Goal: Task Accomplishment & Management: Manage account settings

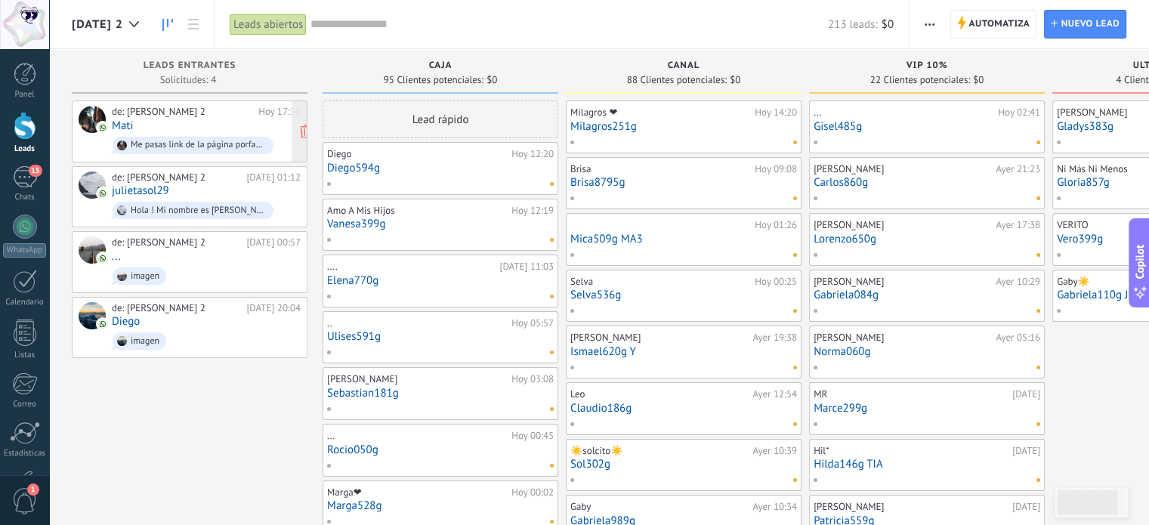
click at [216, 116] on div "de: LUCIA 2" at bounding box center [182, 112] width 141 height 12
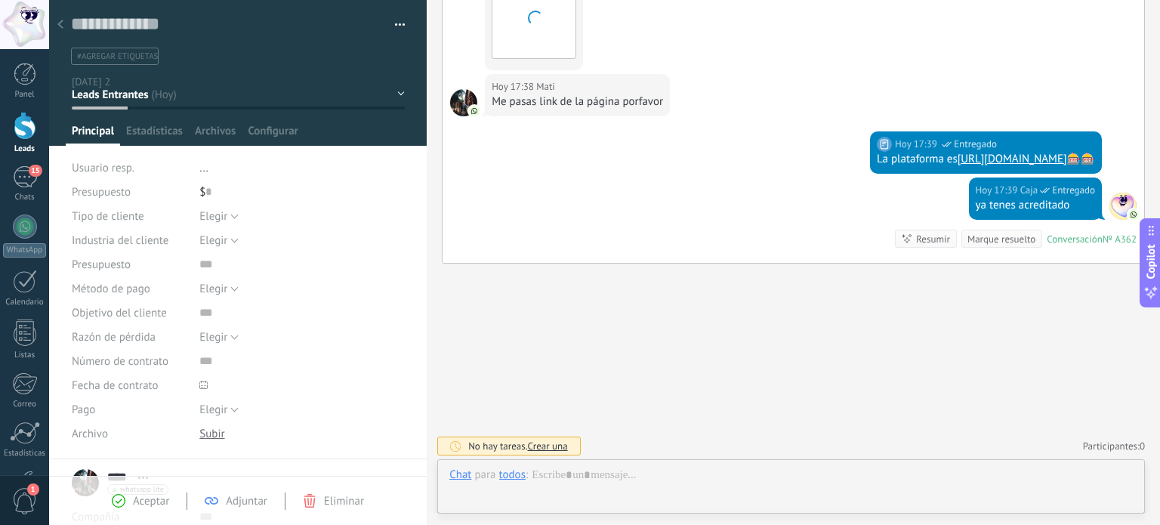
scroll to position [22, 0]
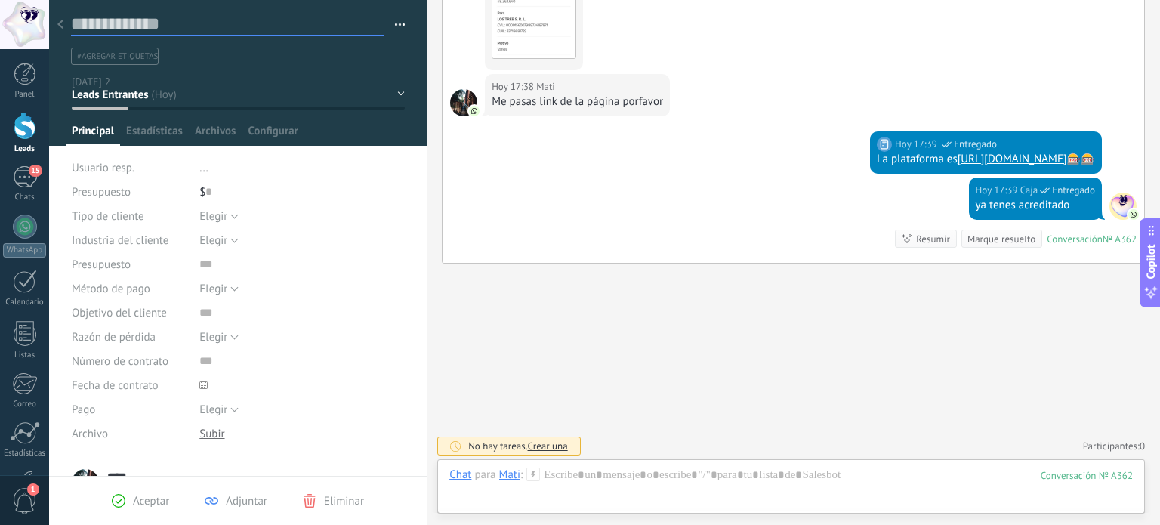
click at [184, 22] on textarea at bounding box center [227, 24] width 313 height 23
type textarea "*"
type textarea "**"
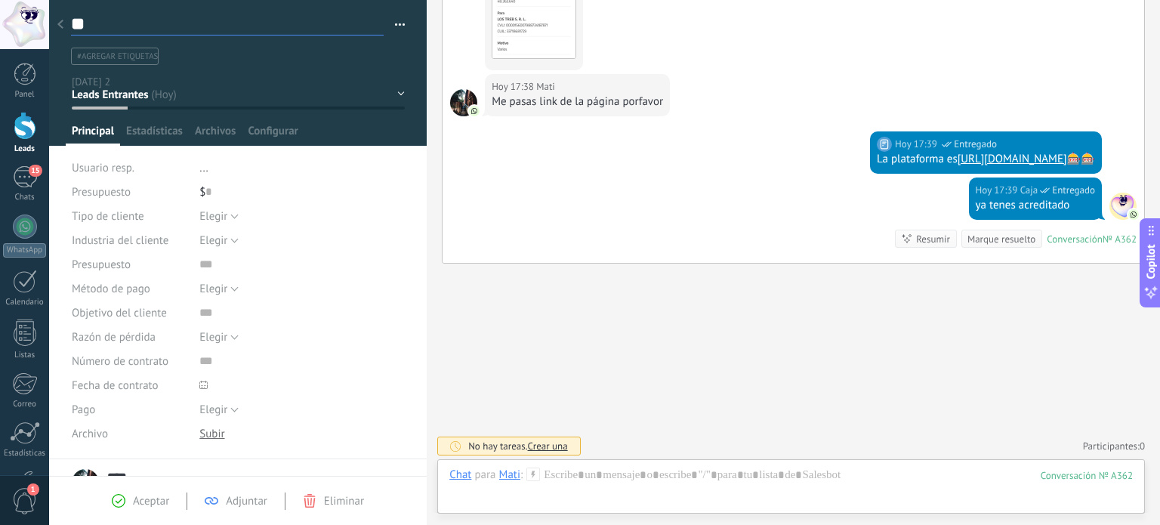
type textarea "***"
type textarea "****"
type textarea "*****"
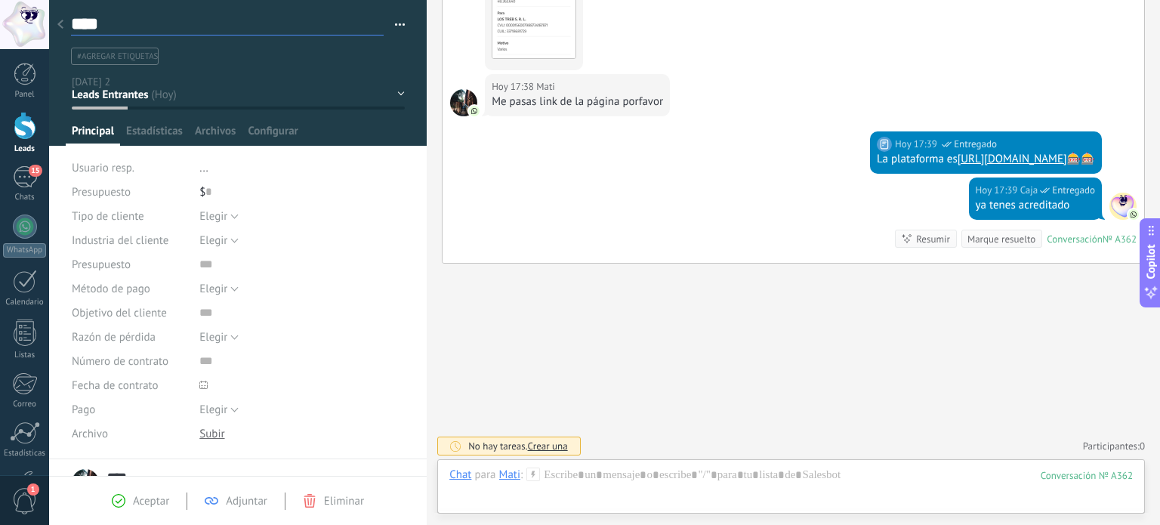
type textarea "*****"
type textarea "******"
type textarea "*******"
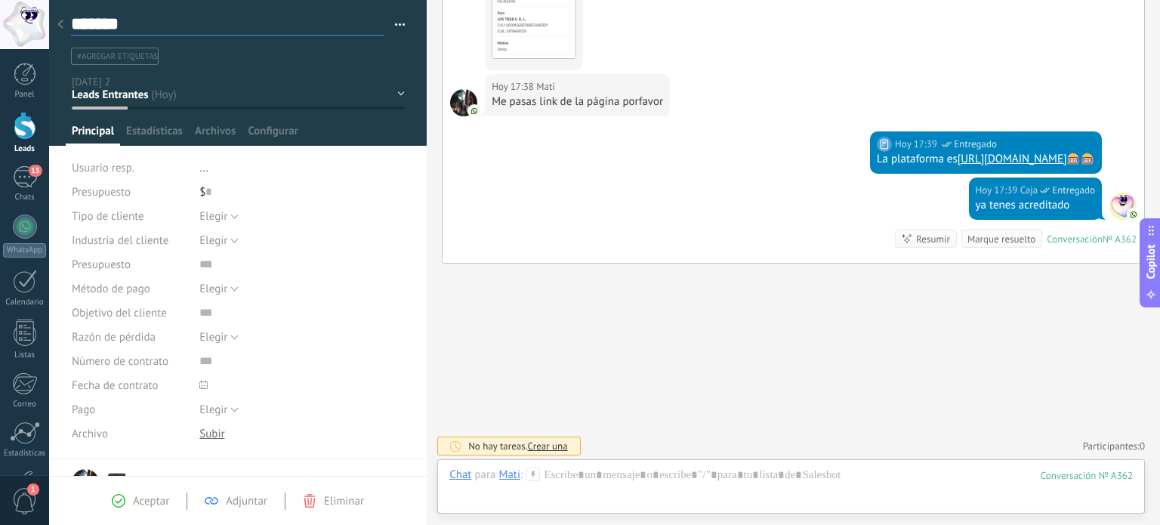
type textarea "********"
type textarea "*********"
type textarea "**********"
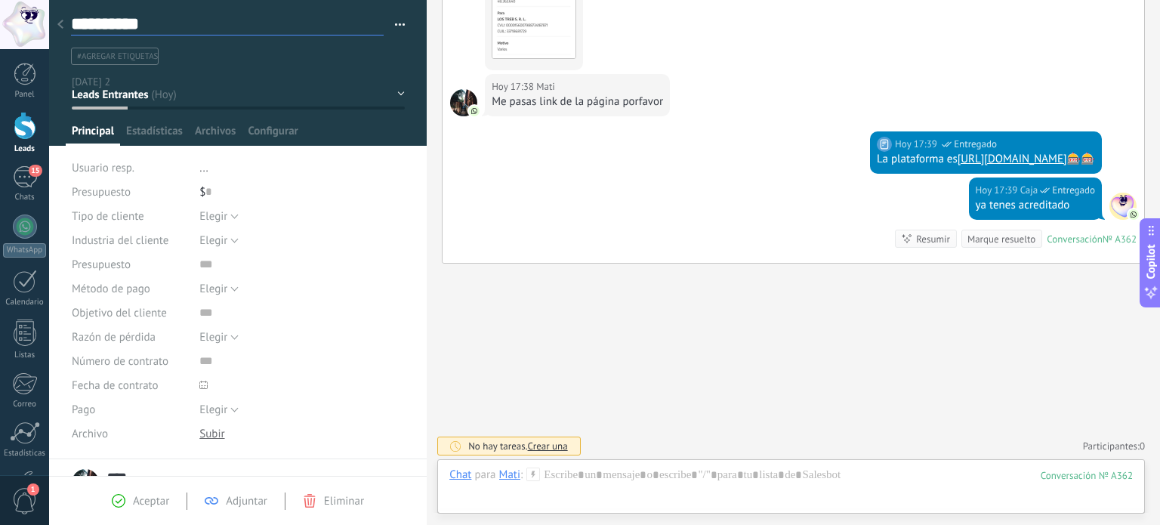
type textarea "**********"
click at [0, 0] on div "CAJA CANAL VIP 10% ULTRA VIP 20% Leads ganados Leads perdidos" at bounding box center [0, 0] width 0 height 0
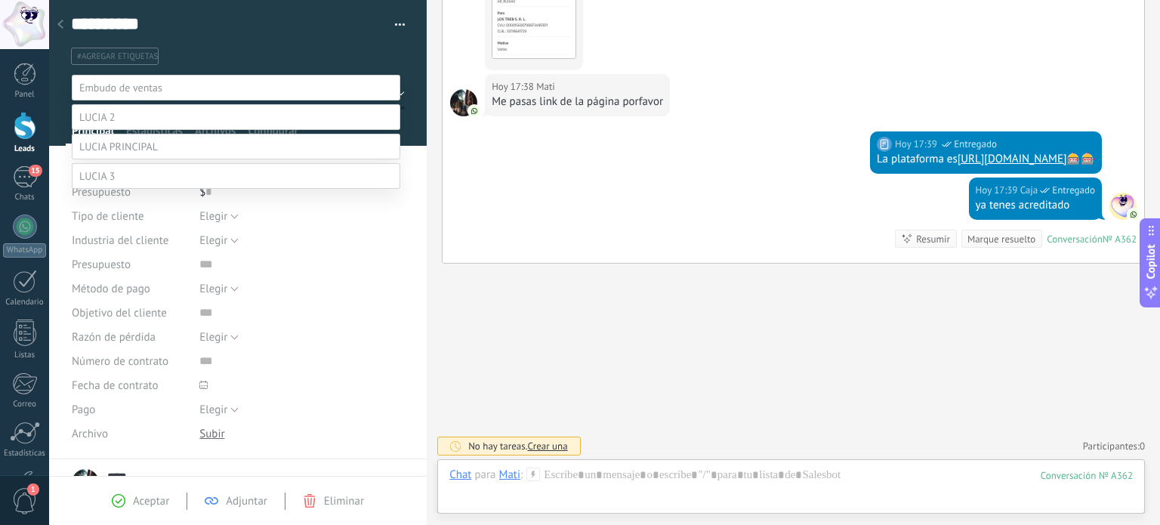
scroll to position [29, 0]
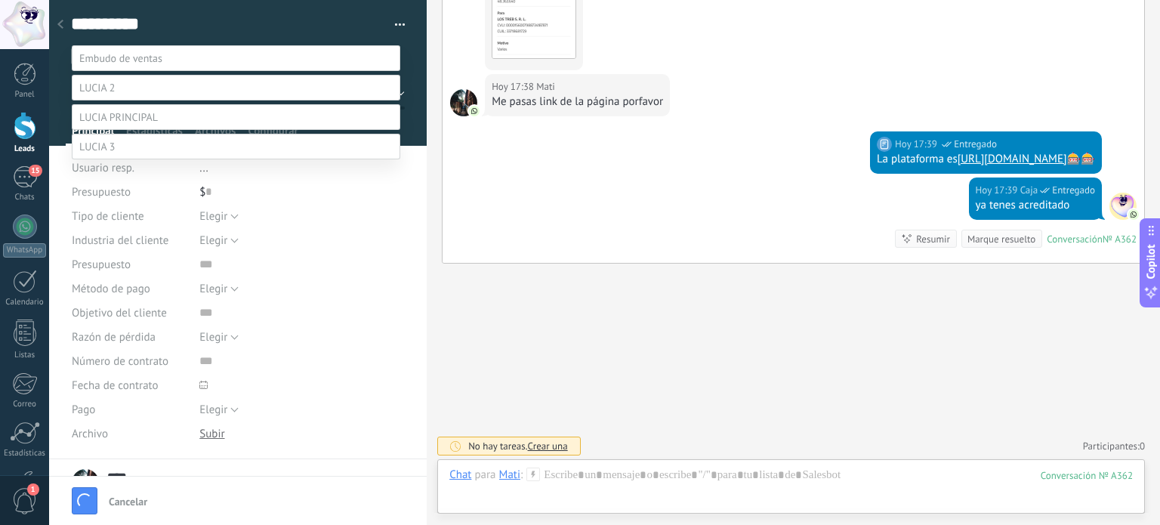
click at [0, 0] on label "CANAL" at bounding box center [0, 0] width 0 height 0
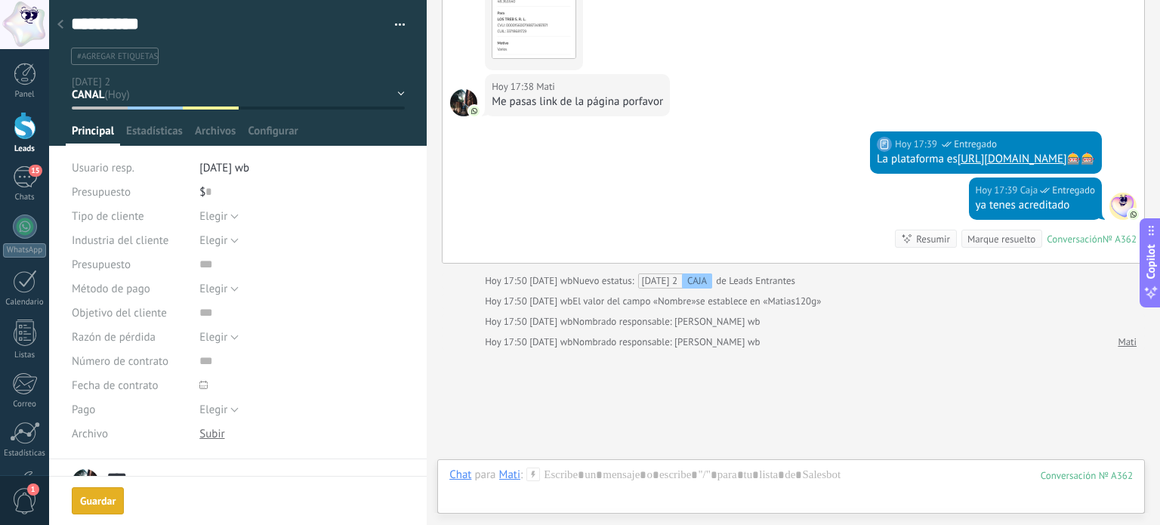
scroll to position [517, 0]
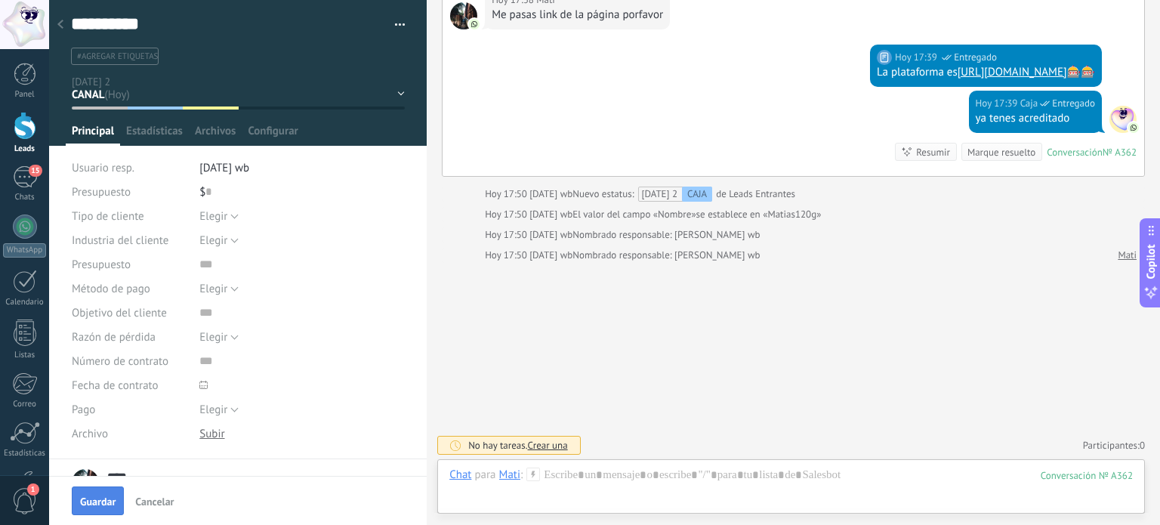
click at [114, 507] on span "Guardar" at bounding box center [98, 501] width 36 height 11
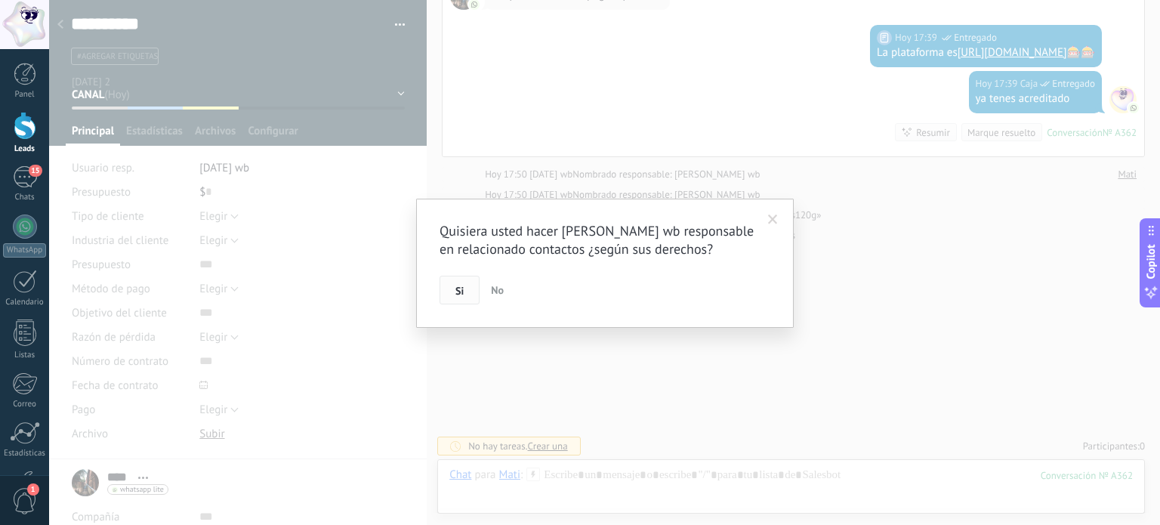
click at [458, 293] on span "Si" at bounding box center [460, 291] width 8 height 11
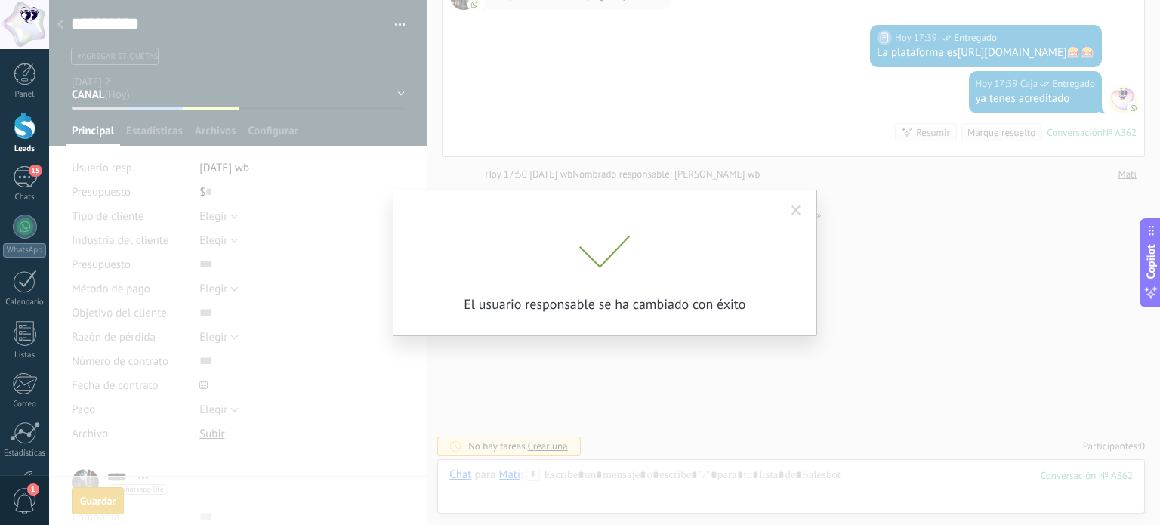
drag, startPoint x: 537, startPoint y: 100, endPoint x: 517, endPoint y: 94, distance: 20.8
click at [537, 100] on div "Quisiera usted hacer Lucia wb responsable en relacionado contactos ¿según sus d…" at bounding box center [604, 262] width 1111 height 525
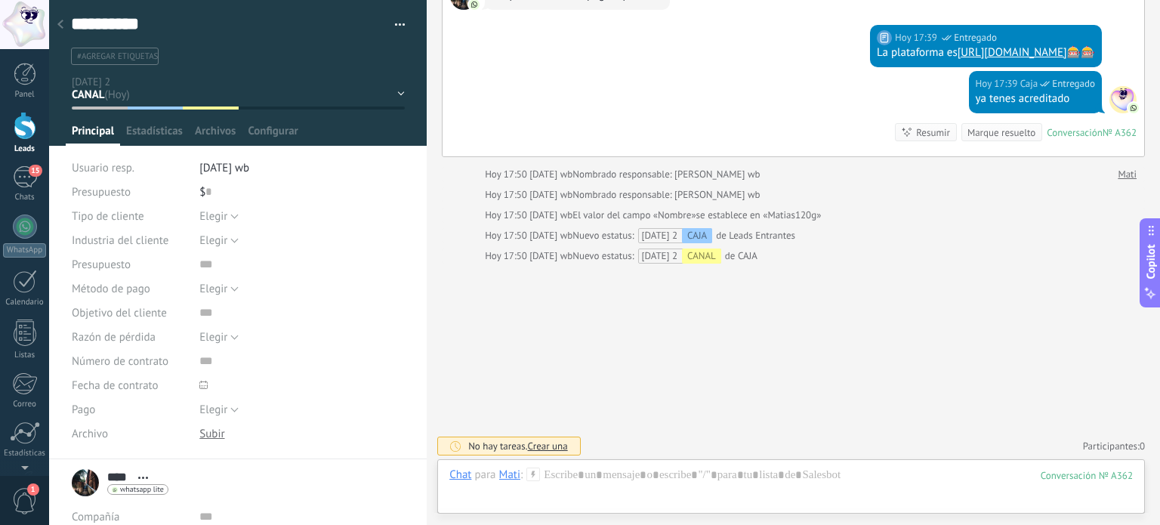
click at [62, 21] on use at bounding box center [60, 24] width 6 height 9
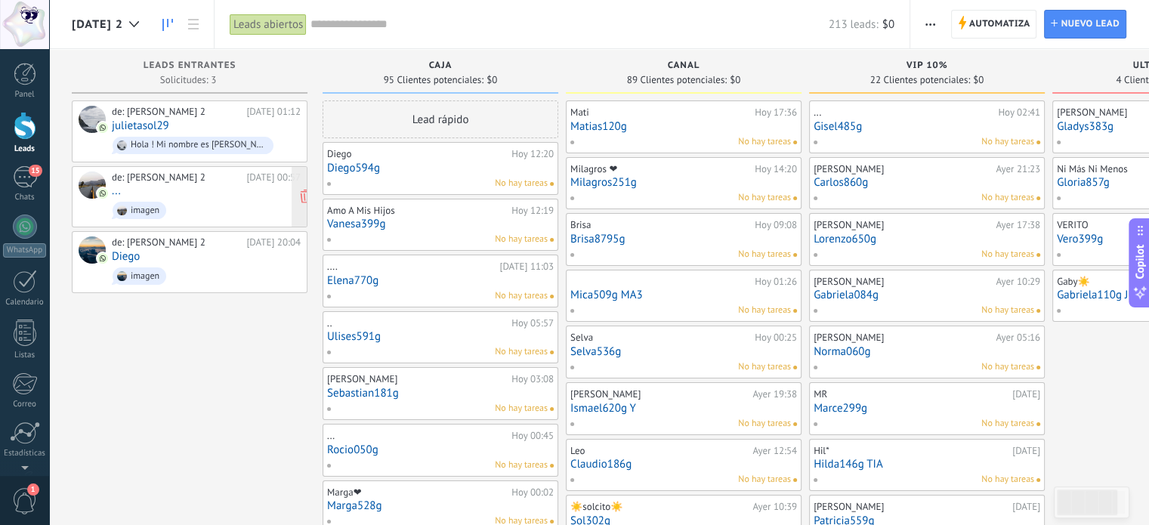
click at [119, 166] on div "de: LUCIA 2 30/09/2025 00:57 ... imagen" at bounding box center [190, 197] width 236 height 62
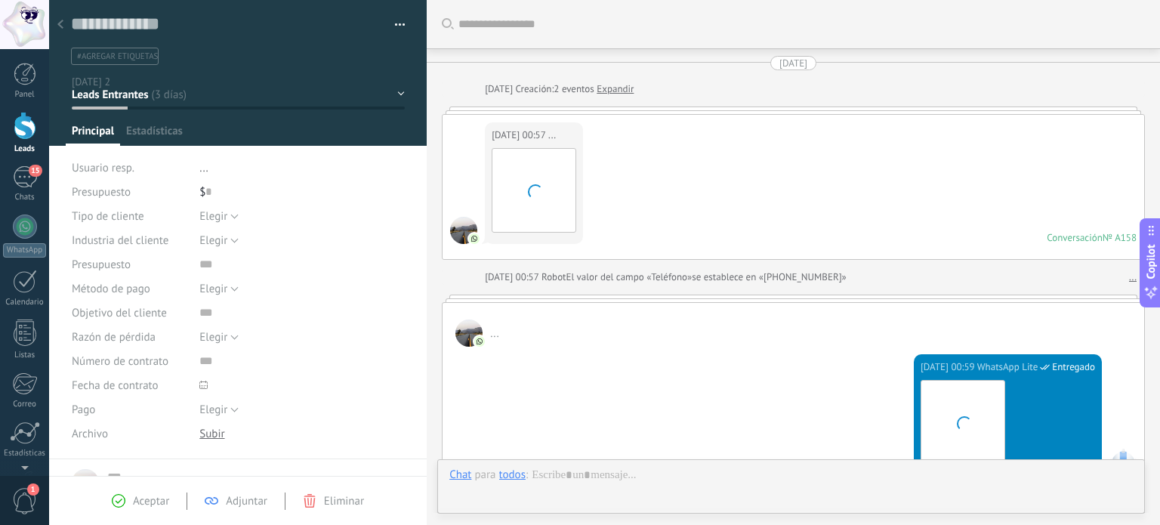
scroll to position [2457, 0]
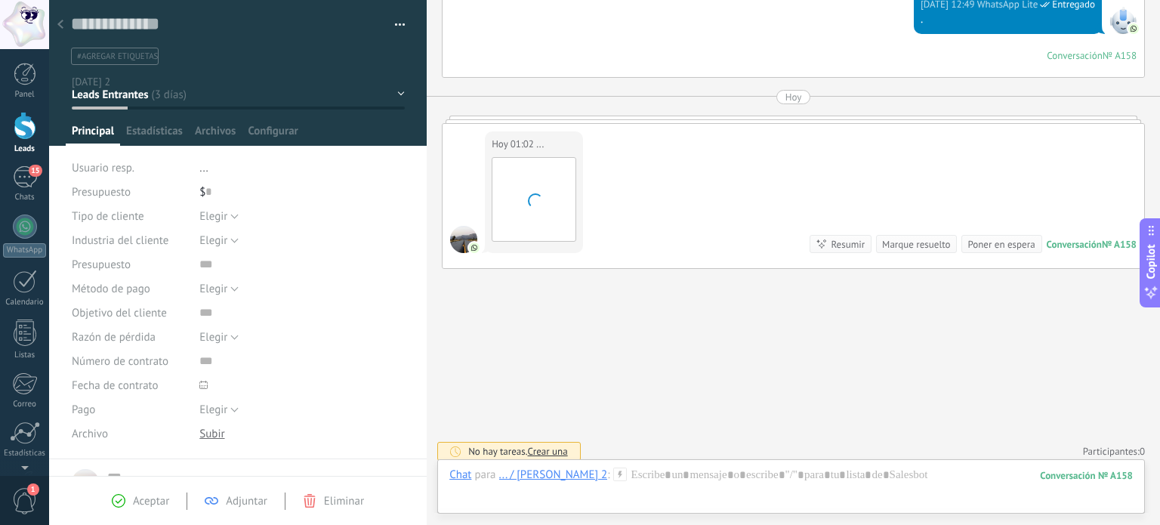
click at [62, 21] on use at bounding box center [60, 24] width 6 height 9
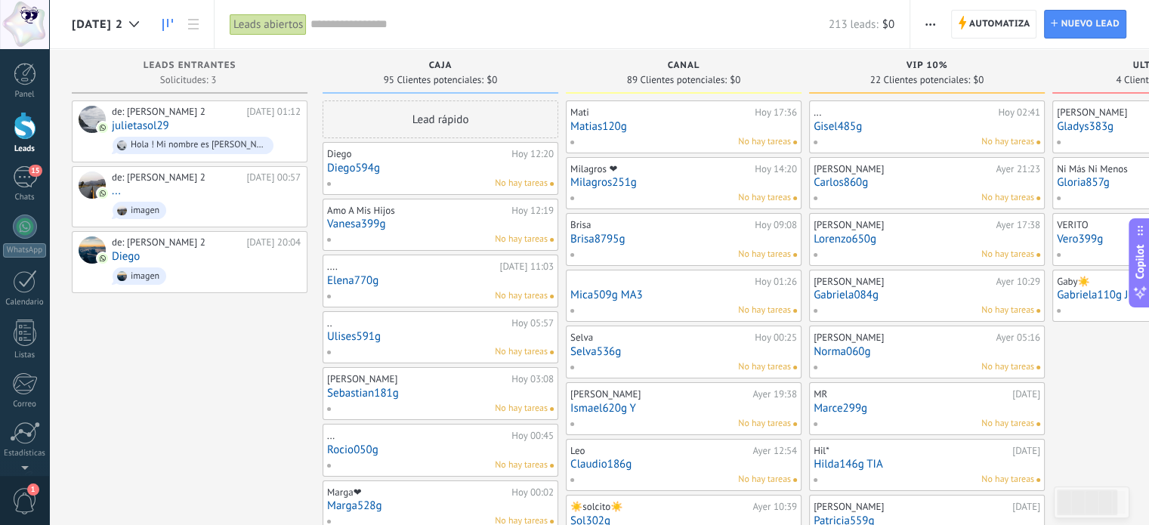
click at [405, 168] on link "Diego594g" at bounding box center [440, 168] width 227 height 13
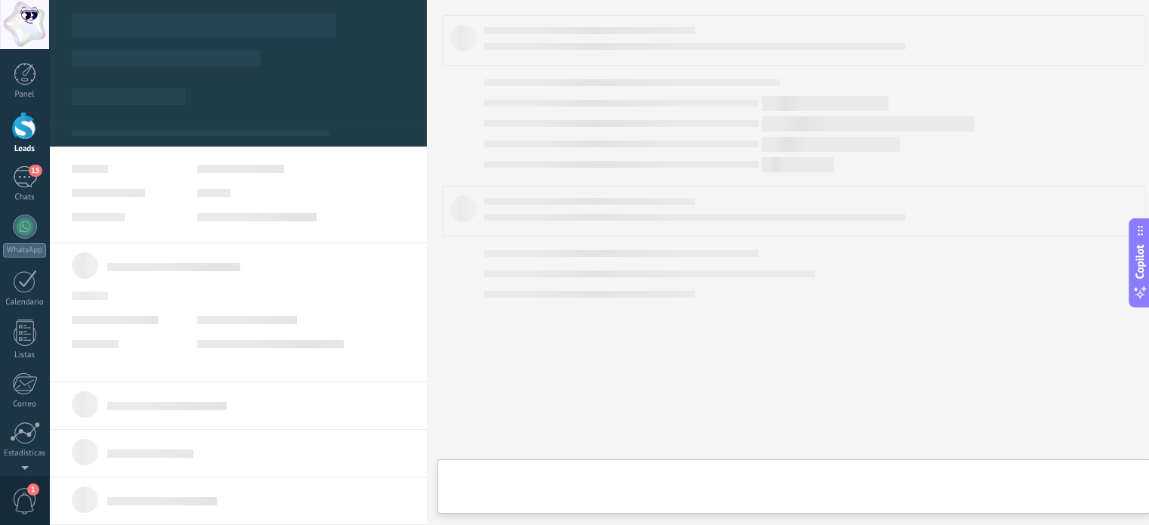
click at [405, 168] on link "Diego594g" at bounding box center [440, 168] width 227 height 13
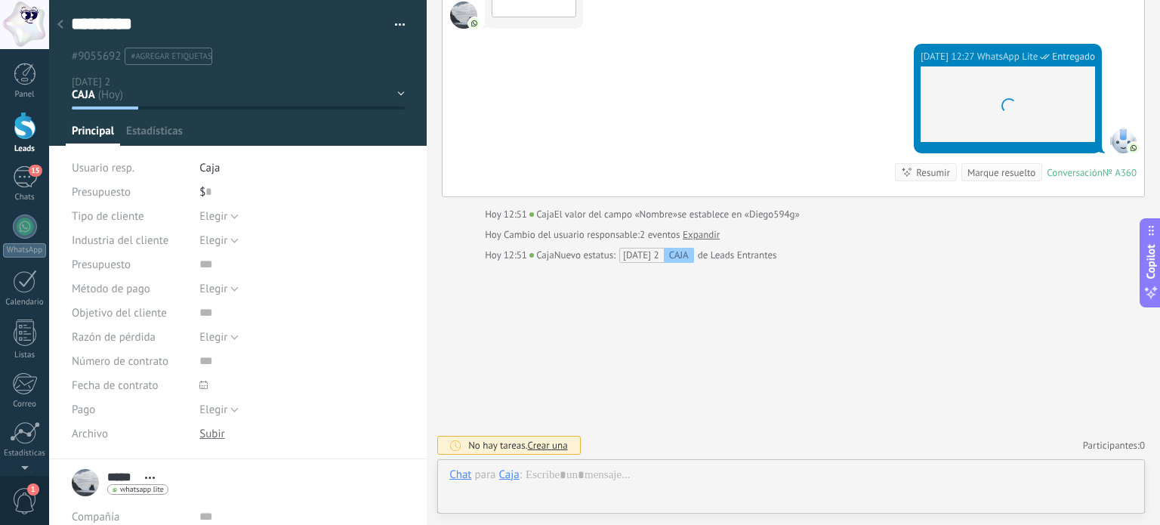
scroll to position [22, 0]
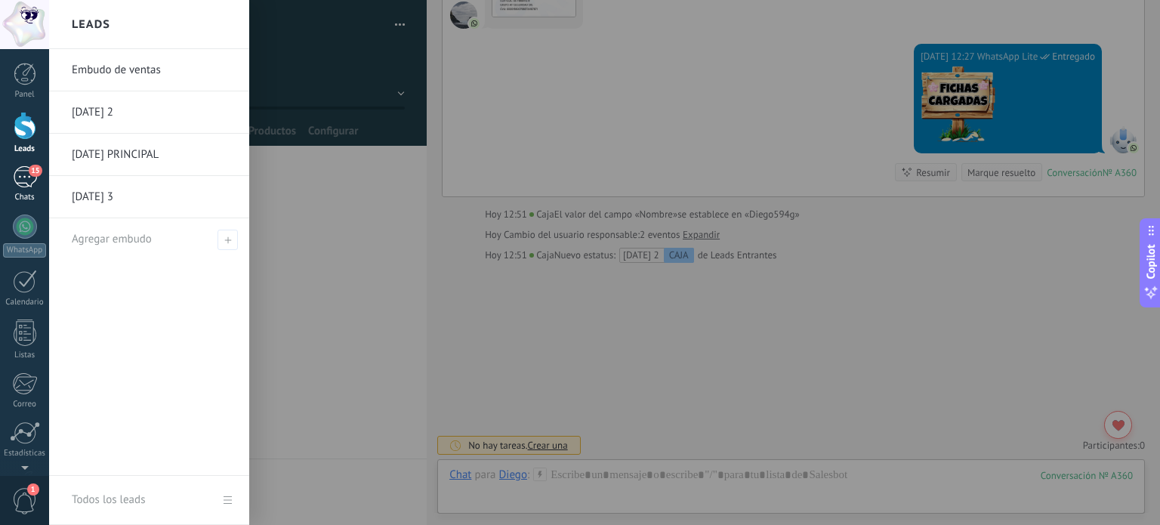
click at [24, 170] on div "15" at bounding box center [25, 177] width 24 height 22
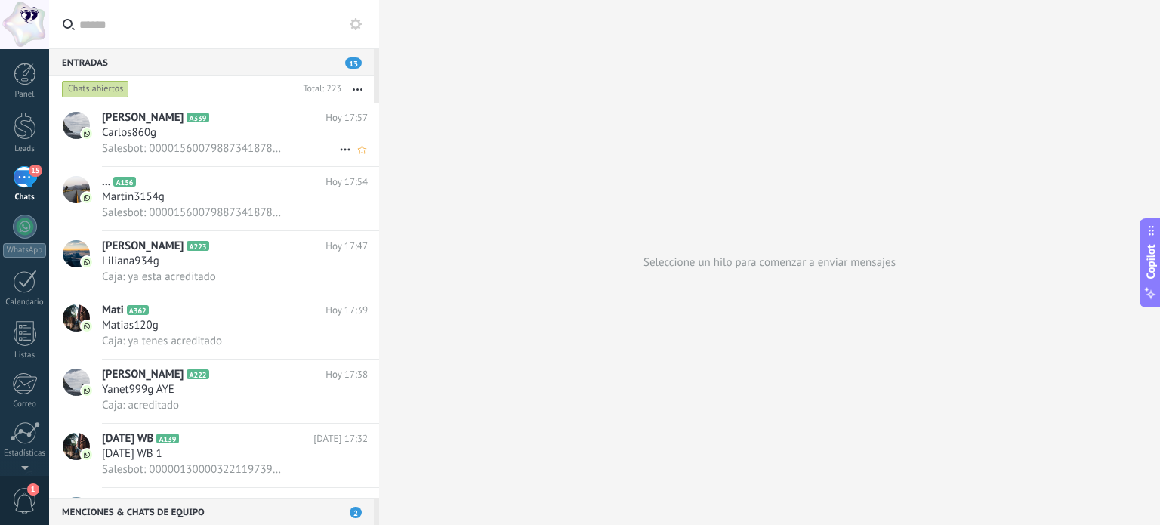
click at [147, 137] on span "Carlos860g" at bounding box center [129, 132] width 54 height 15
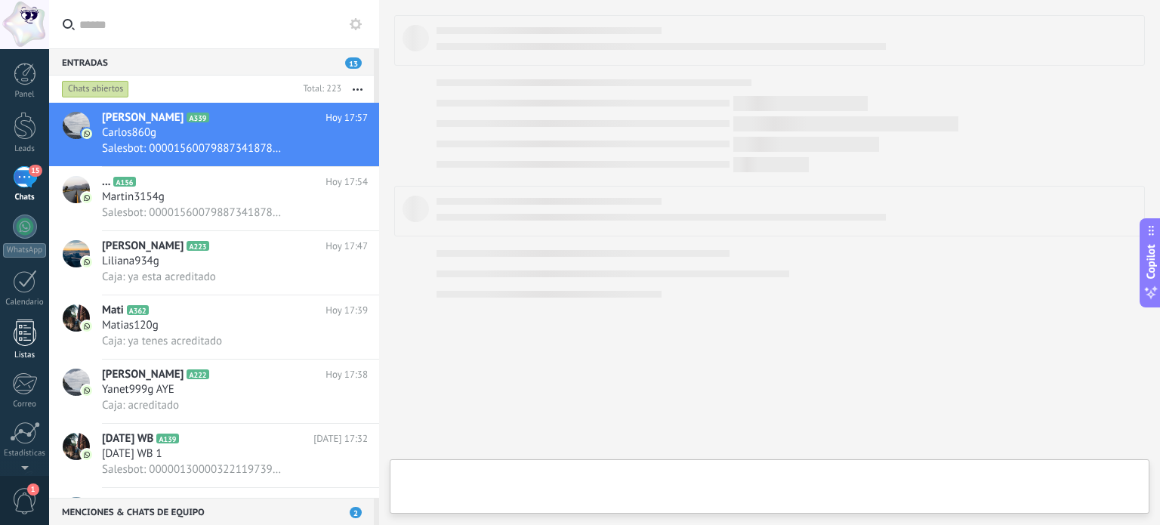
click at [27, 335] on div at bounding box center [25, 333] width 23 height 26
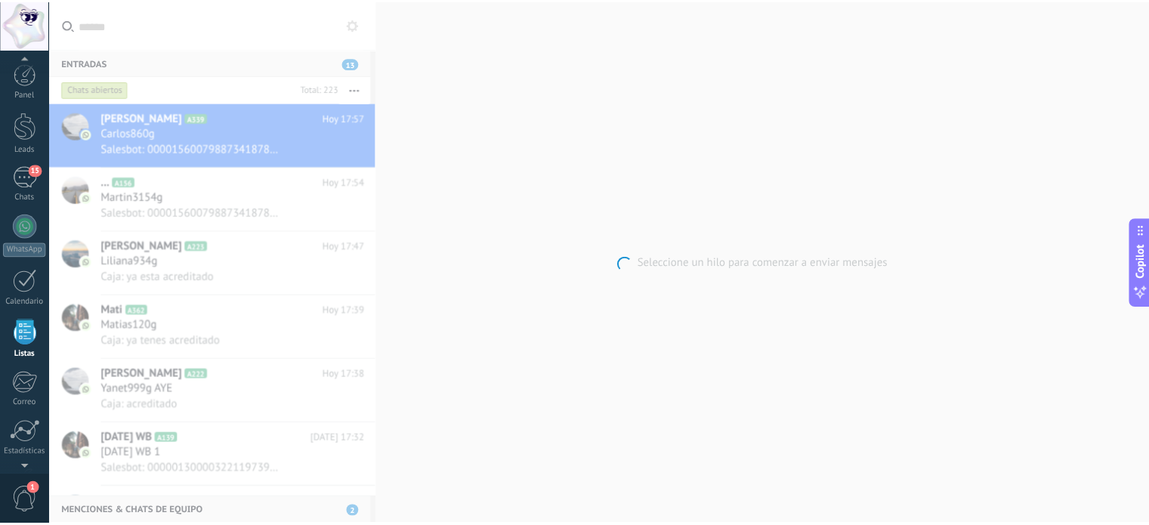
scroll to position [93, 0]
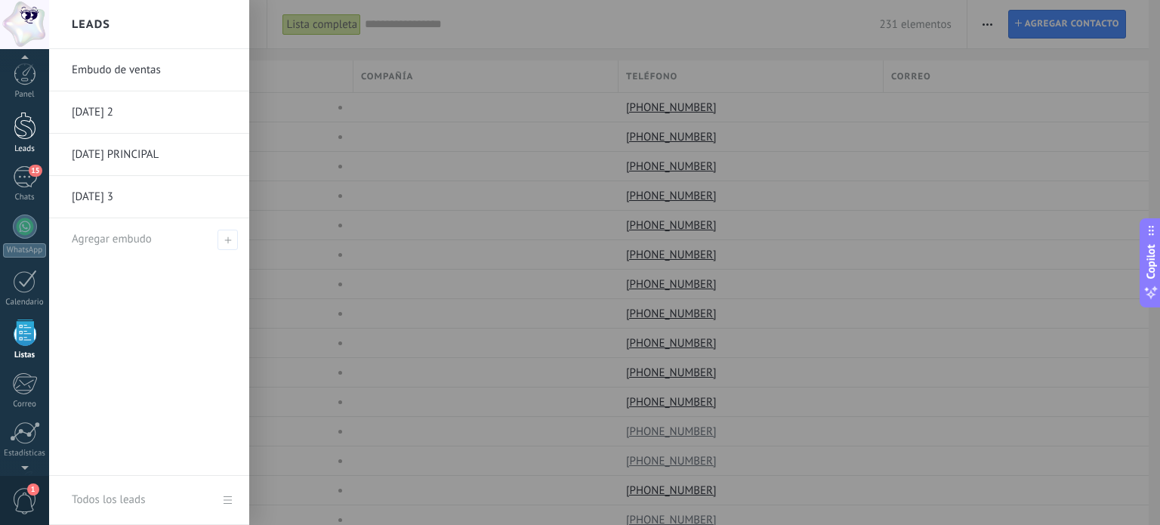
click at [19, 137] on div at bounding box center [25, 126] width 23 height 28
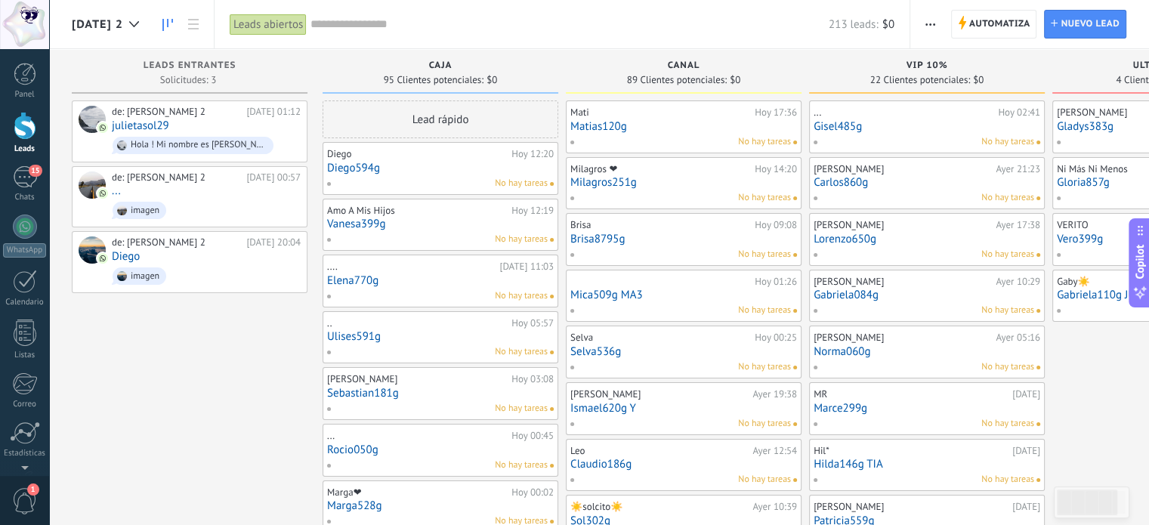
click at [420, 181] on div "No hay tareas" at bounding box center [436, 184] width 221 height 14
click at [385, 168] on link "Diego594g" at bounding box center [440, 168] width 227 height 13
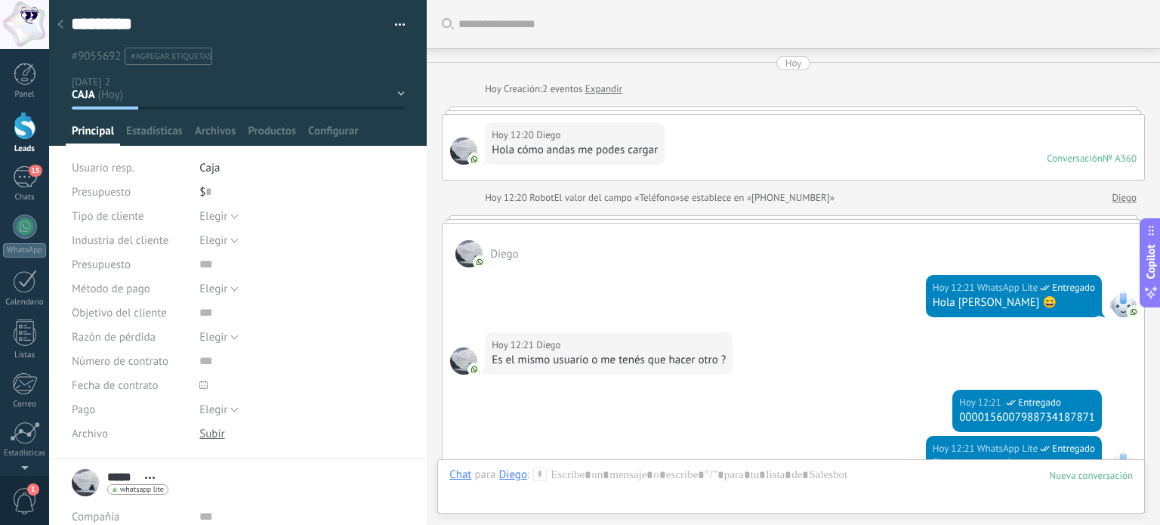
scroll to position [758, 0]
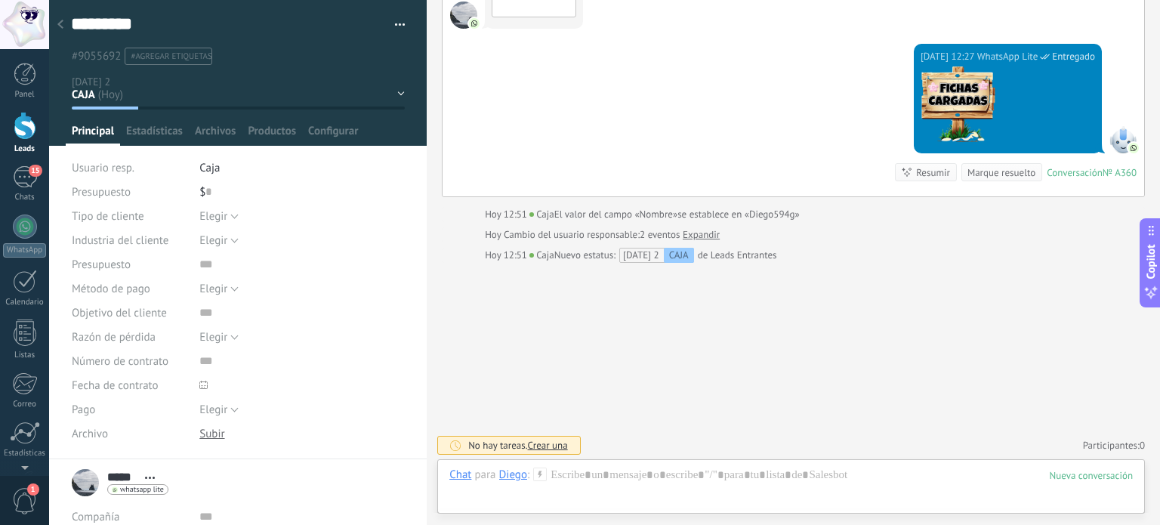
click at [63, 21] on use at bounding box center [60, 24] width 6 height 9
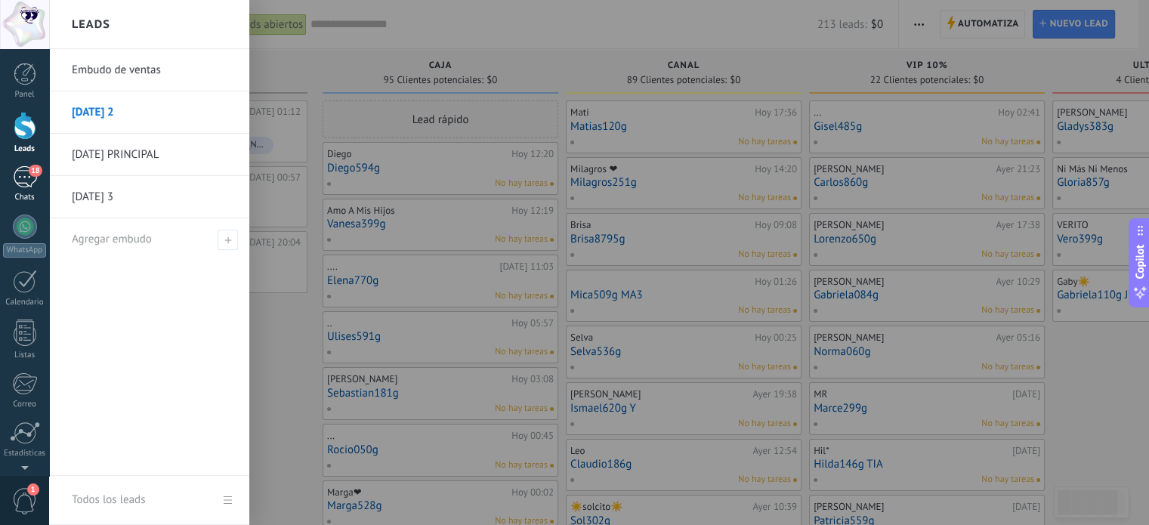
click at [20, 181] on div "18" at bounding box center [25, 177] width 24 height 22
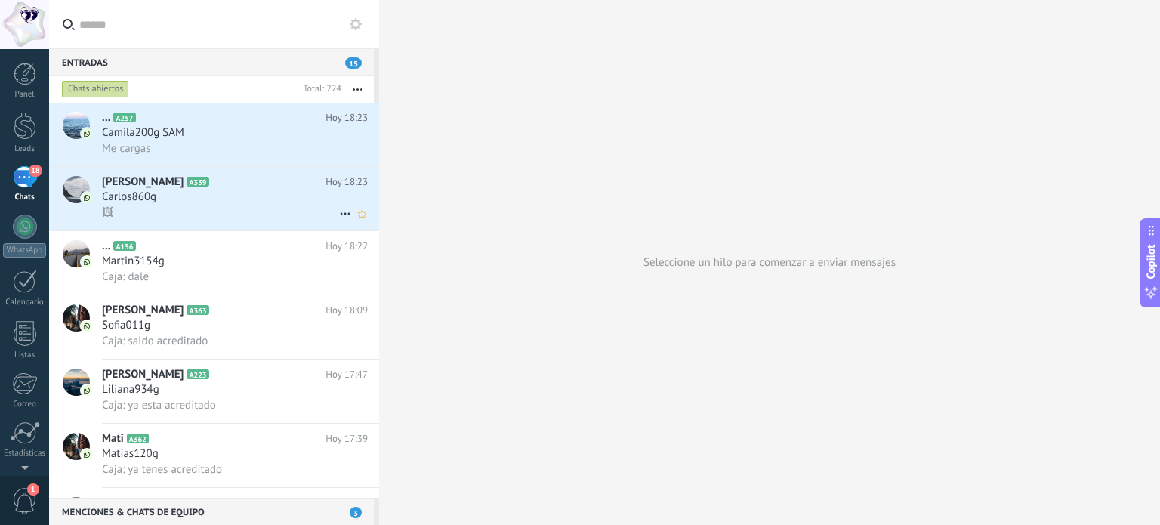
click at [249, 202] on div "Carlos860g" at bounding box center [235, 197] width 266 height 15
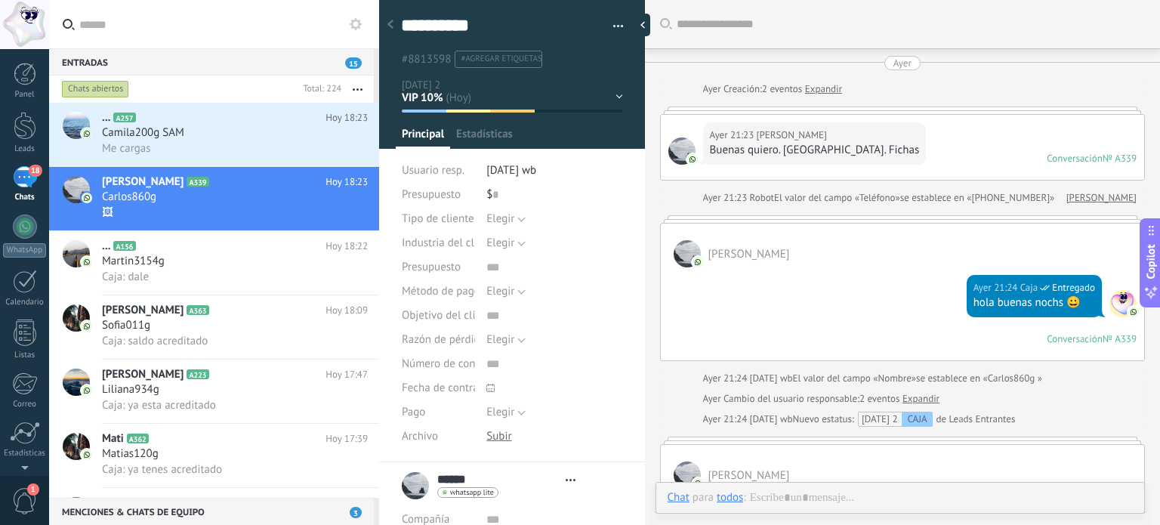
type textarea "**********"
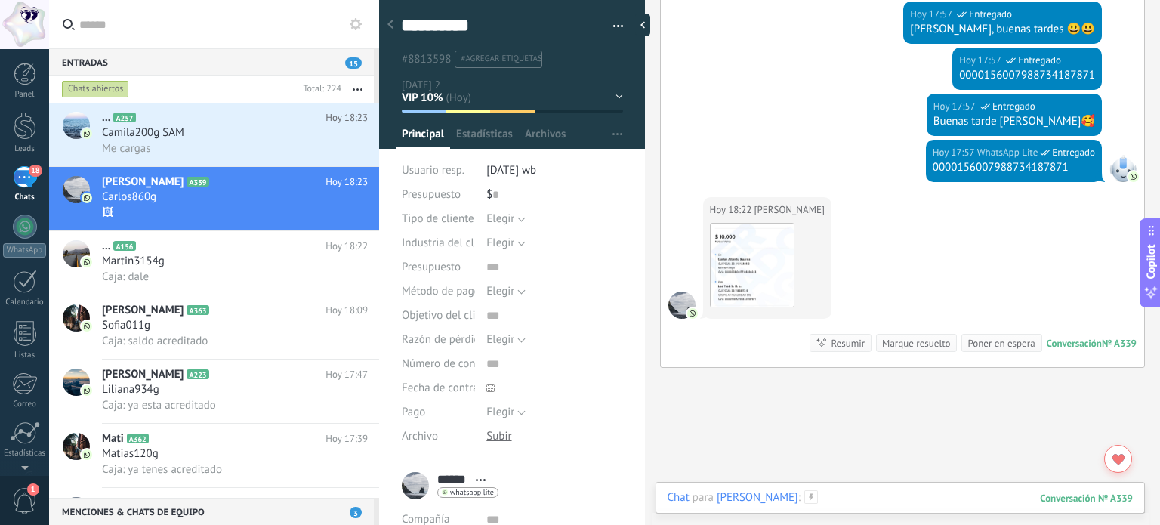
click at [814, 495] on div at bounding box center [900, 512] width 465 height 45
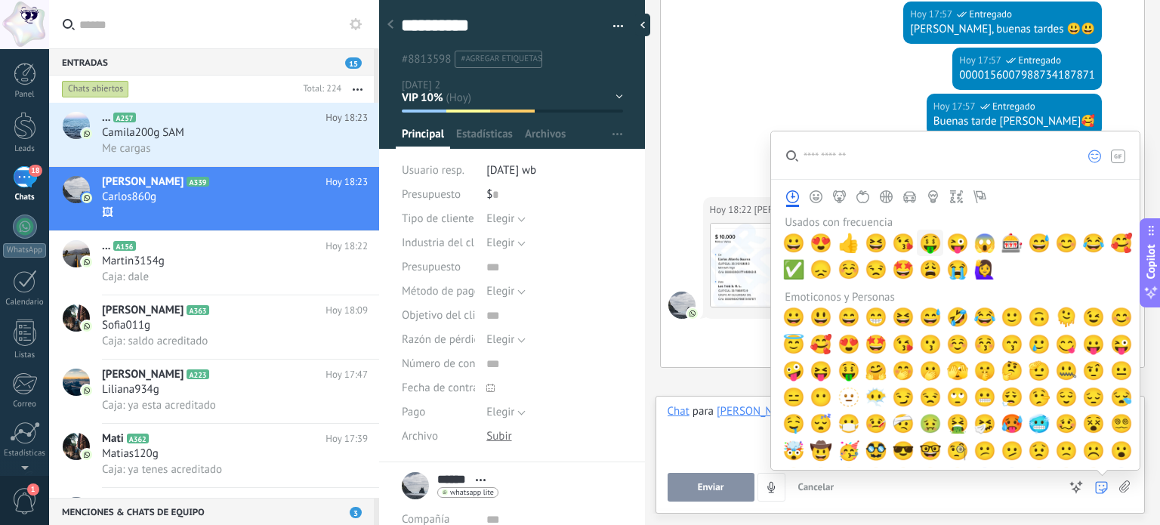
click at [922, 248] on span "🤑" at bounding box center [930, 243] width 23 height 21
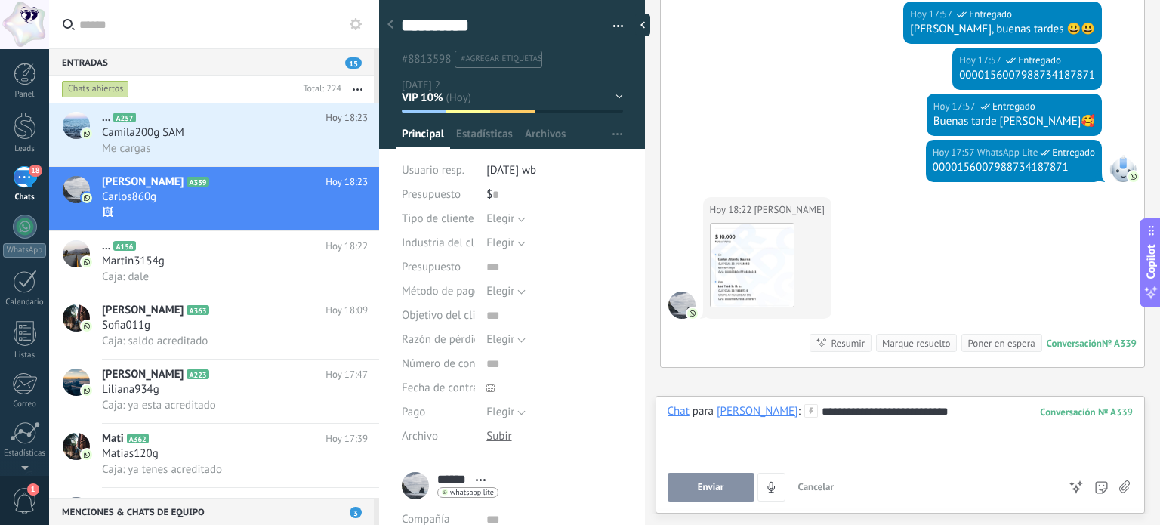
click at [708, 486] on span "Enviar" at bounding box center [711, 487] width 26 height 11
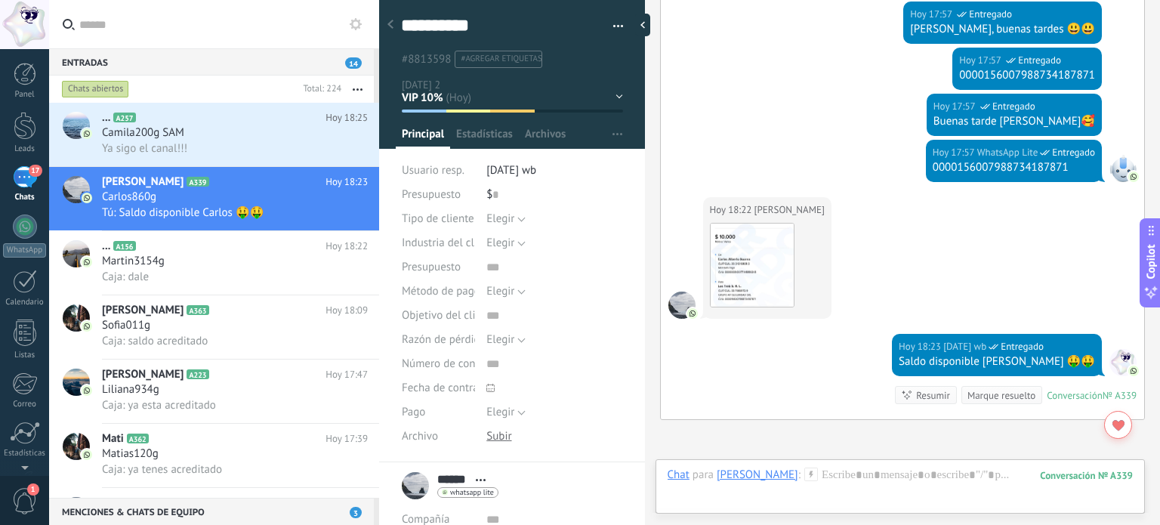
scroll to position [1038, 0]
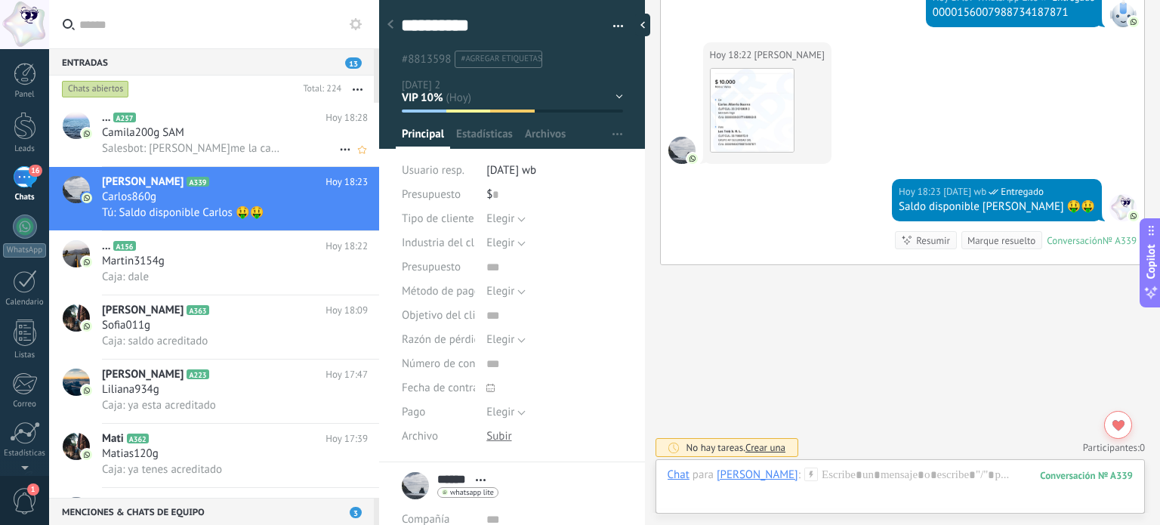
click at [220, 150] on span "Salesbot: Mándame la captura amor puede ser?" at bounding box center [193, 148] width 183 height 14
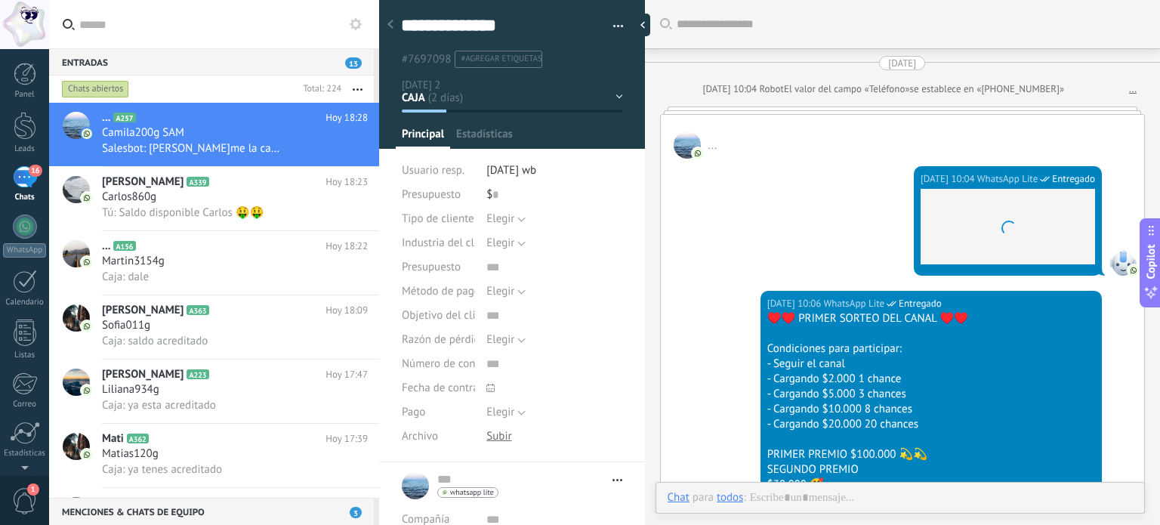
type textarea "**********"
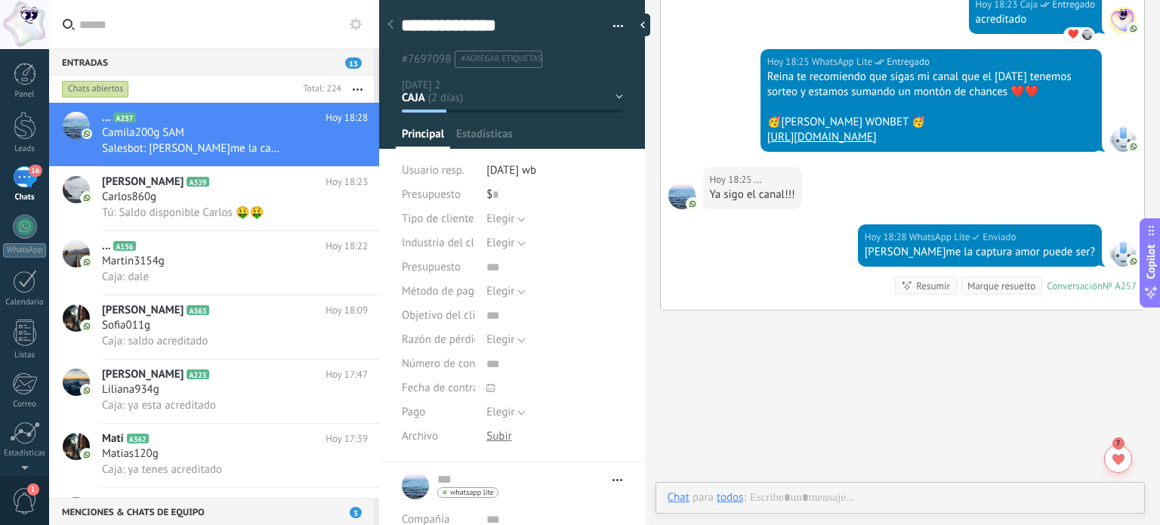
scroll to position [22, 0]
drag, startPoint x: 695, startPoint y: 339, endPoint x: 805, endPoint y: 338, distance: 110.3
click at [785, 333] on div "Caja está en este perfil está escribiendo..." at bounding box center [731, 341] width 142 height 30
click at [805, 338] on div "Caja está en este perfil está escribiendo..." at bounding box center [902, 341] width 485 height 30
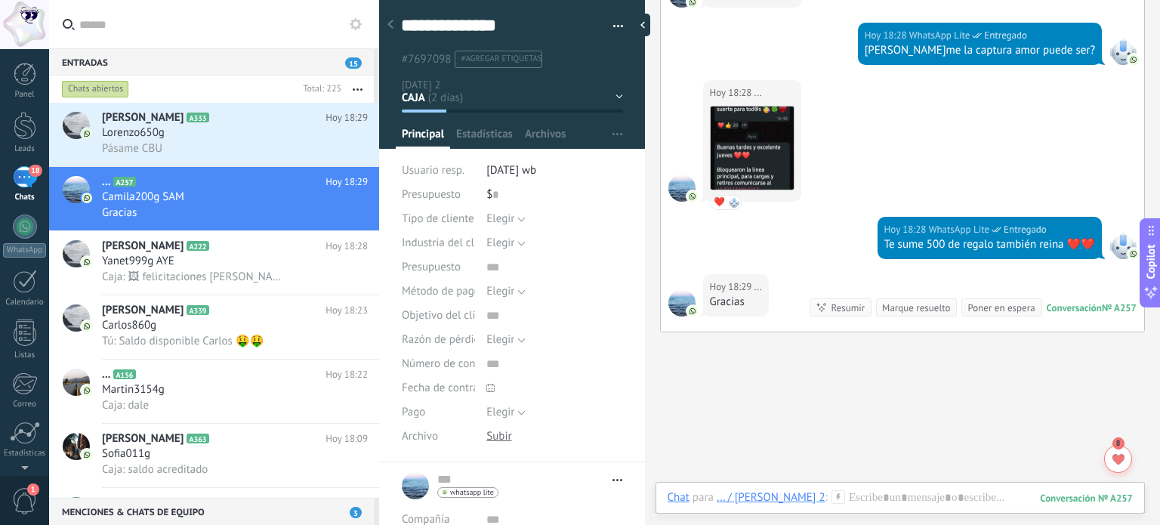
scroll to position [2985, 0]
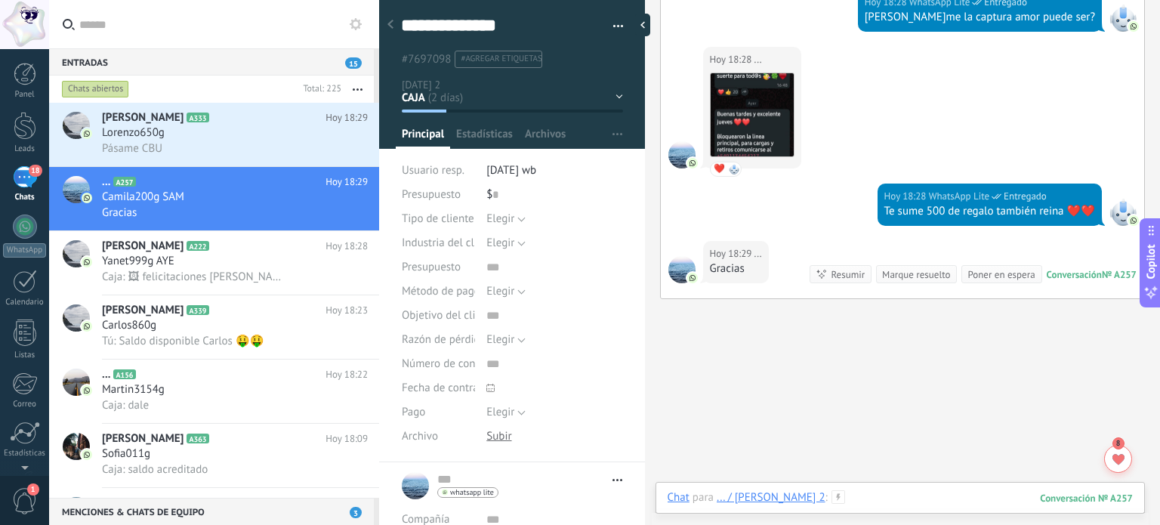
click at [840, 499] on div at bounding box center [900, 512] width 465 height 45
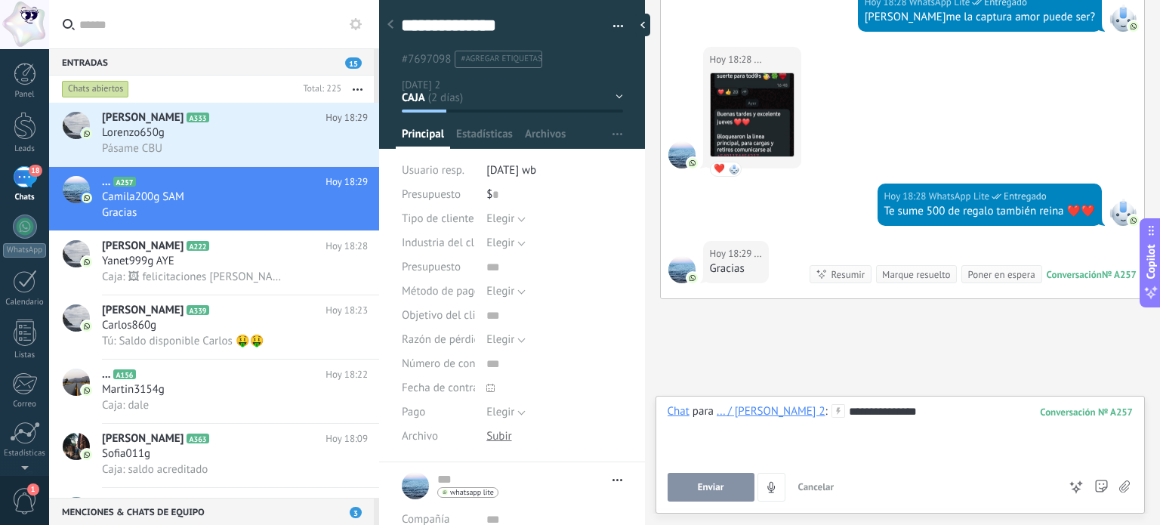
click at [700, 487] on span "Enviar" at bounding box center [711, 487] width 26 height 11
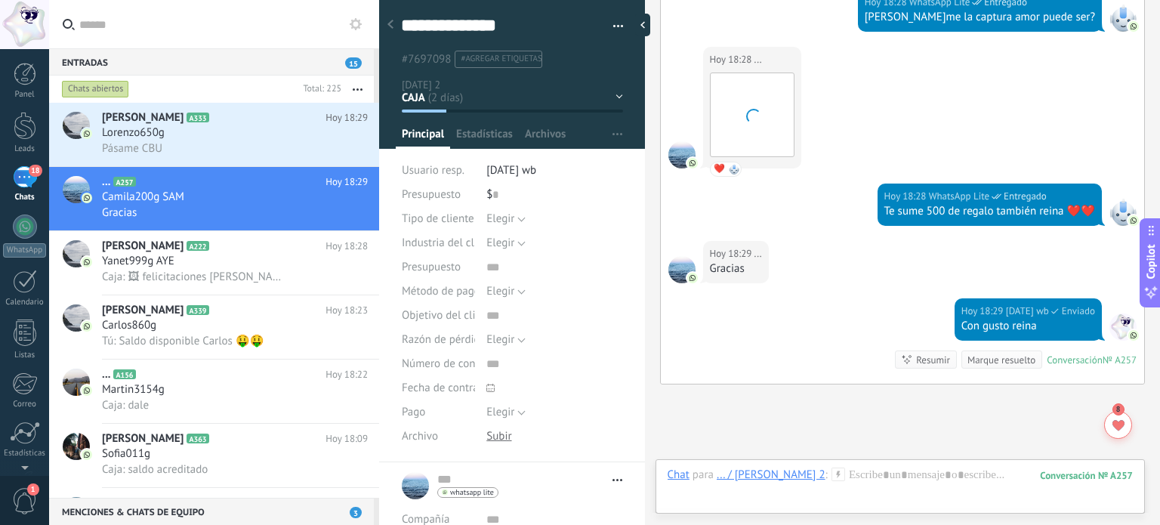
click at [0, 0] on div "CAJA CANAL VIP 10% ULTRA VIP 20% Leads ganados Leads perdidos" at bounding box center [0, 0] width 0 height 0
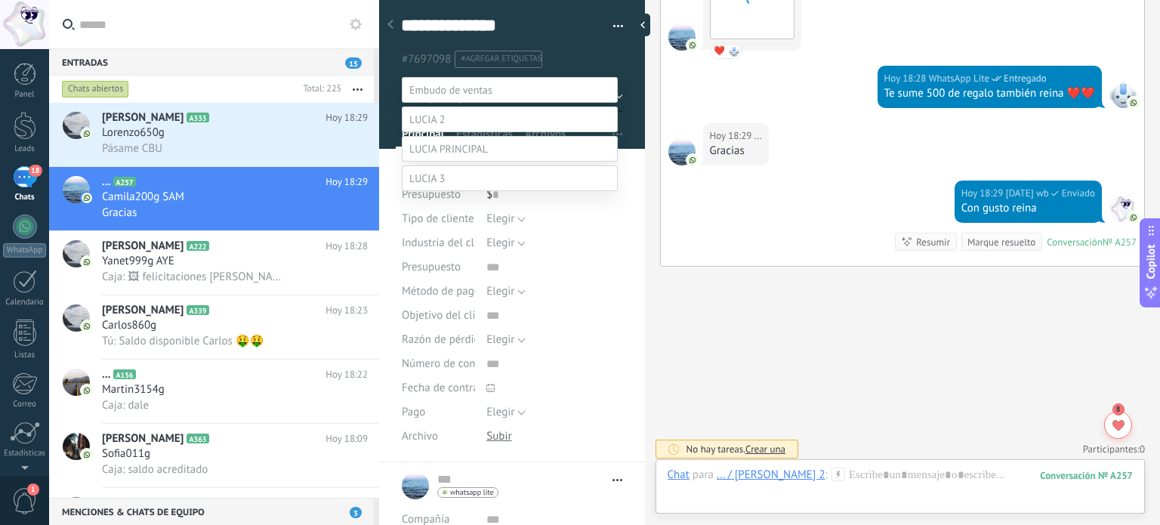
scroll to position [29, 0]
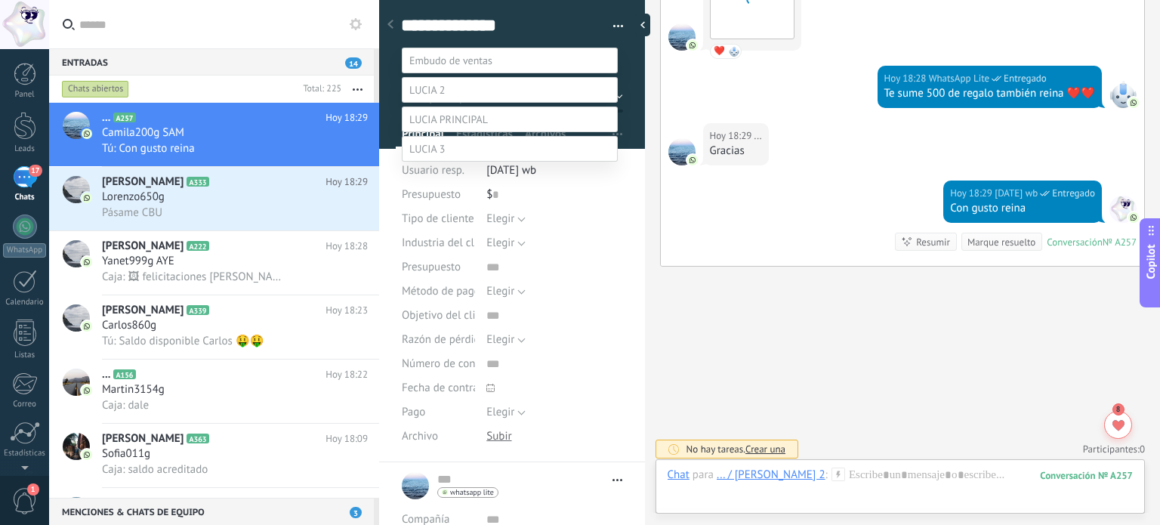
click at [0, 0] on label "CANAL" at bounding box center [0, 0] width 0 height 0
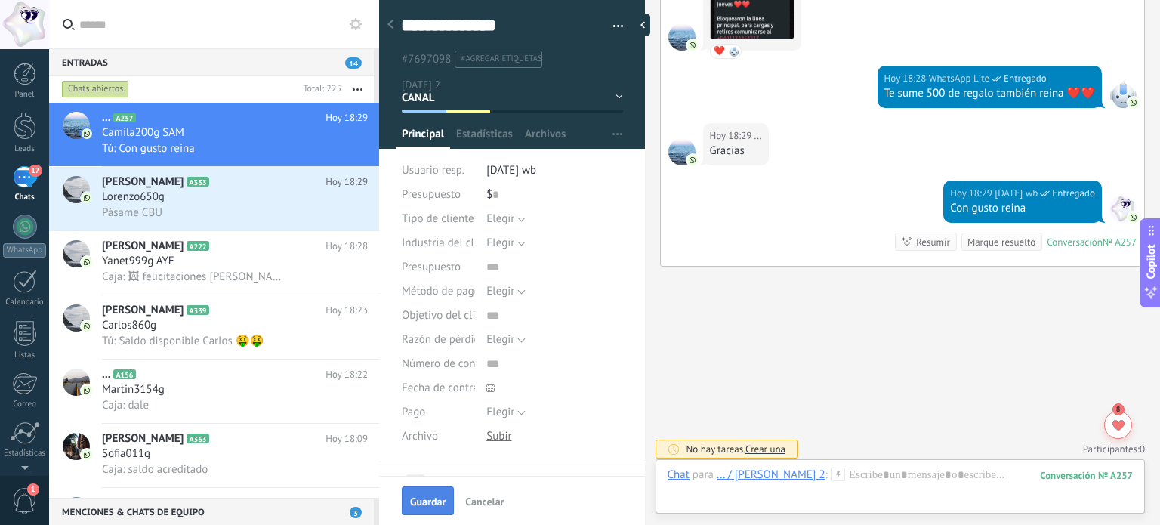
click at [422, 494] on button "Guardar" at bounding box center [428, 501] width 52 height 29
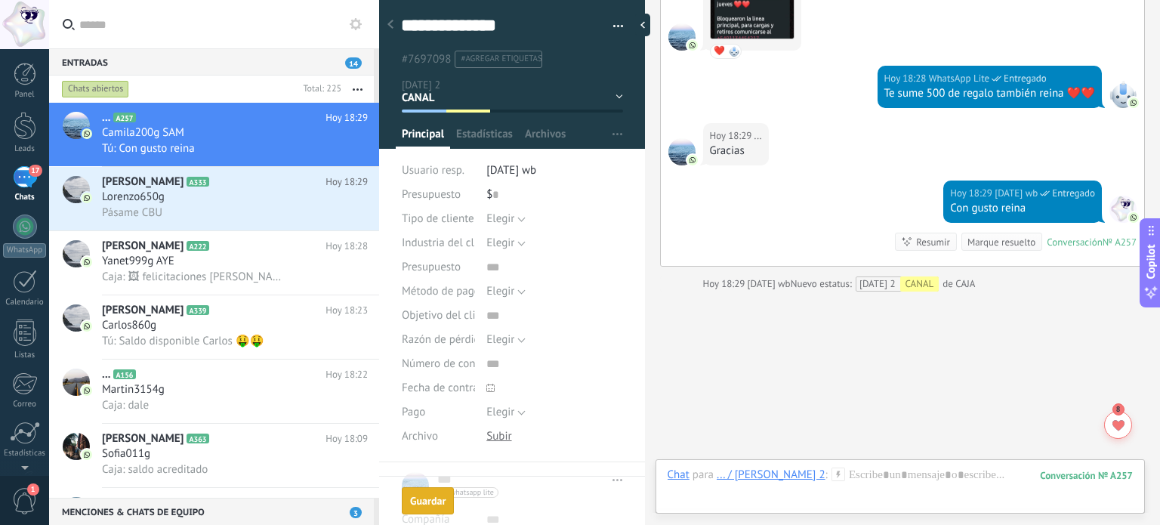
scroll to position [3128, 0]
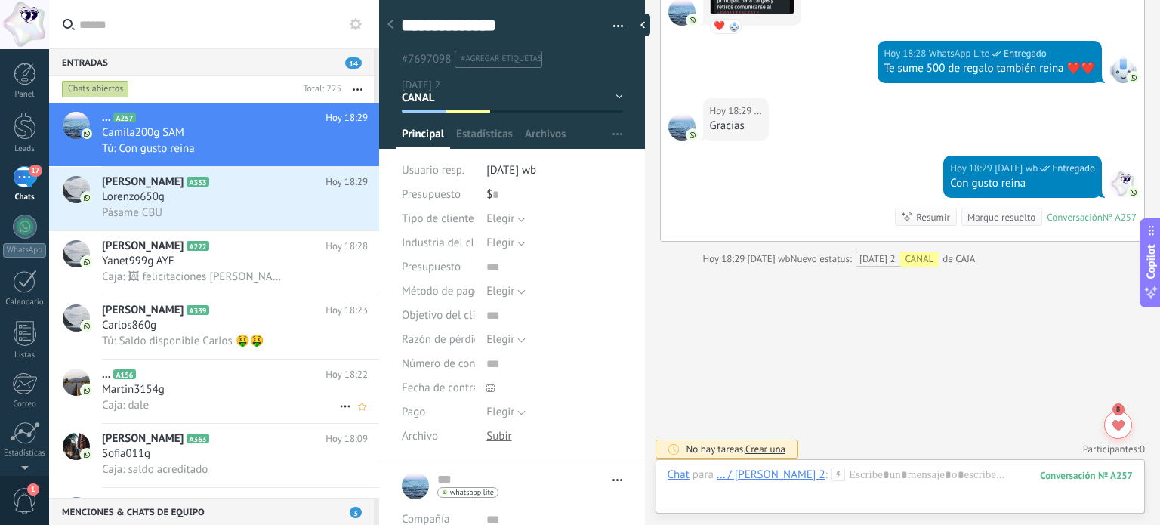
click at [230, 396] on div "Martin3154g" at bounding box center [235, 389] width 266 height 15
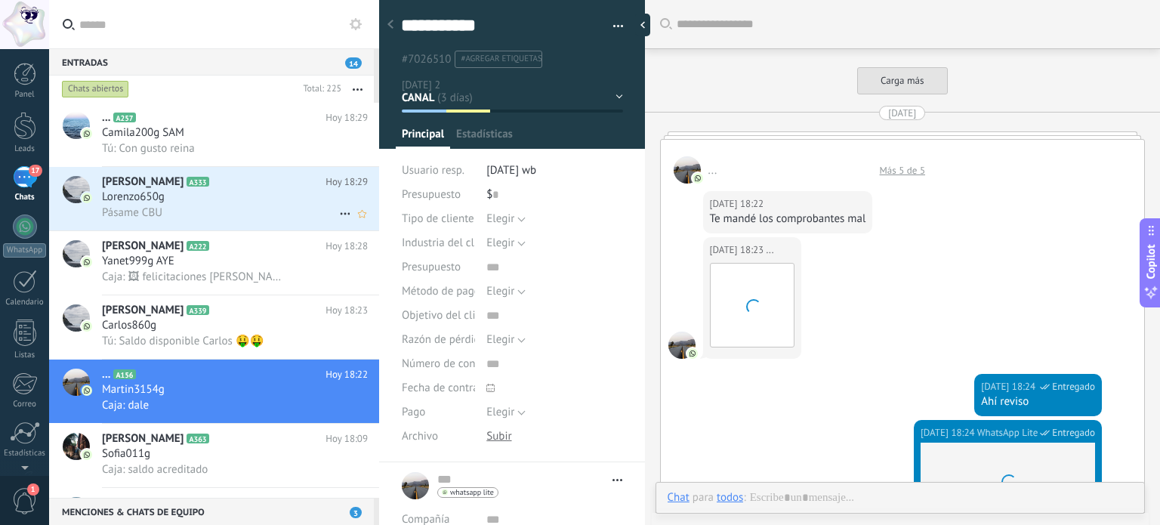
click at [209, 209] on div "Pásame CBU" at bounding box center [235, 213] width 266 height 16
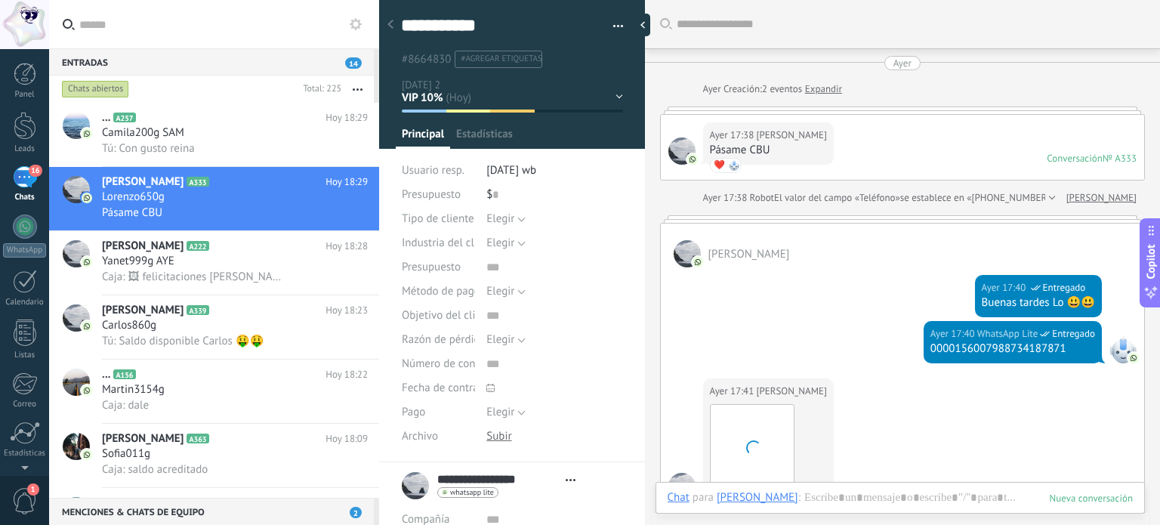
type textarea "**********"
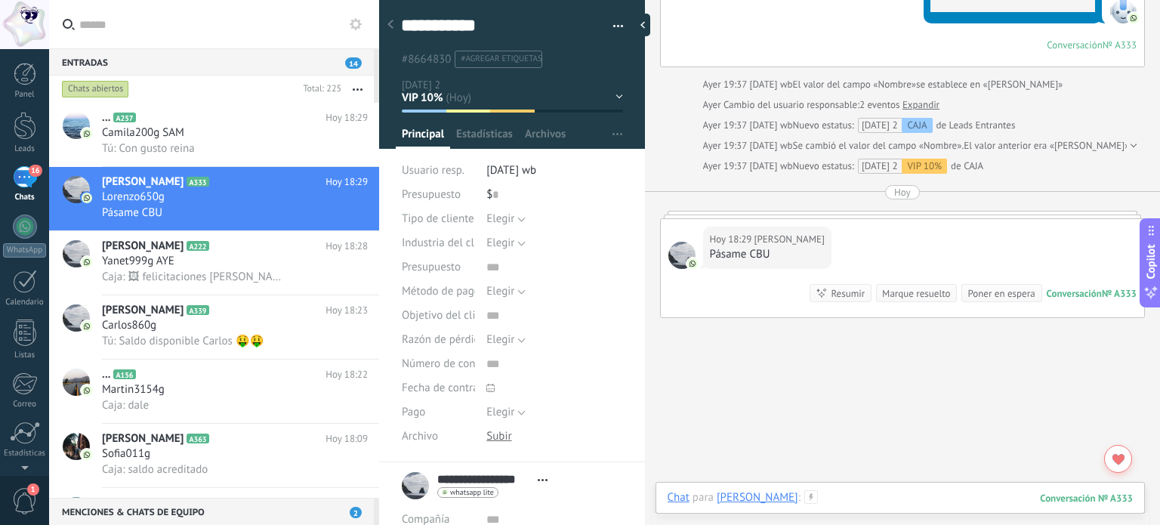
click at [876, 500] on div at bounding box center [900, 512] width 465 height 45
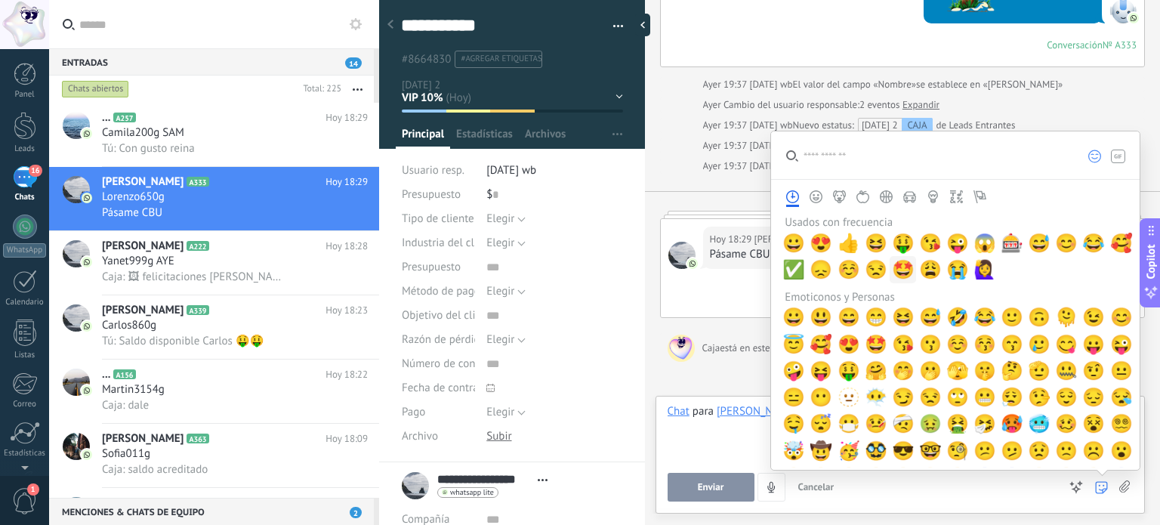
click at [892, 270] on span "🤩" at bounding box center [903, 269] width 23 height 21
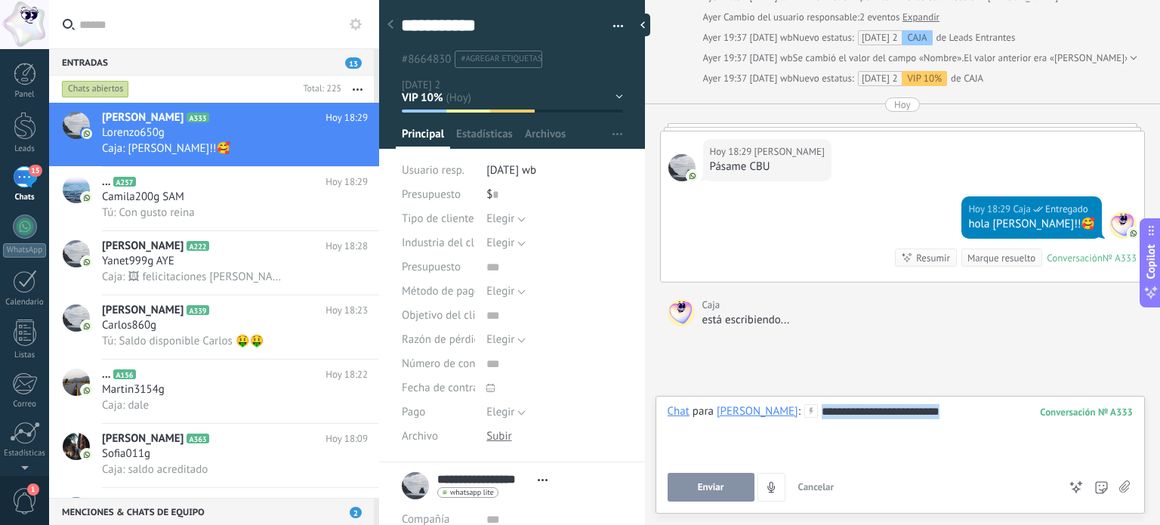
drag, startPoint x: 828, startPoint y: 412, endPoint x: 992, endPoint y: 407, distance: 164.0
click at [992, 407] on div "**********" at bounding box center [901, 432] width 466 height 57
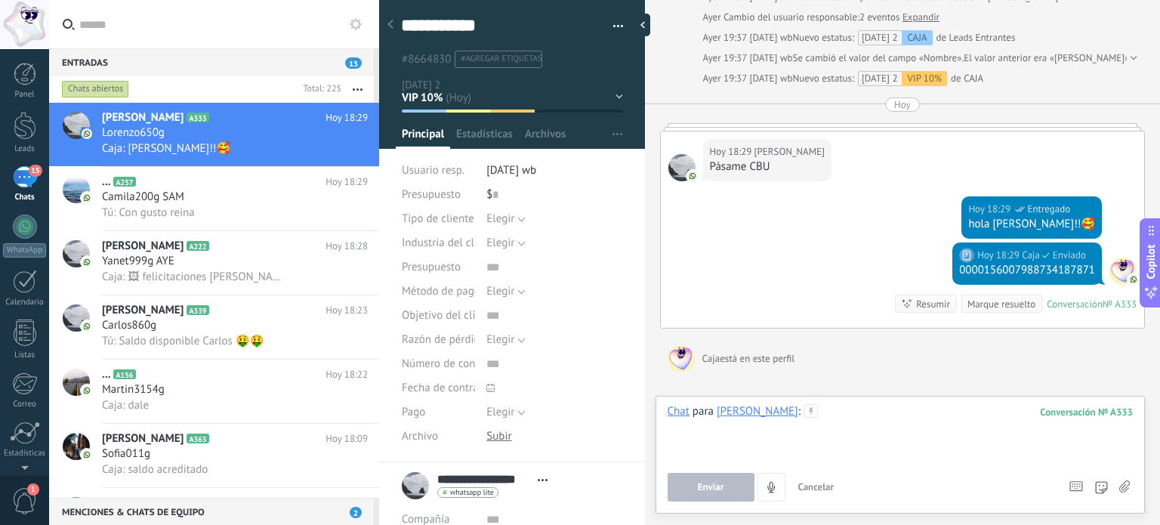
scroll to position [739, 0]
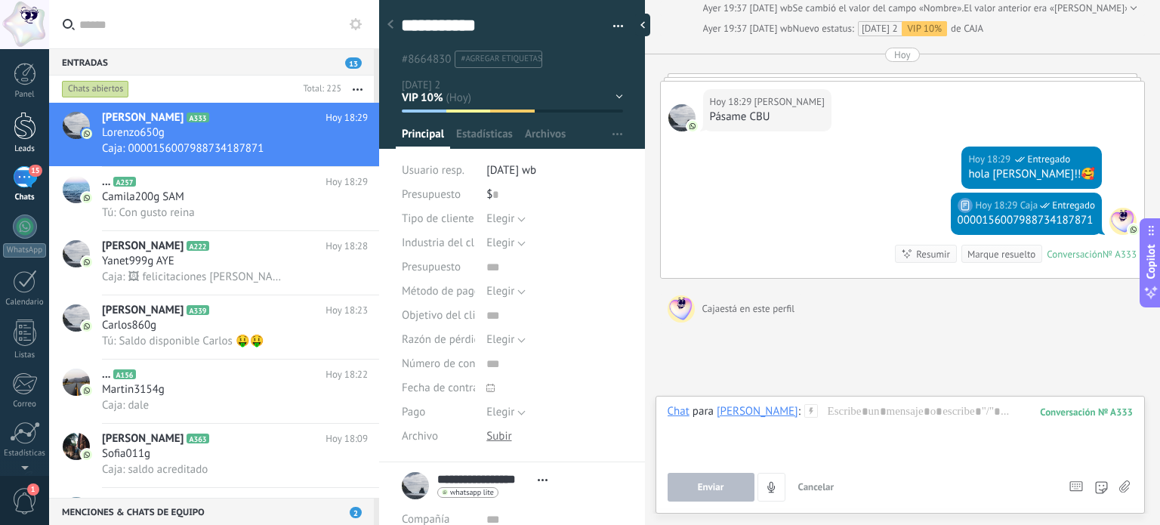
click at [27, 135] on div at bounding box center [25, 126] width 23 height 28
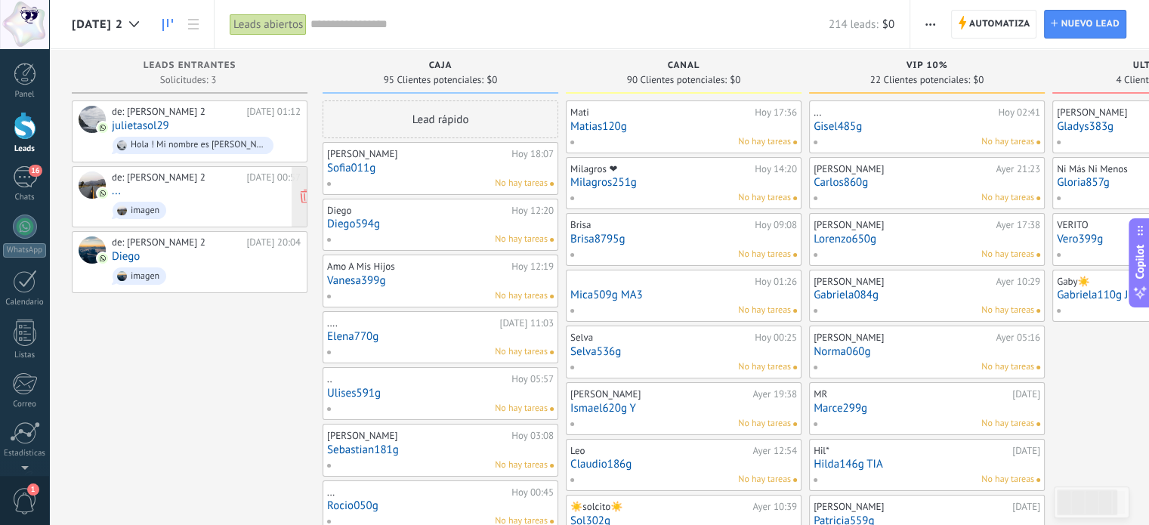
click at [194, 191] on div "de: LUCIA 2 30/09/2025 00:57 ... imagen" at bounding box center [206, 196] width 189 height 51
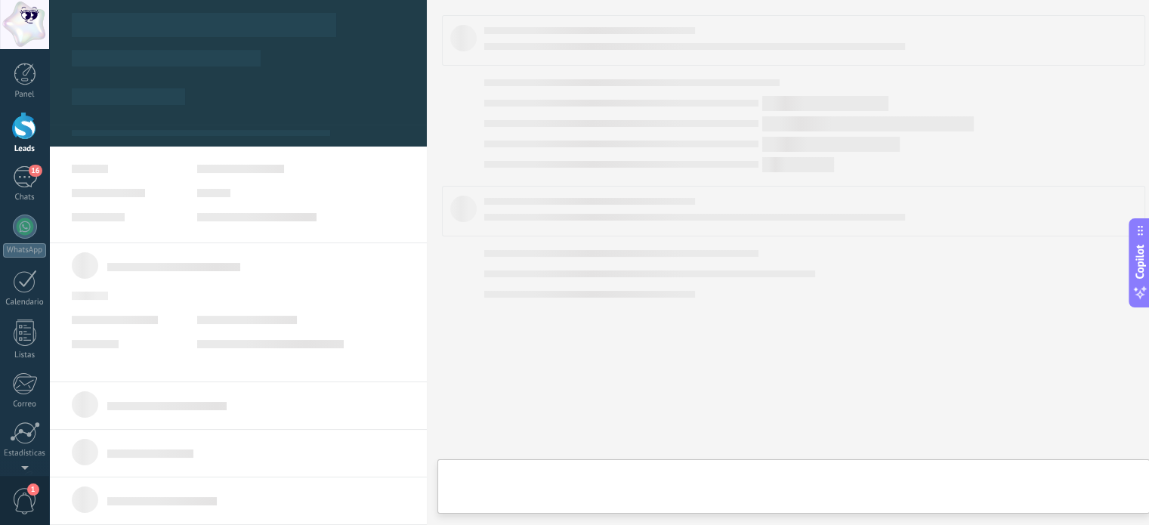
click at [194, 191] on div "de: LUCIA 2 30/09/2025 00:57 ... imagen" at bounding box center [206, 196] width 189 height 51
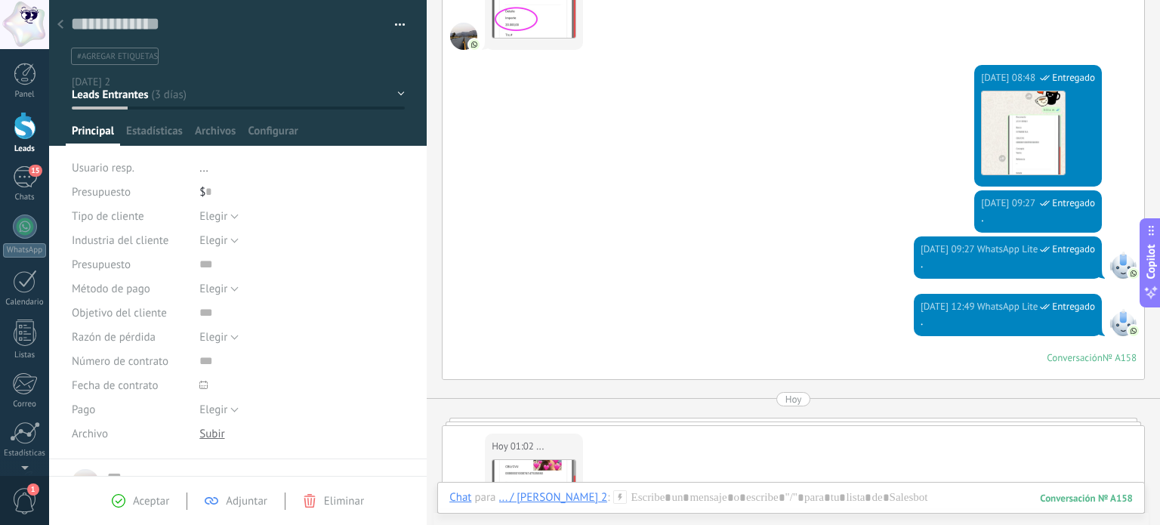
click at [57, 23] on div at bounding box center [60, 25] width 21 height 29
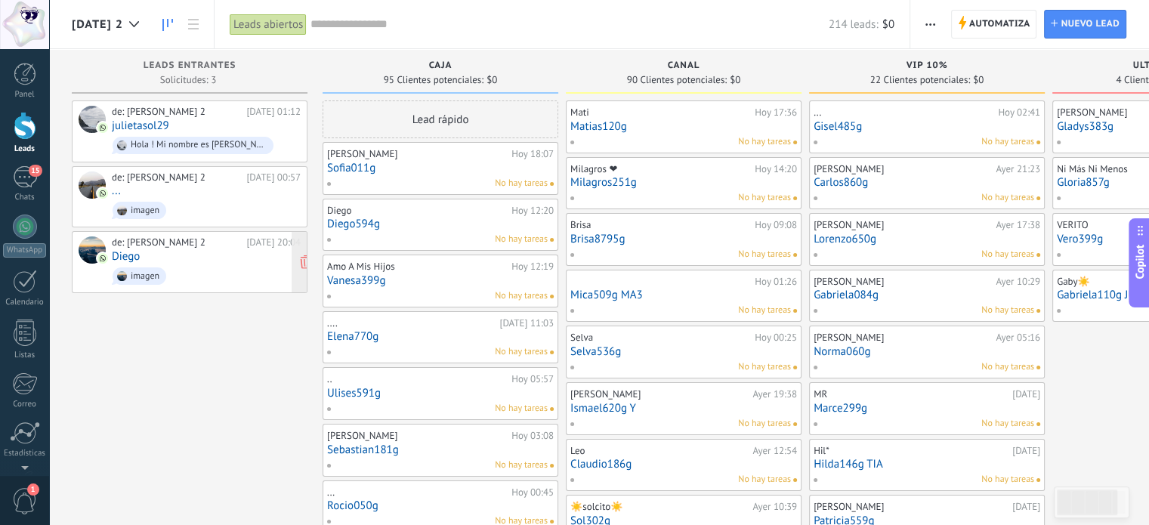
click at [199, 257] on div "de: LUCIA 2 29/09/2025 20:04 Diego imagen" at bounding box center [206, 261] width 189 height 51
click at [199, 256] on div "de: LUCIA 2 29/09/2025 20:04 Diego imagen" at bounding box center [206, 261] width 189 height 51
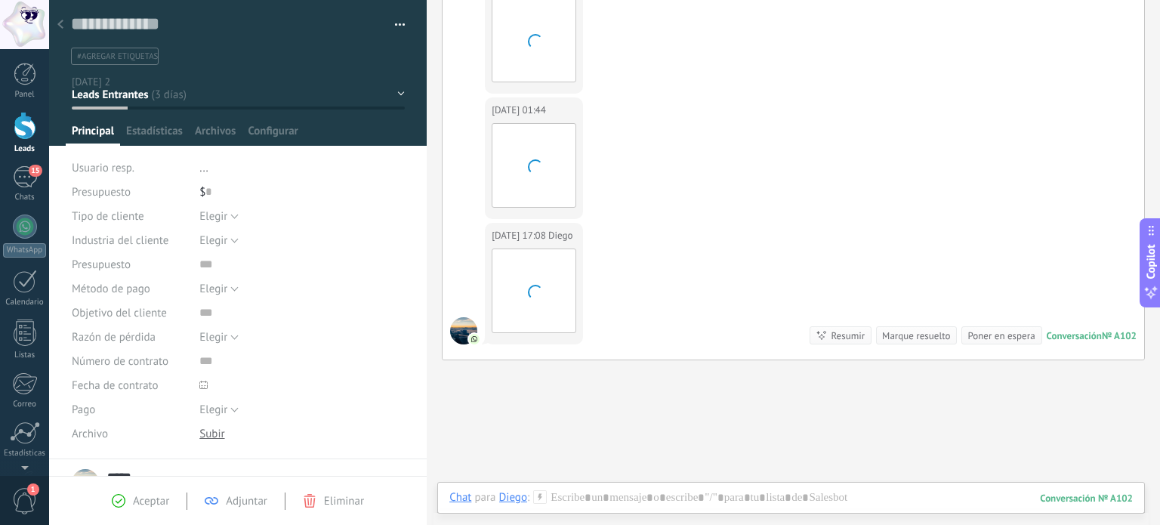
scroll to position [758, 0]
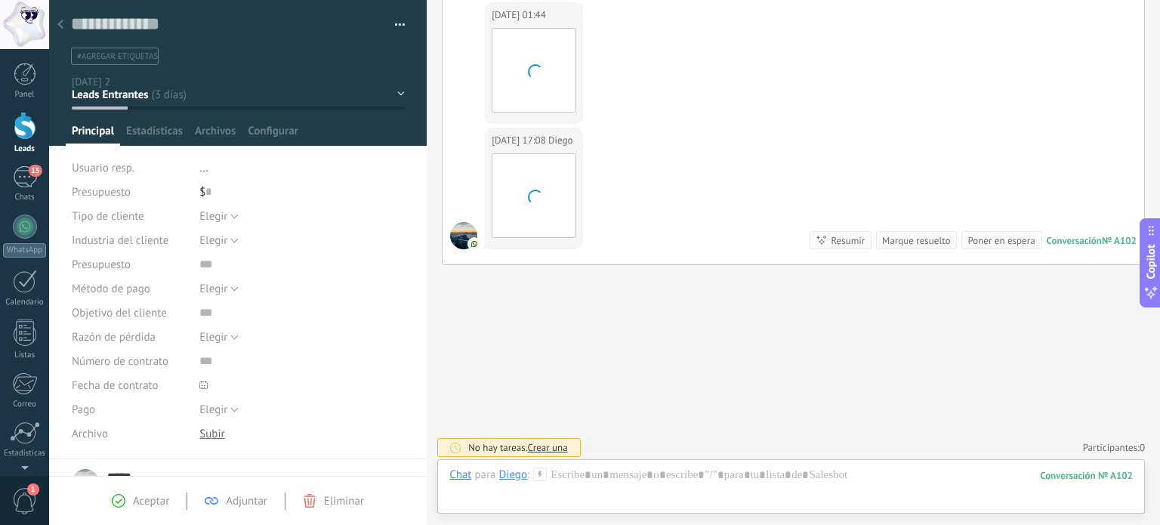
click at [62, 27] on use at bounding box center [60, 24] width 6 height 9
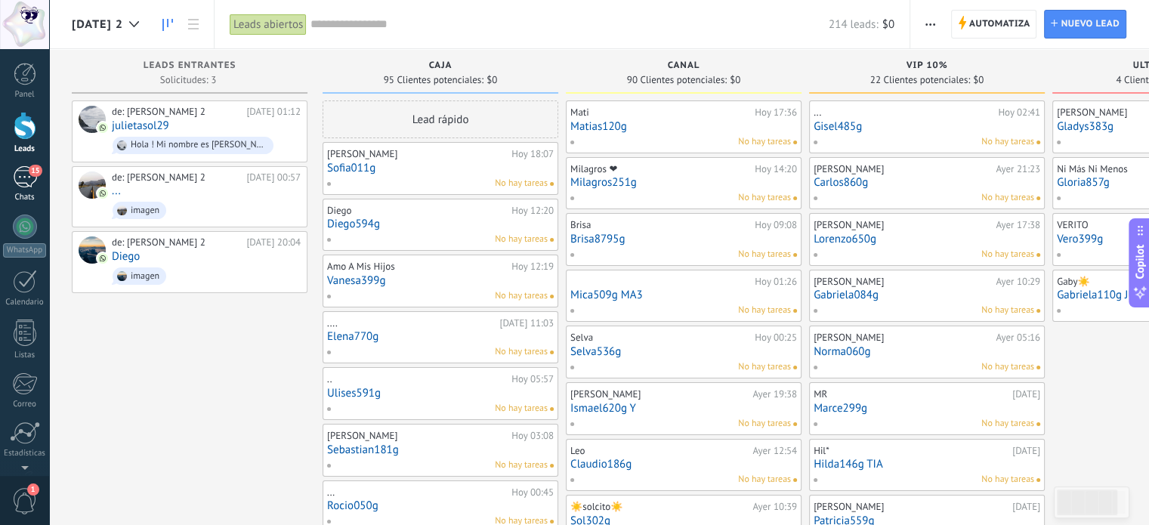
click at [24, 171] on div "15" at bounding box center [25, 177] width 24 height 22
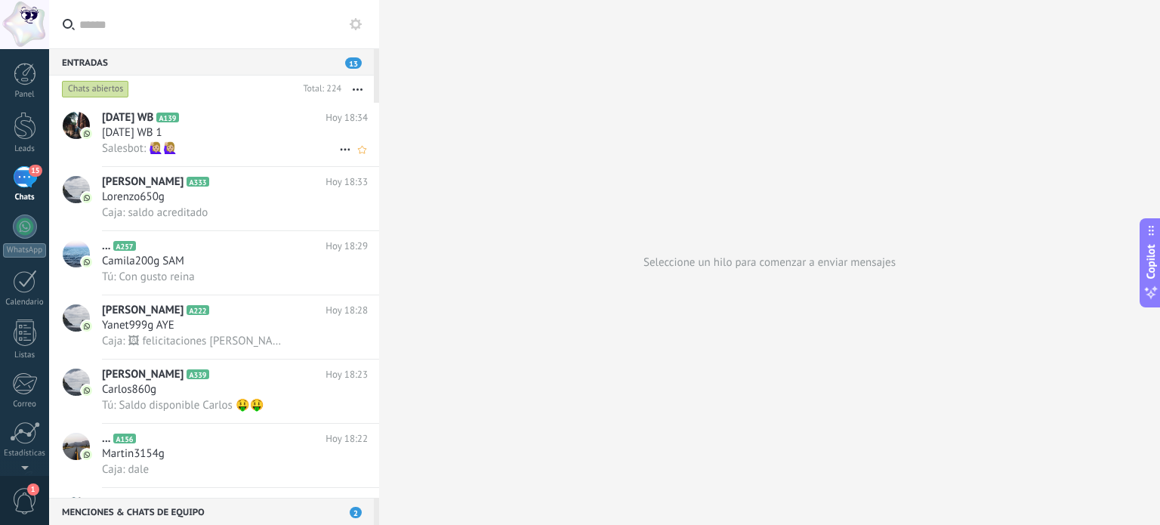
click at [139, 130] on span "Lucia WB 1" at bounding box center [132, 132] width 60 height 15
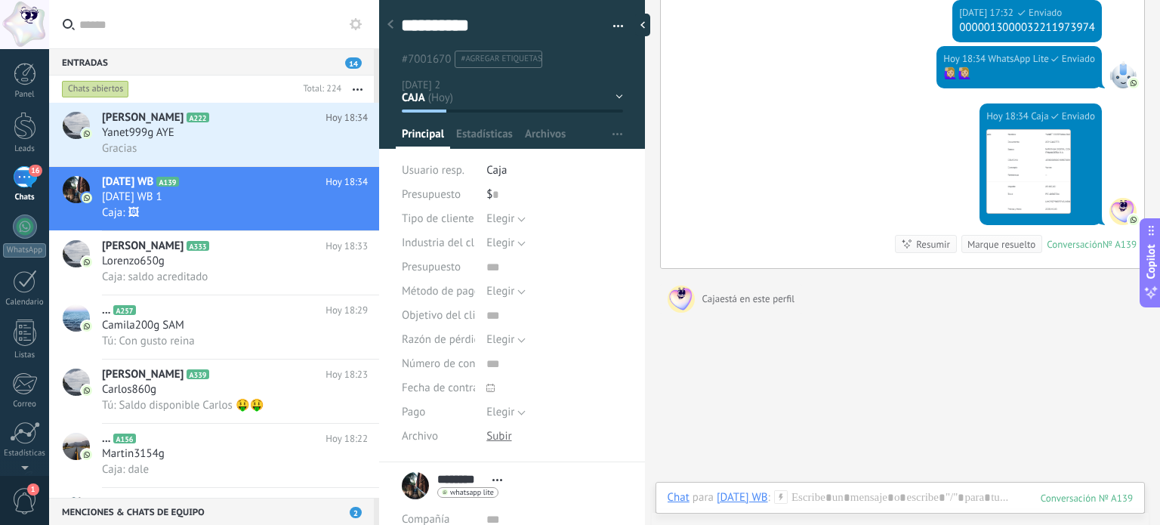
scroll to position [4771, 0]
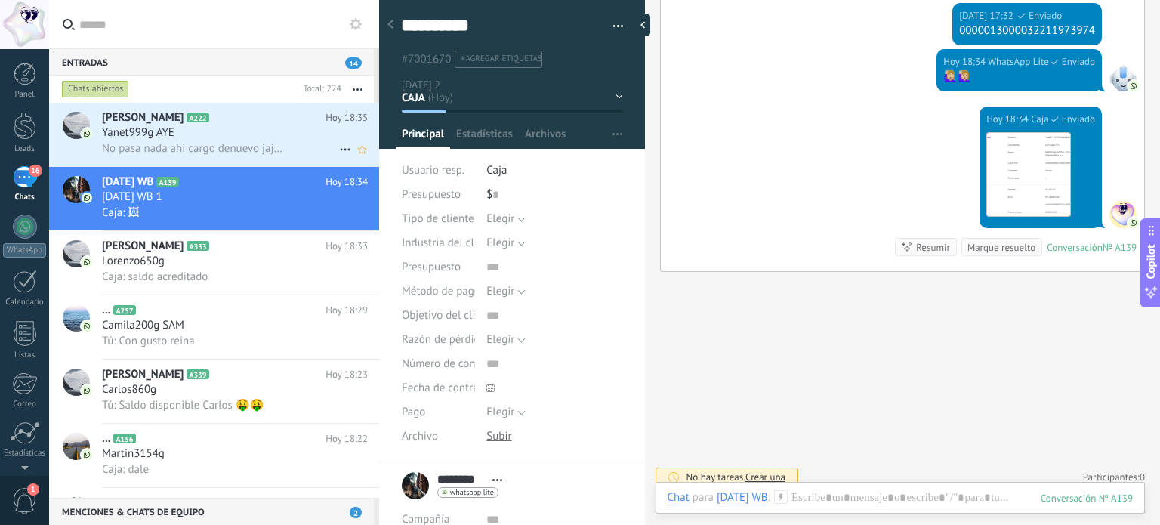
click at [215, 134] on div "Yanet999g AYE" at bounding box center [235, 132] width 266 height 15
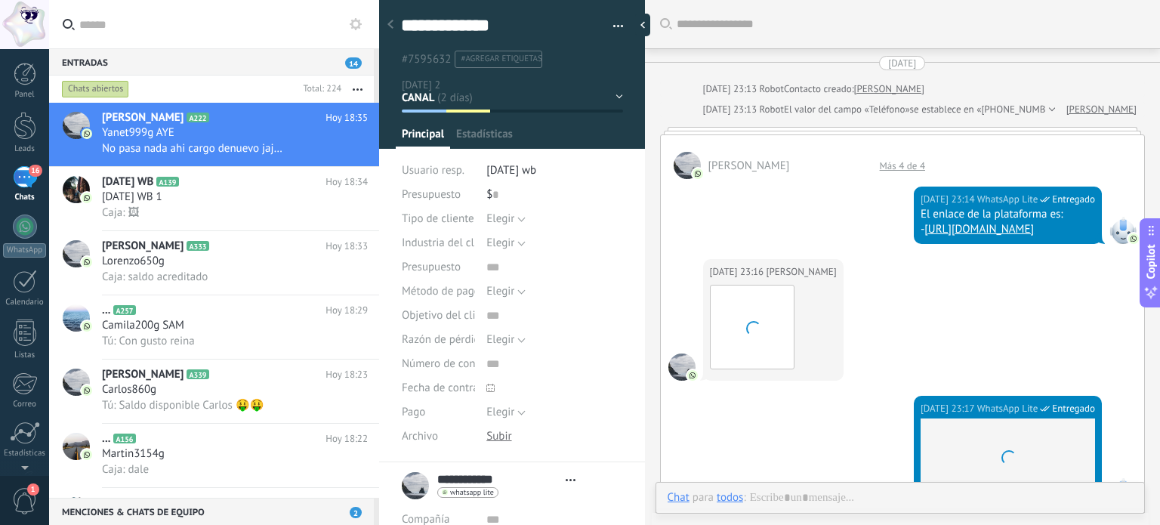
type textarea "**********"
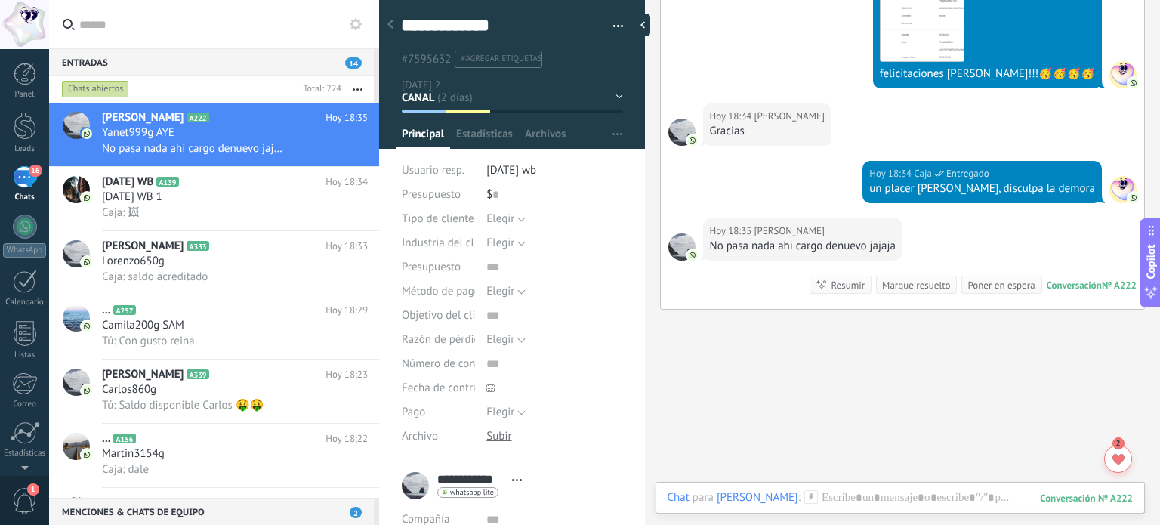
scroll to position [1937, 0]
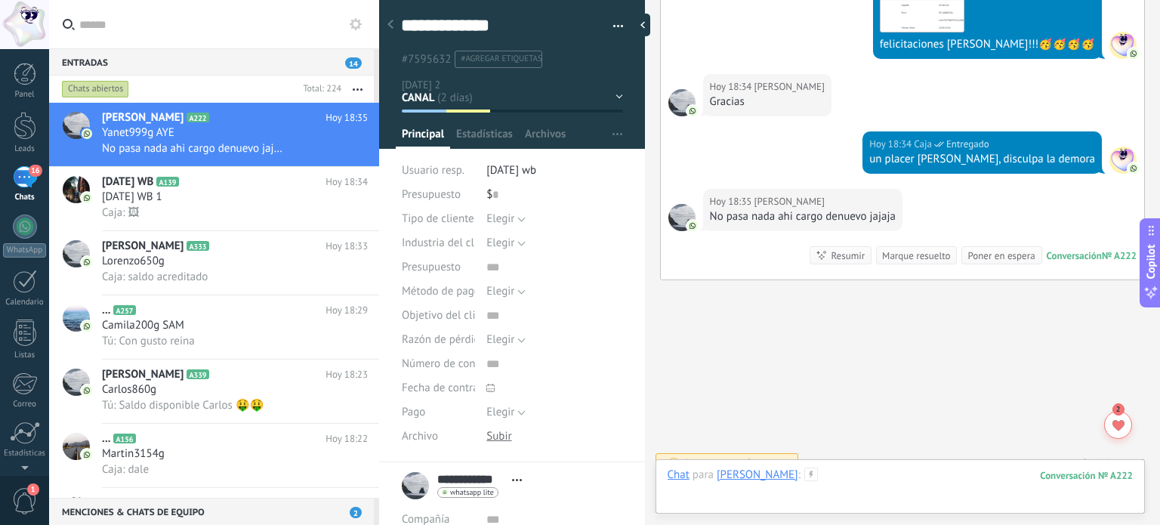
click at [854, 480] on div at bounding box center [900, 490] width 465 height 45
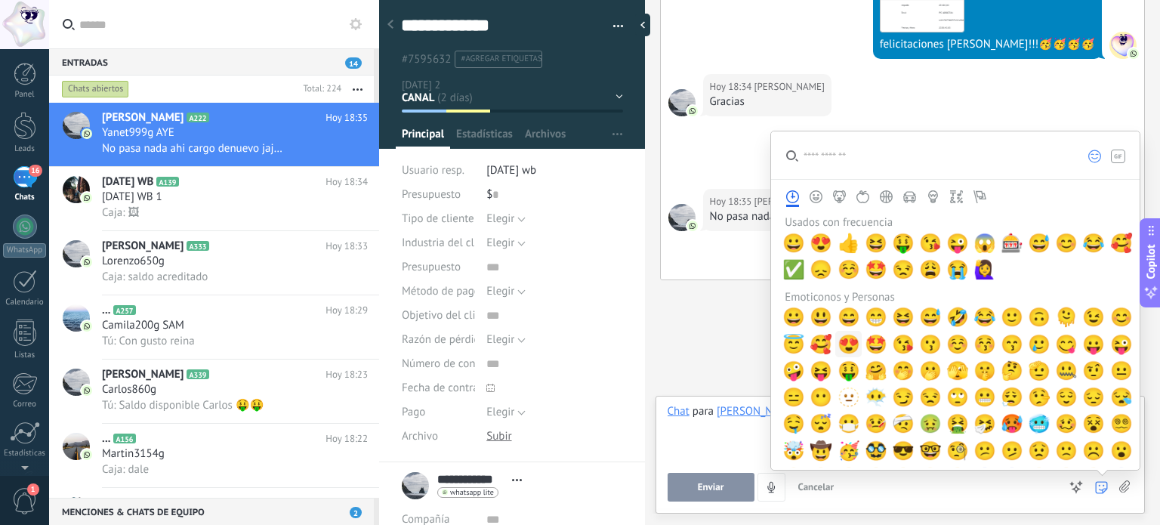
click at [842, 346] on span "😍" at bounding box center [849, 344] width 23 height 21
click at [717, 489] on span "Enviar" at bounding box center [711, 487] width 26 height 11
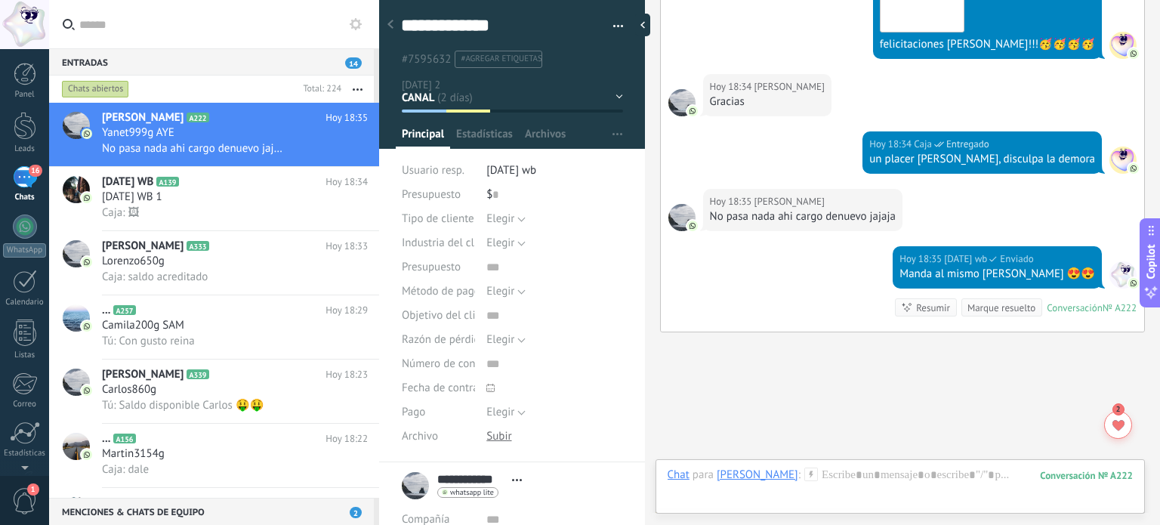
scroll to position [1989, 0]
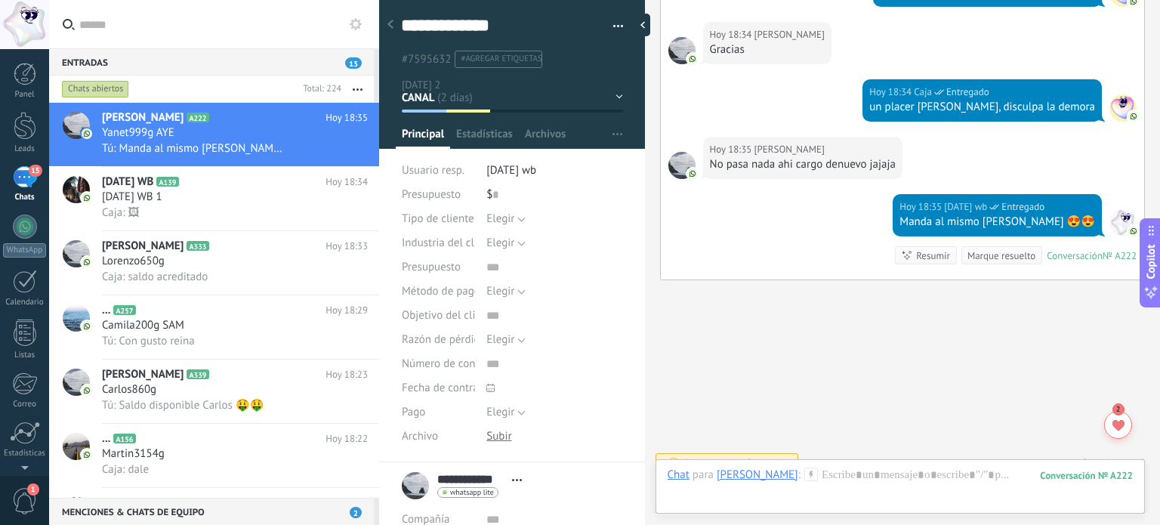
click at [240, 221] on div "Caja: 🖼" at bounding box center [235, 213] width 266 height 16
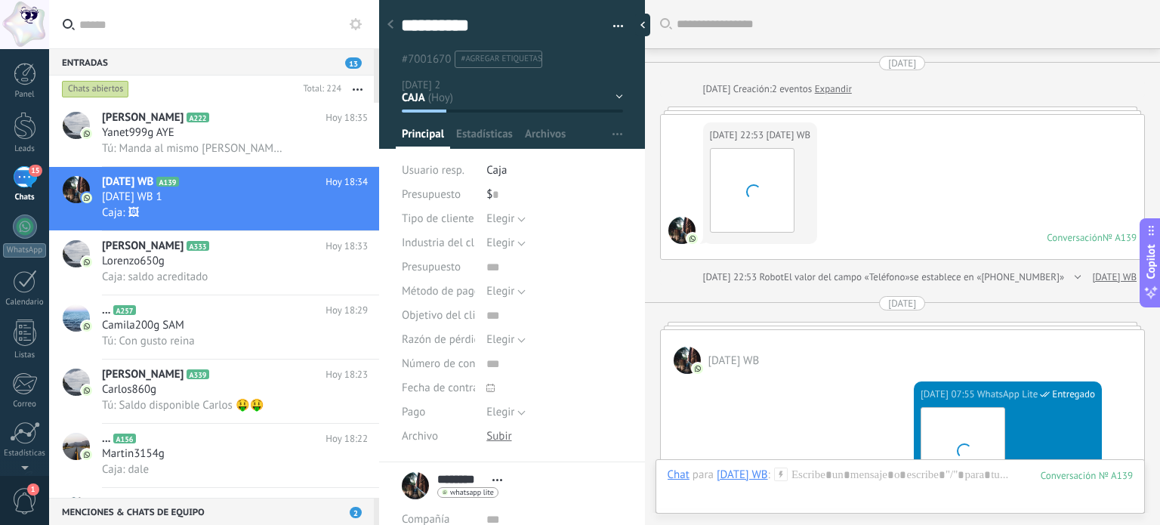
scroll to position [4771, 0]
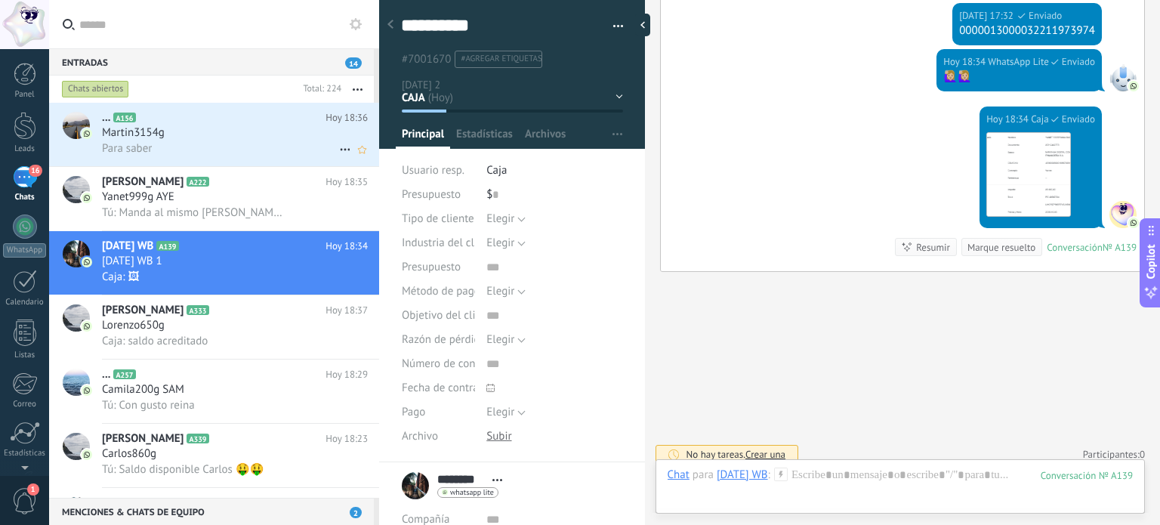
click at [294, 124] on h2 "... A156" at bounding box center [214, 117] width 224 height 15
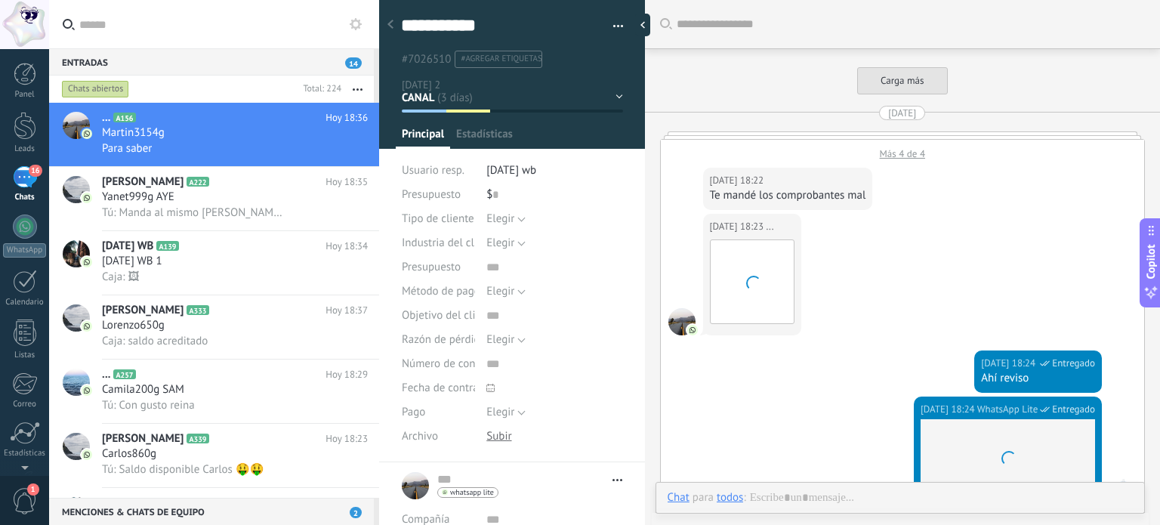
type textarea "**********"
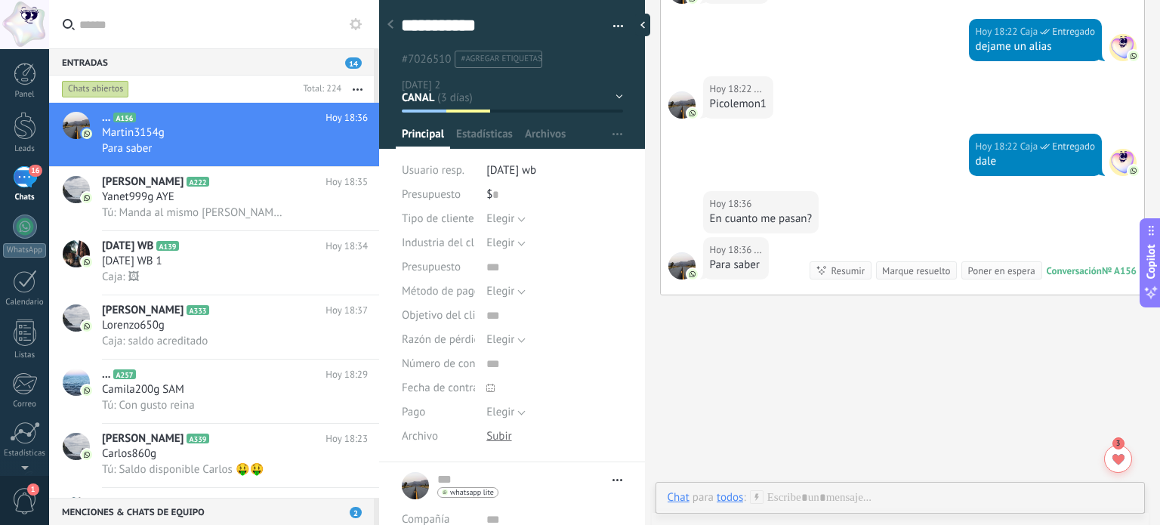
scroll to position [22, 0]
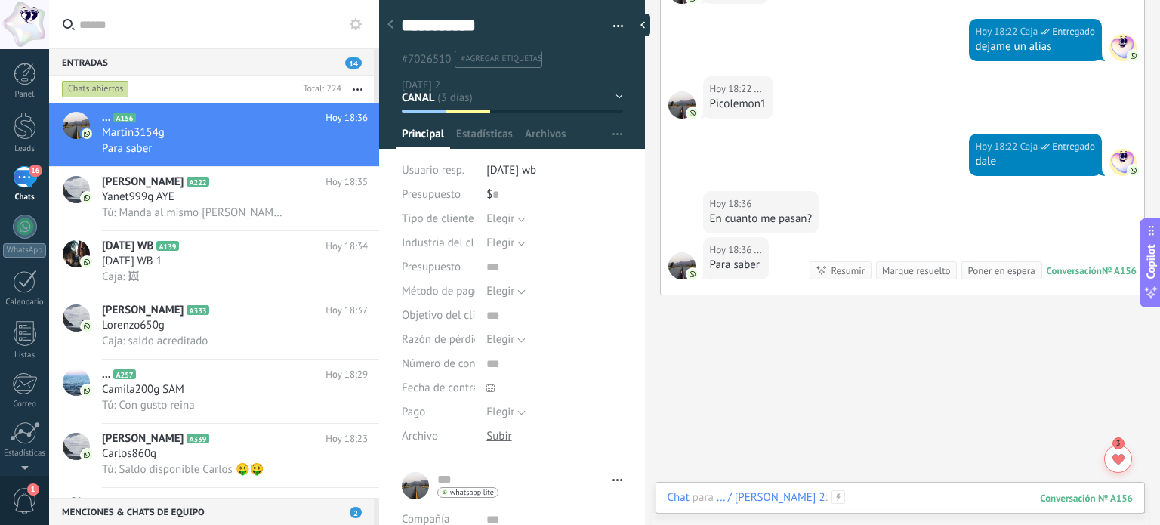
click at [825, 505] on div at bounding box center [900, 512] width 465 height 45
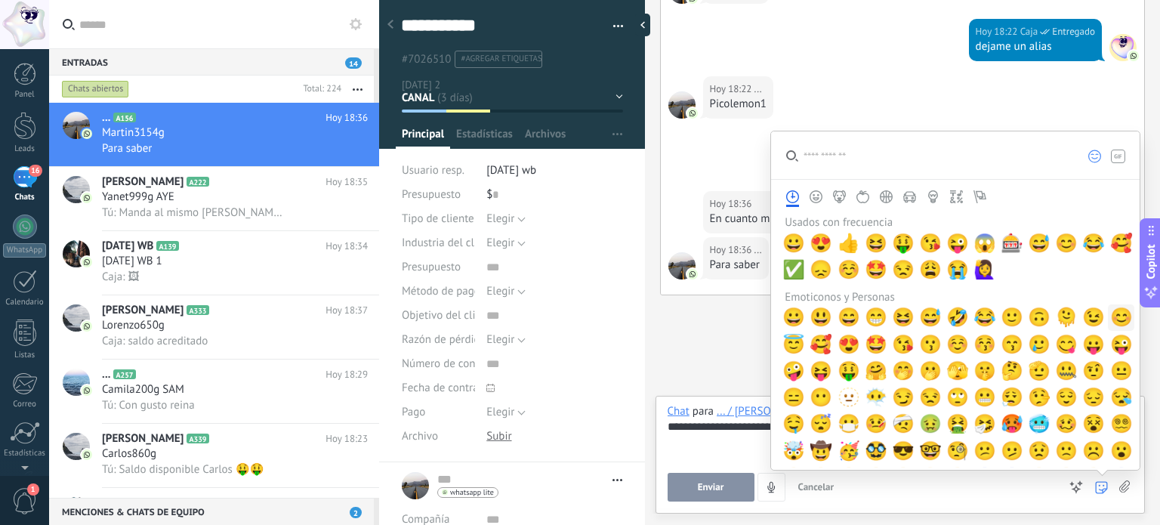
click at [1110, 319] on span "😊" at bounding box center [1121, 317] width 23 height 21
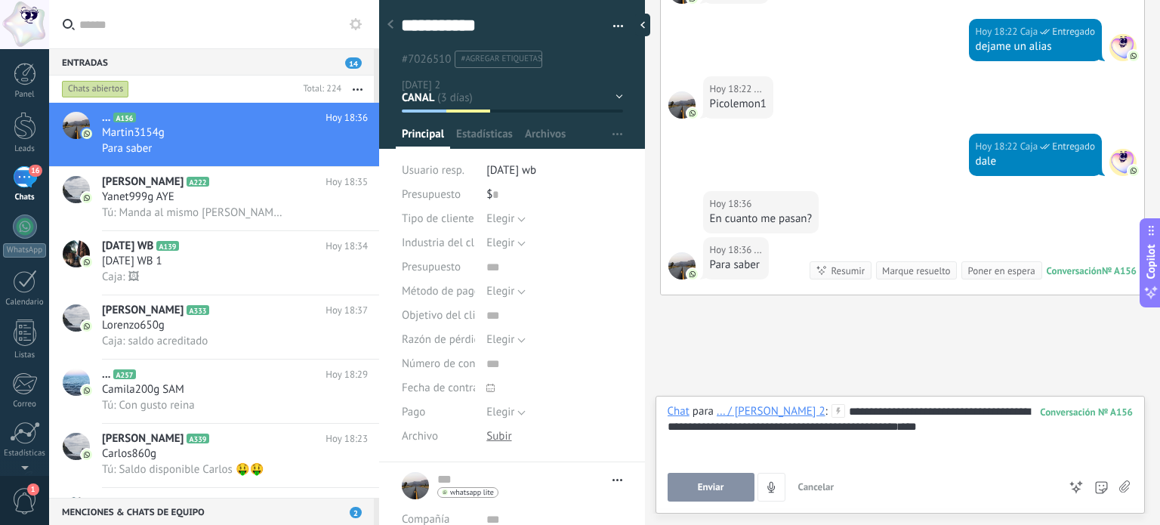
click at [707, 484] on span "Enviar" at bounding box center [711, 487] width 26 height 11
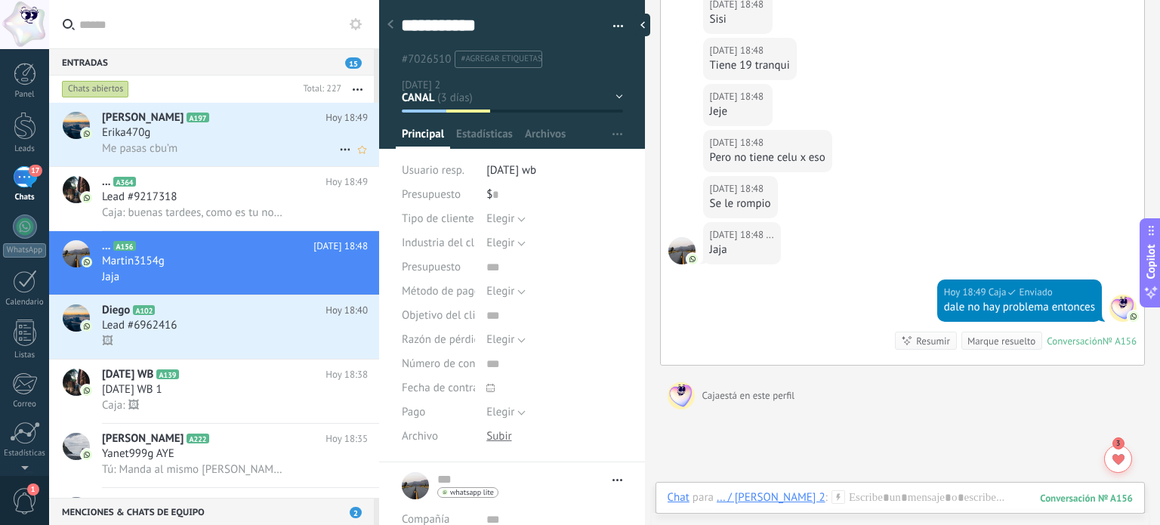
scroll to position [2883, 0]
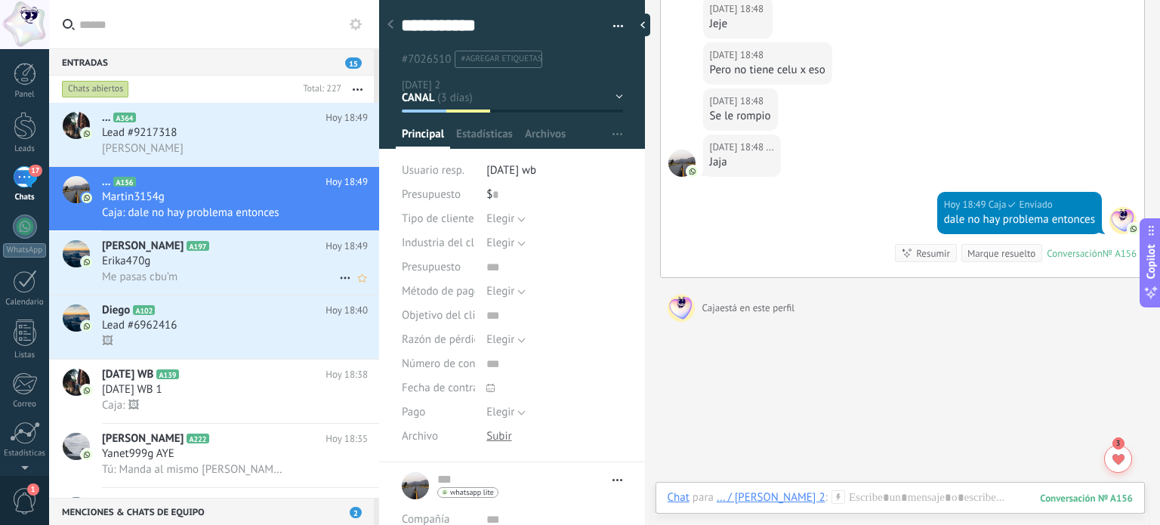
click at [220, 269] on div "Erika470g" at bounding box center [235, 261] width 266 height 15
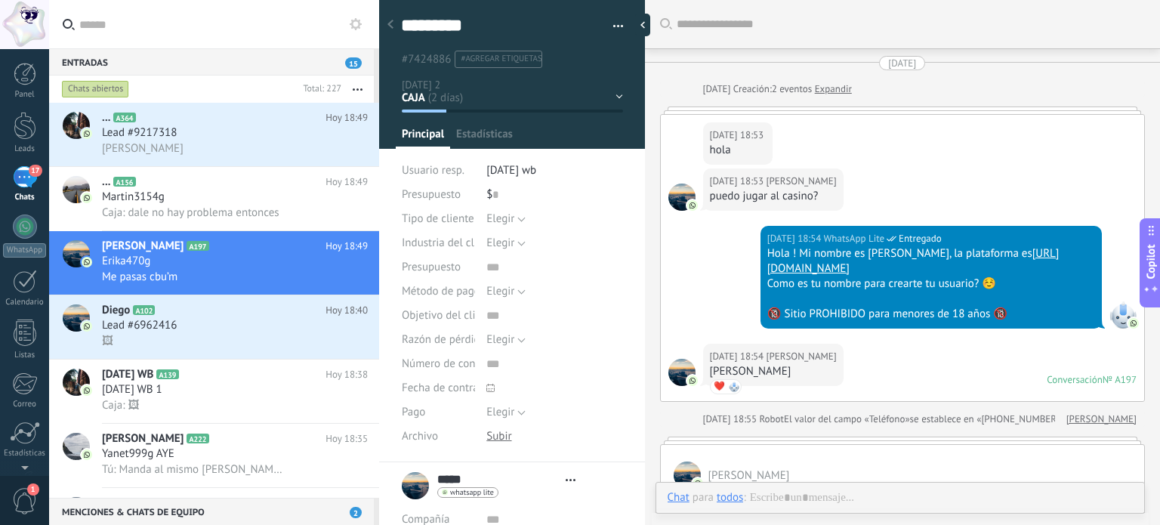
type textarea "*********"
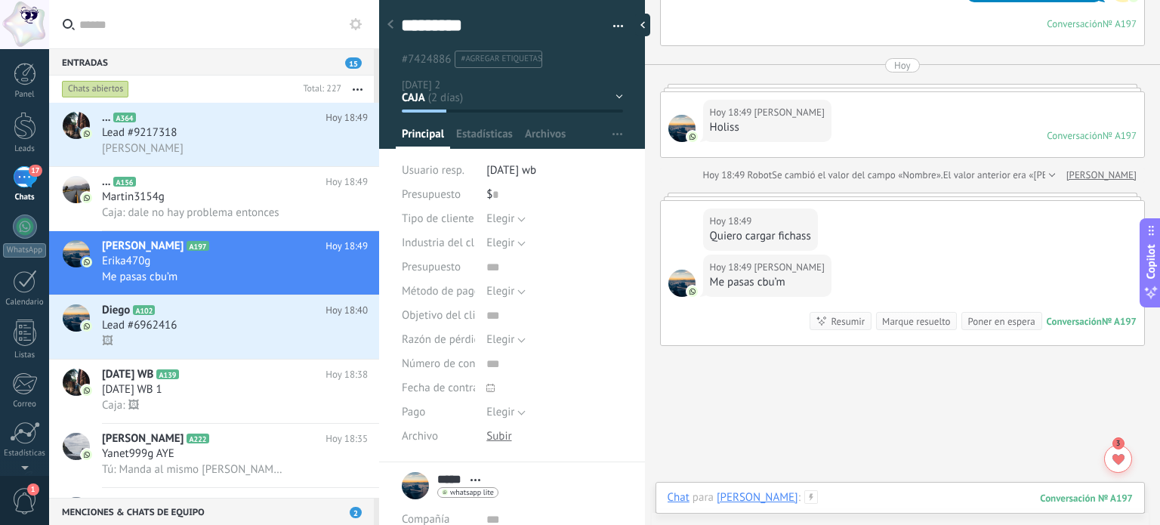
click at [805, 498] on div at bounding box center [900, 512] width 465 height 45
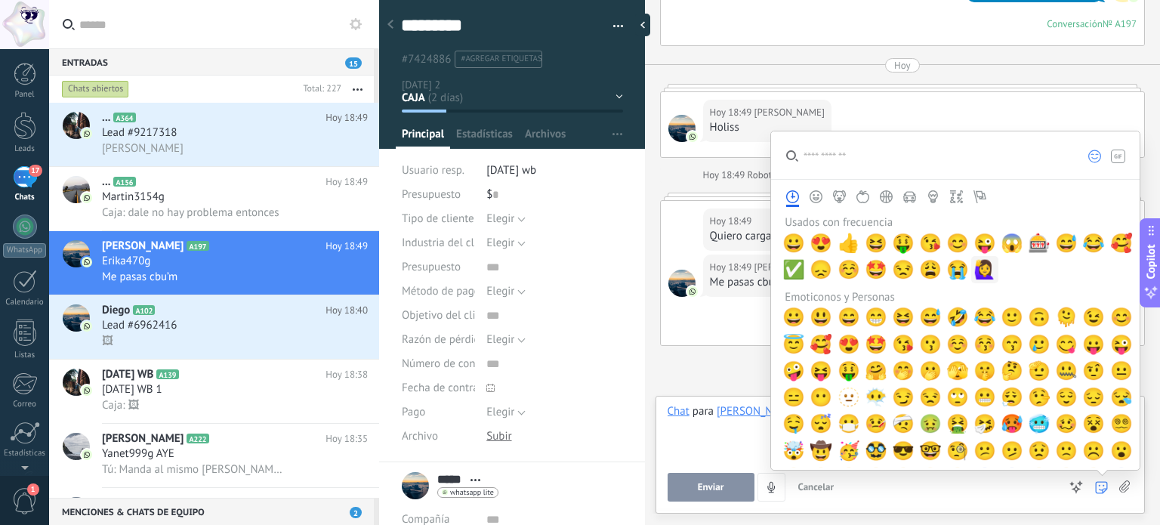
click at [980, 271] on span "🙋‍♀️" at bounding box center [985, 269] width 23 height 21
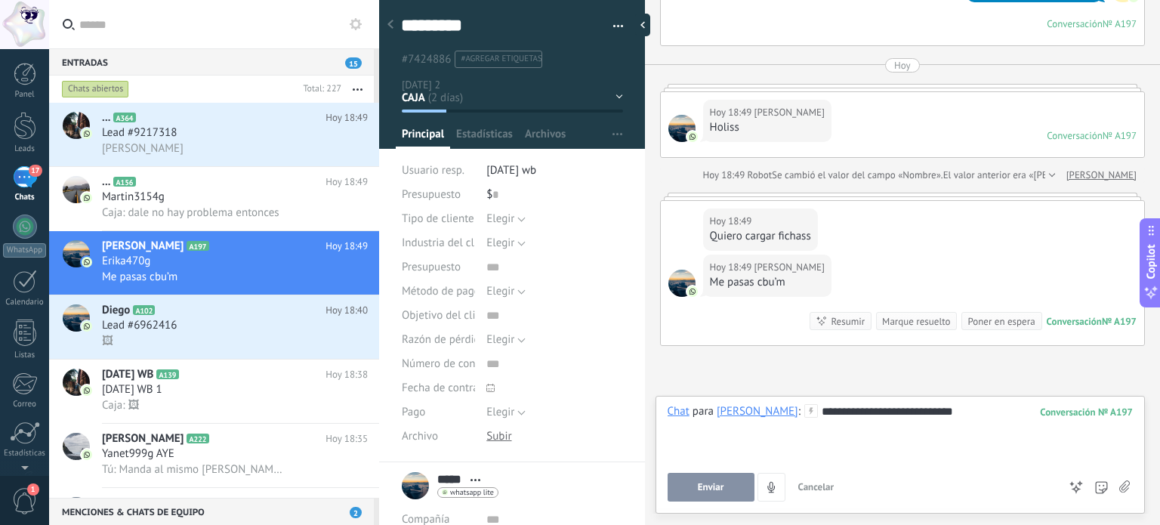
click at [708, 489] on span "Enviar" at bounding box center [711, 487] width 26 height 11
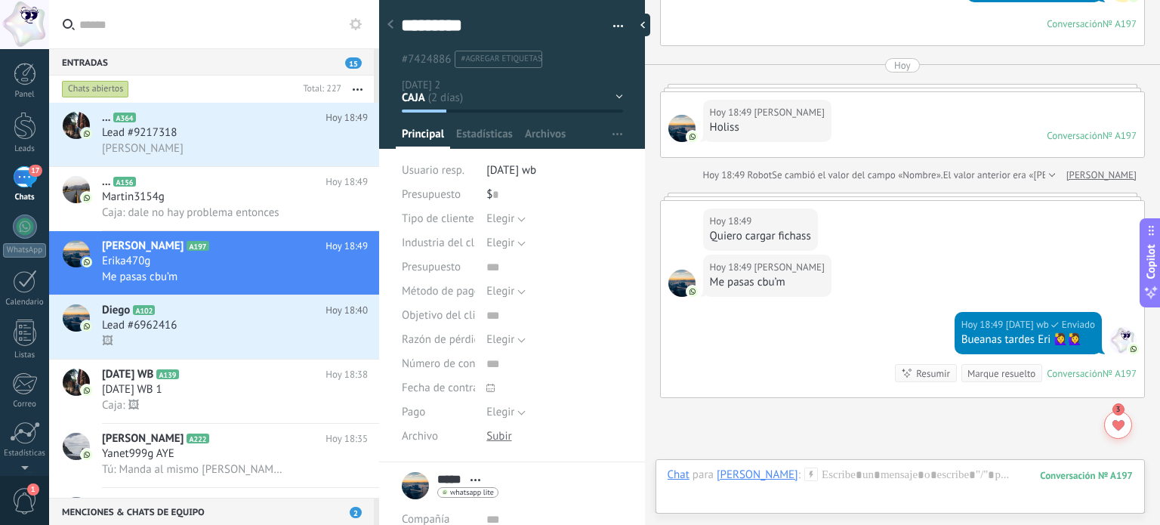
scroll to position [3175, 0]
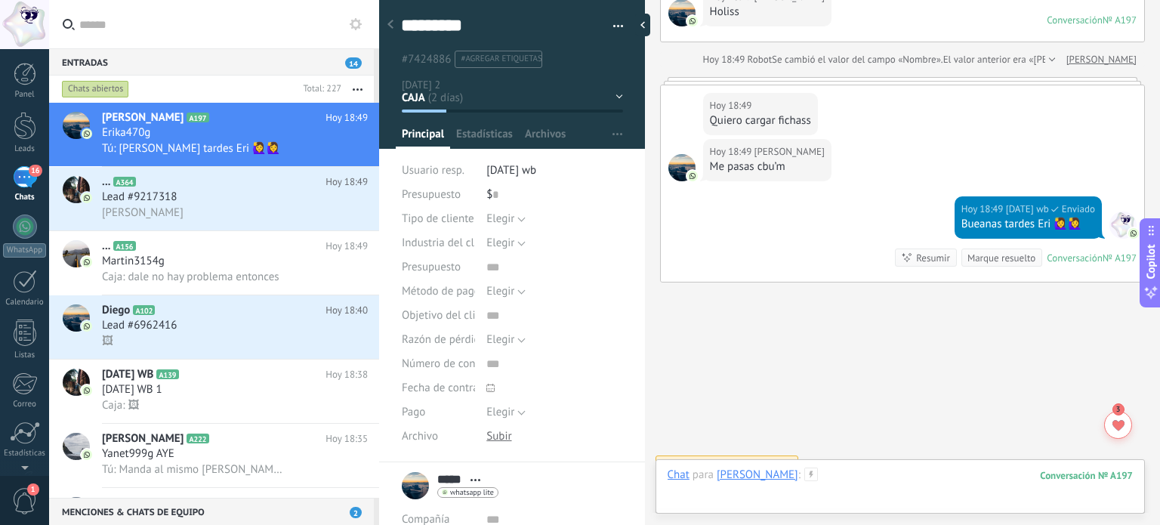
click at [837, 475] on div at bounding box center [900, 490] width 465 height 45
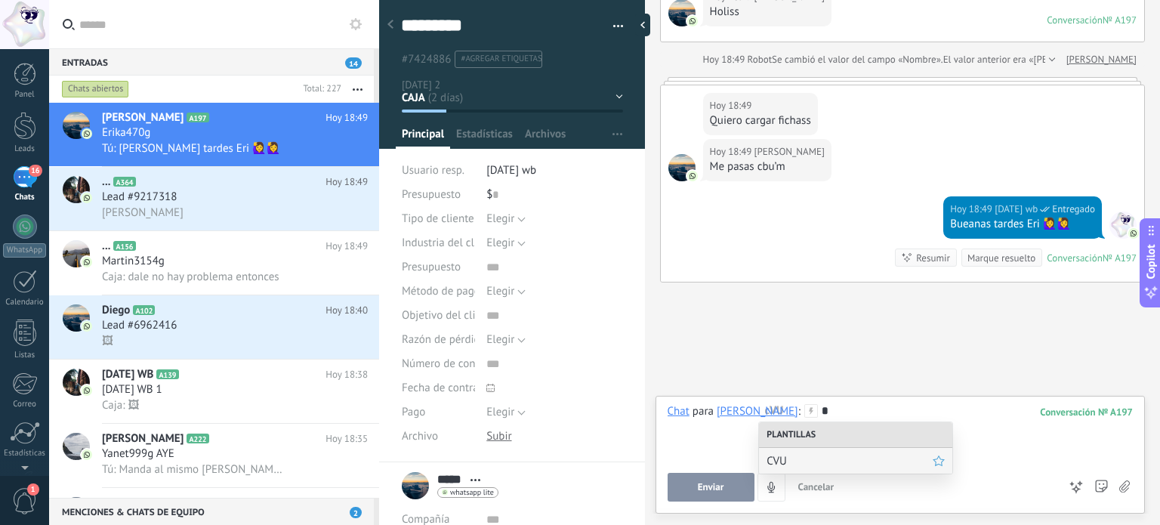
click at [810, 460] on span "CVU" at bounding box center [850, 461] width 166 height 14
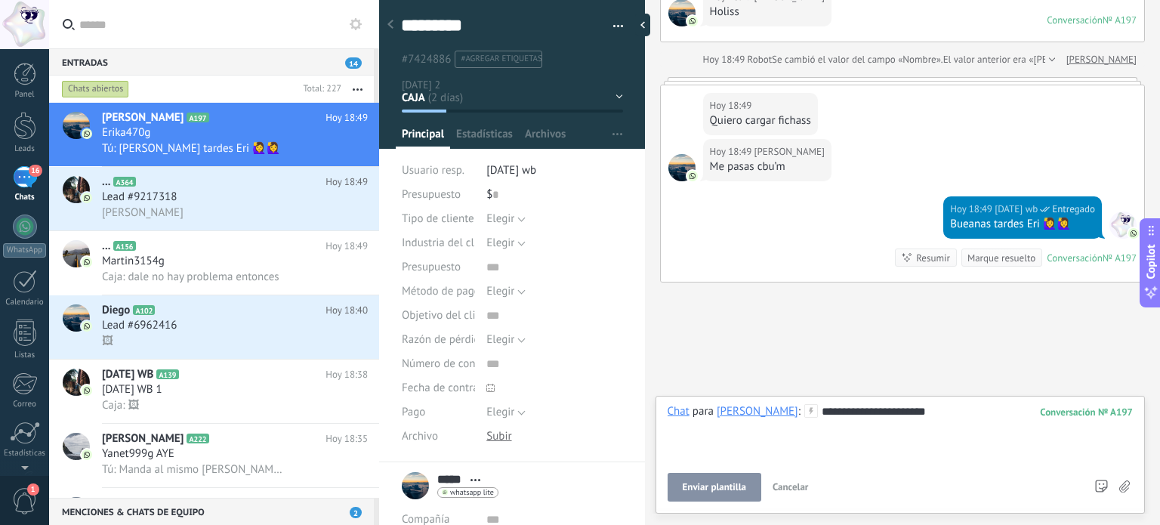
click at [719, 486] on span "Enviar plantilla" at bounding box center [714, 487] width 63 height 11
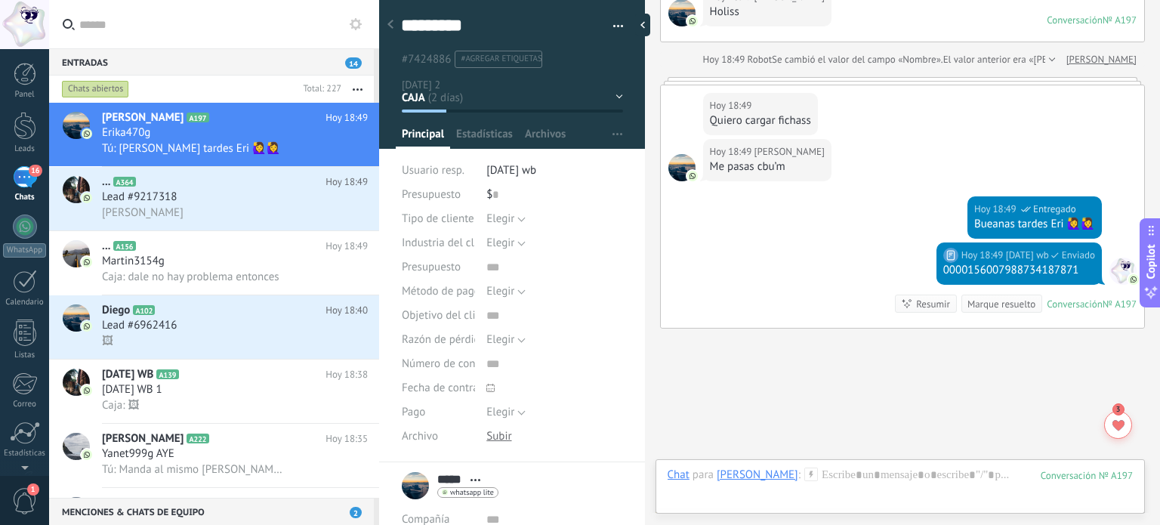
scroll to position [3221, 0]
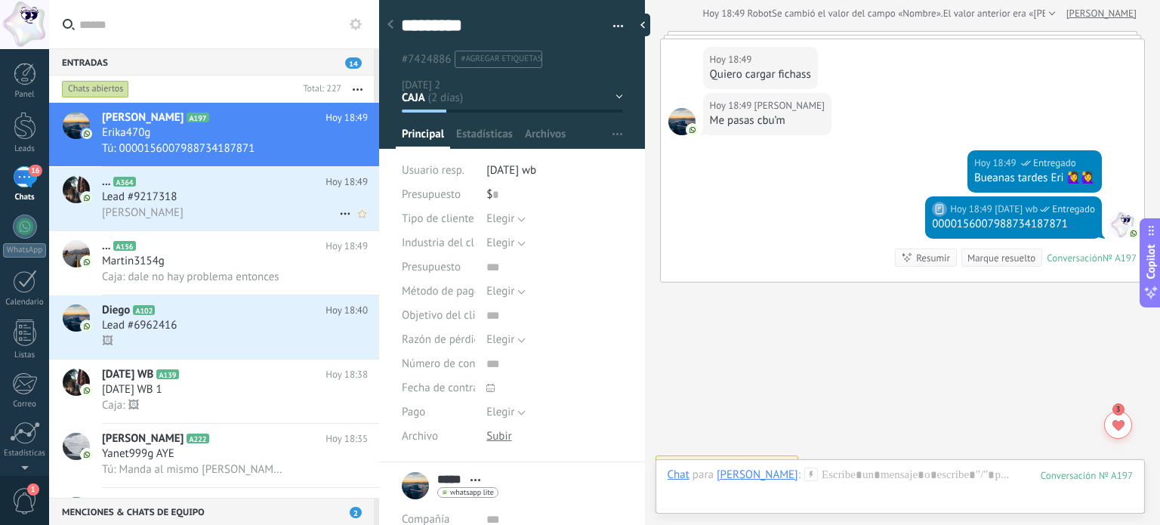
click at [254, 212] on div "Mateo" at bounding box center [235, 213] width 266 height 16
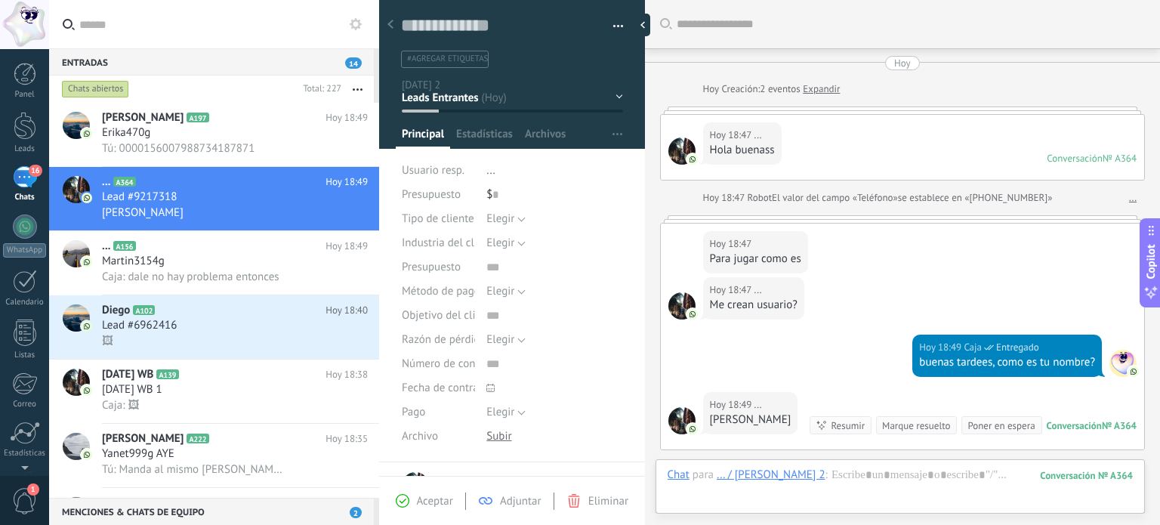
scroll to position [187, 0]
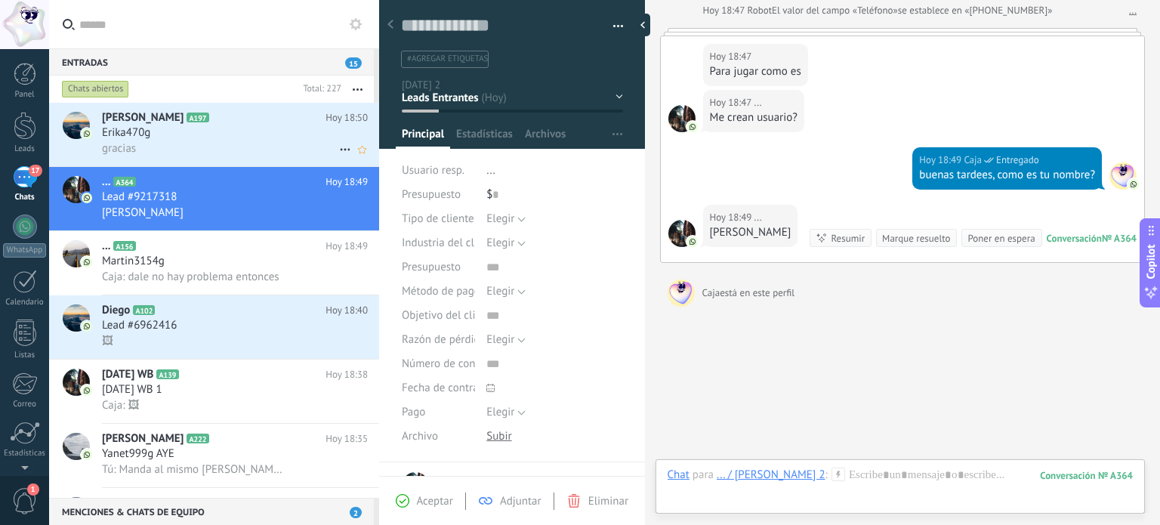
click at [302, 144] on div "gracias" at bounding box center [235, 149] width 266 height 16
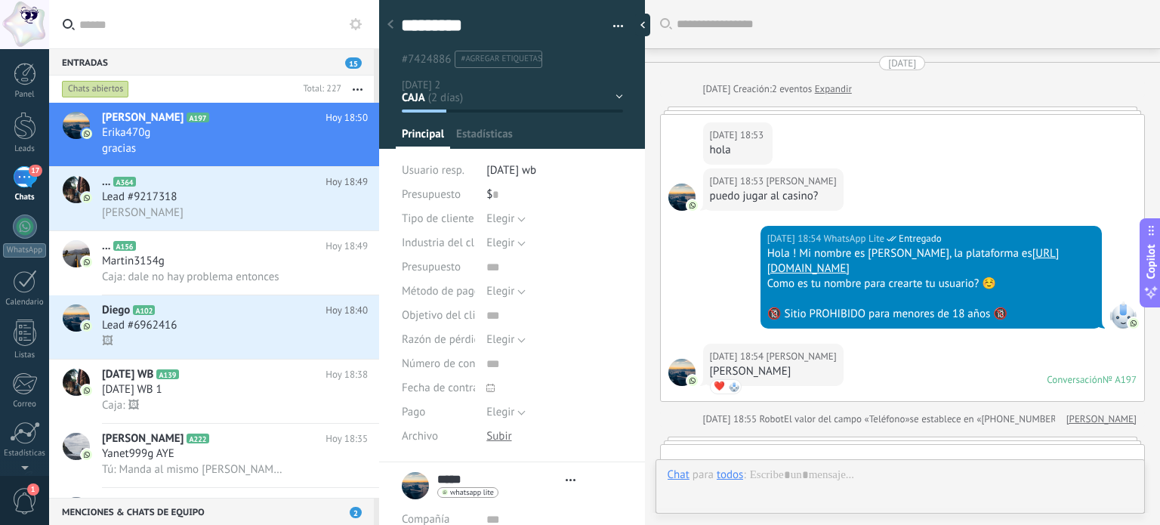
type textarea "*********"
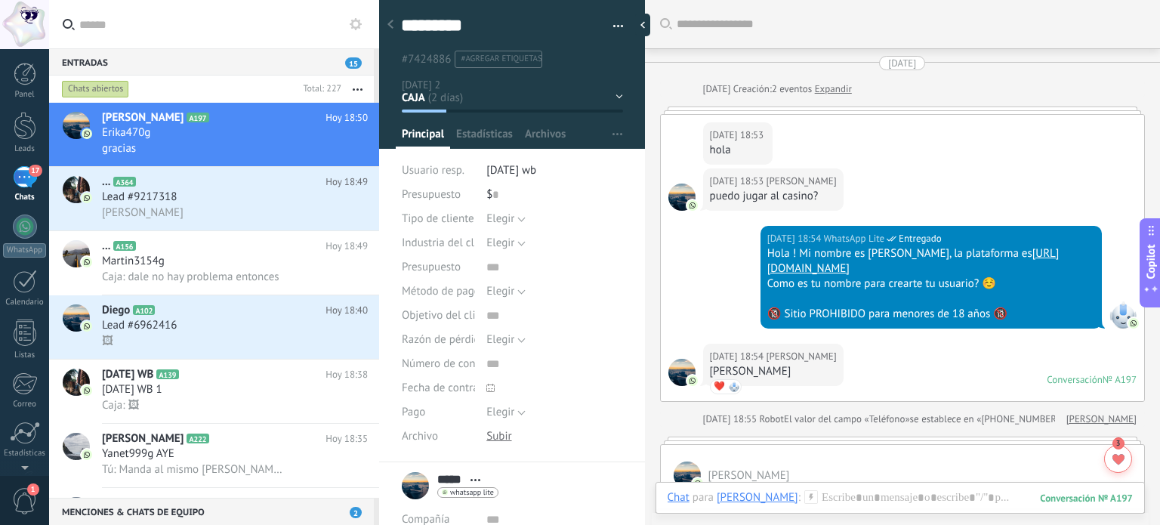
scroll to position [3220, 0]
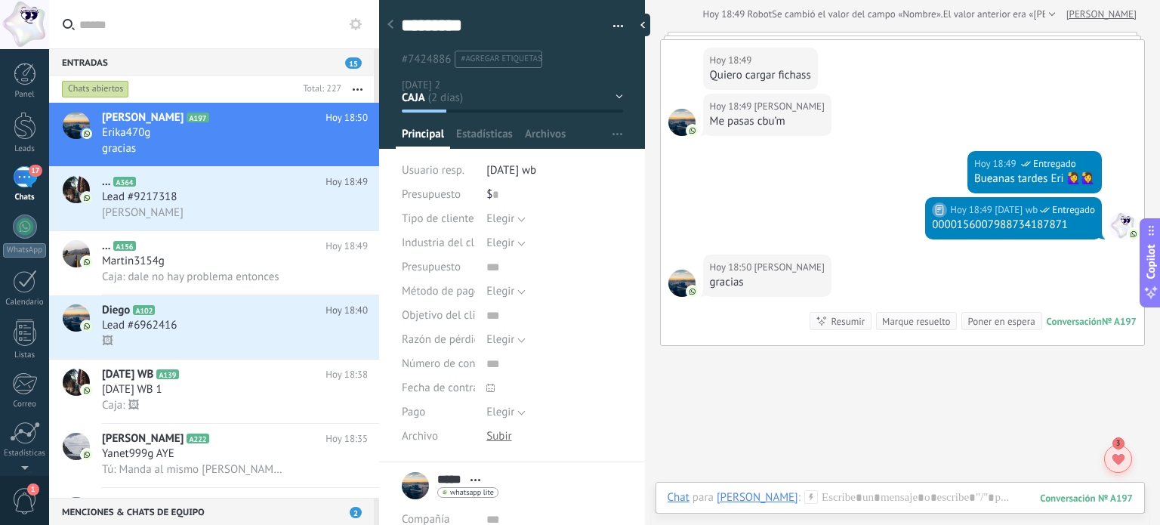
click at [1113, 457] on use at bounding box center [1119, 459] width 12 height 11
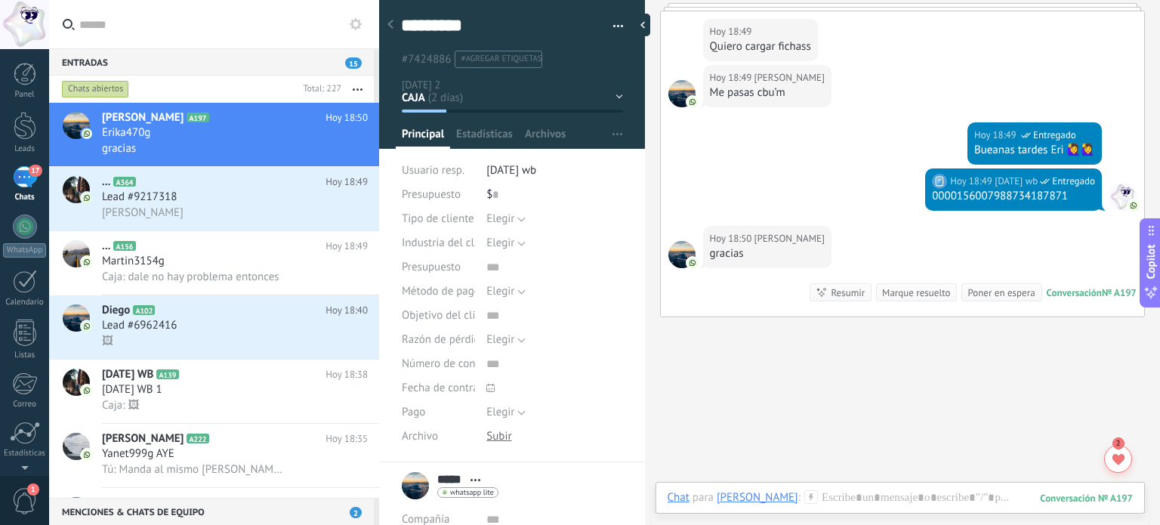
scroll to position [3251, 0]
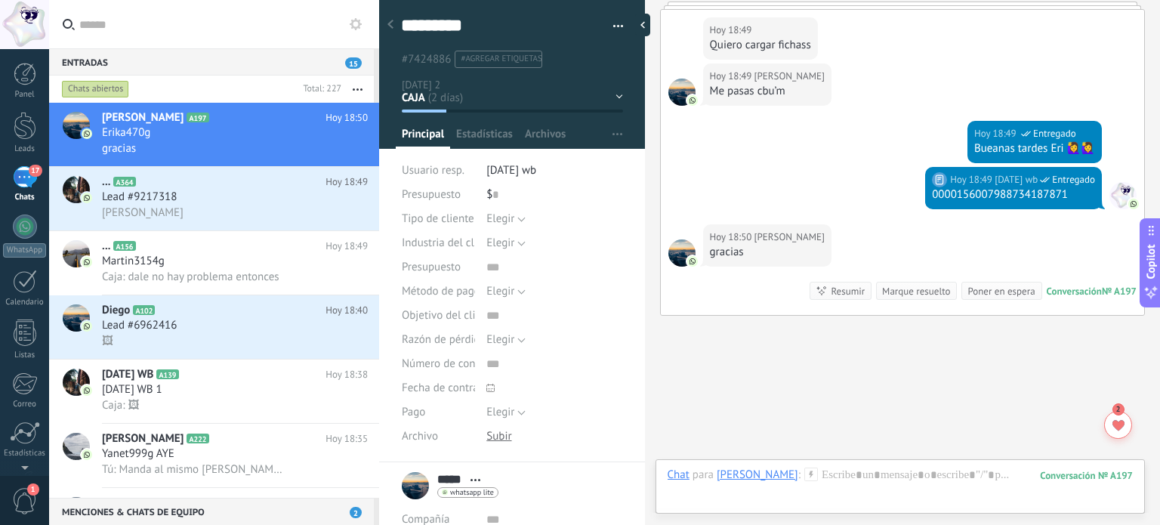
click at [742, 245] on div "gracias" at bounding box center [767, 252] width 115 height 15
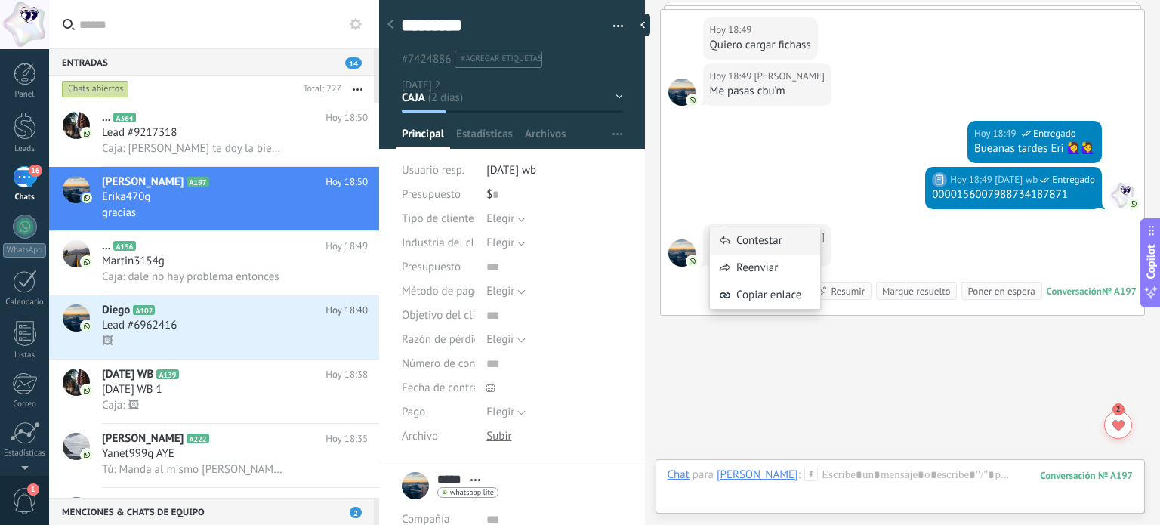
click at [745, 244] on div "Contestar" at bounding box center [765, 240] width 110 height 27
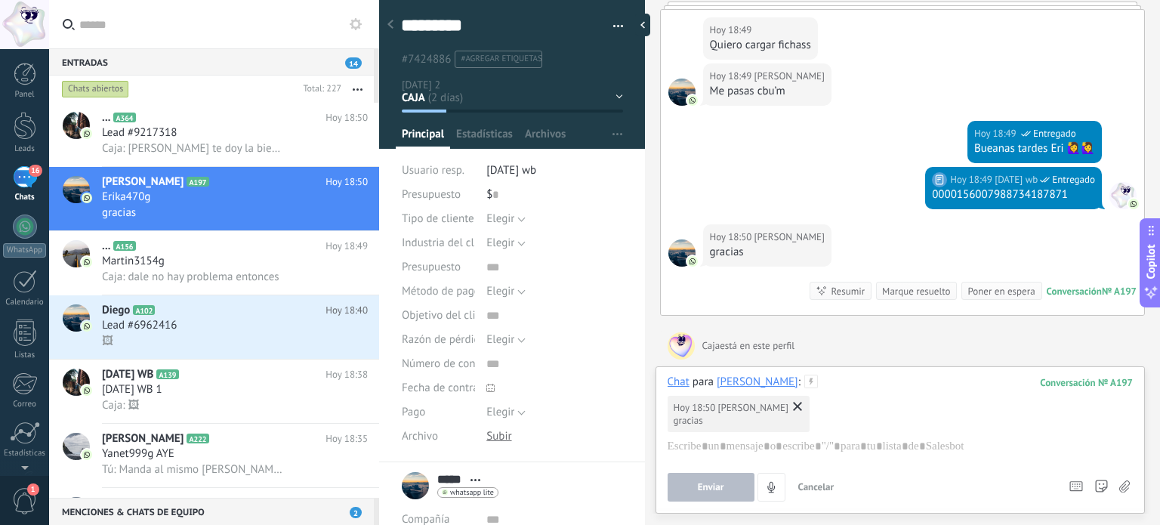
click at [793, 406] on icon at bounding box center [797, 406] width 9 height 9
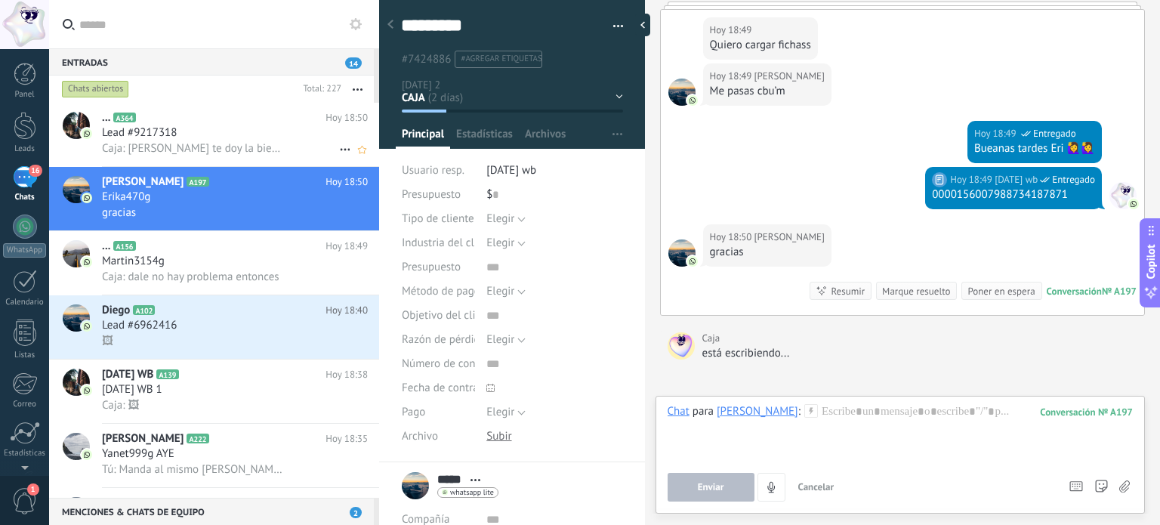
click at [236, 148] on span "Caja: Mateo te doy la bienvenida a https://wonbet.lat 🎰🎰 Usu4rio: mateo203g Con…" at bounding box center [193, 148] width 183 height 14
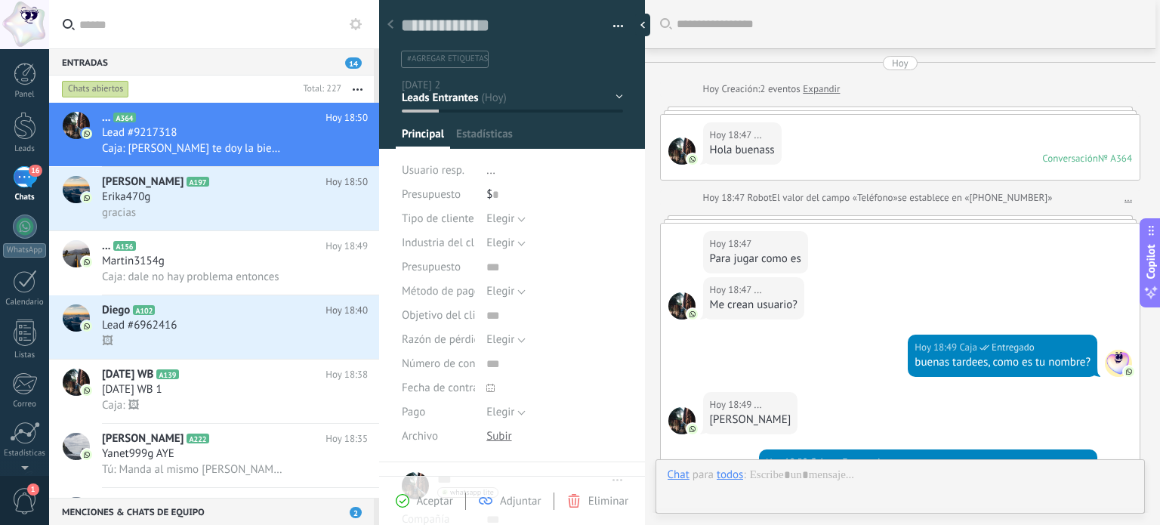
type textarea "**********"
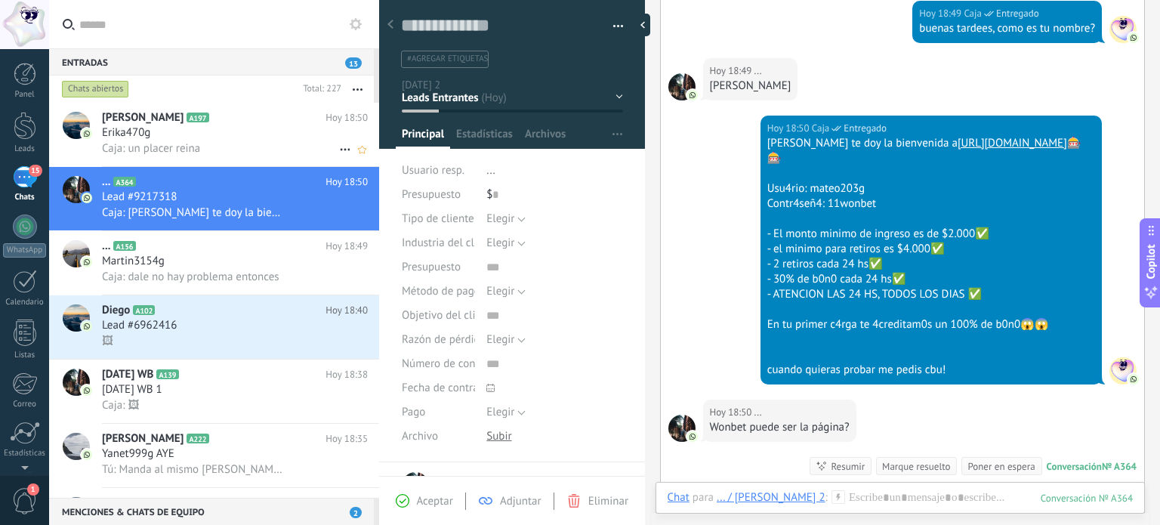
scroll to position [401, 0]
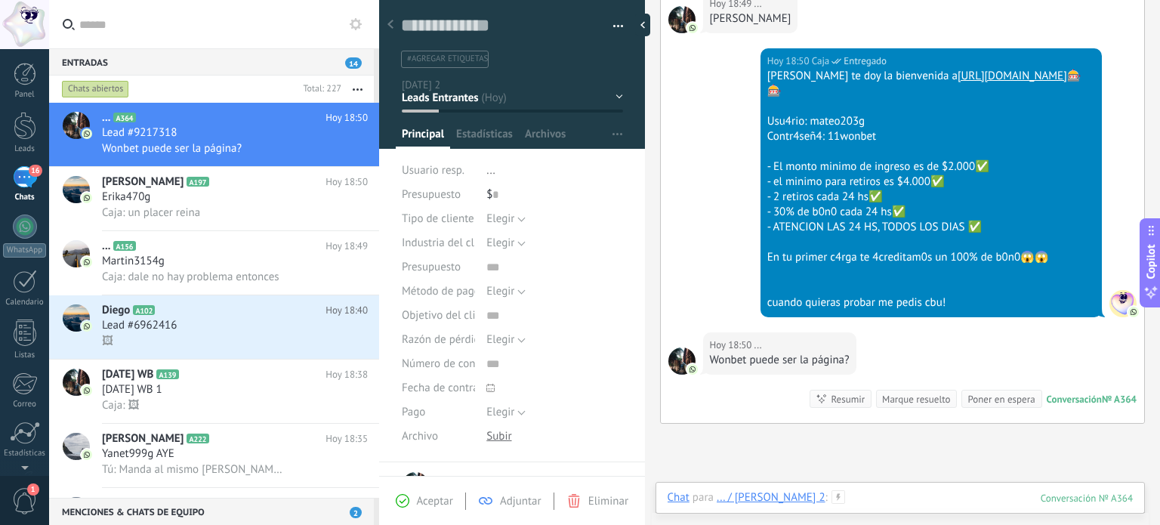
click at [823, 495] on div at bounding box center [900, 512] width 465 height 45
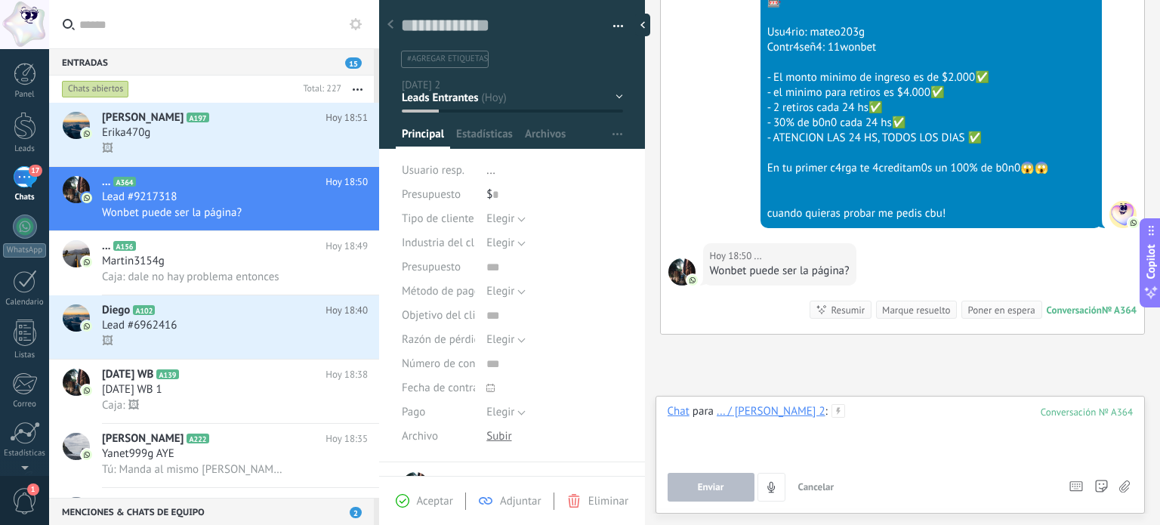
scroll to position [547, 0]
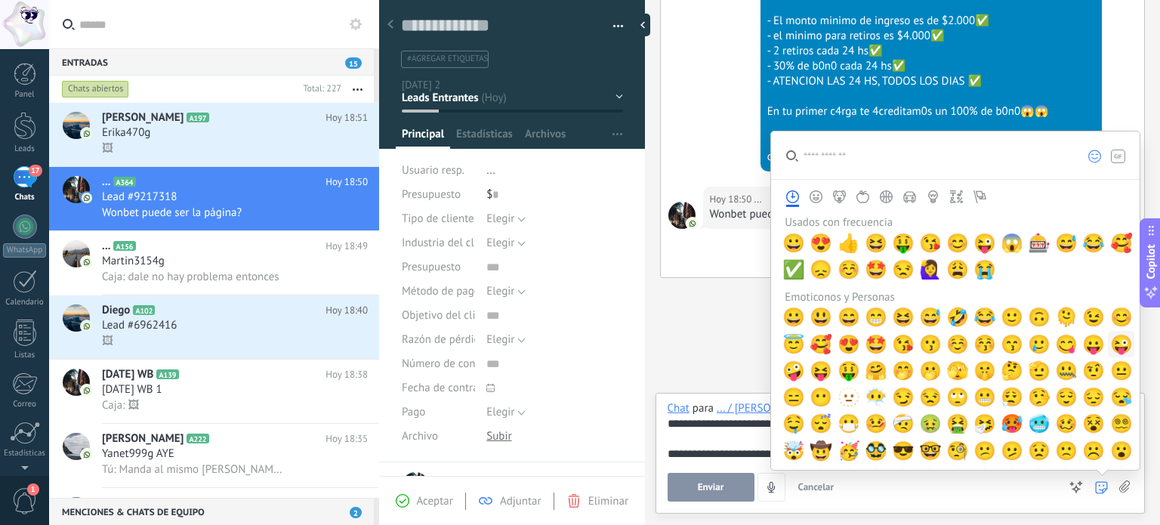
click at [1111, 344] on span "😜" at bounding box center [1121, 344] width 23 height 21
drag, startPoint x: 1111, startPoint y: 344, endPoint x: 814, endPoint y: 407, distance: 303.6
click at [1110, 344] on span "😜" at bounding box center [1121, 344] width 23 height 21
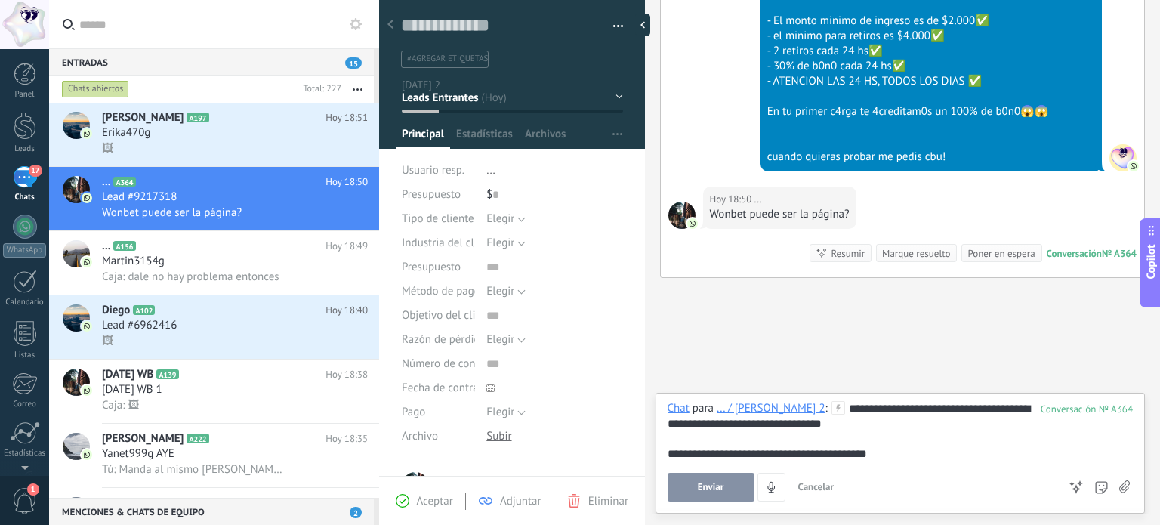
click at [692, 487] on button "Enviar" at bounding box center [711, 487] width 87 height 29
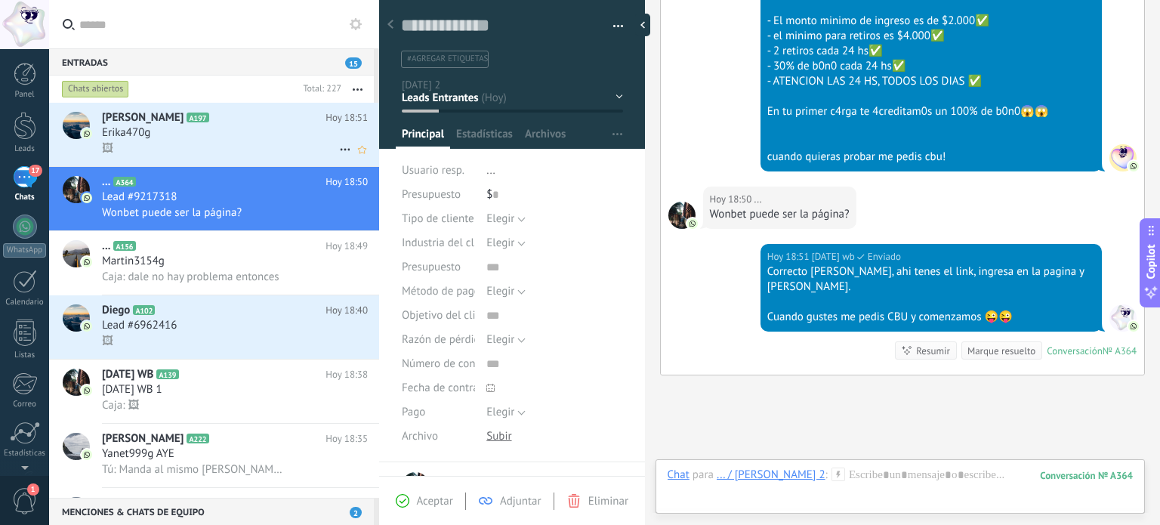
scroll to position [644, 0]
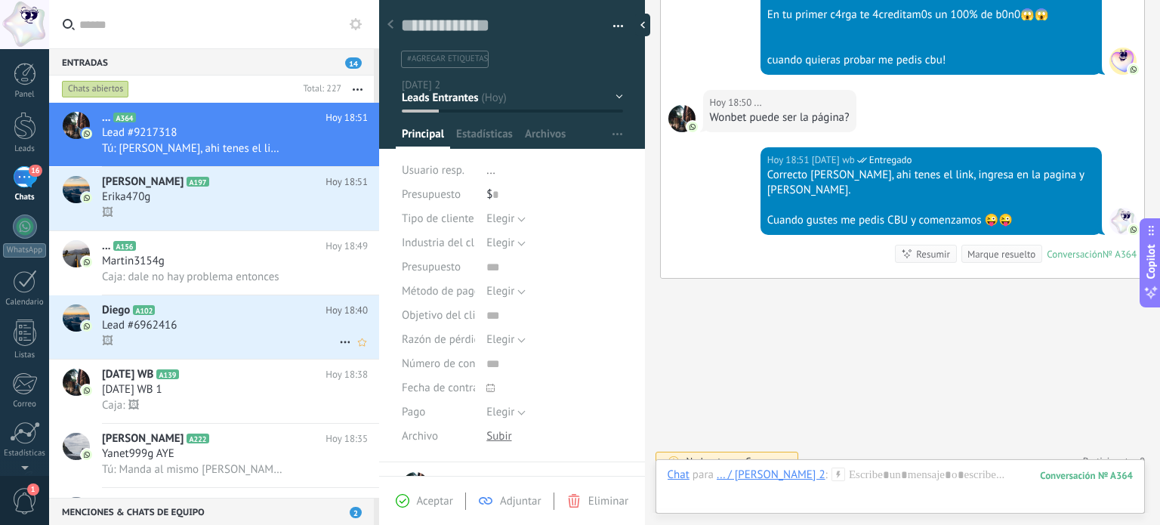
click at [130, 336] on div "Diego A102 Hoy 18:40 Lead #6962416 🖼" at bounding box center [240, 326] width 277 height 63
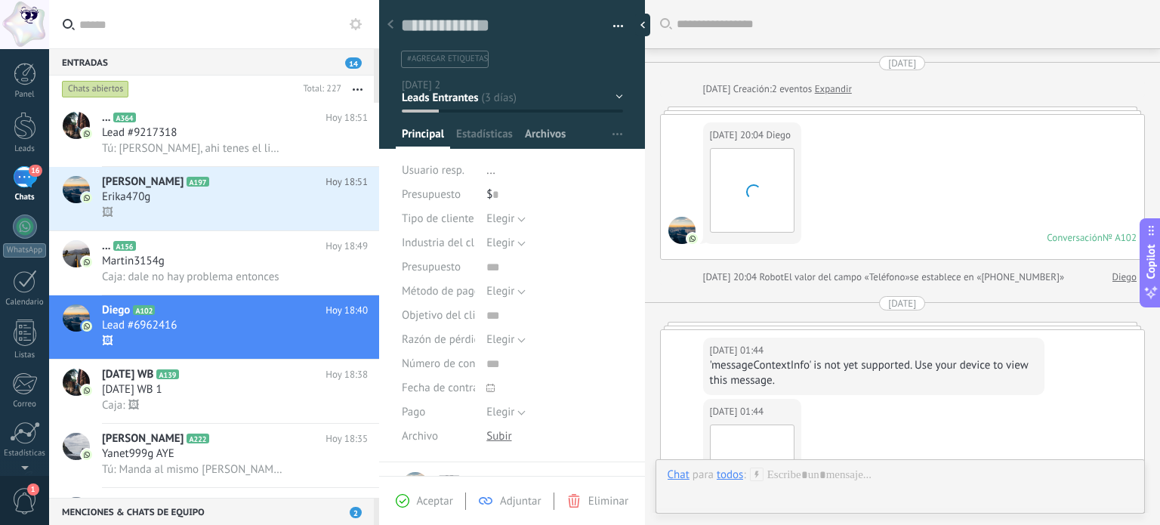
scroll to position [1224, 0]
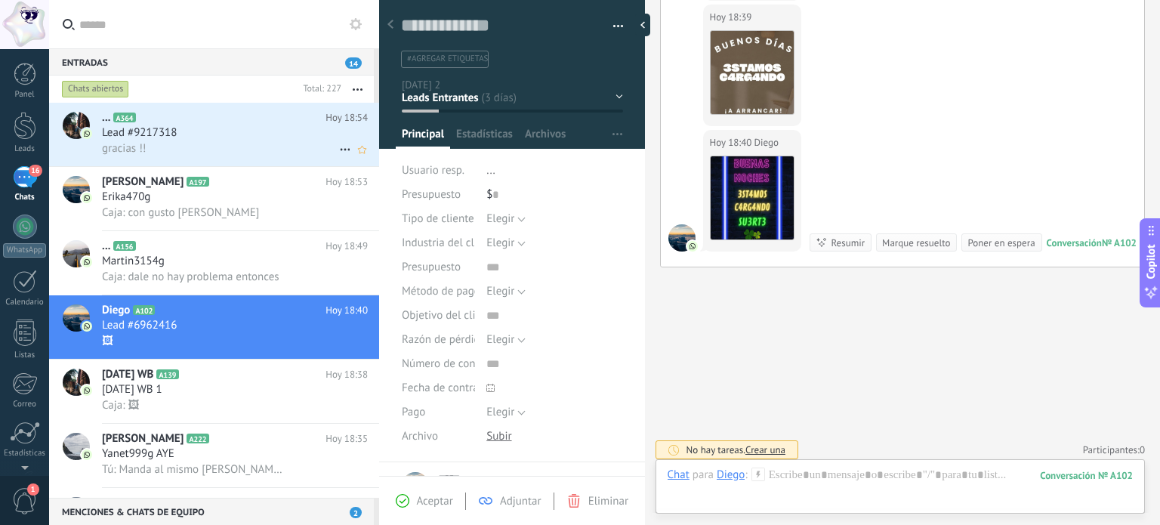
click at [216, 133] on div "Lead #9217318" at bounding box center [235, 132] width 266 height 15
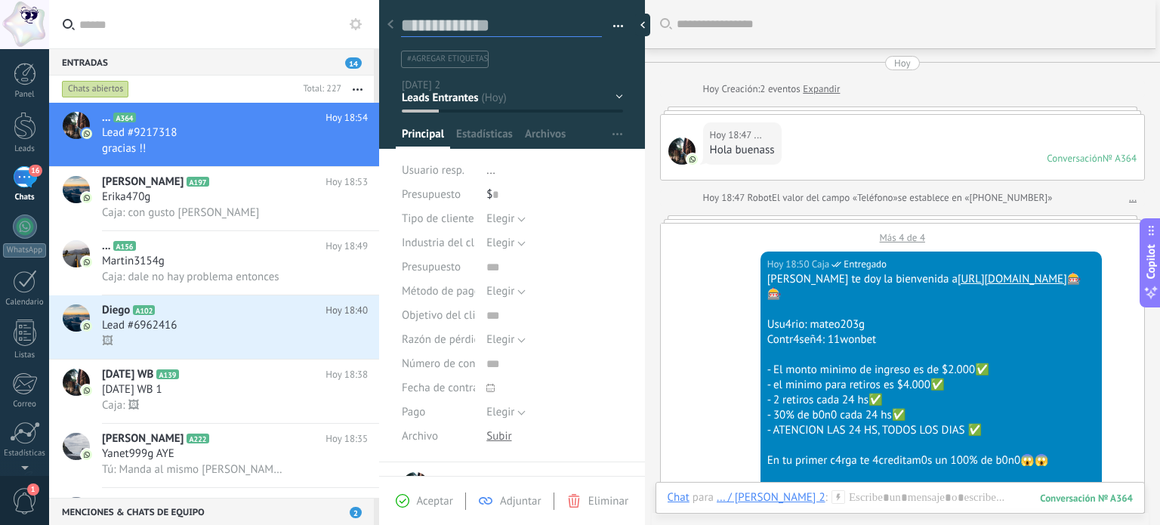
click at [445, 35] on textarea at bounding box center [501, 25] width 201 height 23
type textarea "*"
type textarea "**"
type textarea "***"
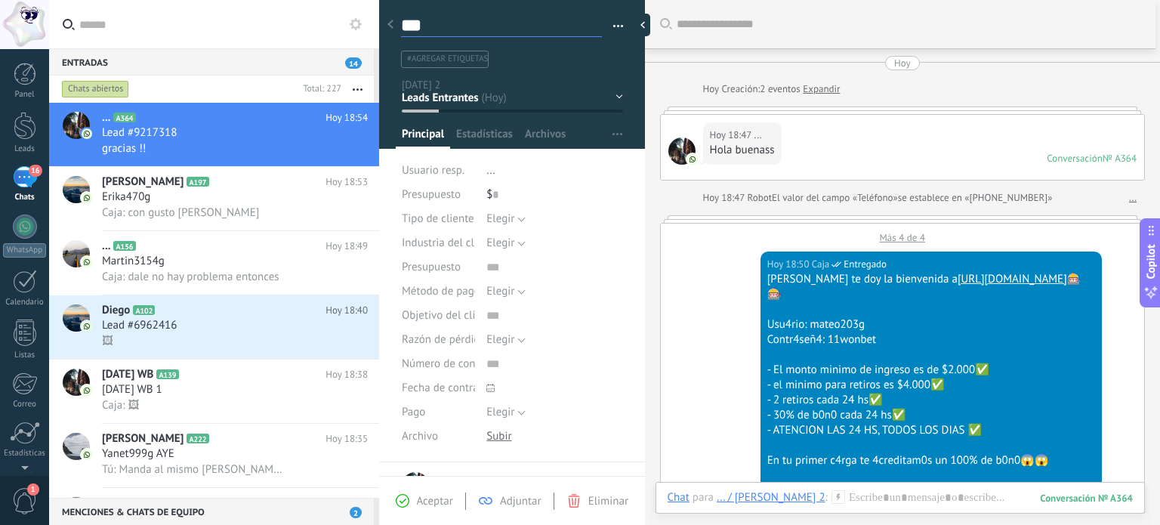
type textarea "****"
type textarea "*****"
type textarea "******"
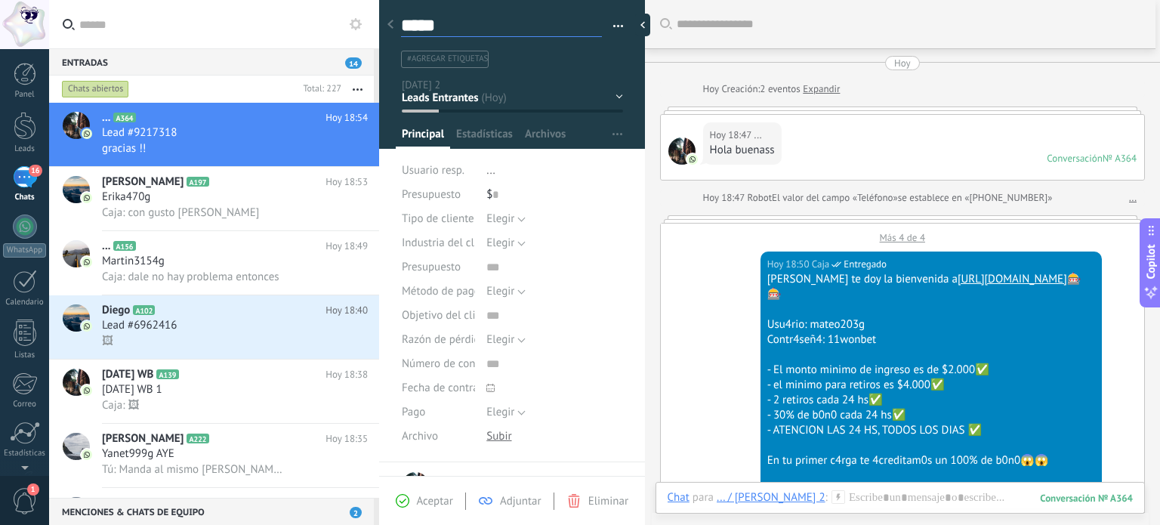
type textarea "******"
type textarea "*******"
type textarea "********"
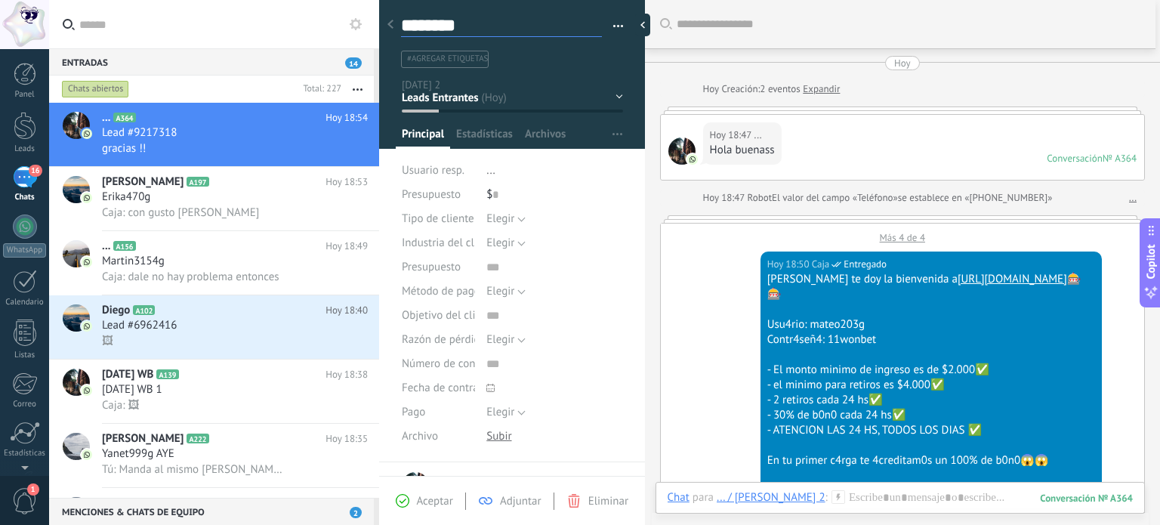
type textarea "*********"
click at [721, 257] on div "Hoy 18:50 Caja Entregado Mateo te doy la bienvenida a https://wonbet.lat 🎰🎰 Usu…" at bounding box center [902, 390] width 483 height 292
type textarea "*********"
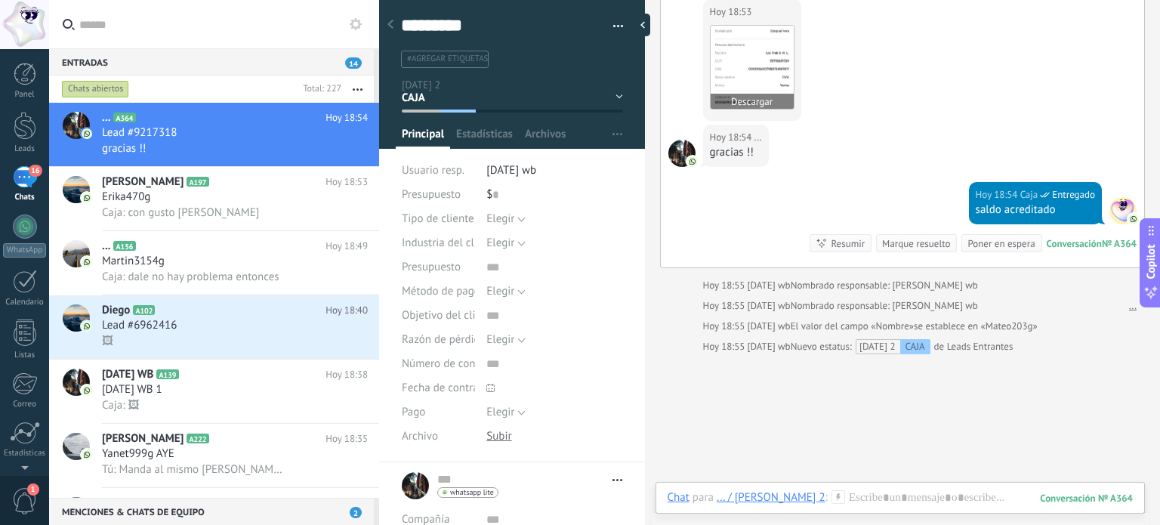
scroll to position [1144, 0]
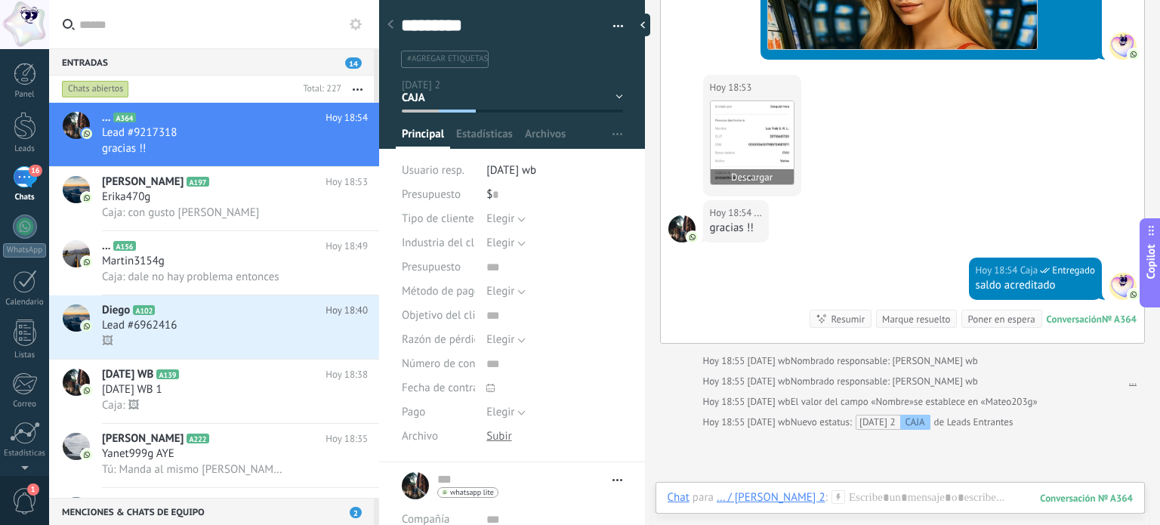
click at [768, 109] on img at bounding box center [752, 142] width 83 height 83
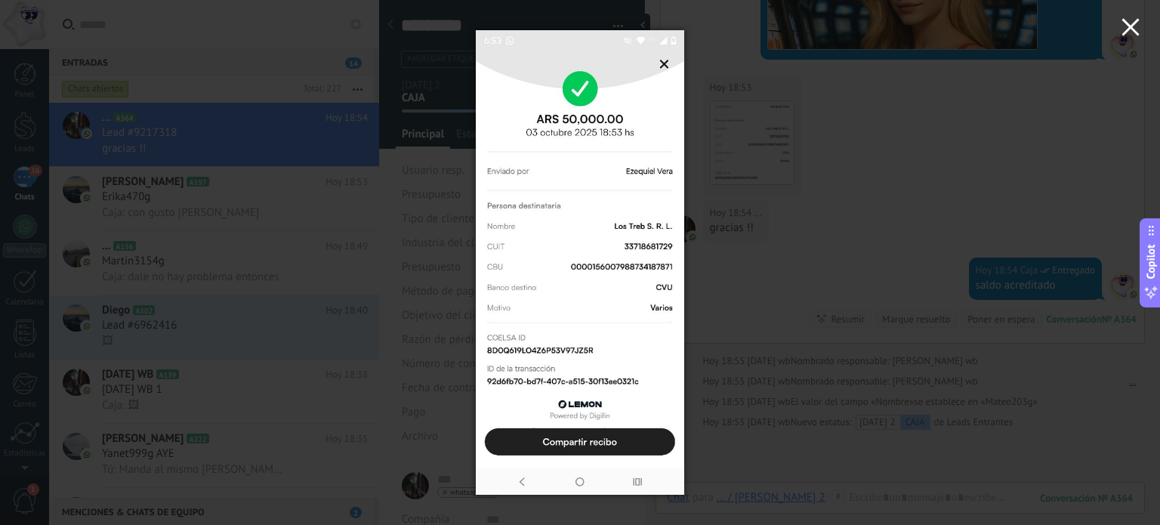
click at [1127, 32] on use "button" at bounding box center [1130, 26] width 17 height 17
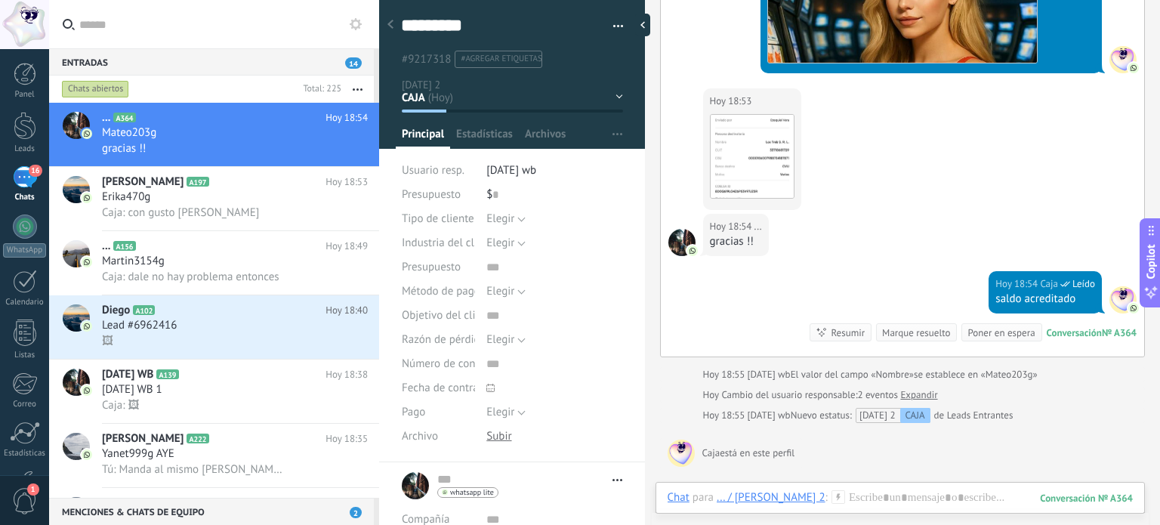
scroll to position [1305, 0]
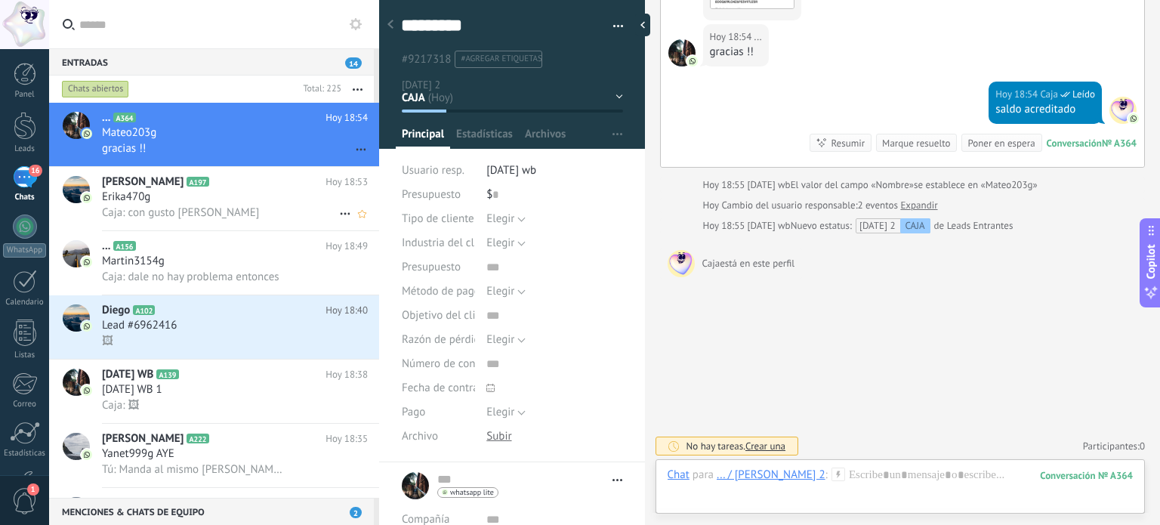
click at [227, 180] on h2 "Erika A197" at bounding box center [214, 182] width 224 height 15
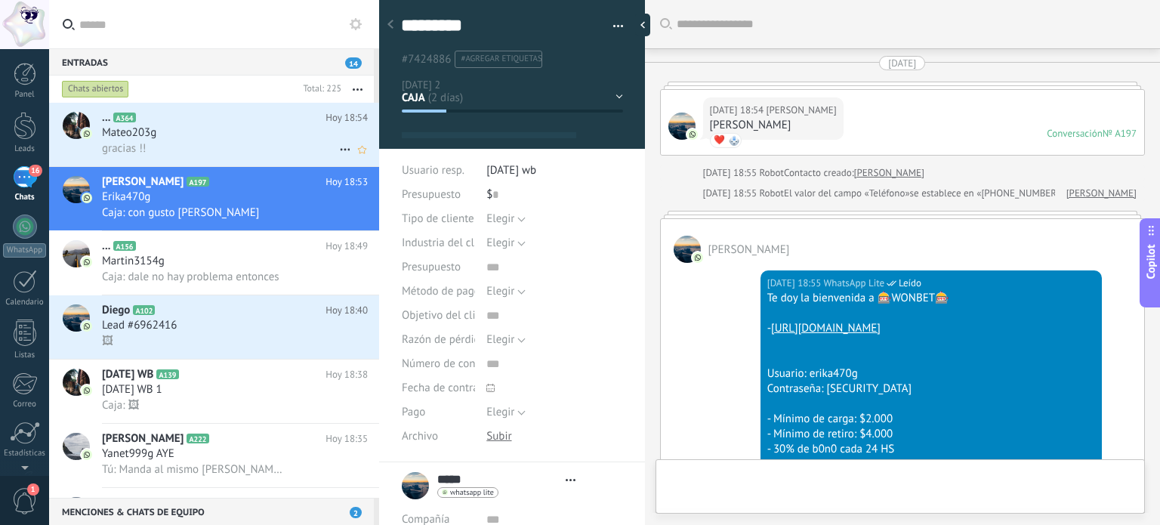
click at [288, 121] on h2 "... A364" at bounding box center [214, 117] width 224 height 15
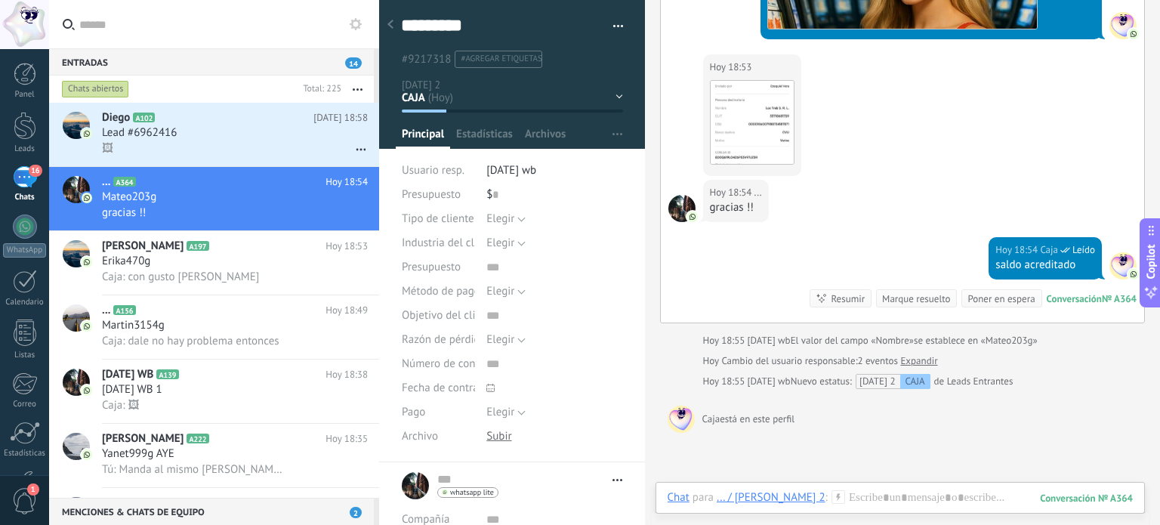
scroll to position [1305, 0]
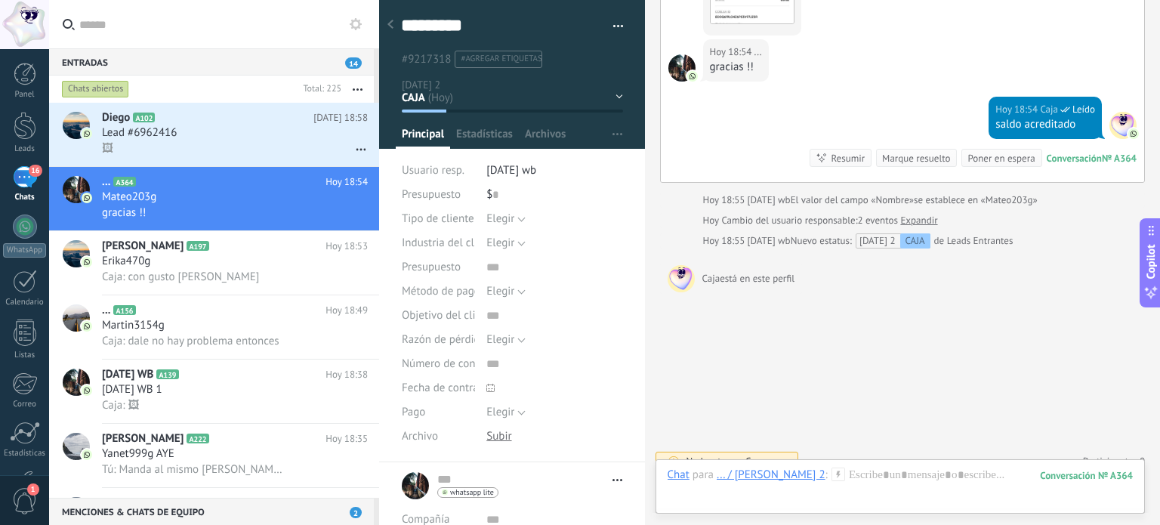
click at [893, 151] on div "Marque resuelto" at bounding box center [916, 158] width 68 height 14
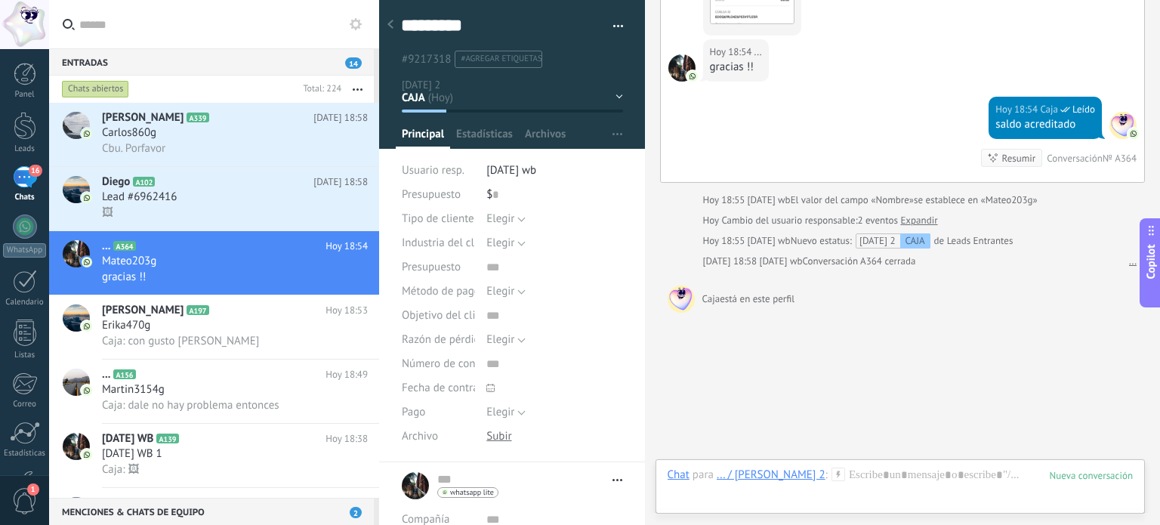
scroll to position [1326, 0]
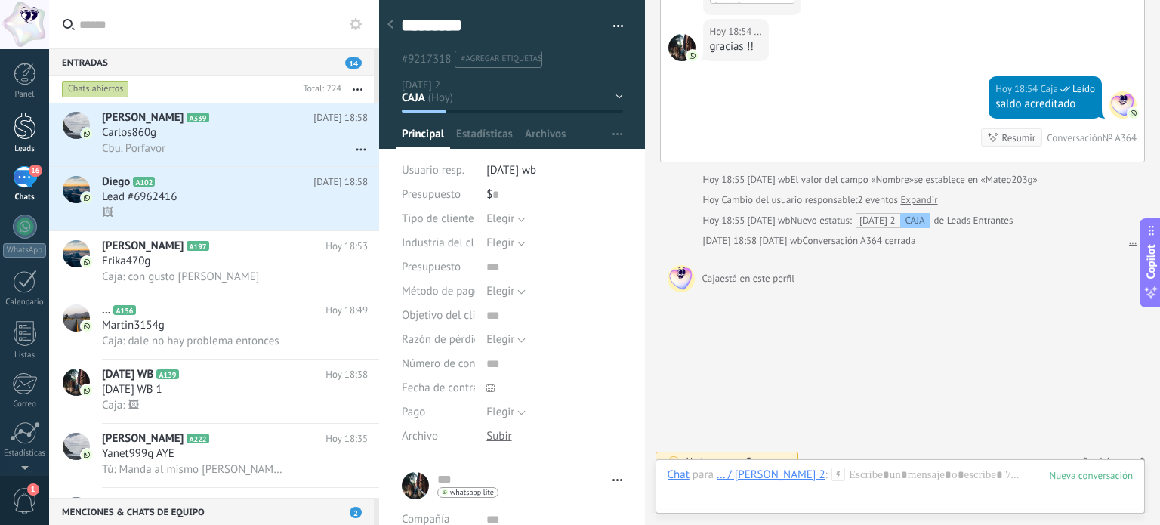
click at [28, 135] on div at bounding box center [25, 126] width 23 height 28
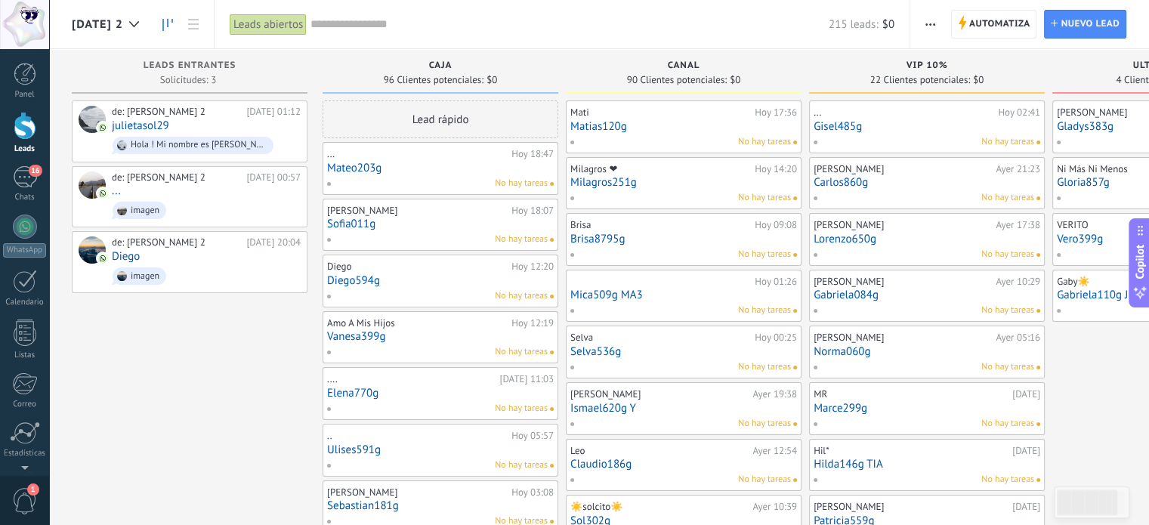
click at [400, 168] on link "Mateo203g" at bounding box center [440, 168] width 227 height 13
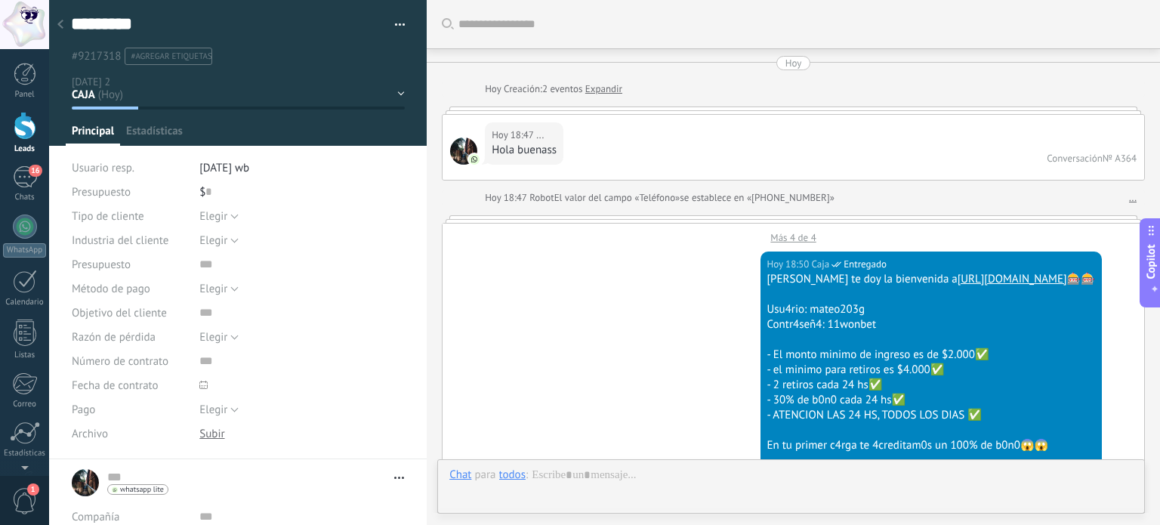
scroll to position [1265, 0]
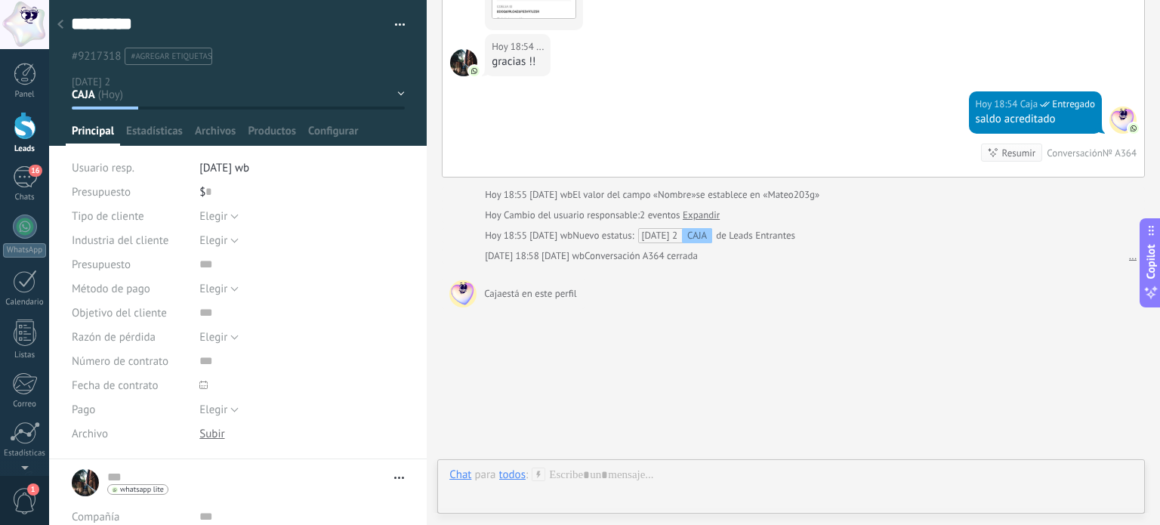
click at [62, 23] on icon at bounding box center [60, 24] width 6 height 9
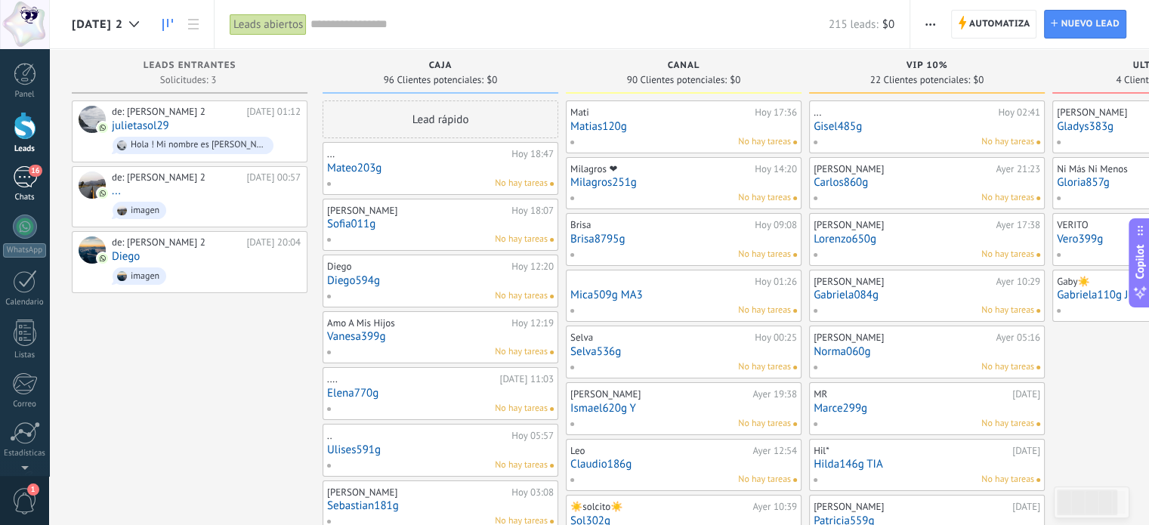
click at [29, 194] on div "Chats" at bounding box center [25, 198] width 44 height 10
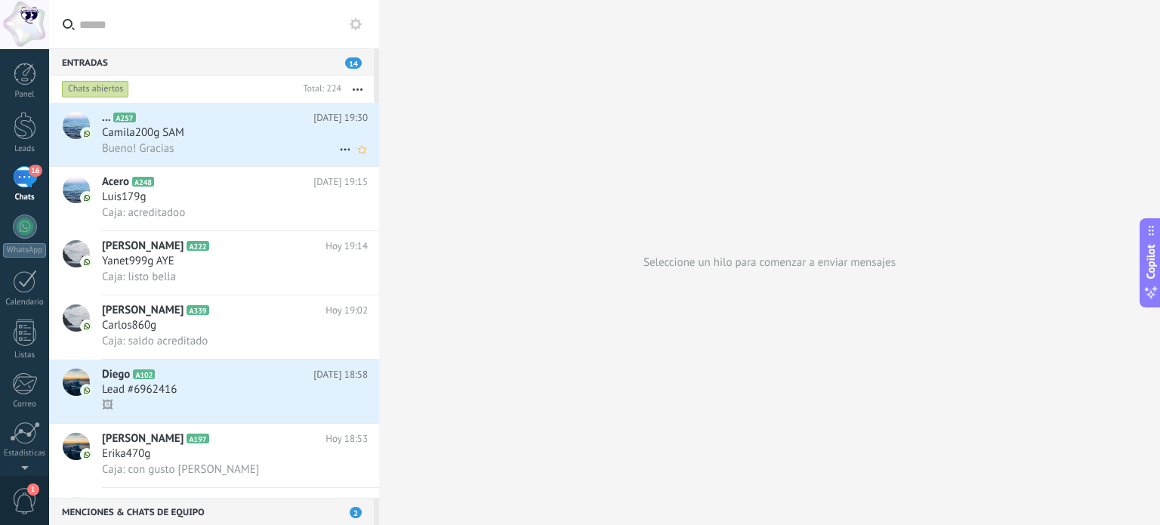
drag, startPoint x: 181, startPoint y: 129, endPoint x: 194, endPoint y: 134, distance: 14.6
click at [181, 129] on span "Camila200g SAM" at bounding box center [143, 132] width 82 height 15
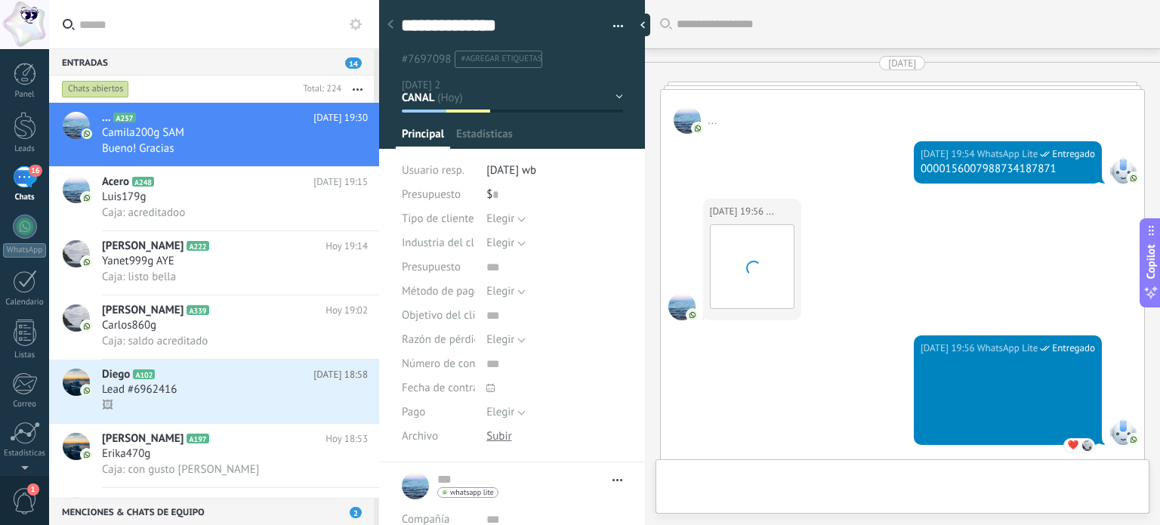
type textarea "**********"
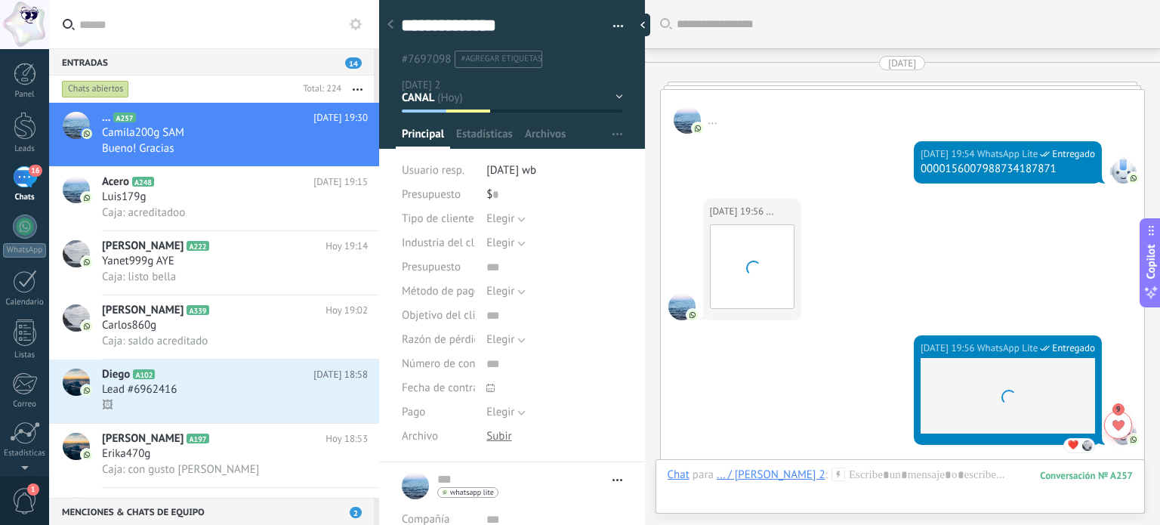
scroll to position [2524, 0]
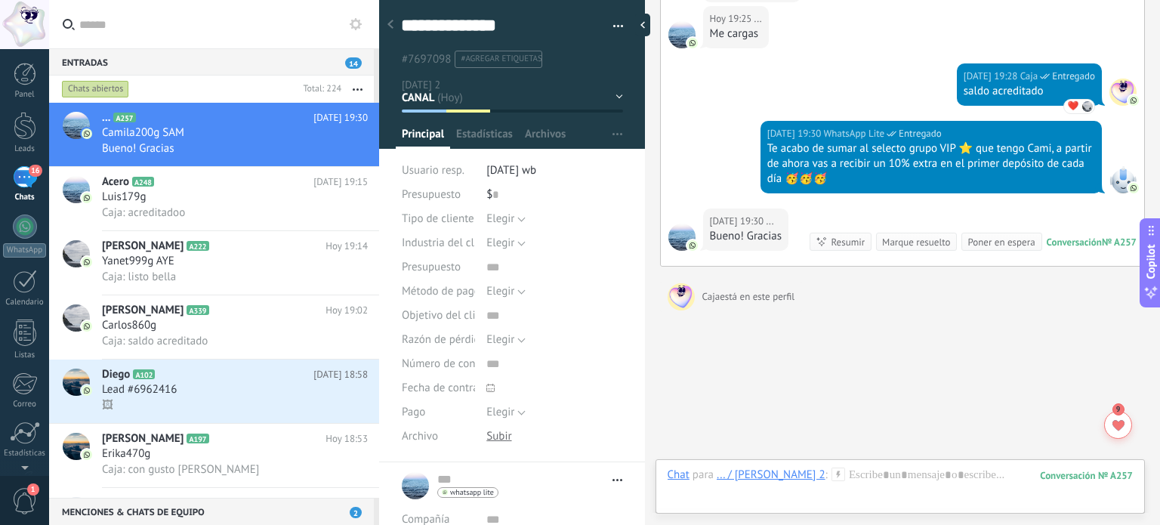
click at [0, 0] on div "CAJA CANAL VIP 10% ULTRA VIP 20% Leads ganados Leads perdidos" at bounding box center [0, 0] width 0 height 0
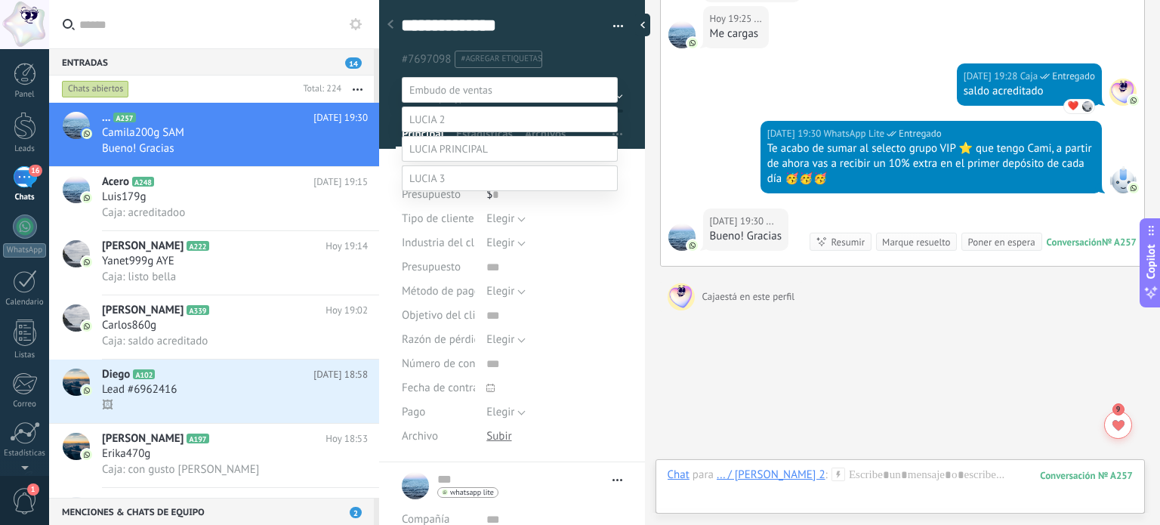
scroll to position [29, 0]
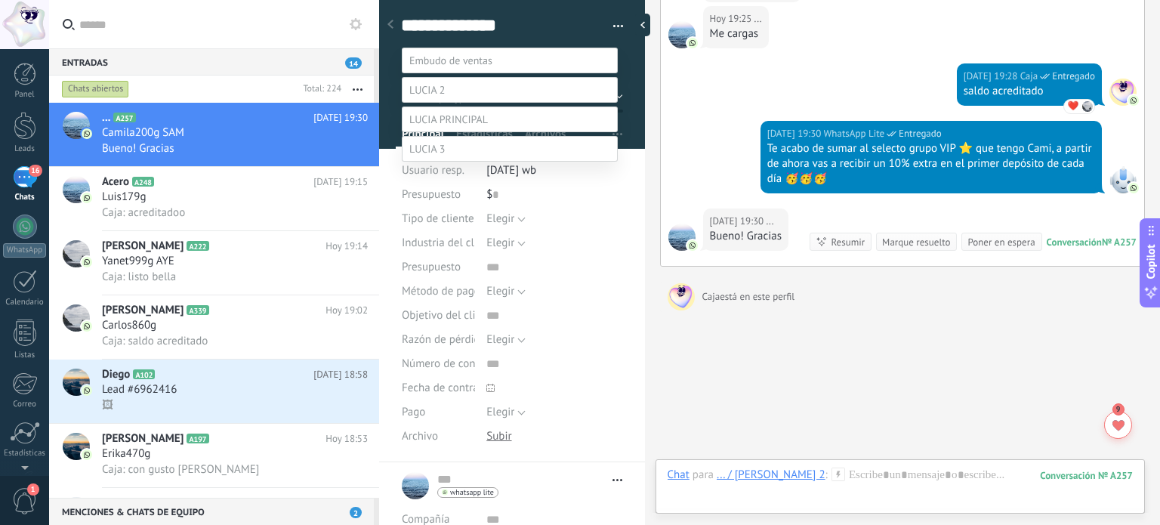
drag, startPoint x: 453, startPoint y: 158, endPoint x: 497, endPoint y: 199, distance: 60.4
click at [0, 0] on label "VIP 10%" at bounding box center [0, 0] width 0 height 0
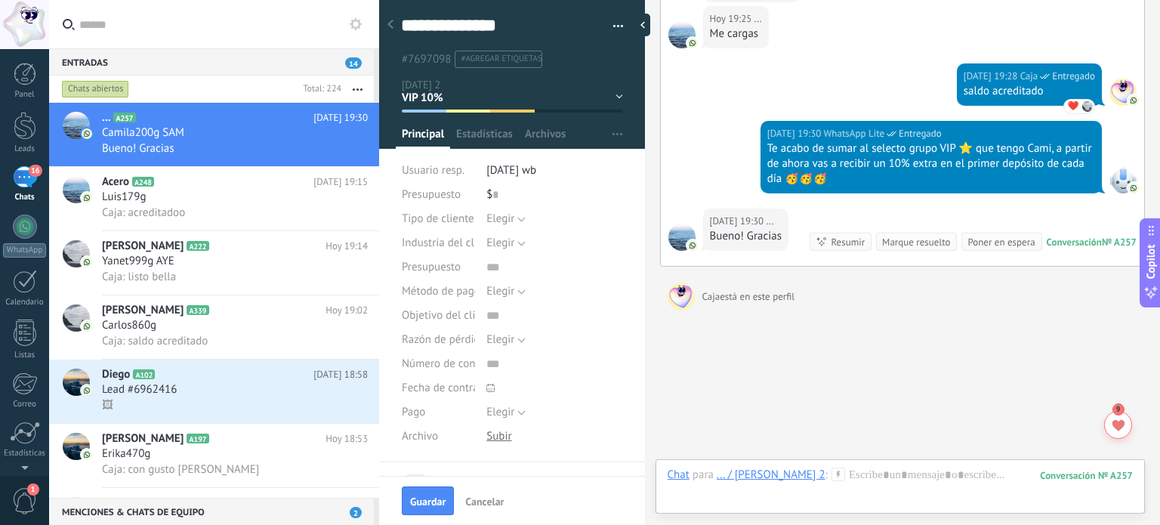
scroll to position [0, 0]
click at [434, 507] on span "Guardar" at bounding box center [428, 501] width 36 height 11
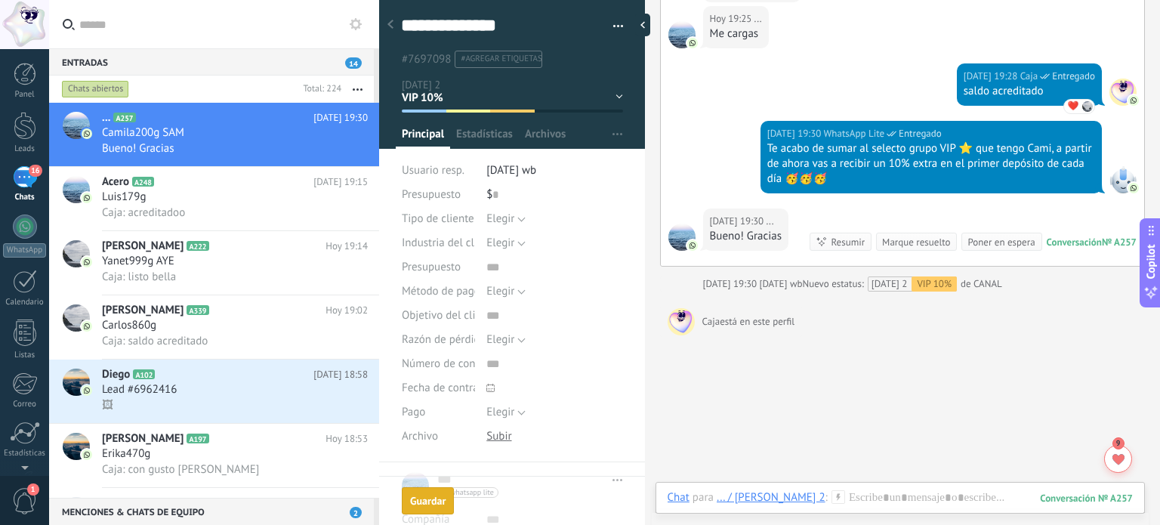
scroll to position [2550, 0]
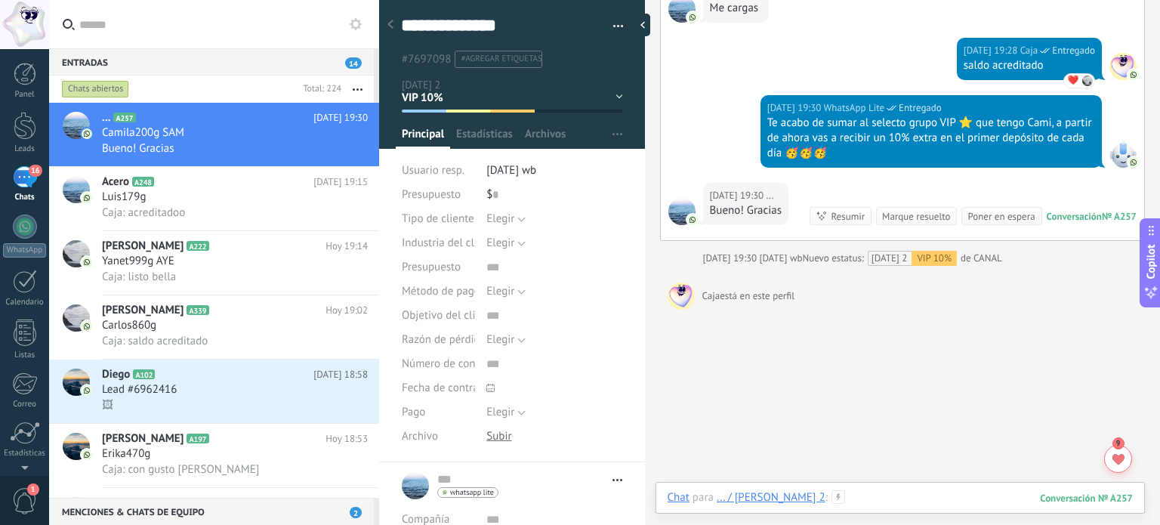
click at [830, 501] on div at bounding box center [900, 512] width 465 height 45
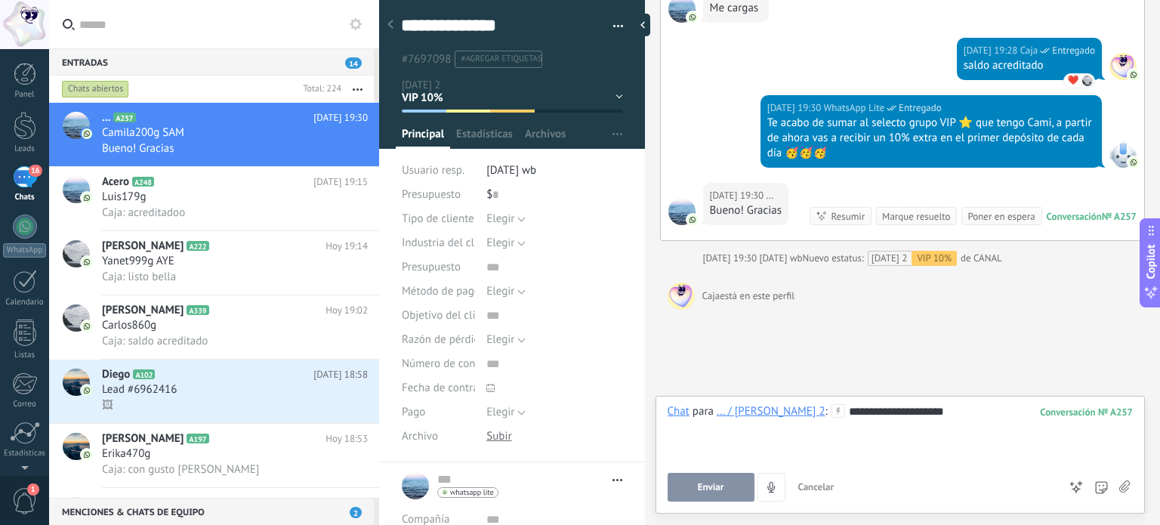
click at [698, 490] on span "Enviar" at bounding box center [711, 487] width 26 height 11
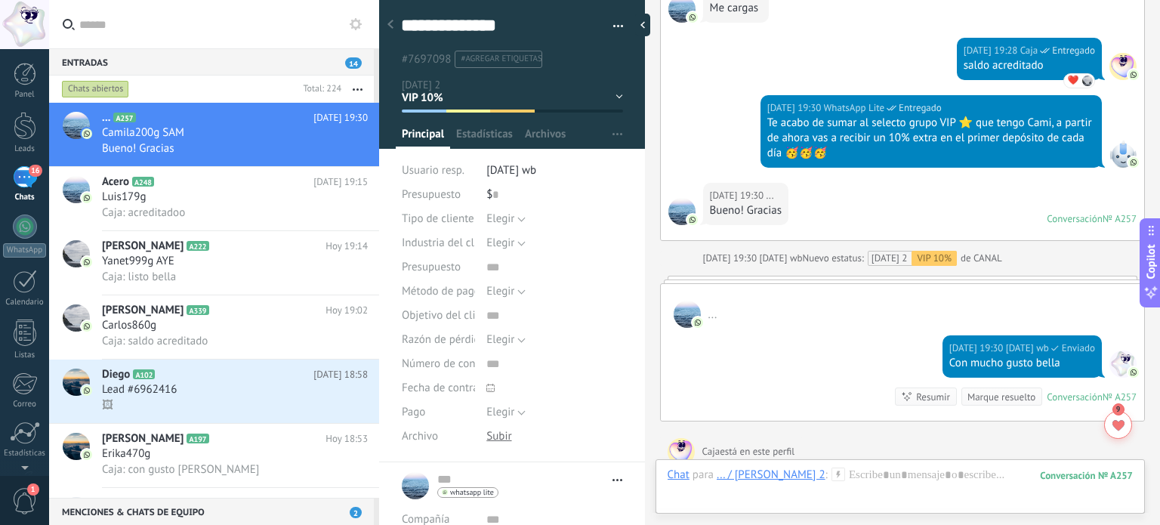
scroll to position [2569, 0]
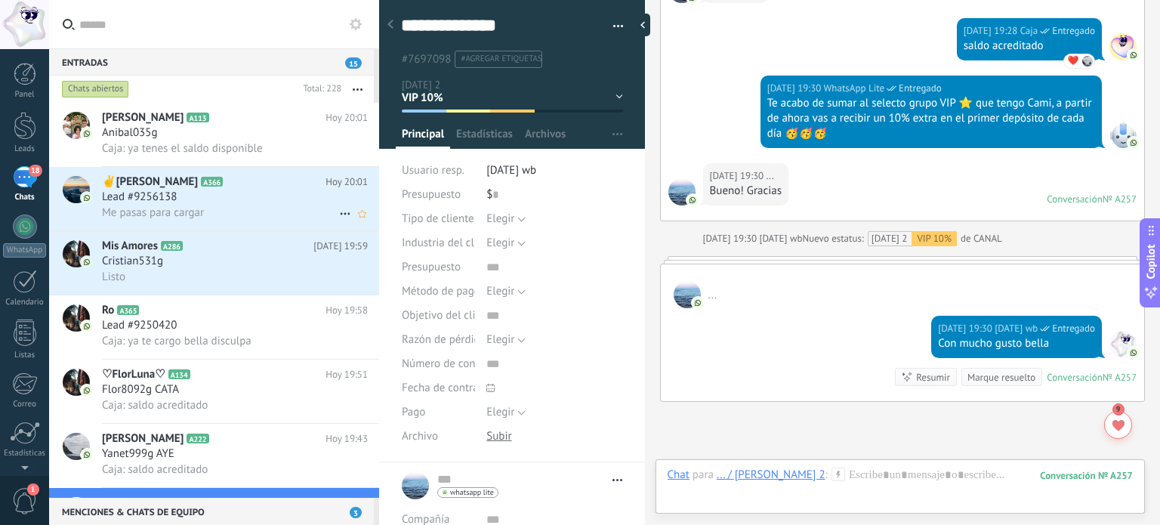
drag, startPoint x: 196, startPoint y: 131, endPoint x: 273, endPoint y: 174, distance: 87.9
click at [196, 131] on div "Anibal035g" at bounding box center [235, 132] width 266 height 15
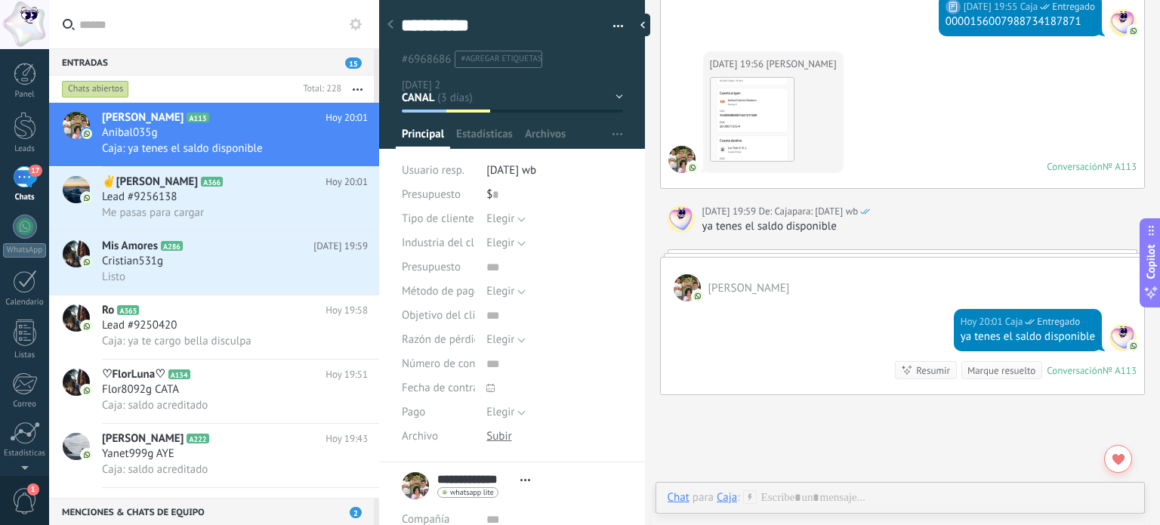
scroll to position [1142, 0]
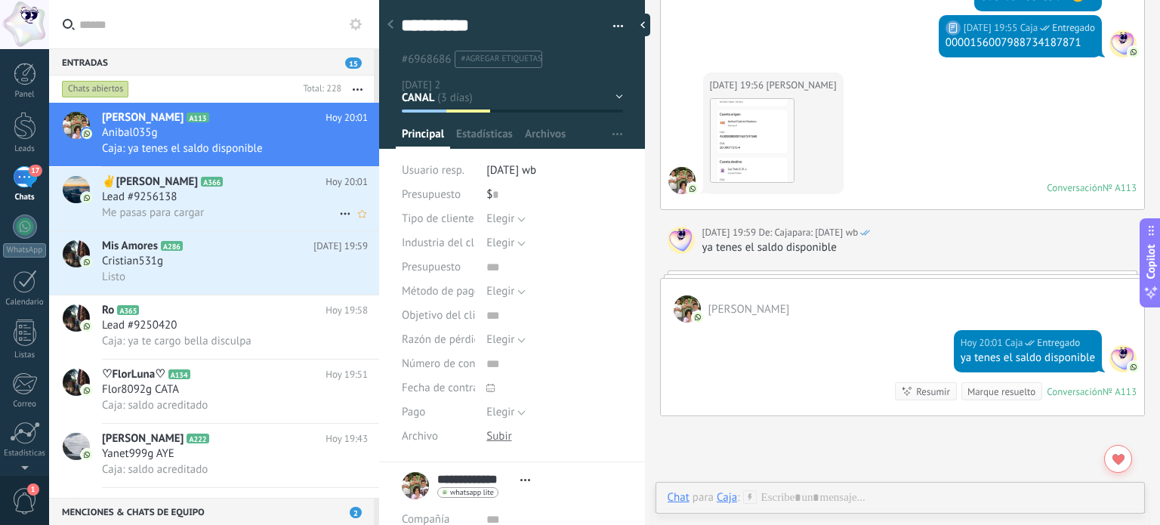
click at [236, 211] on div "Me pasas para cargar" at bounding box center [235, 213] width 266 height 16
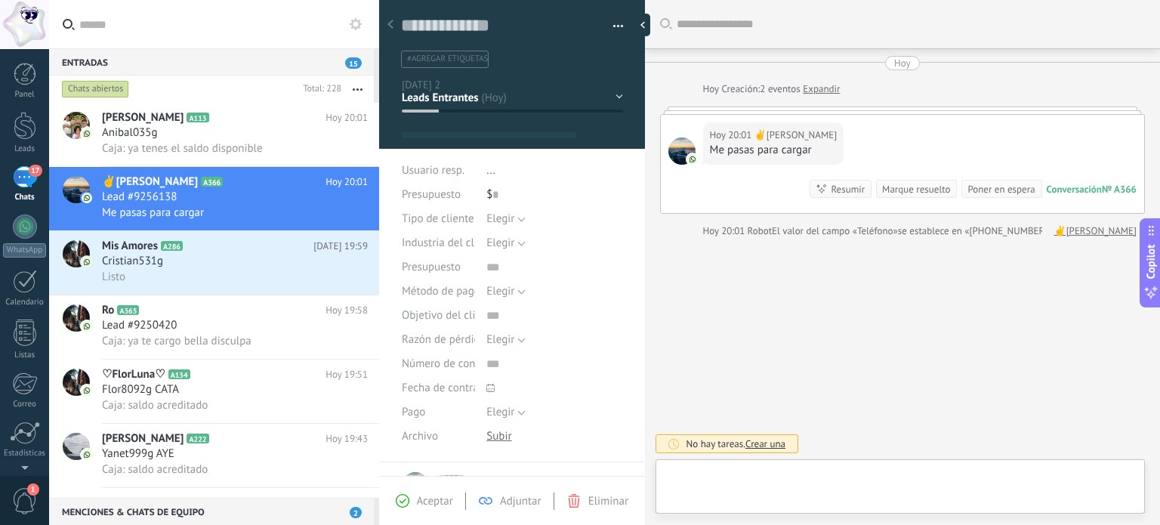
type textarea "**********"
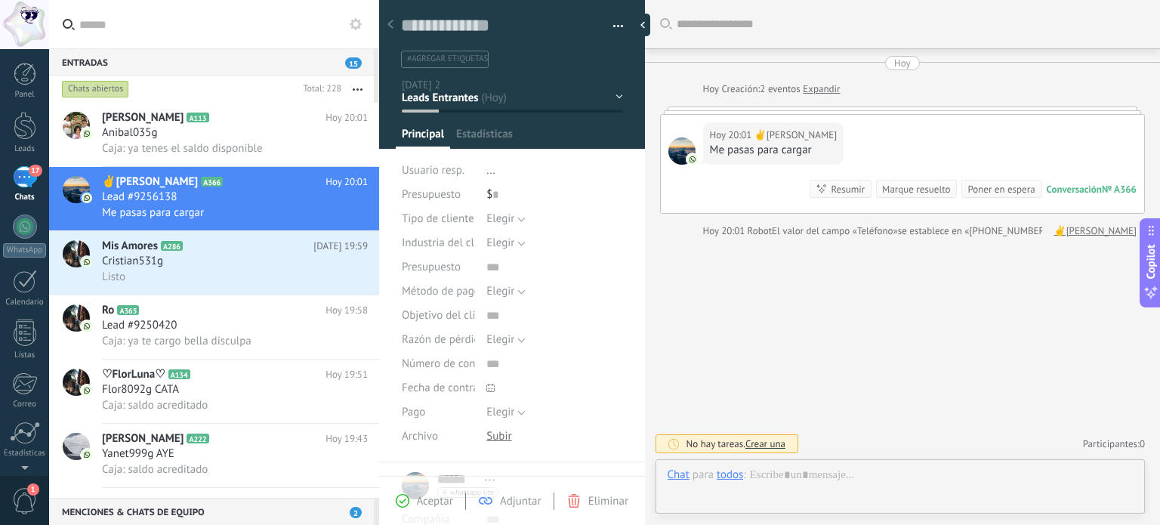
scroll to position [22, 0]
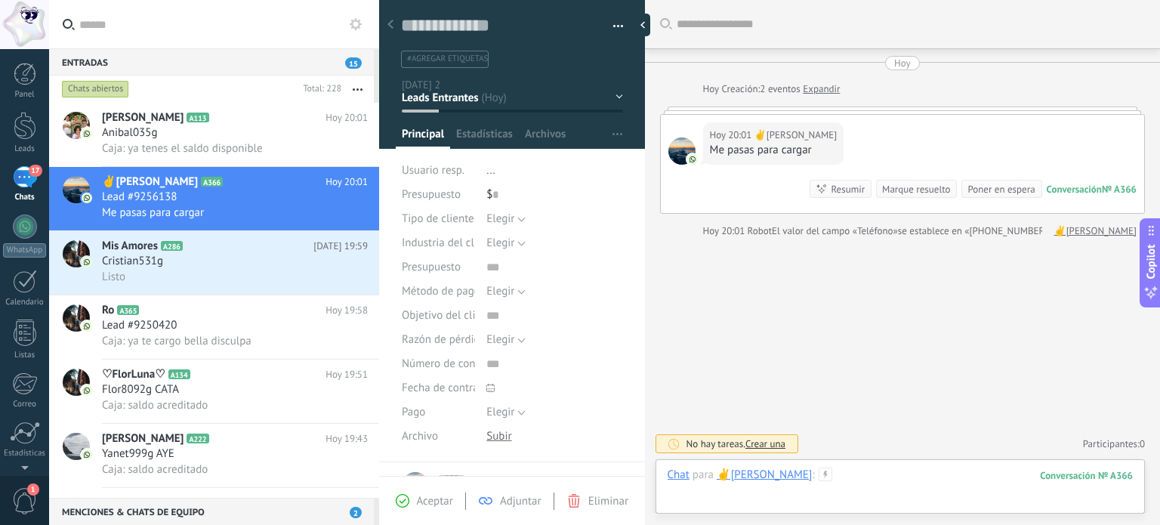
click at [885, 480] on div at bounding box center [900, 490] width 465 height 45
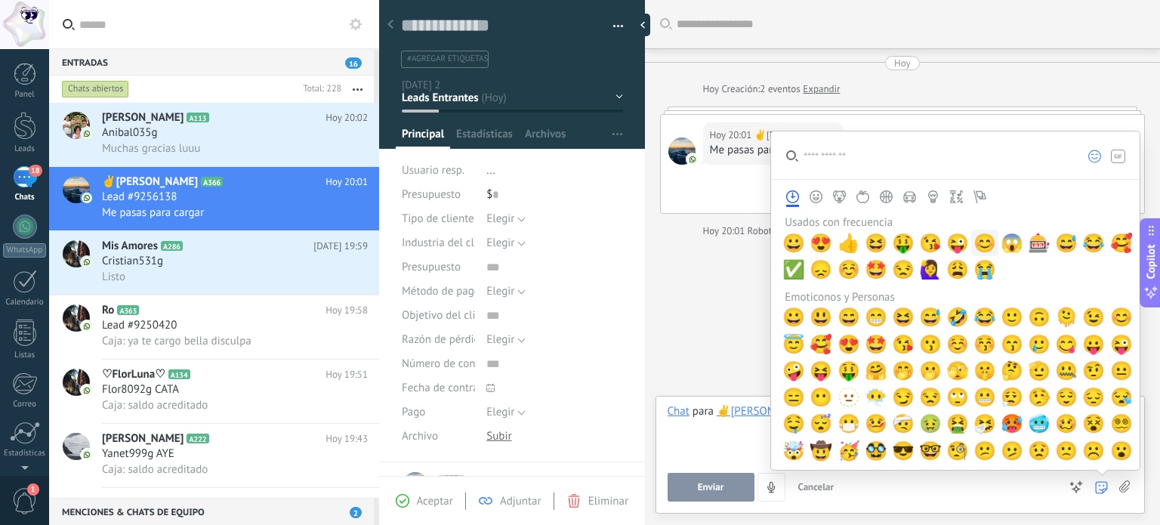
click at [978, 245] on span "😊" at bounding box center [985, 243] width 23 height 21
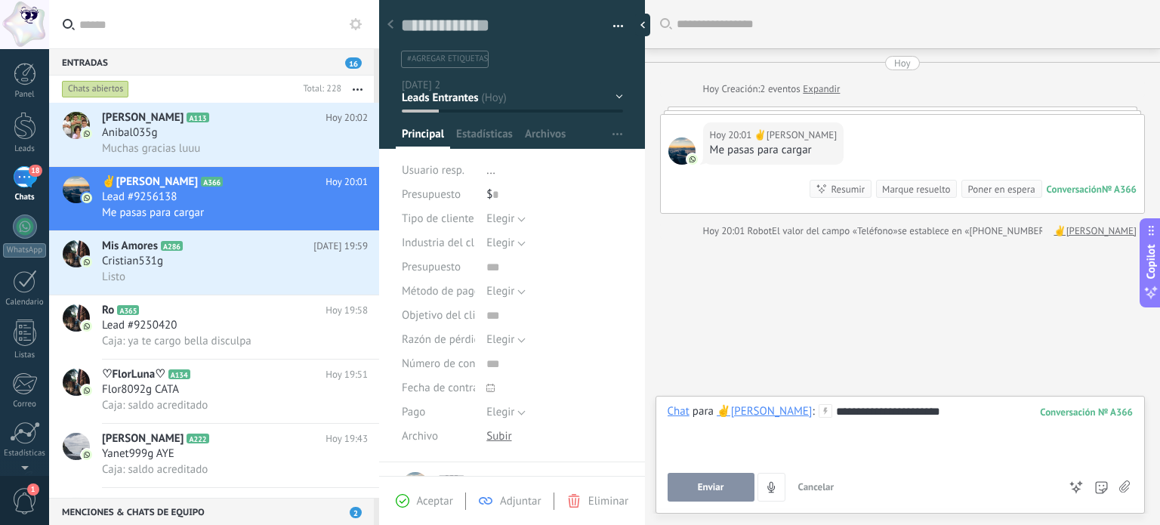
click at [719, 485] on span "Enviar" at bounding box center [711, 487] width 26 height 11
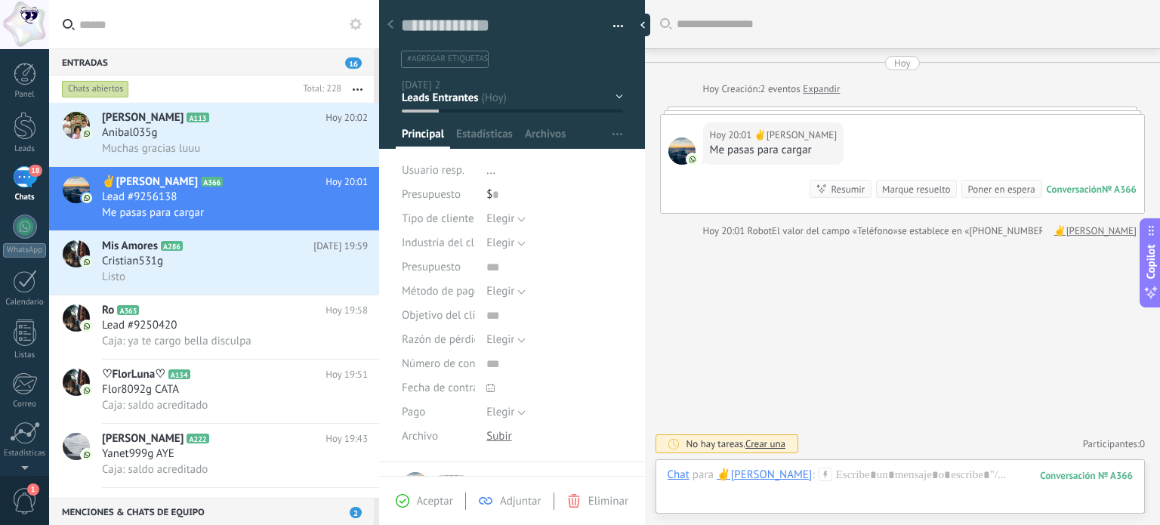
scroll to position [98, 0]
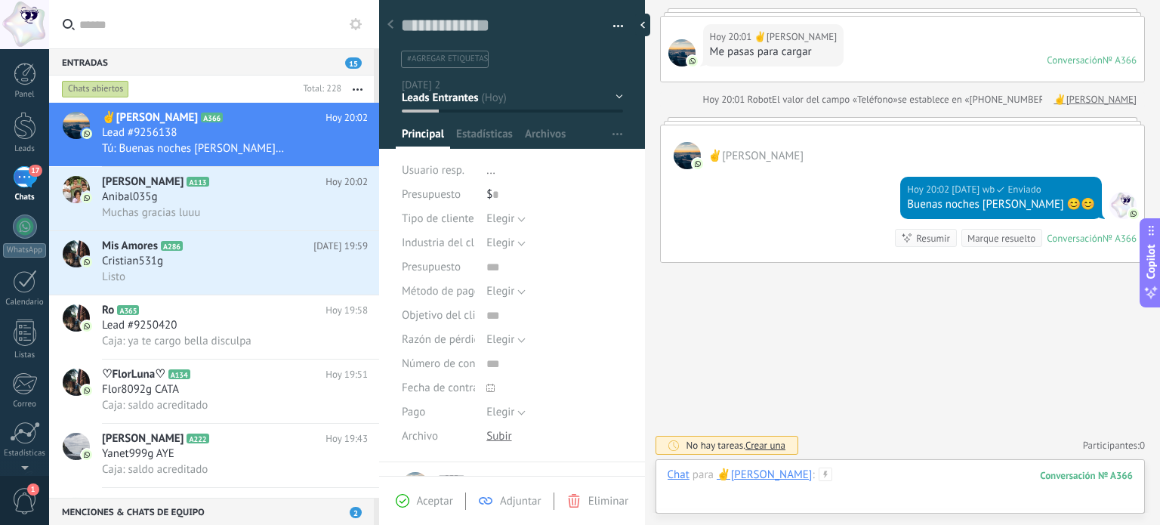
click at [837, 477] on div at bounding box center [900, 490] width 465 height 45
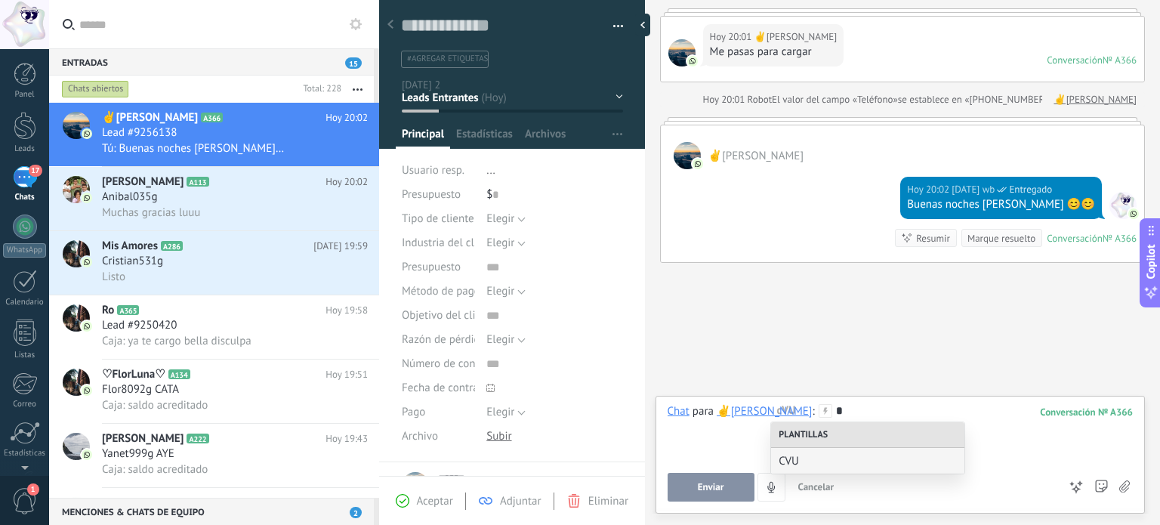
drag, startPoint x: 805, startPoint y: 456, endPoint x: 795, endPoint y: 460, distance: 11.5
click at [805, 456] on span "CVU" at bounding box center [868, 461] width 178 height 14
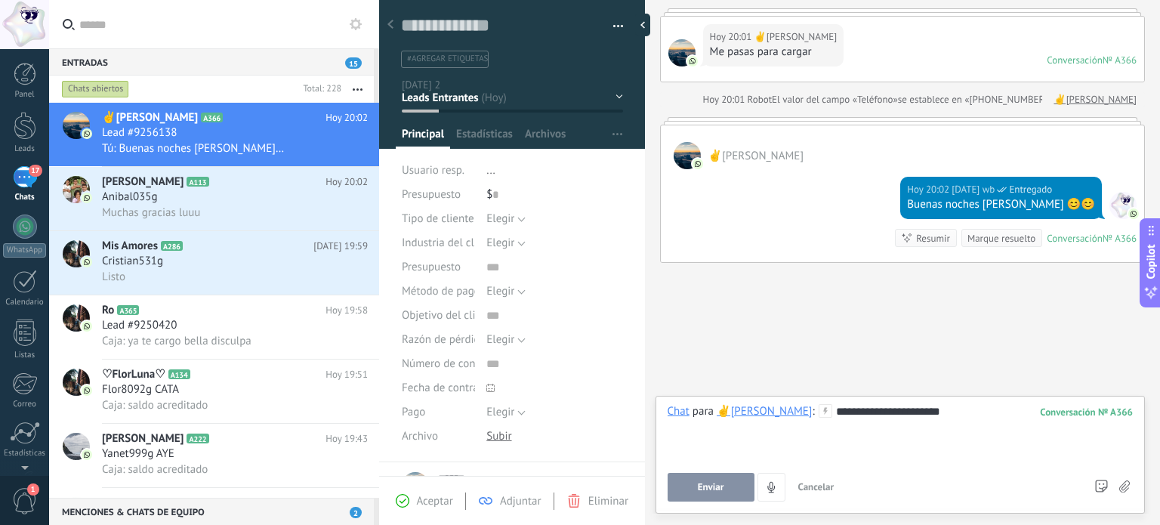
click at [724, 478] on button "Enviar" at bounding box center [711, 487] width 87 height 29
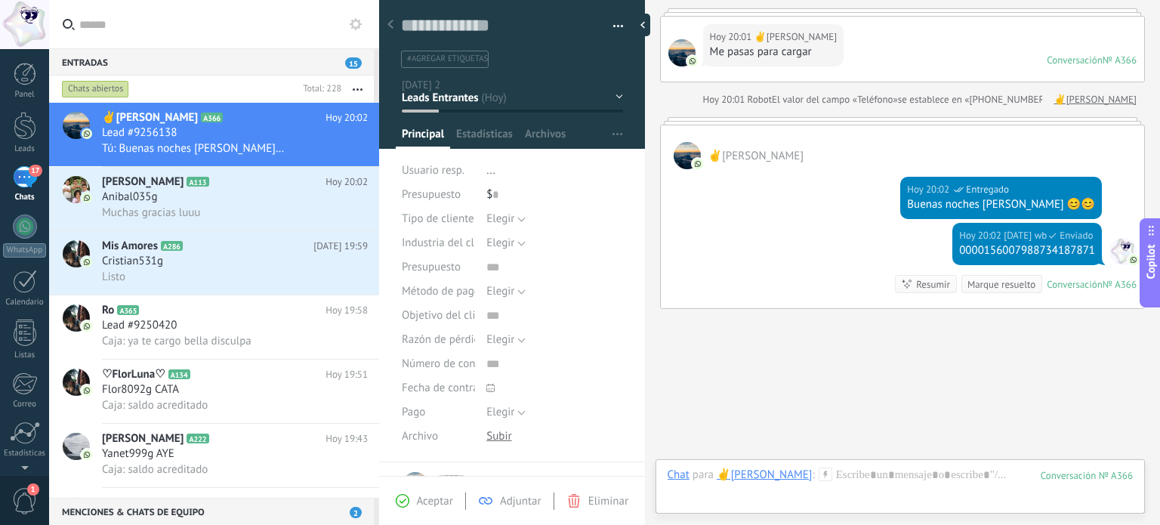
scroll to position [144, 0]
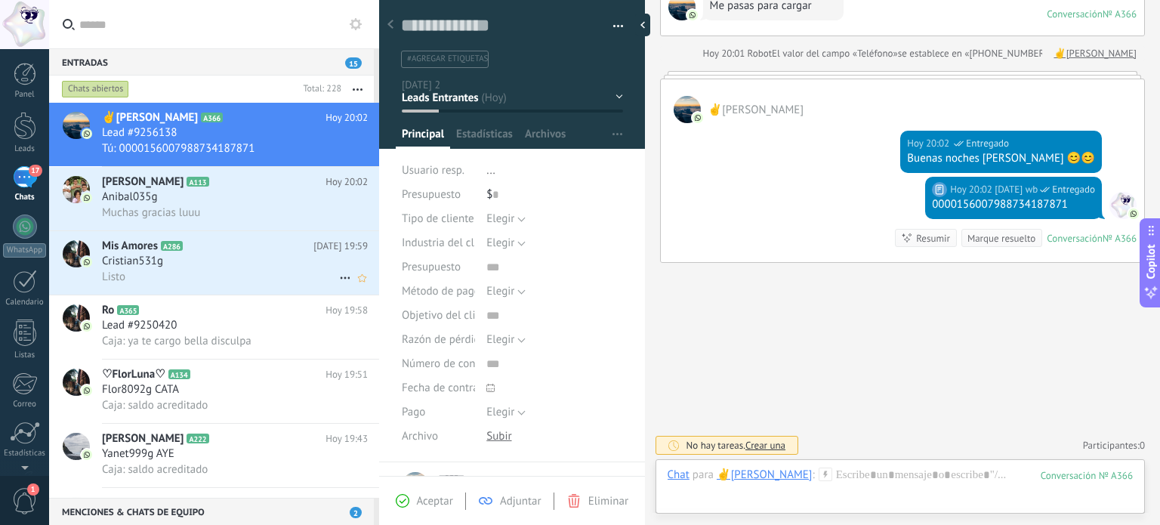
click at [263, 256] on div "Cristian531g" at bounding box center [235, 261] width 266 height 15
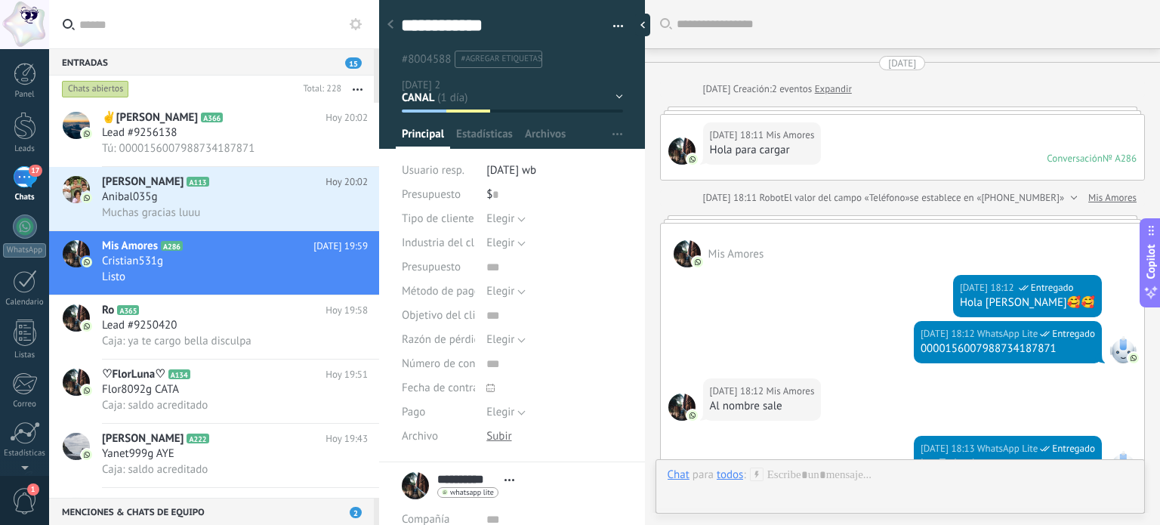
scroll to position [1064, 0]
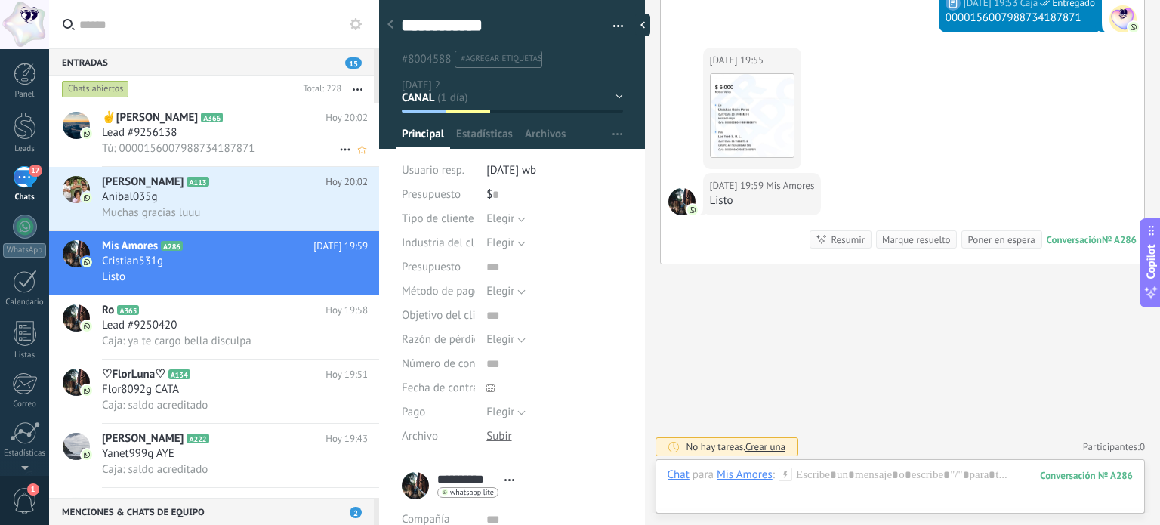
click at [235, 134] on div "Lead #9256138" at bounding box center [235, 132] width 266 height 15
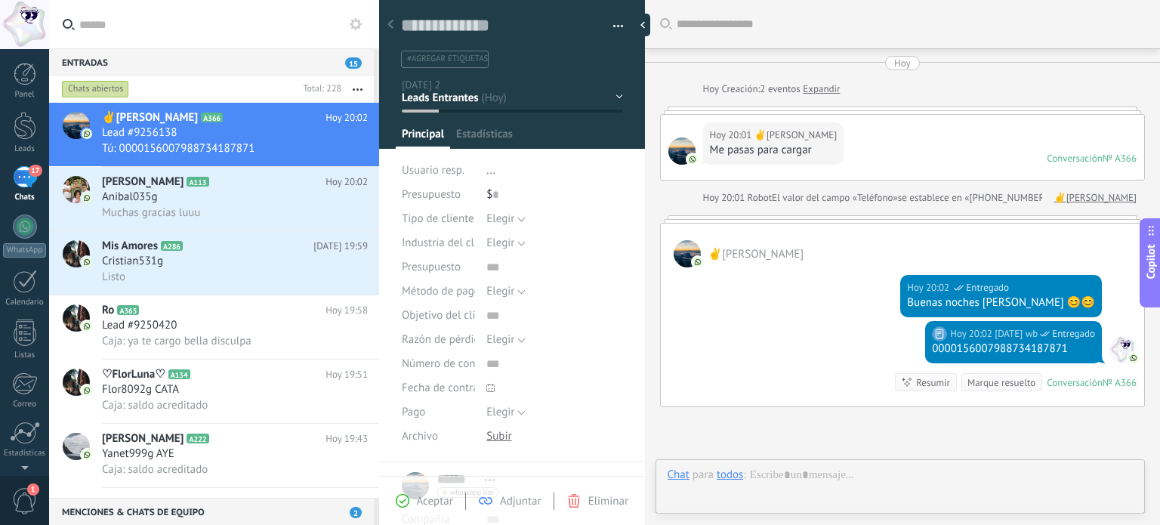
scroll to position [144, 0]
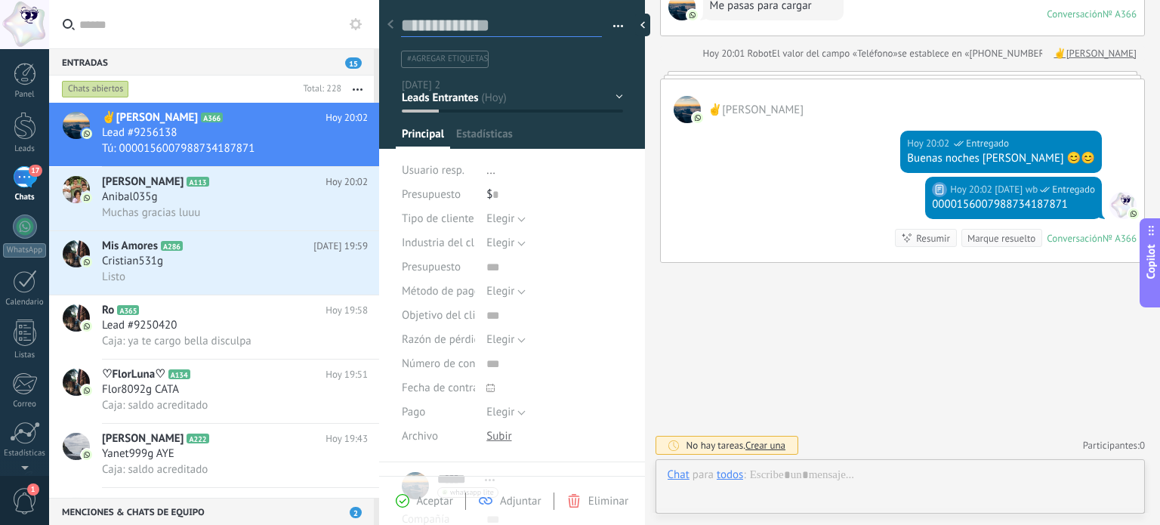
click at [493, 32] on textarea at bounding box center [501, 25] width 201 height 23
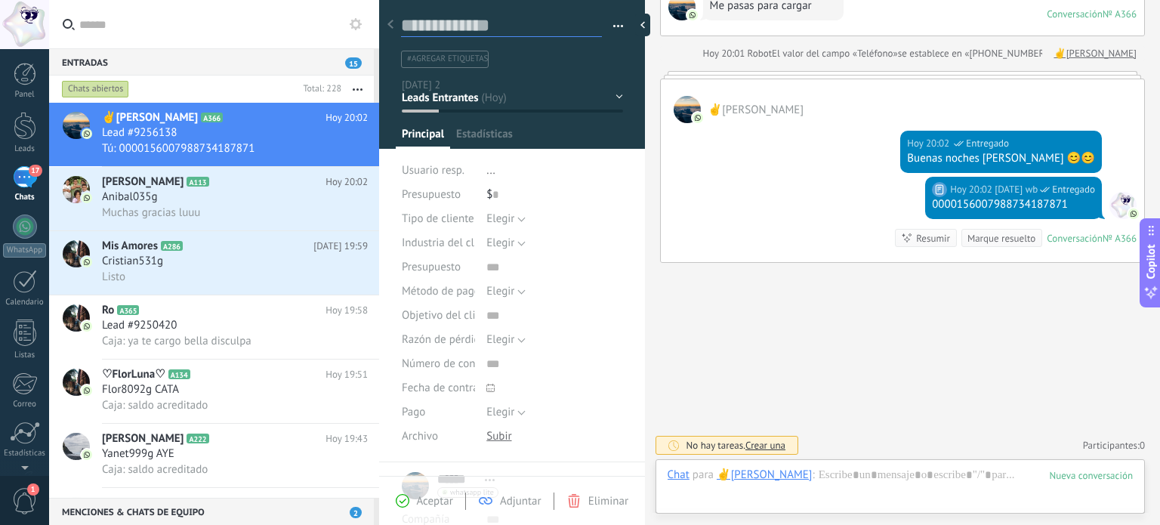
type textarea "*"
type textarea "**"
type textarea "***"
type textarea "****"
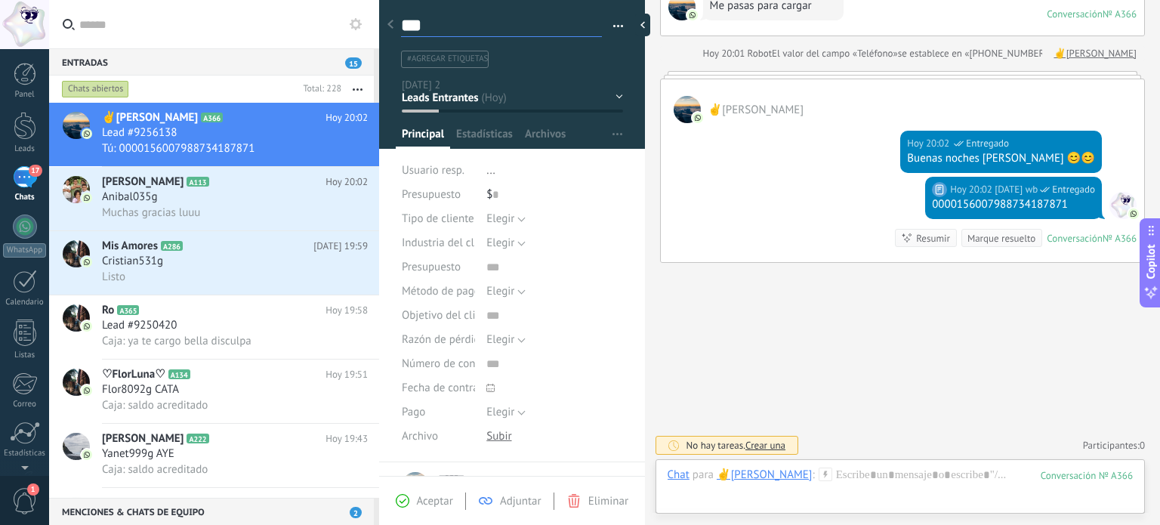
type textarea "****"
type textarea "*****"
type textarea "******"
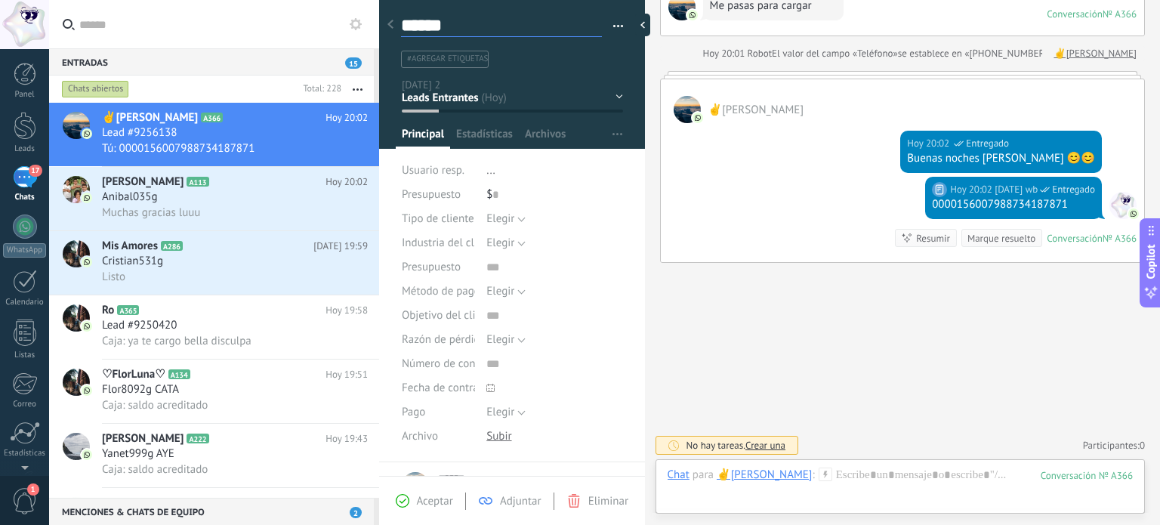
type textarea "*******"
type textarea "********"
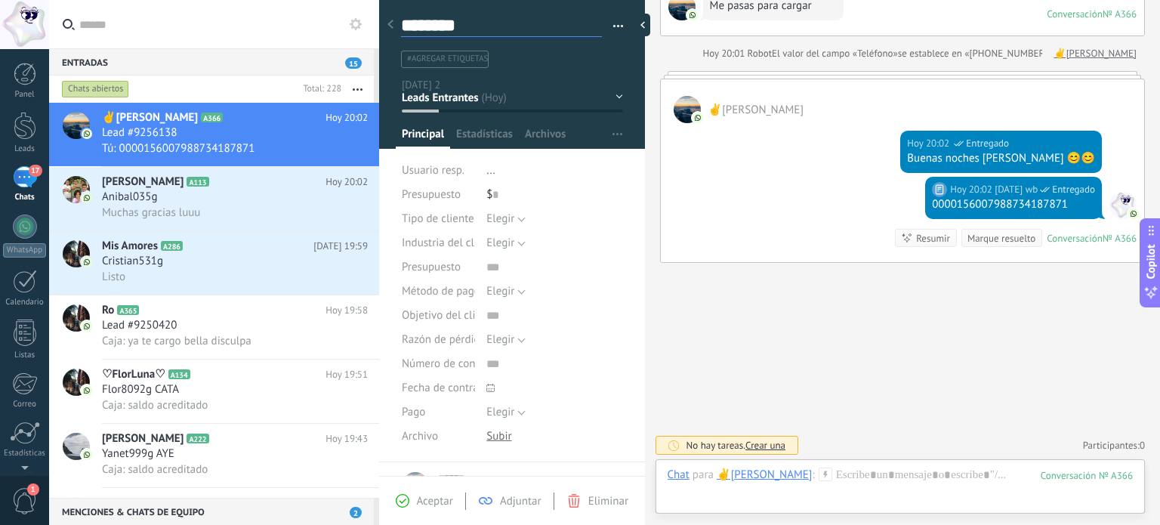
type textarea "*********"
type textarea "**********"
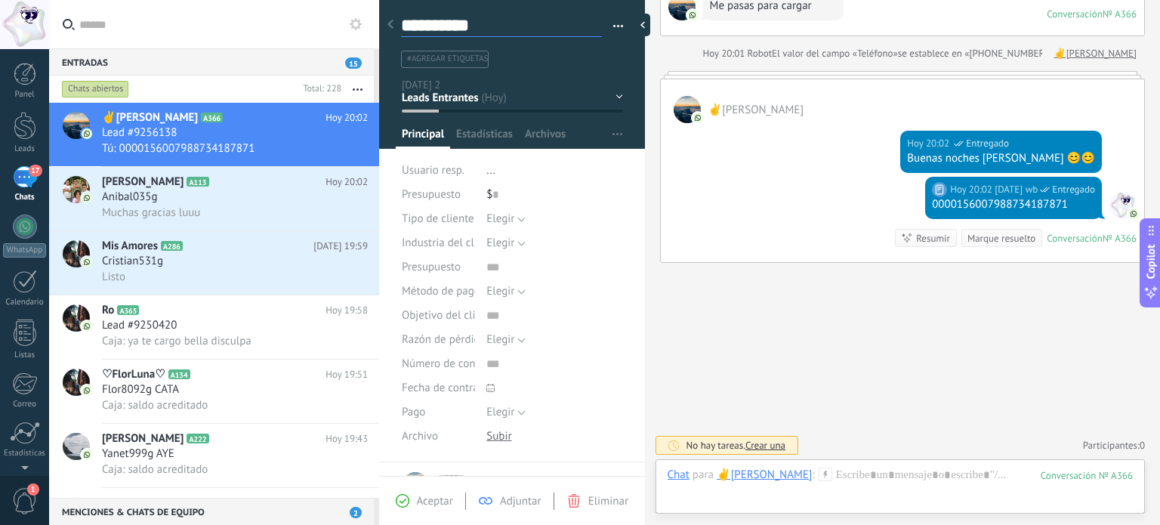
type textarea "**********"
click at [0, 0] on div "CAJA CANAL VIP 10% ULTRA VIP 20% Leads ganados Leads perdidos" at bounding box center [0, 0] width 0 height 0
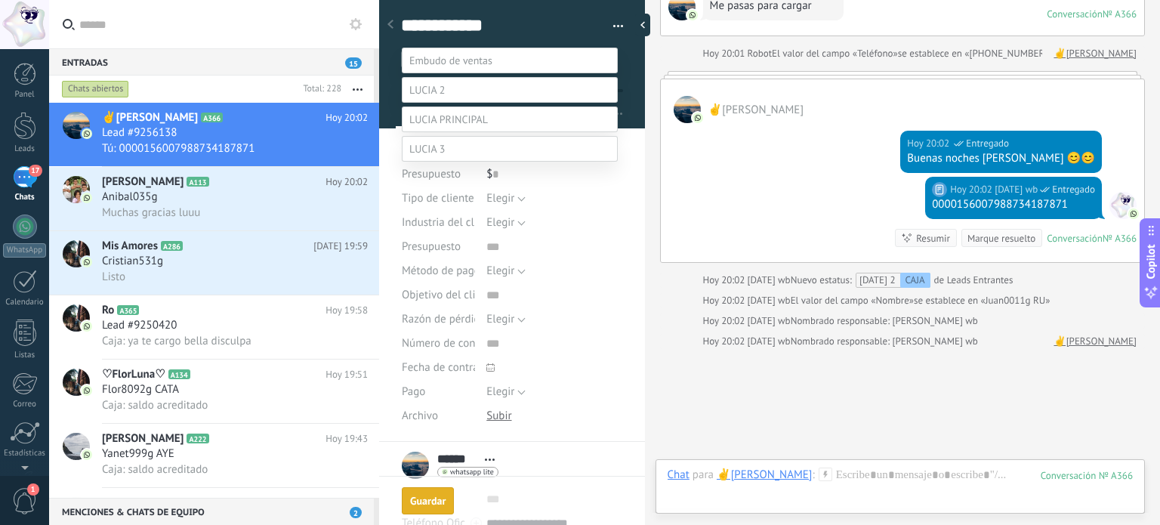
scroll to position [230, 0]
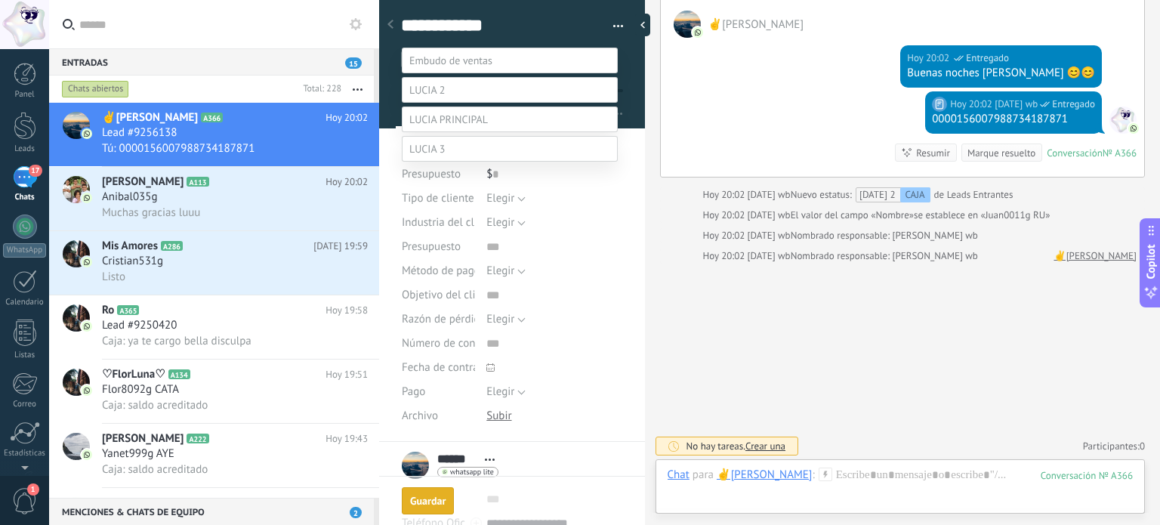
click at [0, 0] on label "VIP 10%" at bounding box center [0, 0] width 0 height 0
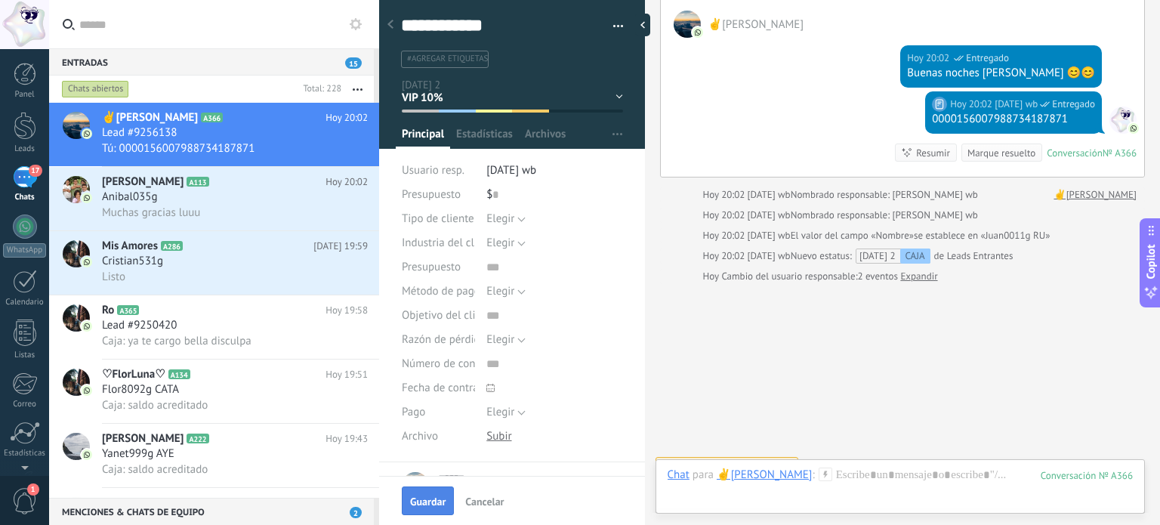
click at [437, 502] on span "Guardar" at bounding box center [428, 501] width 36 height 11
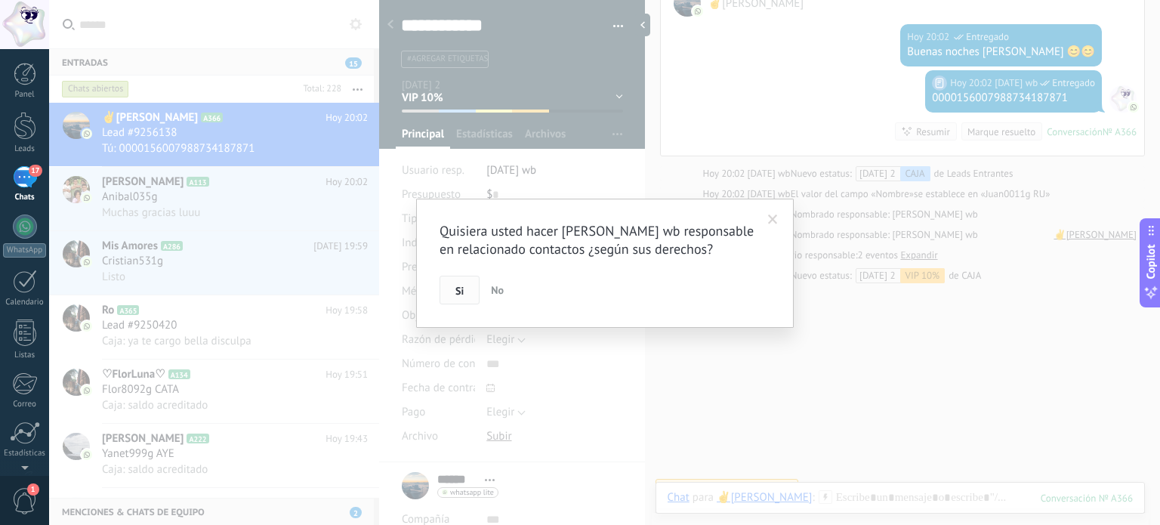
click at [460, 286] on span "Si" at bounding box center [460, 291] width 8 height 11
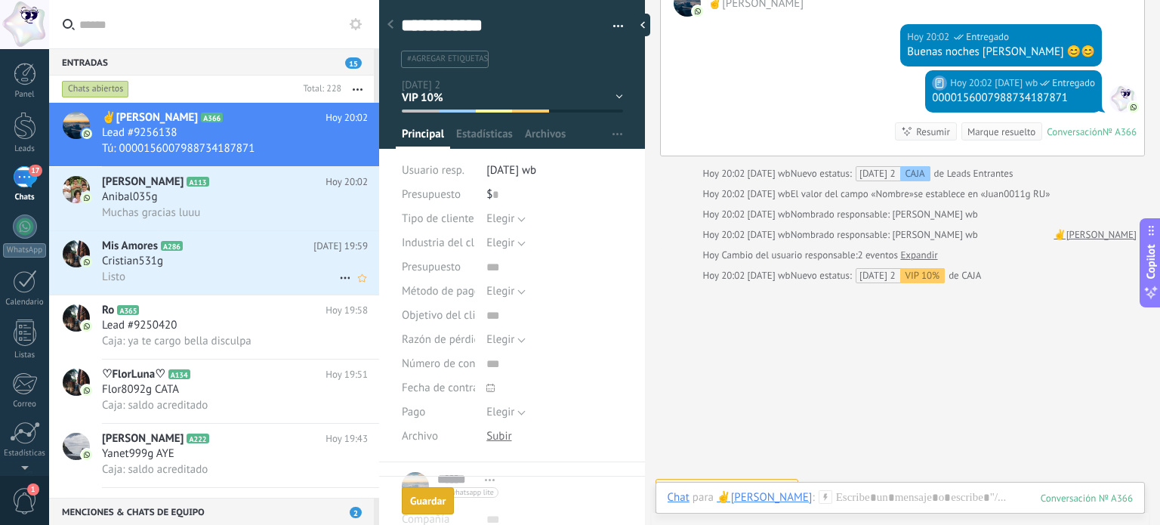
click at [238, 262] on div "Cristian531g" at bounding box center [235, 261] width 266 height 15
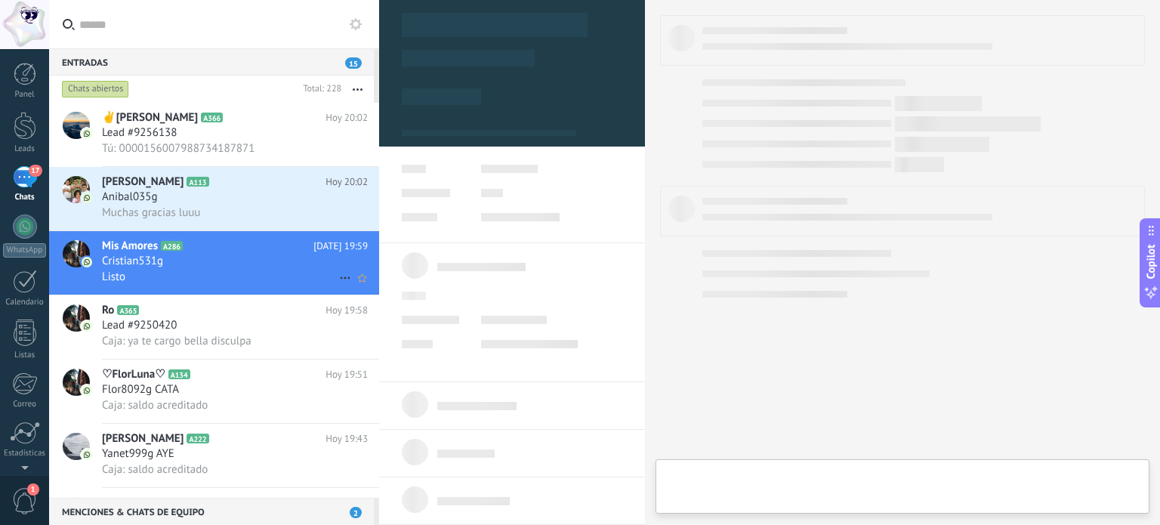
type textarea "**********"
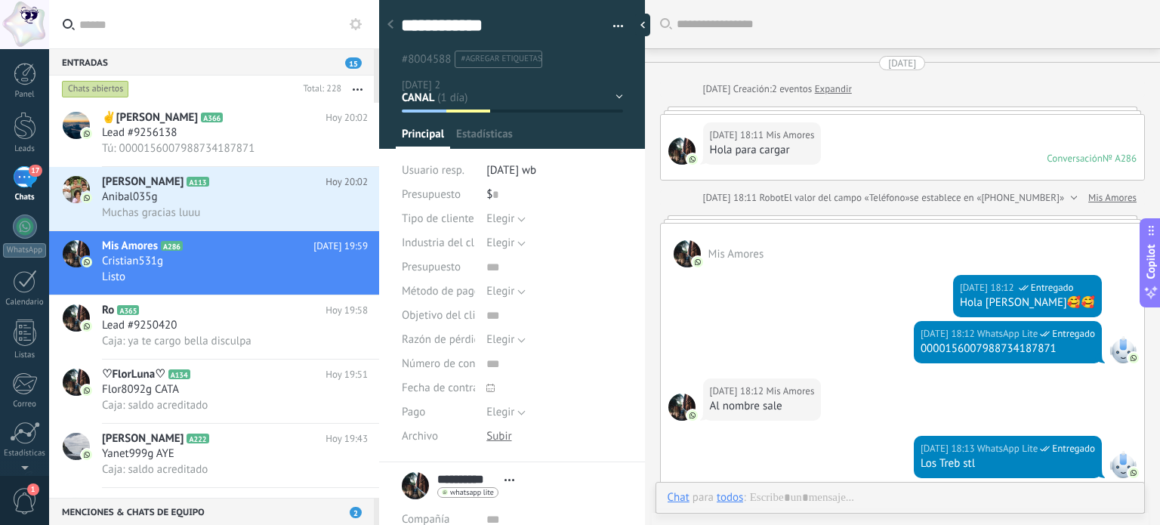
scroll to position [1016, 0]
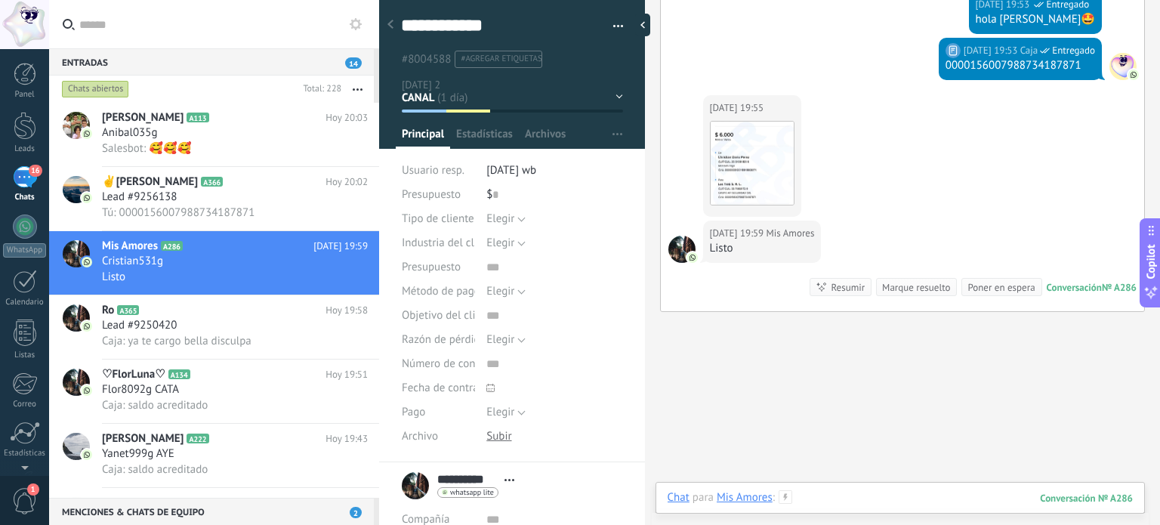
click at [823, 498] on div at bounding box center [900, 512] width 465 height 45
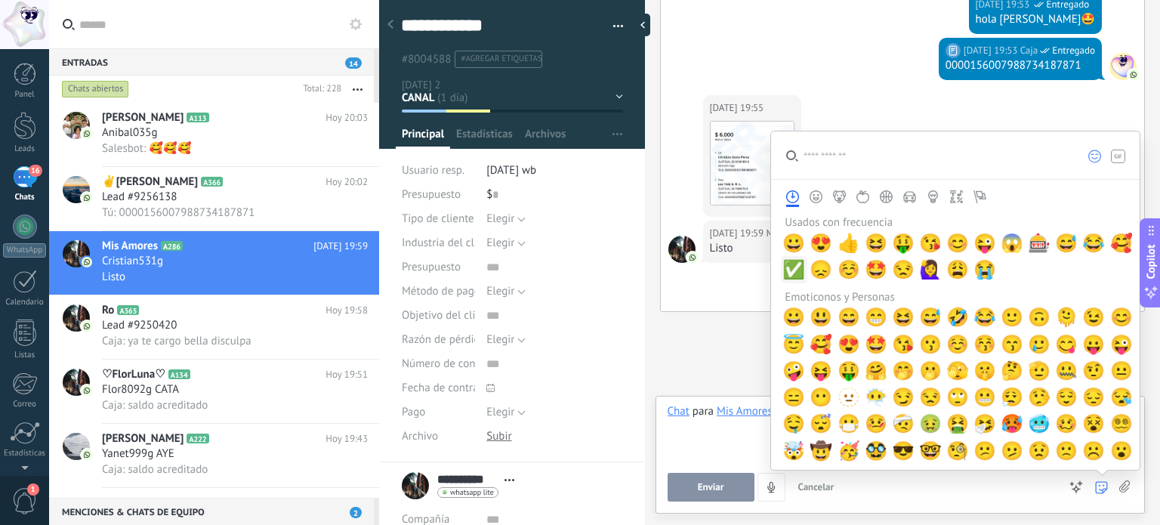
click at [795, 268] on span "✅" at bounding box center [794, 269] width 23 height 21
drag, startPoint x: 795, startPoint y: 268, endPoint x: 722, endPoint y: 397, distance: 147.5
click at [795, 268] on span "✅" at bounding box center [794, 269] width 23 height 21
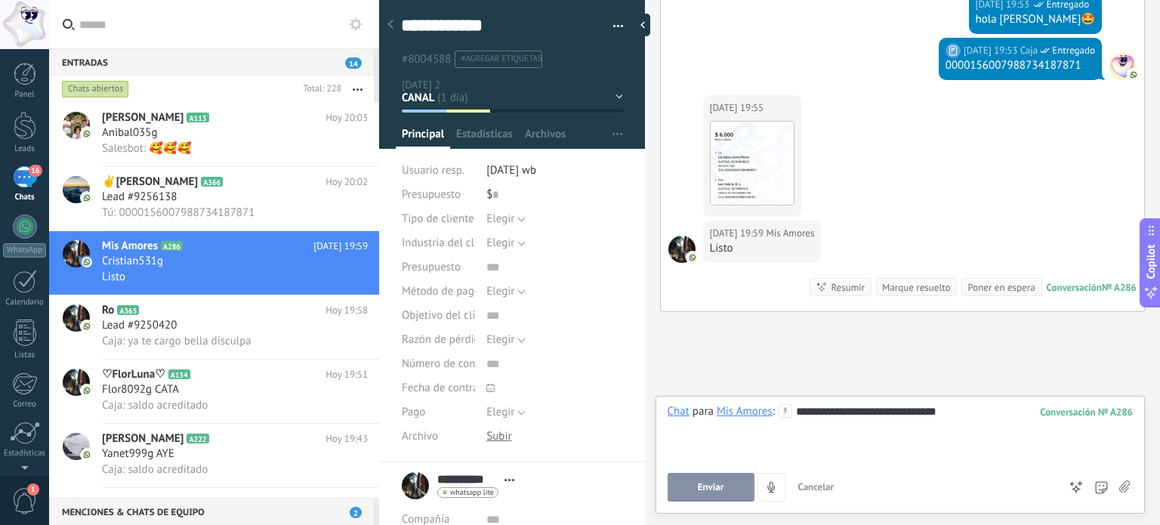
click at [687, 487] on button "Enviar" at bounding box center [711, 487] width 87 height 29
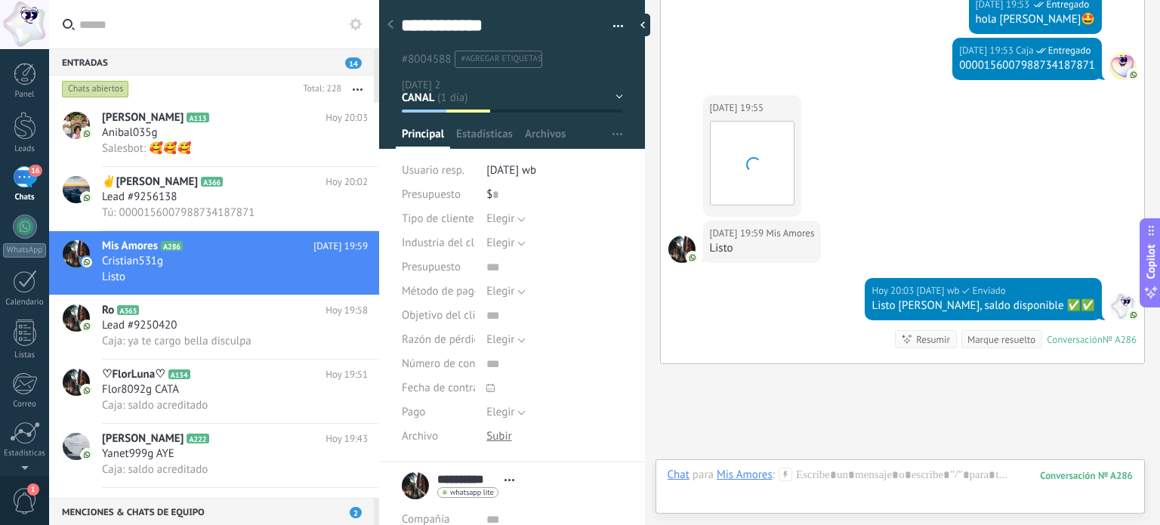
scroll to position [1115, 0]
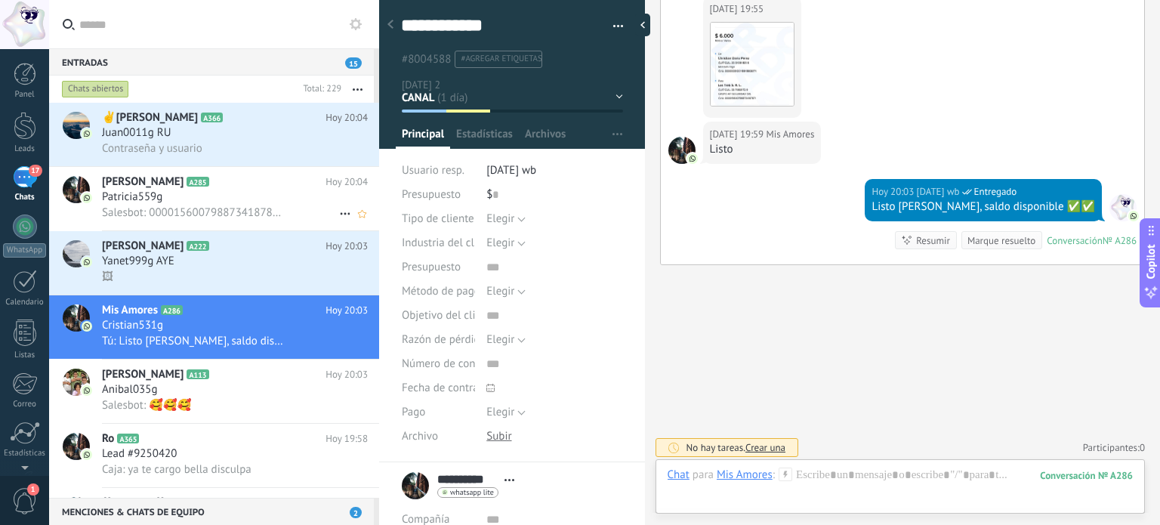
drag, startPoint x: 201, startPoint y: 128, endPoint x: 372, endPoint y: 212, distance: 190.2
click at [201, 128] on div "Juan0011g RU" at bounding box center [235, 132] width 266 height 15
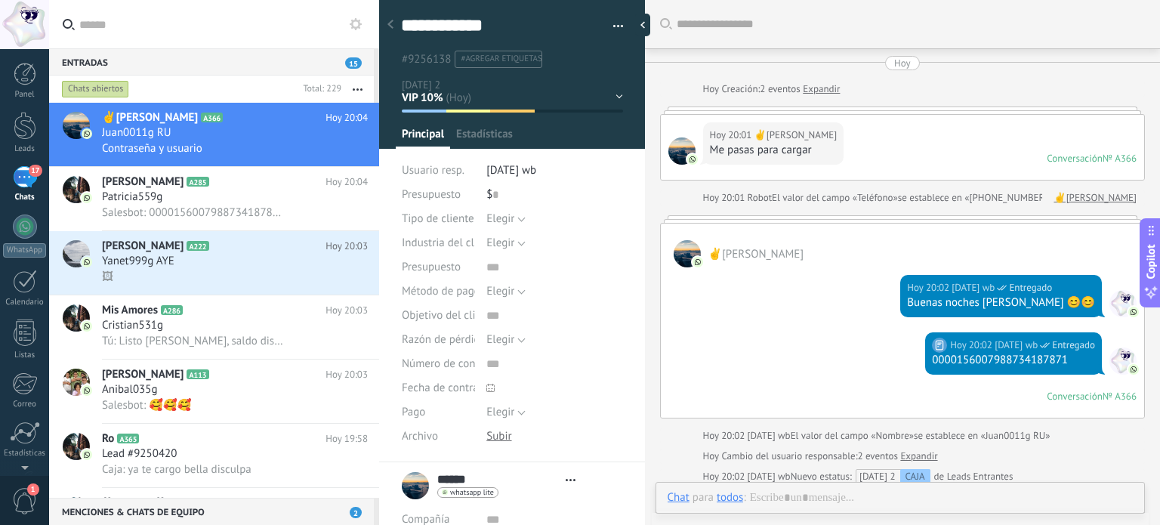
type textarea "**********"
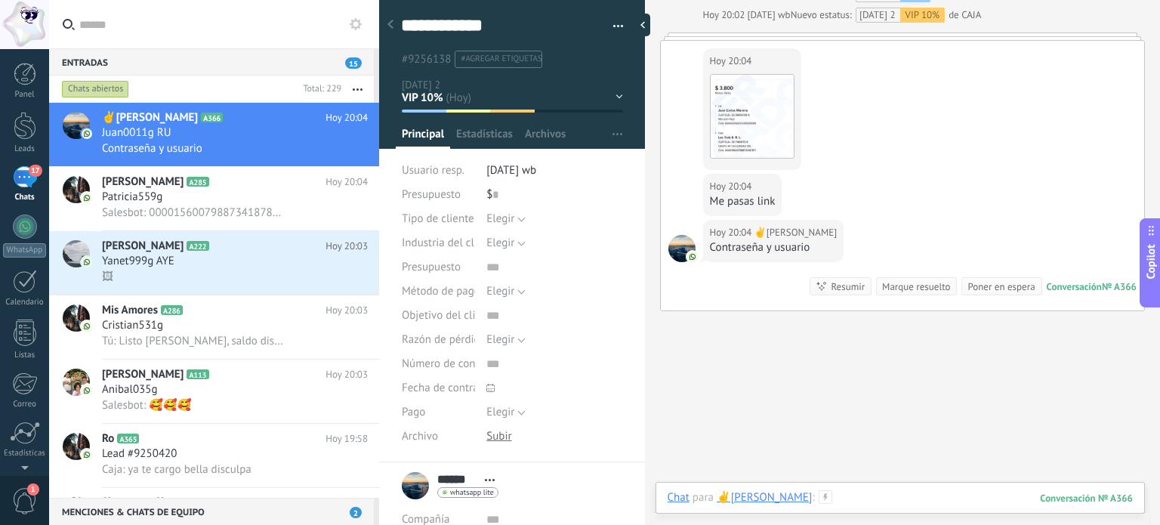
click at [826, 500] on div at bounding box center [900, 512] width 465 height 45
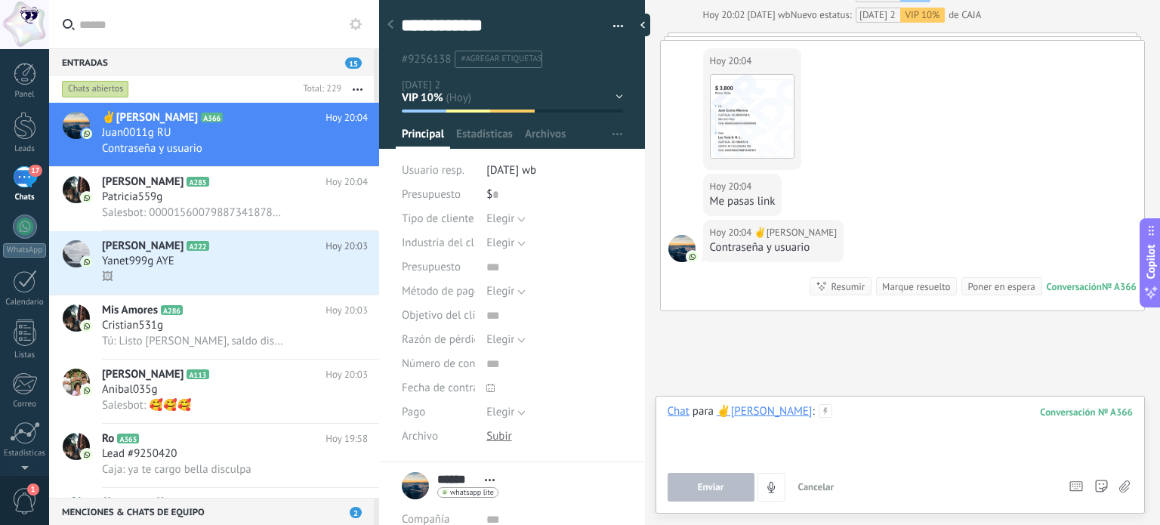
scroll to position [616, 0]
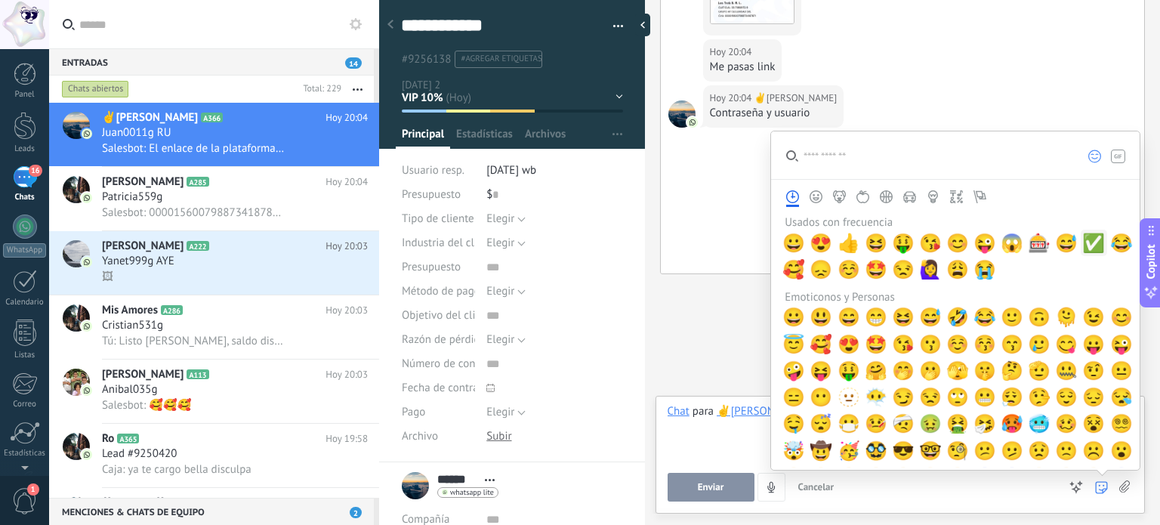
click at [1085, 236] on span "✅" at bounding box center [1094, 243] width 23 height 21
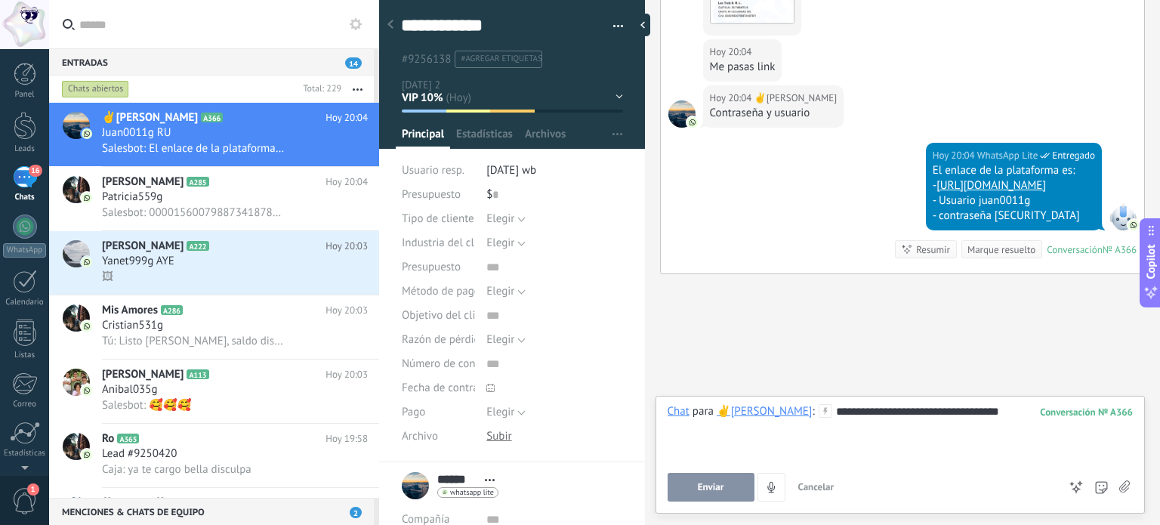
click at [718, 493] on span "Enviar" at bounding box center [711, 487] width 26 height 11
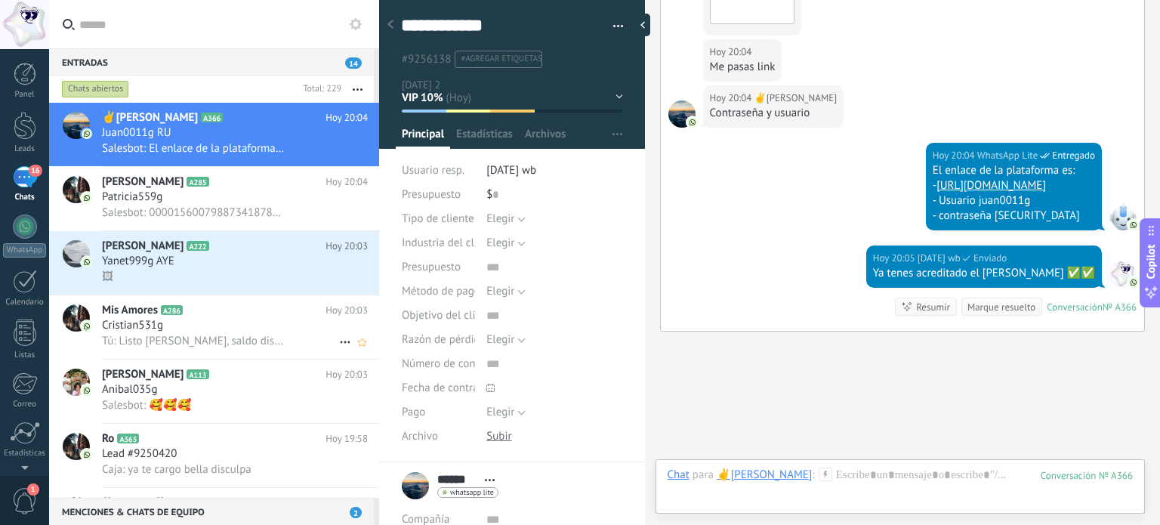
scroll to position [684, 0]
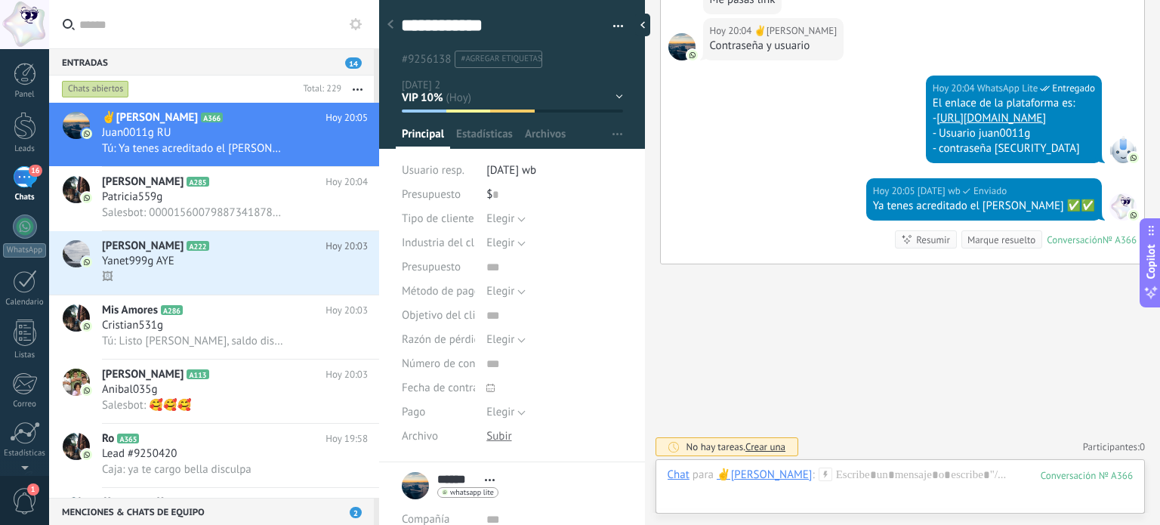
drag, startPoint x: 181, startPoint y: 276, endPoint x: 260, endPoint y: 5, distance: 282.6
click at [181, 276] on div "🖼" at bounding box center [235, 277] width 266 height 16
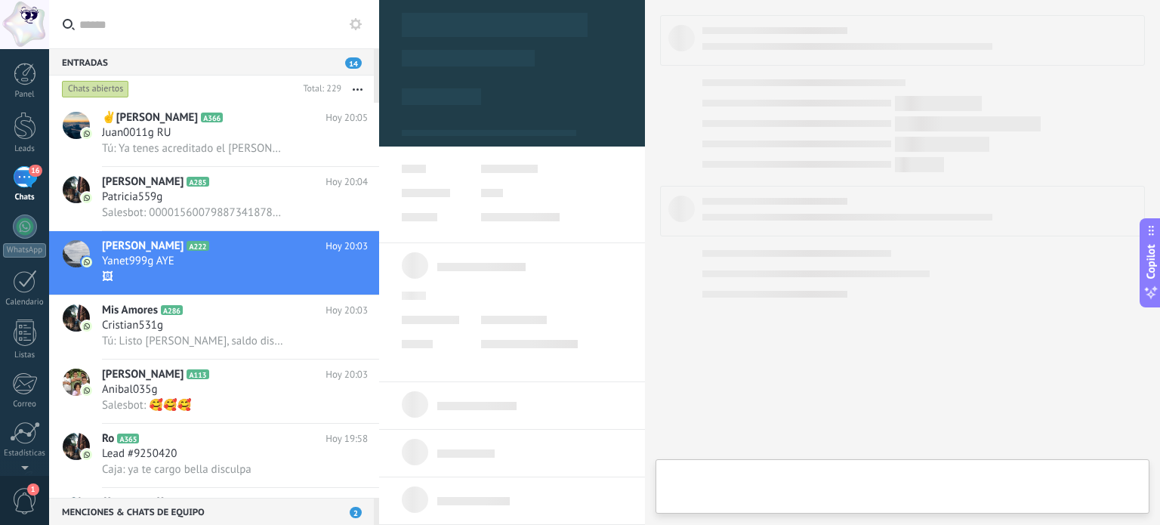
type textarea "**********"
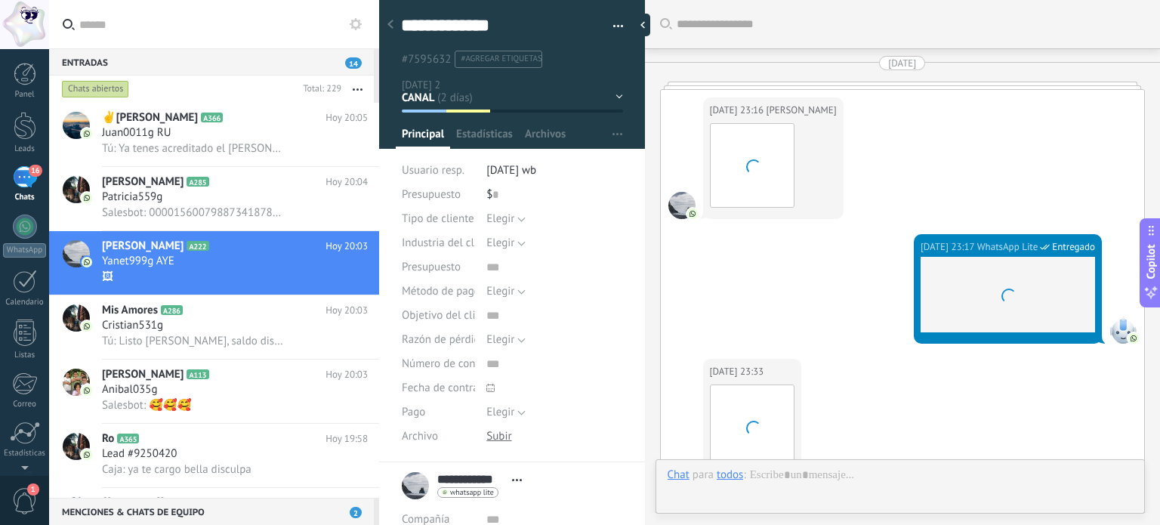
scroll to position [1789, 0]
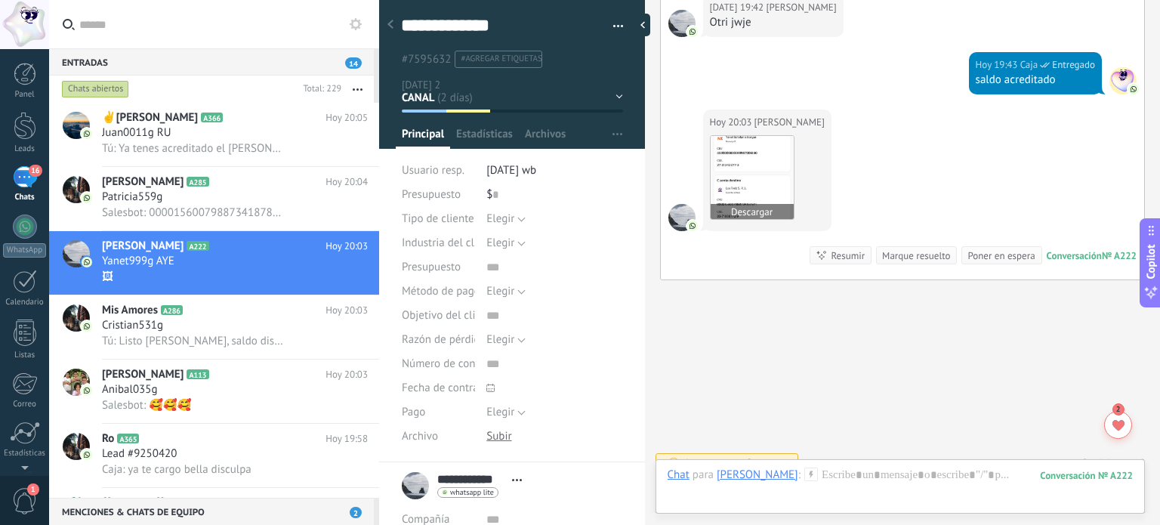
click at [752, 152] on img at bounding box center [752, 177] width 83 height 83
click at [851, 475] on div at bounding box center [900, 490] width 465 height 45
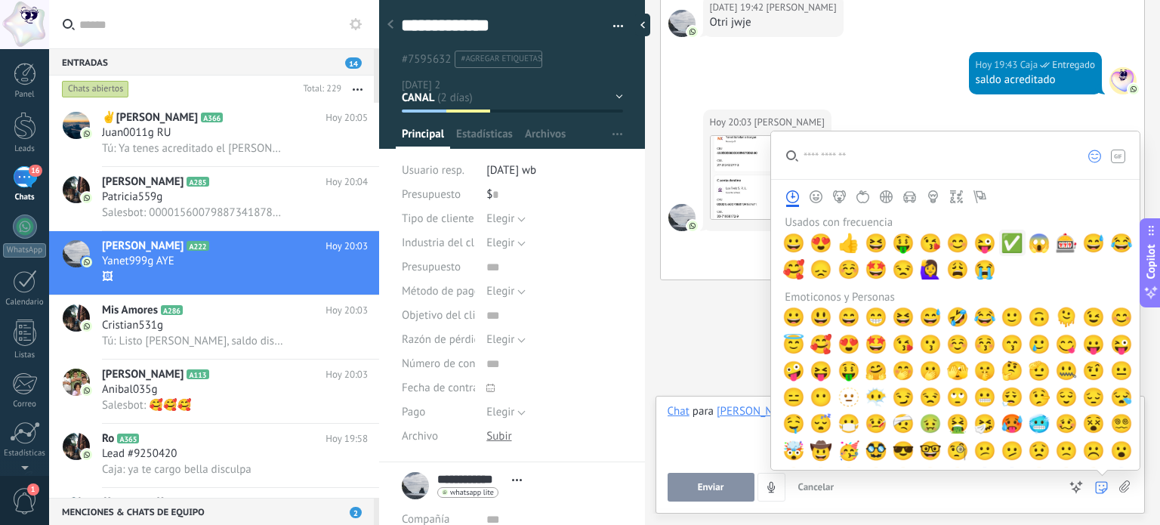
click at [1006, 239] on span "✅" at bounding box center [1012, 243] width 23 height 21
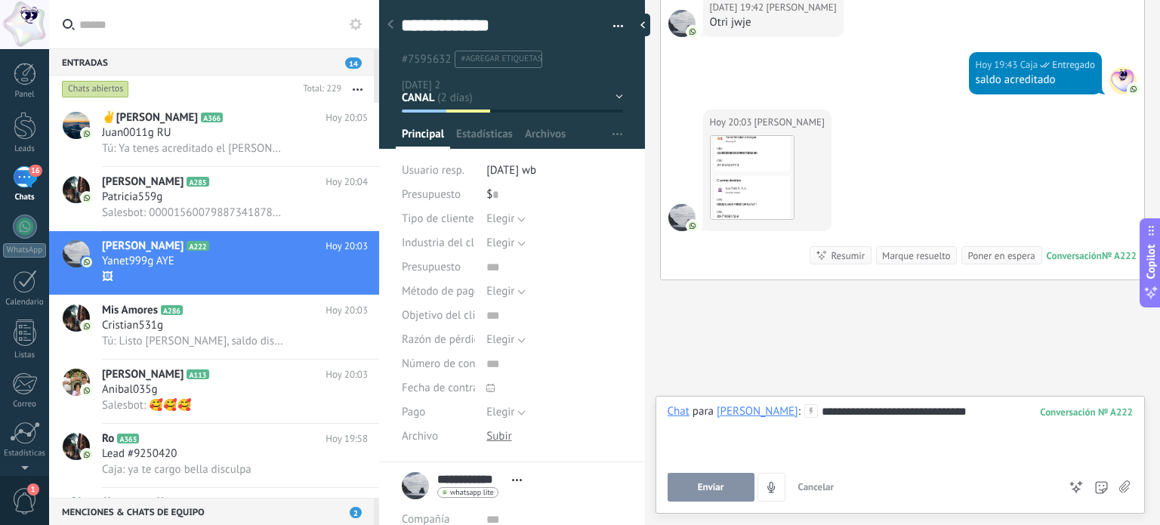
click at [718, 483] on span "Enviar" at bounding box center [711, 487] width 26 height 11
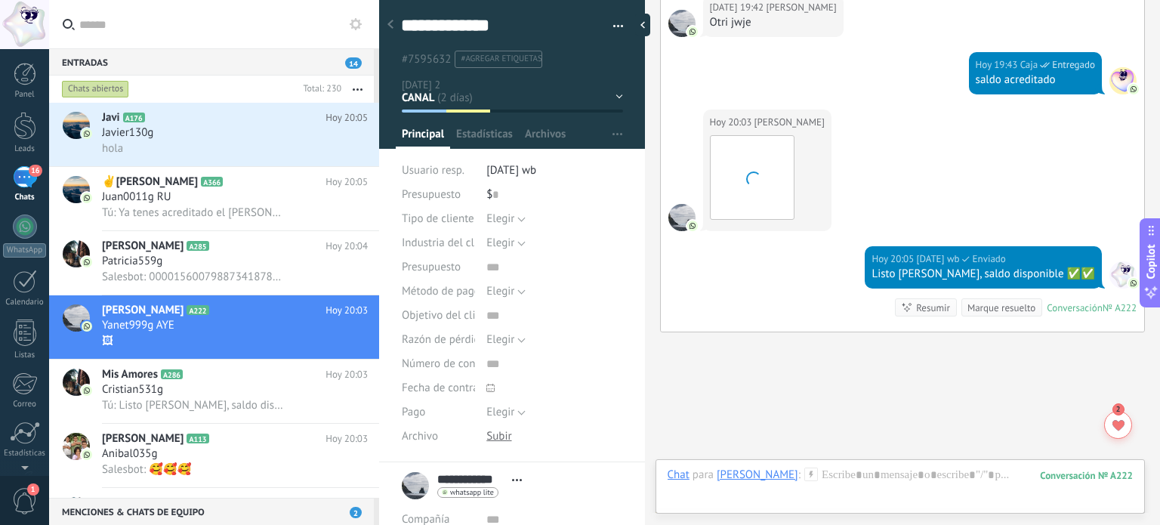
scroll to position [1840, 0]
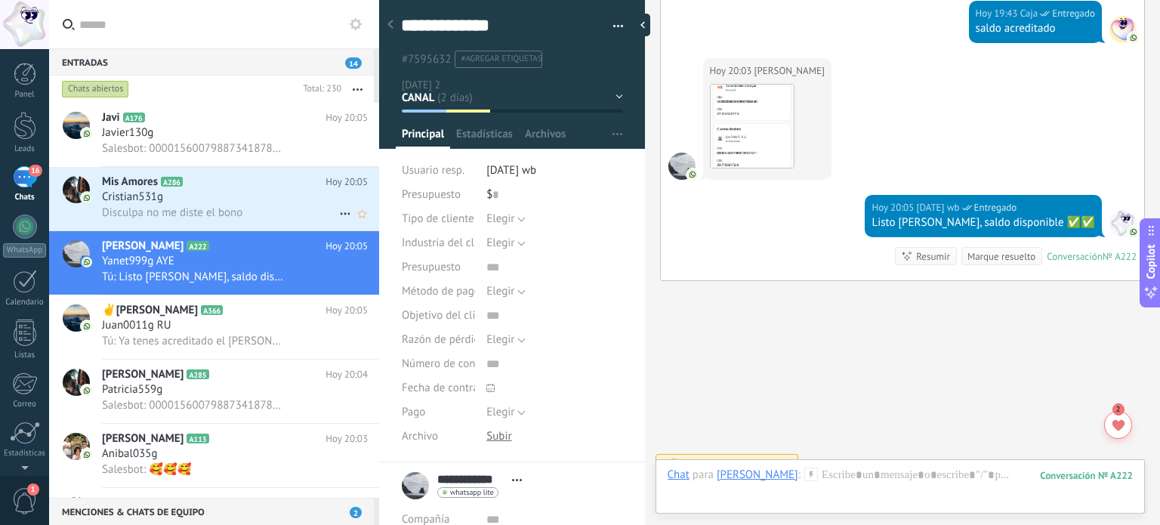
click at [261, 193] on div "Cristian531g" at bounding box center [235, 197] width 266 height 15
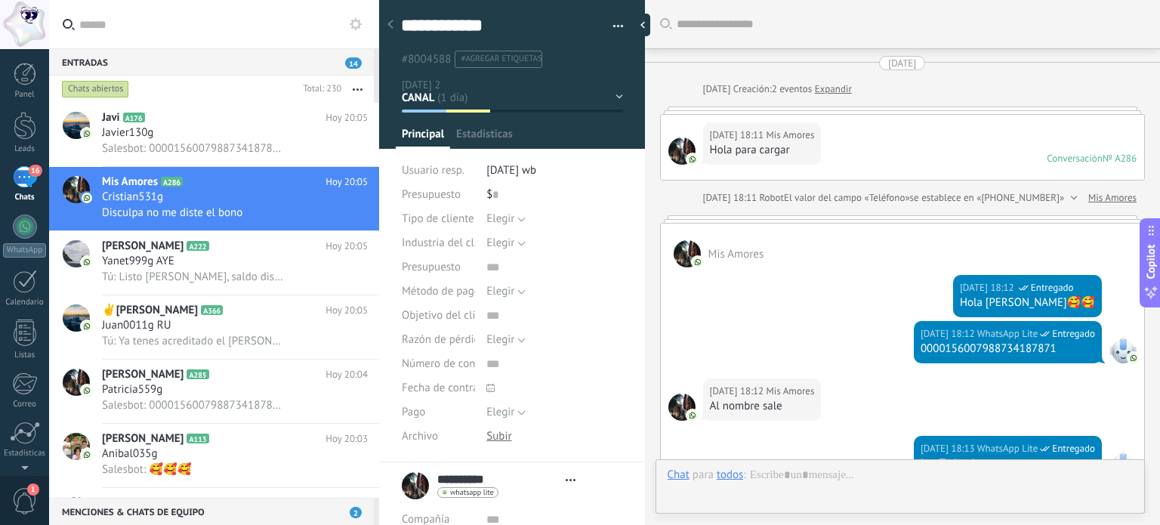
type textarea "**********"
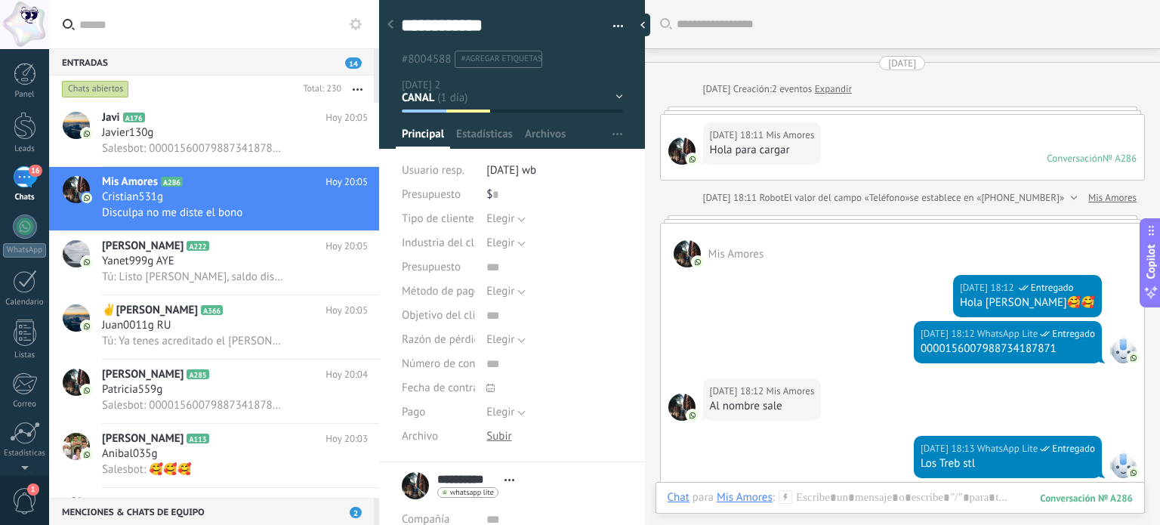
scroll to position [1131, 0]
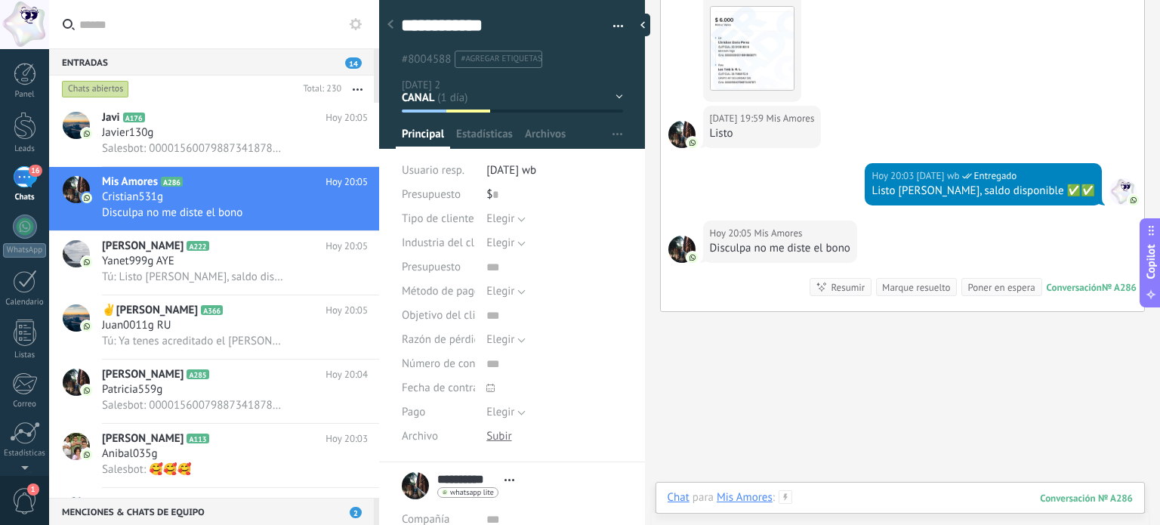
click at [828, 490] on div at bounding box center [900, 512] width 465 height 45
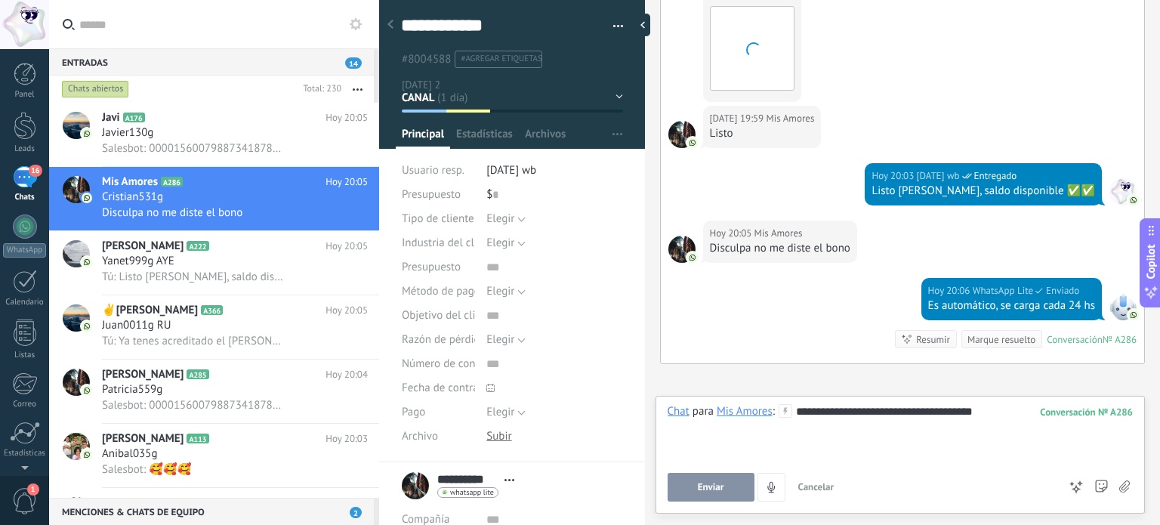
scroll to position [1221, 0]
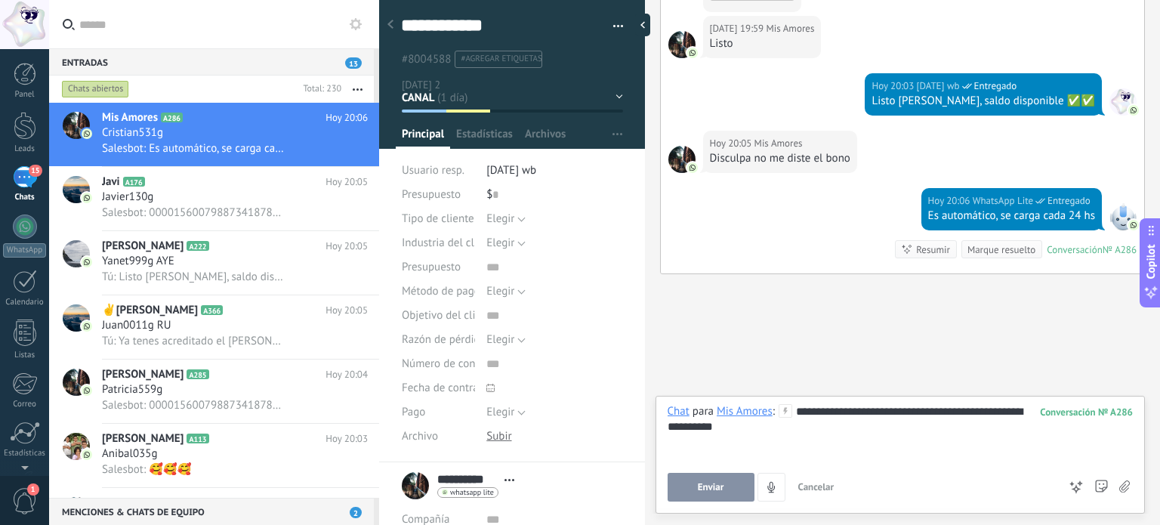
click at [728, 486] on button "Enviar" at bounding box center [711, 487] width 87 height 29
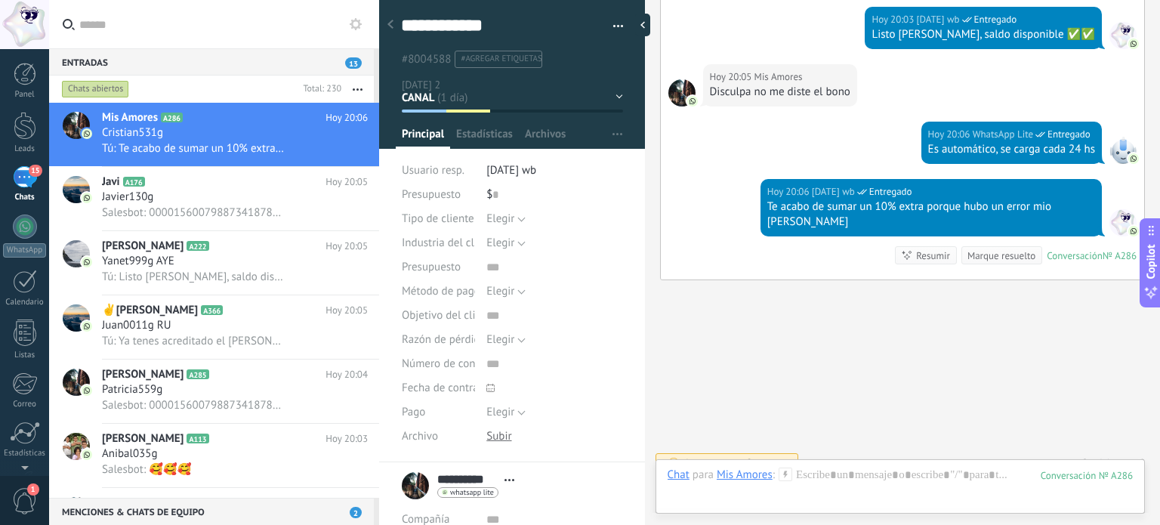
scroll to position [1351, 0]
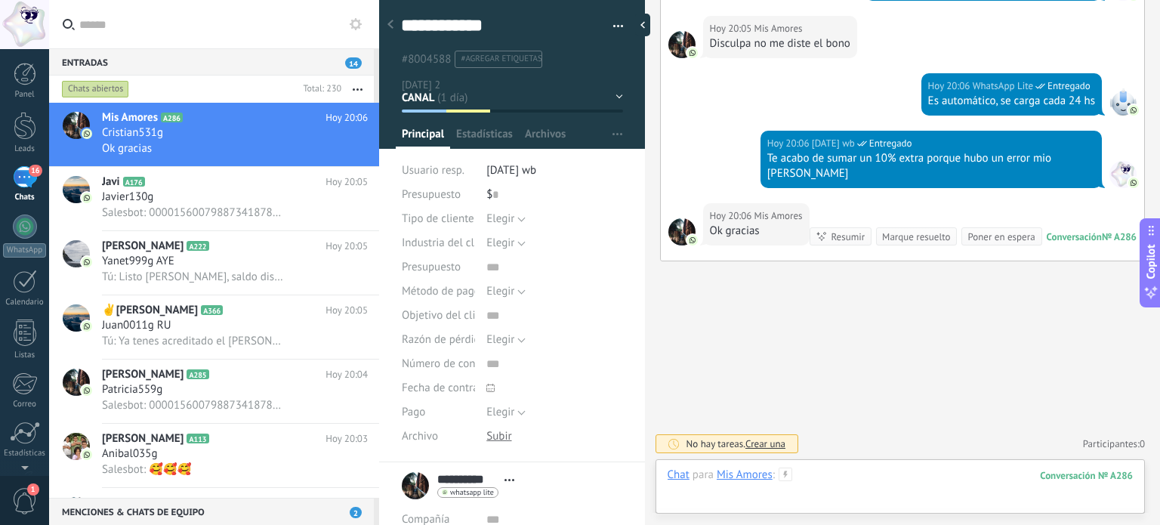
click at [882, 472] on div at bounding box center [900, 490] width 465 height 45
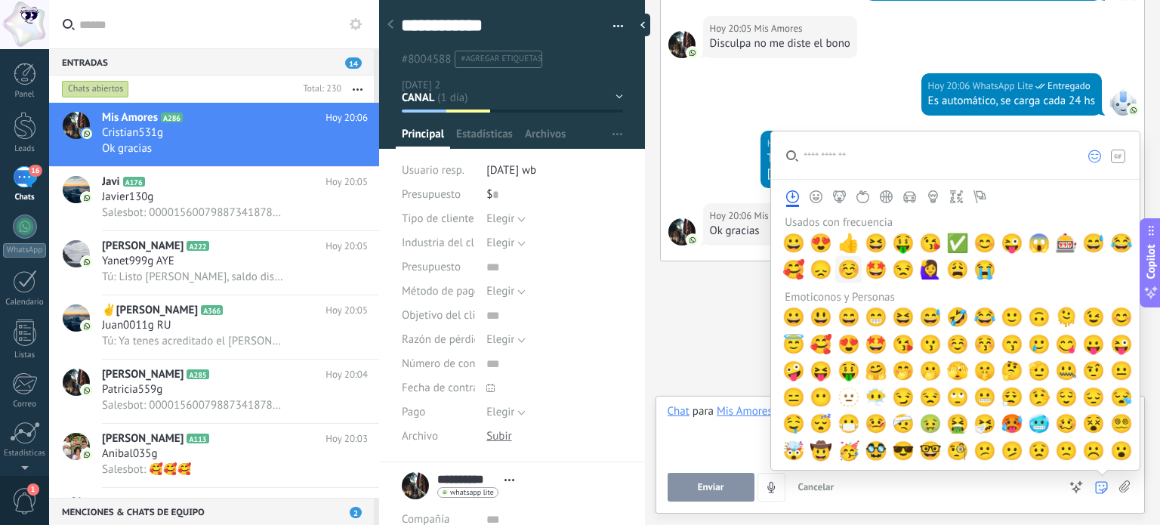
click at [848, 276] on span "☺️" at bounding box center [849, 269] width 23 height 21
click at [848, 275] on span "☺️" at bounding box center [849, 269] width 23 height 21
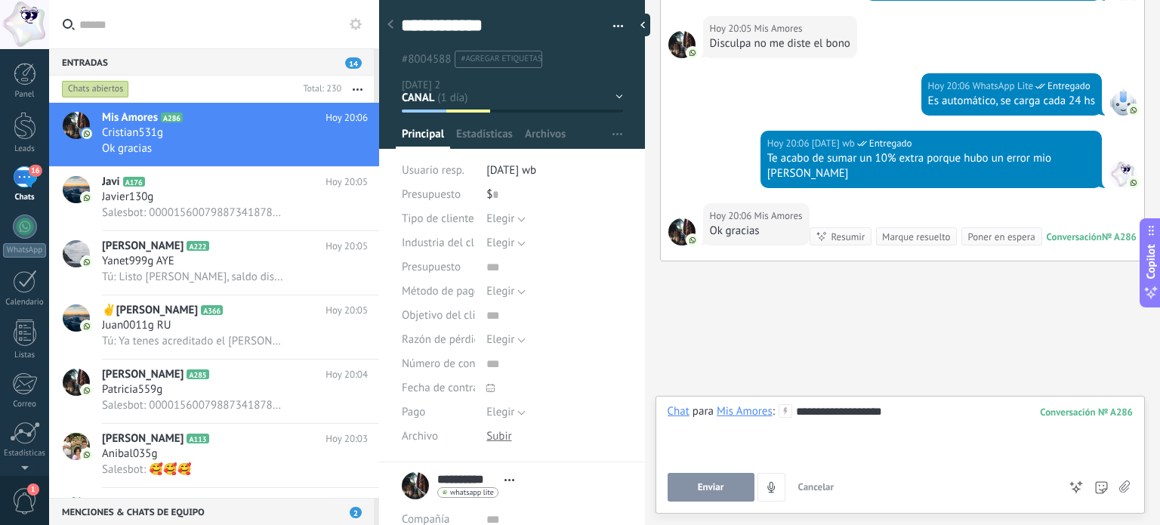
click at [707, 487] on span "Enviar" at bounding box center [711, 487] width 26 height 11
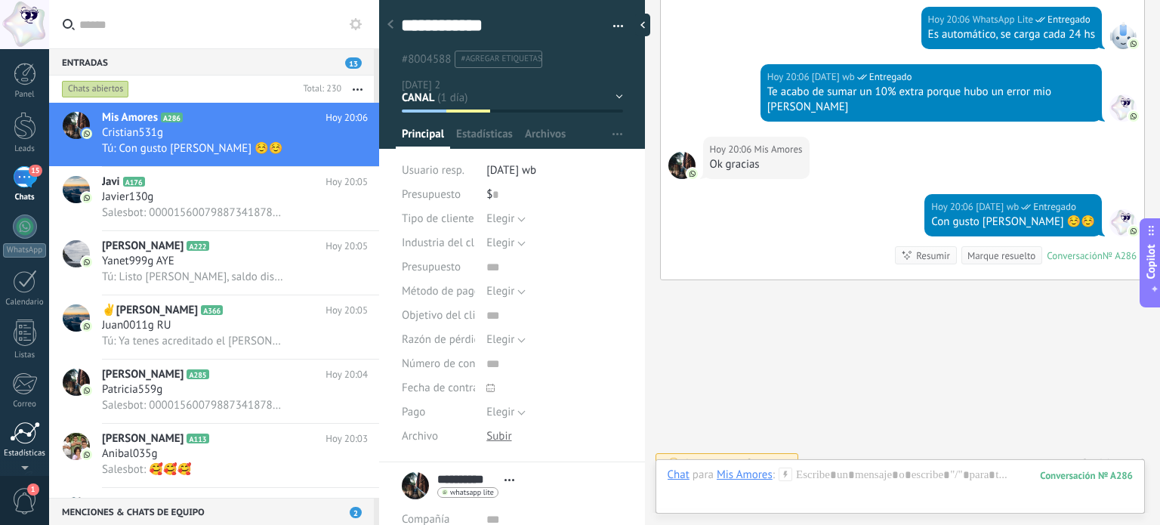
scroll to position [103, 0]
click at [23, 392] on div at bounding box center [25, 381] width 26 height 26
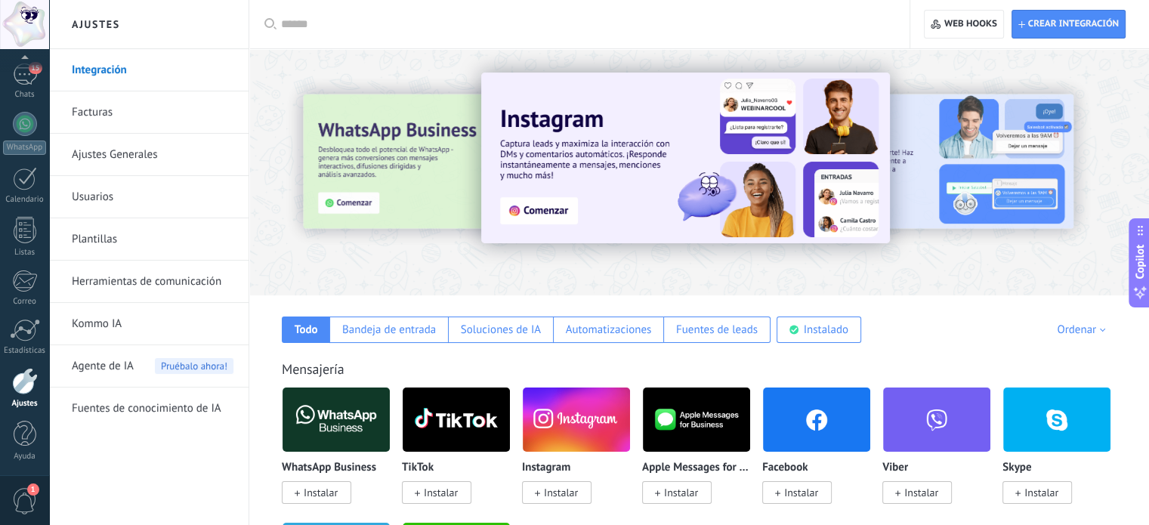
click at [334, 26] on input "text" at bounding box center [584, 25] width 607 height 16
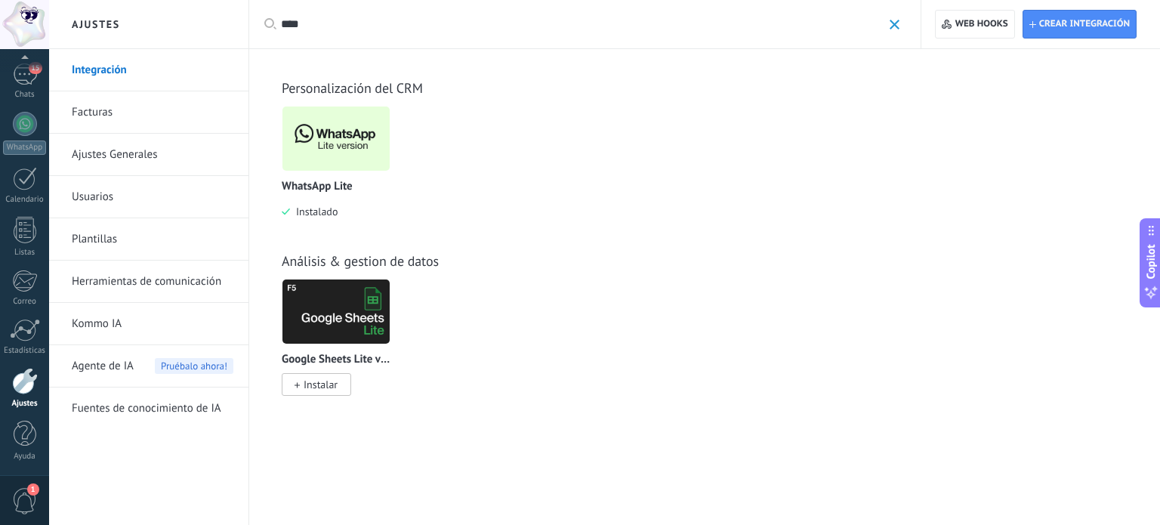
type input "****"
click at [366, 136] on img at bounding box center [336, 138] width 107 height 73
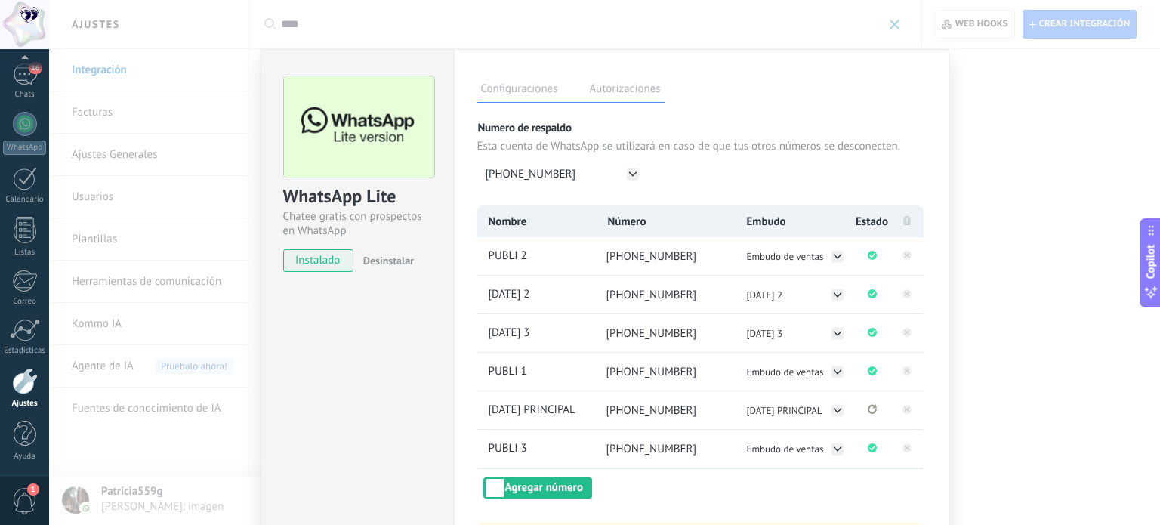
drag, startPoint x: 604, startPoint y: 256, endPoint x: 715, endPoint y: 255, distance: 110.3
click at [715, 255] on li "[PHONE_NUMBER]" at bounding box center [665, 256] width 141 height 38
copy span "[PHONE_NUMBER]"
click at [1043, 92] on div "WhatsApp Lite Chatee gratis con prospectos en WhatsApp instalado Desinstalar Co…" at bounding box center [604, 262] width 1111 height 525
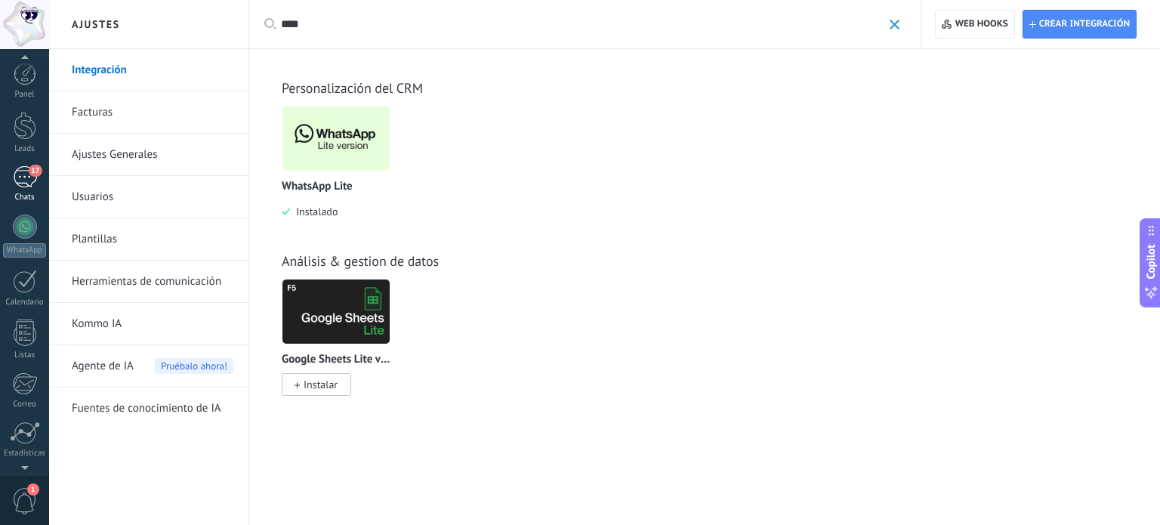
click at [29, 175] on div "17" at bounding box center [25, 177] width 24 height 22
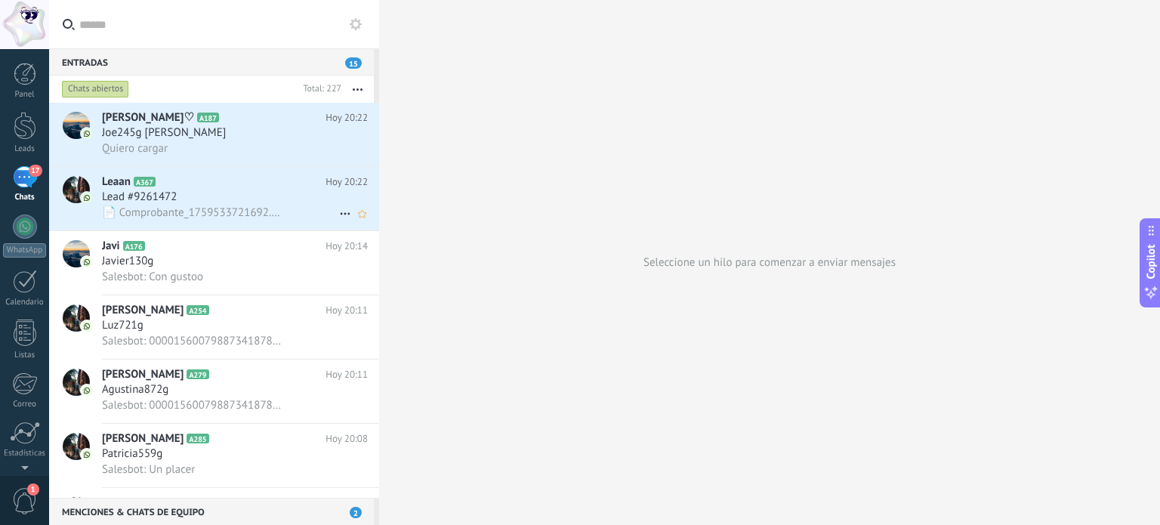
click at [261, 203] on div "Lead #9261472" at bounding box center [235, 197] width 266 height 15
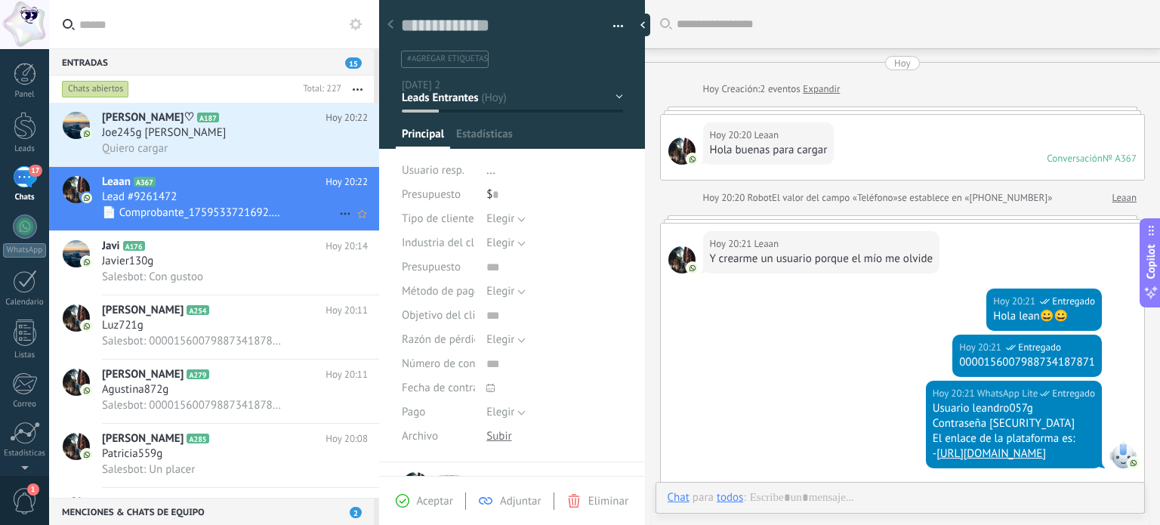
scroll to position [288, 0]
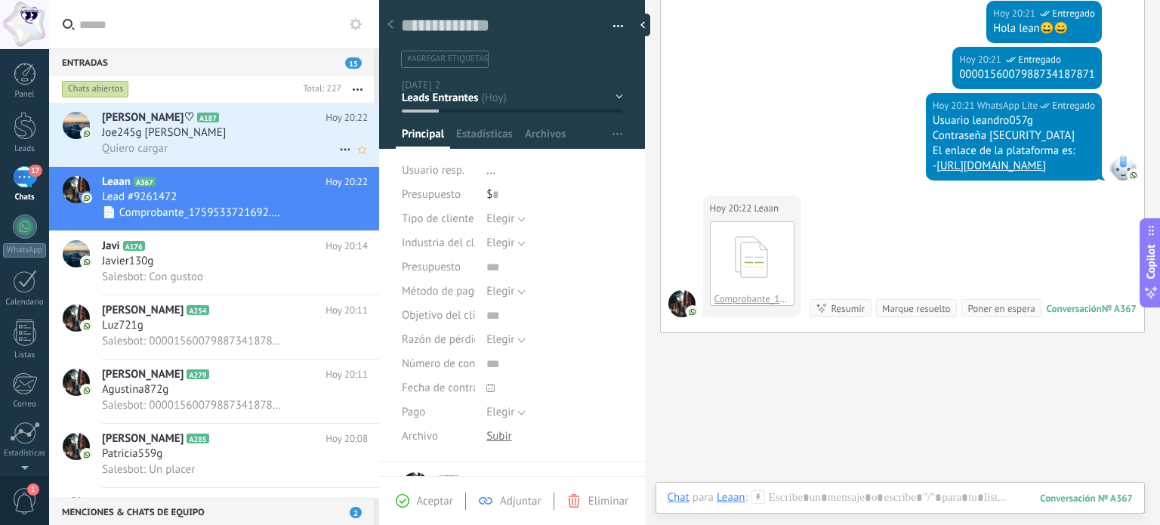
drag, startPoint x: 236, startPoint y: 134, endPoint x: 251, endPoint y: 142, distance: 16.9
click at [236, 134] on div "Joe245g SAM" at bounding box center [235, 132] width 266 height 15
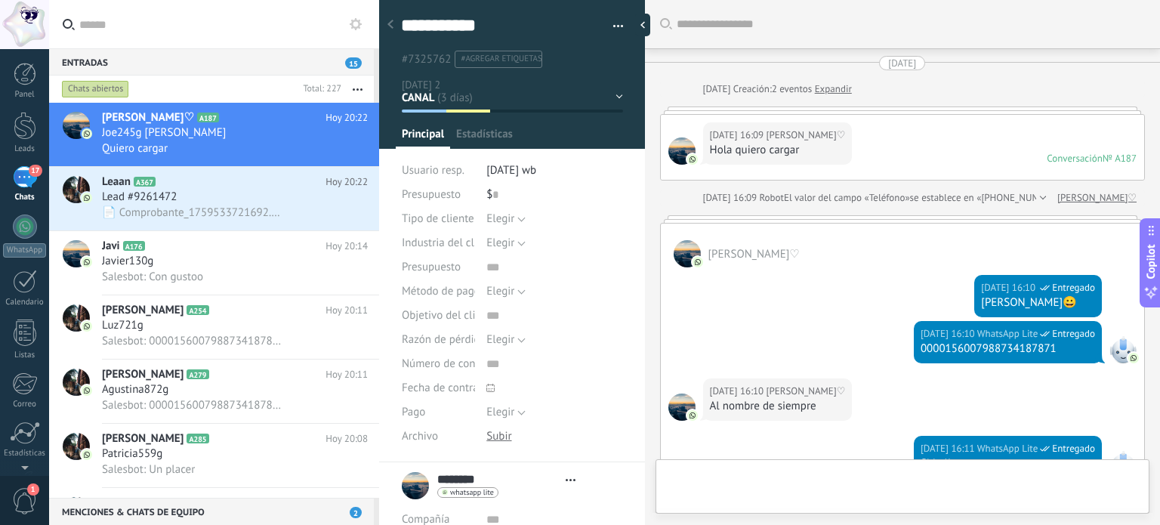
type textarea "**********"
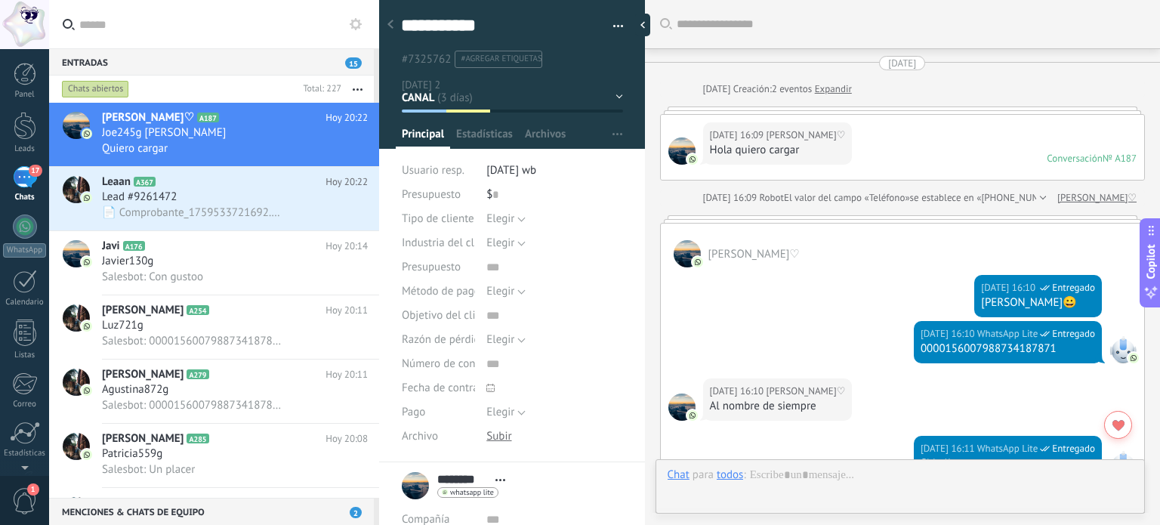
scroll to position [1682, 0]
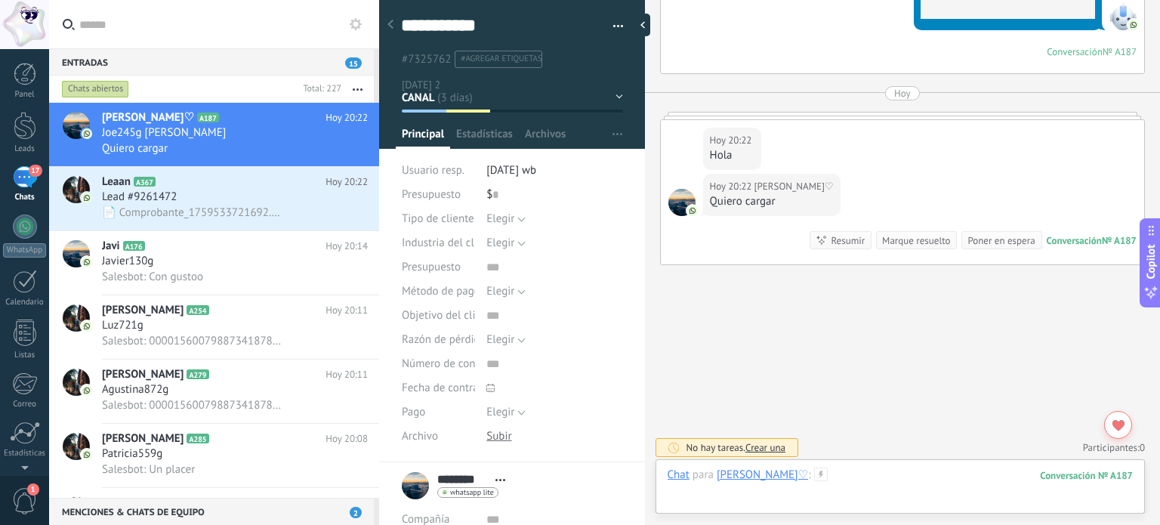
click at [888, 490] on div at bounding box center [900, 490] width 465 height 45
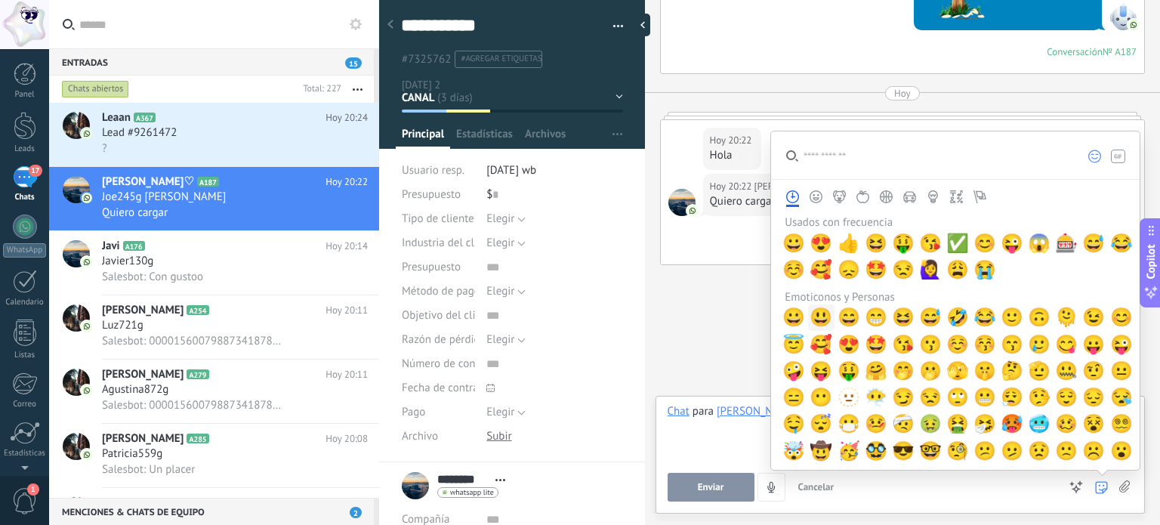
click at [823, 318] on span "😃" at bounding box center [821, 317] width 23 height 21
click at [823, 317] on span "😃" at bounding box center [821, 317] width 23 height 21
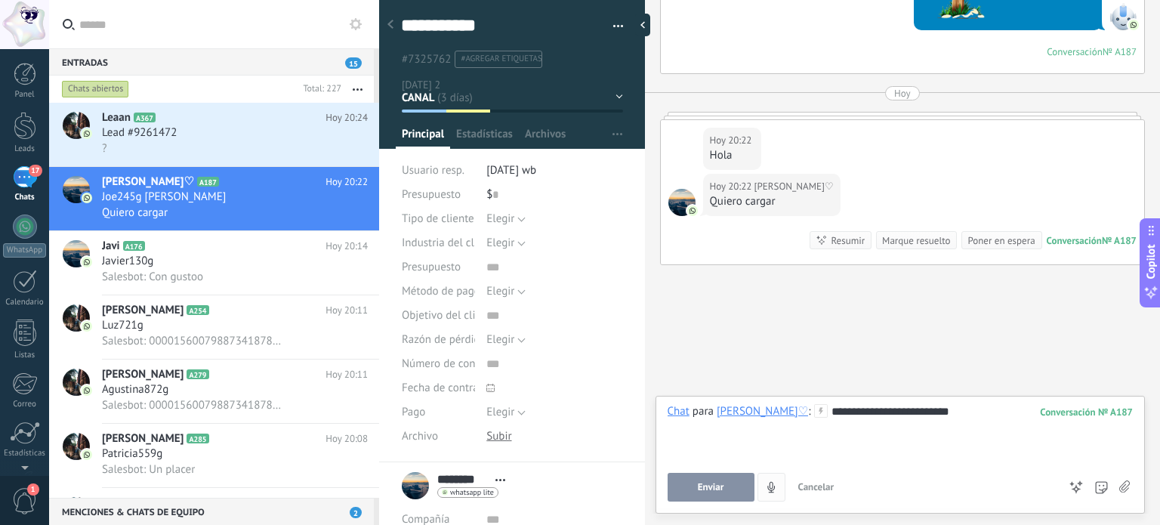
click at [721, 483] on span "Enviar" at bounding box center [711, 487] width 26 height 11
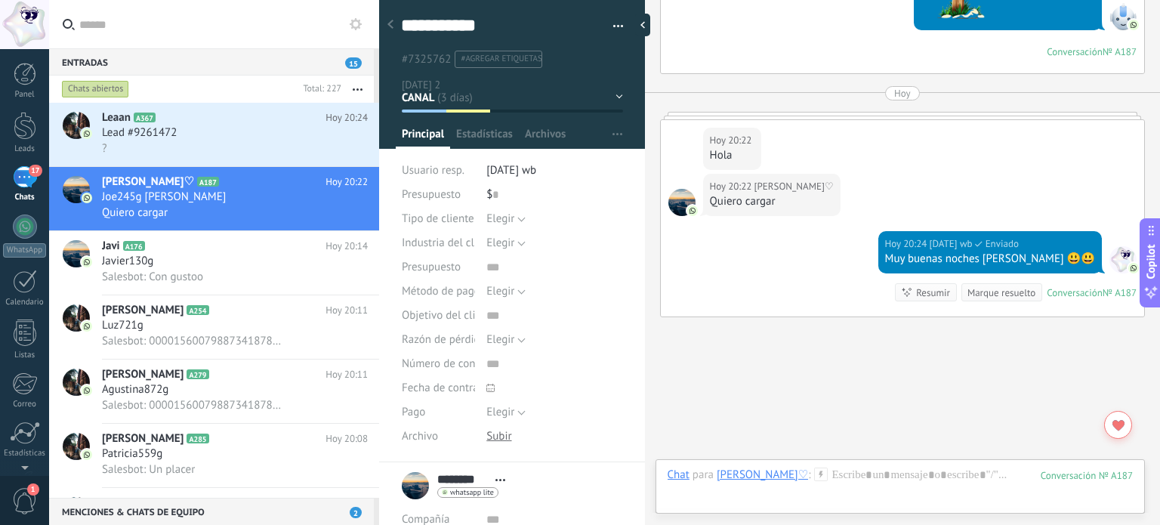
scroll to position [1734, 0]
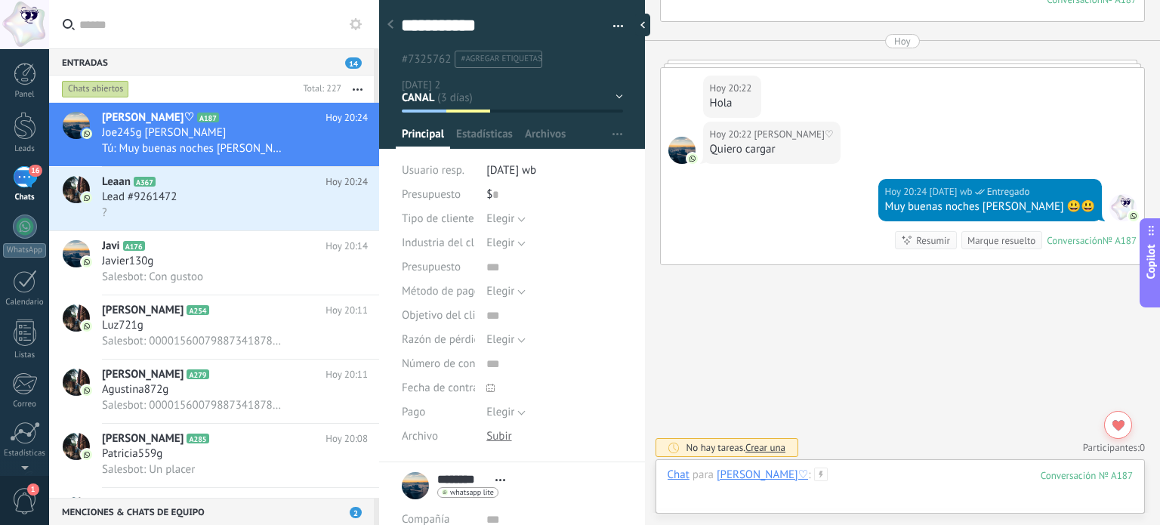
click at [846, 470] on div at bounding box center [900, 490] width 465 height 45
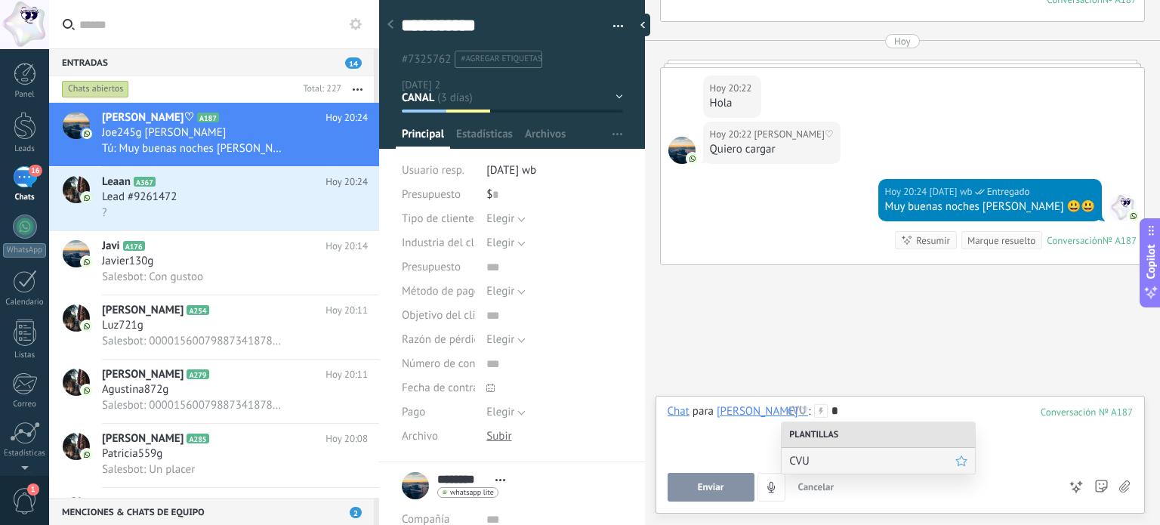
click at [819, 456] on span "CVU" at bounding box center [872, 461] width 166 height 14
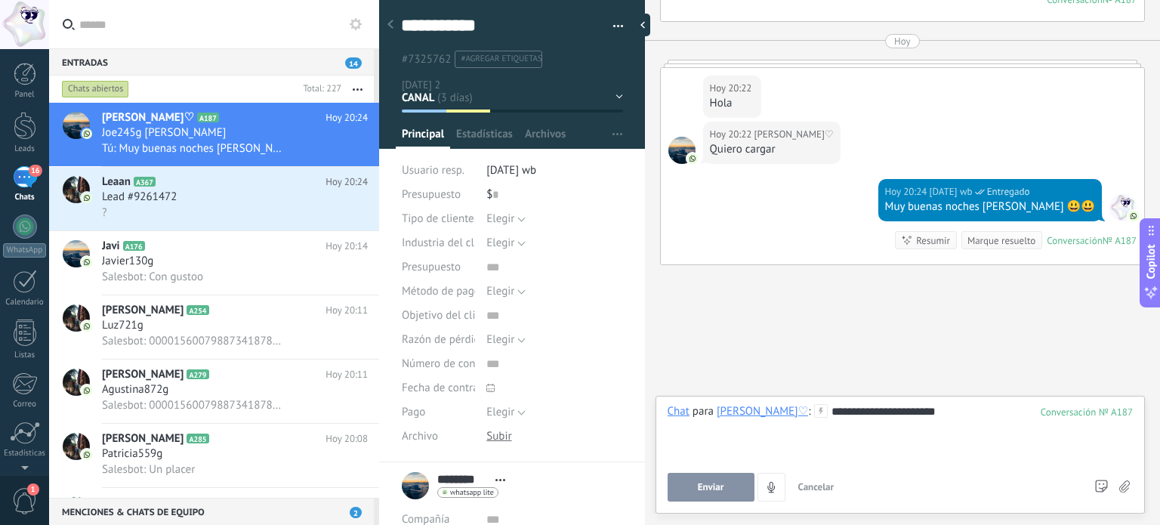
click at [728, 489] on button "Enviar" at bounding box center [711, 487] width 87 height 29
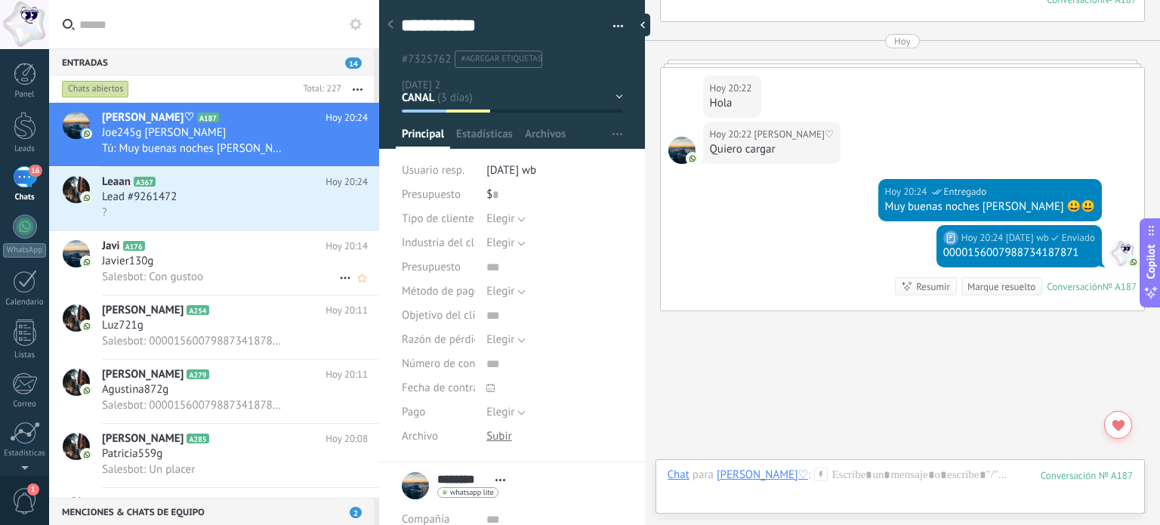
scroll to position [1780, 0]
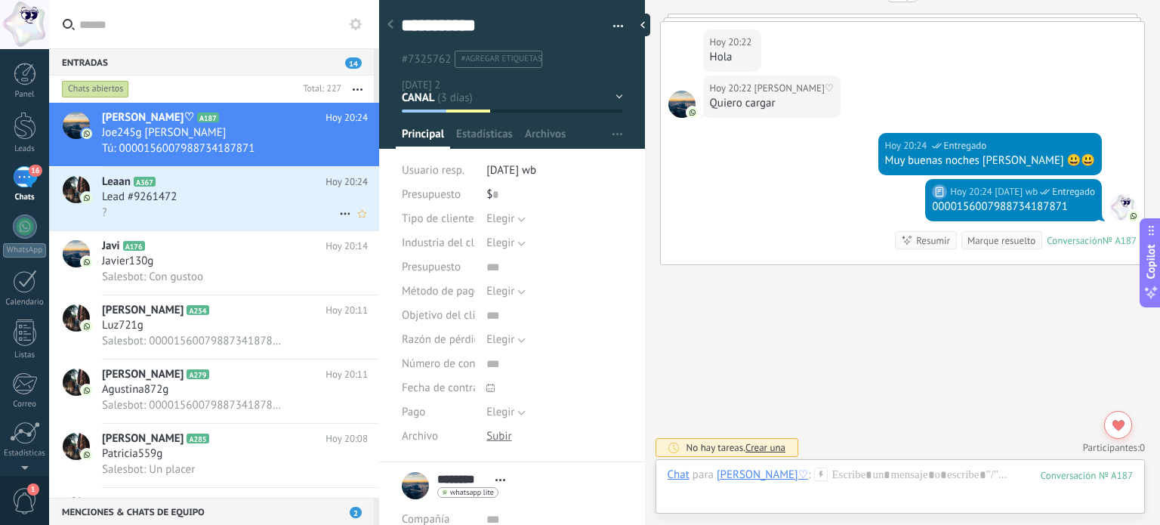
click at [212, 212] on div "?" at bounding box center [235, 213] width 266 height 16
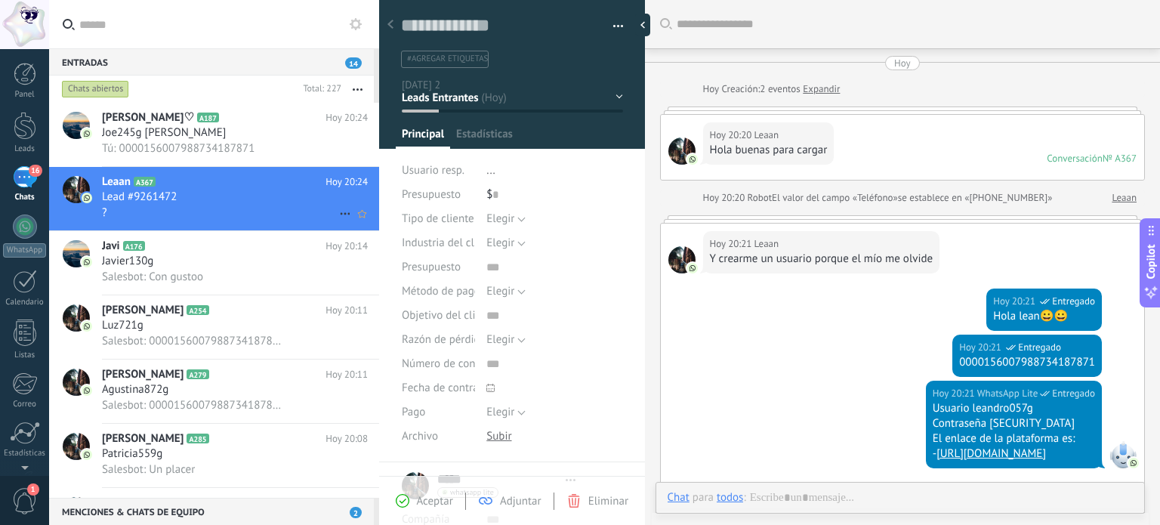
type textarea "**********"
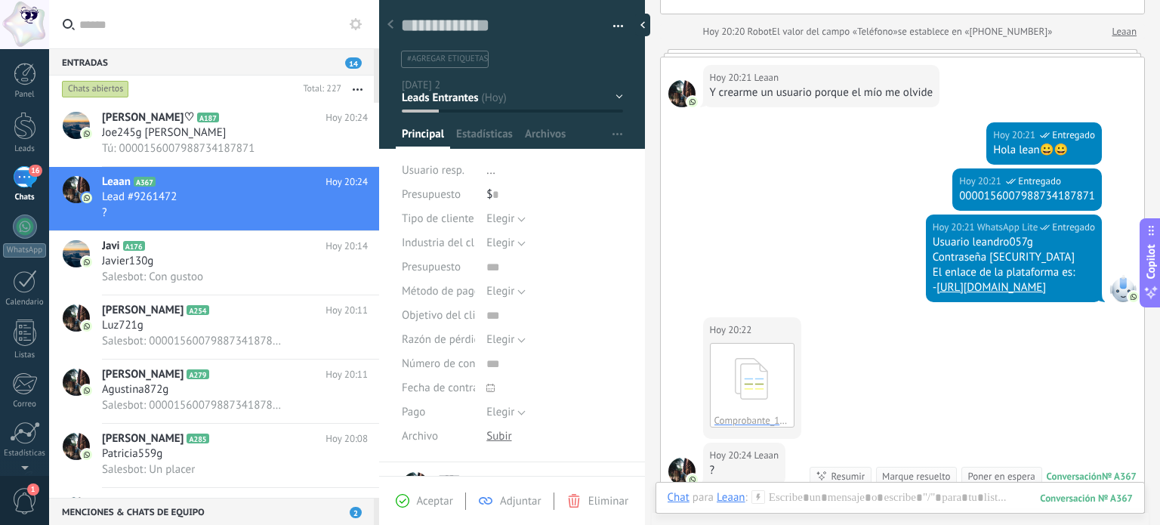
scroll to position [222, 0]
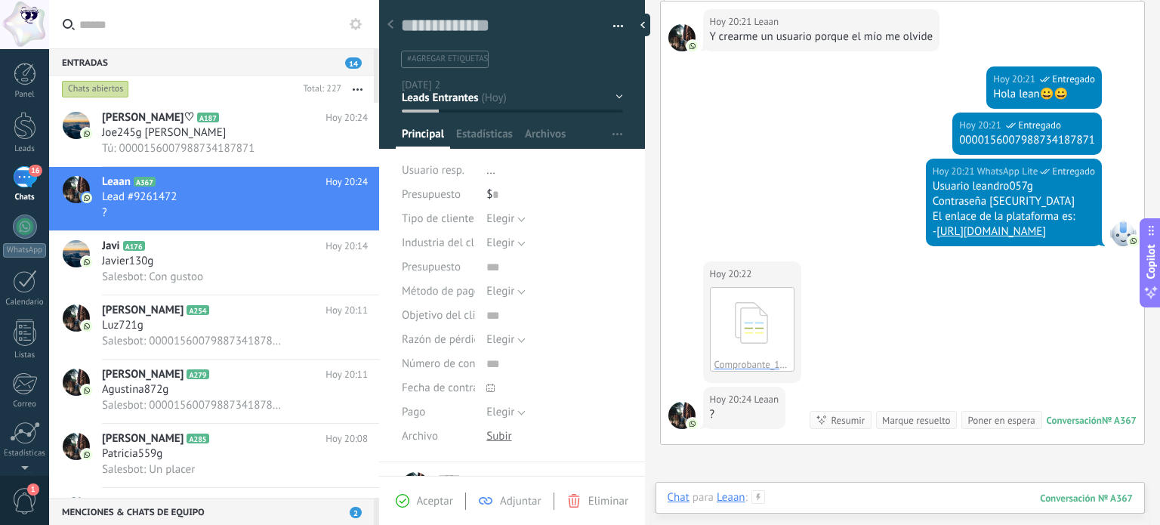
click at [807, 504] on div at bounding box center [900, 512] width 465 height 45
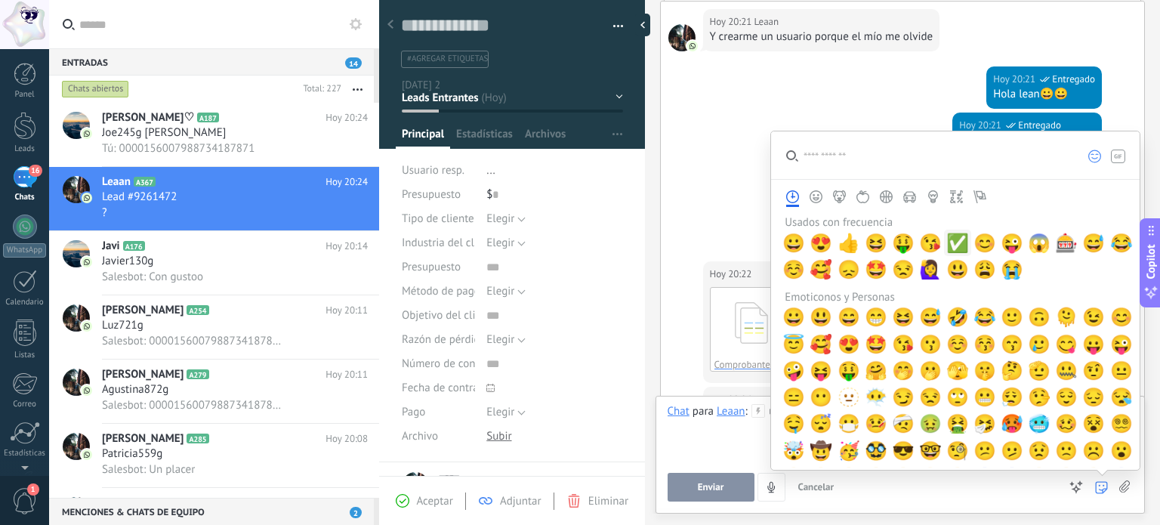
click at [958, 241] on span "✅" at bounding box center [958, 243] width 23 height 21
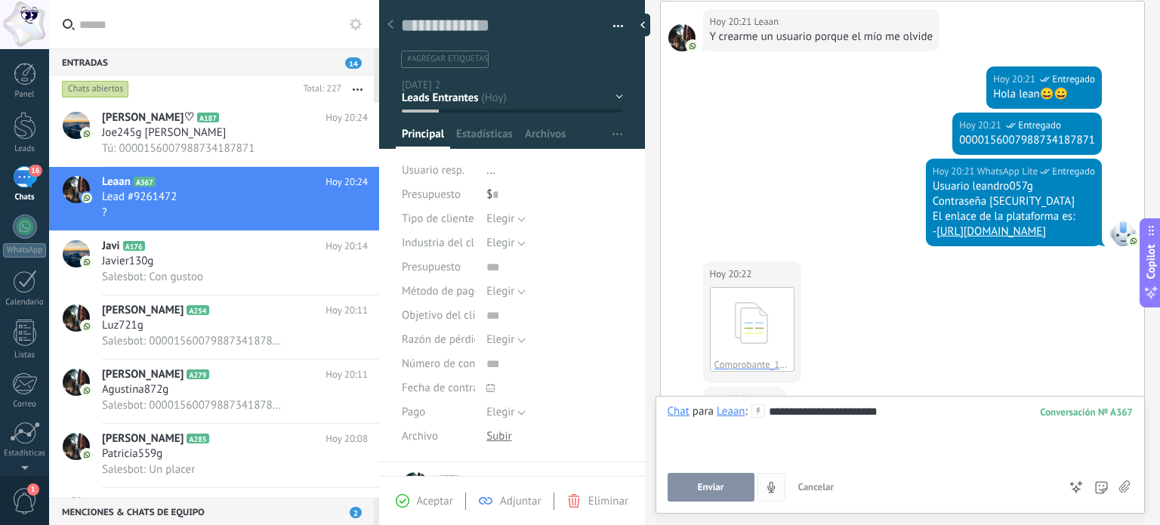
click at [729, 483] on button "Enviar" at bounding box center [711, 487] width 87 height 29
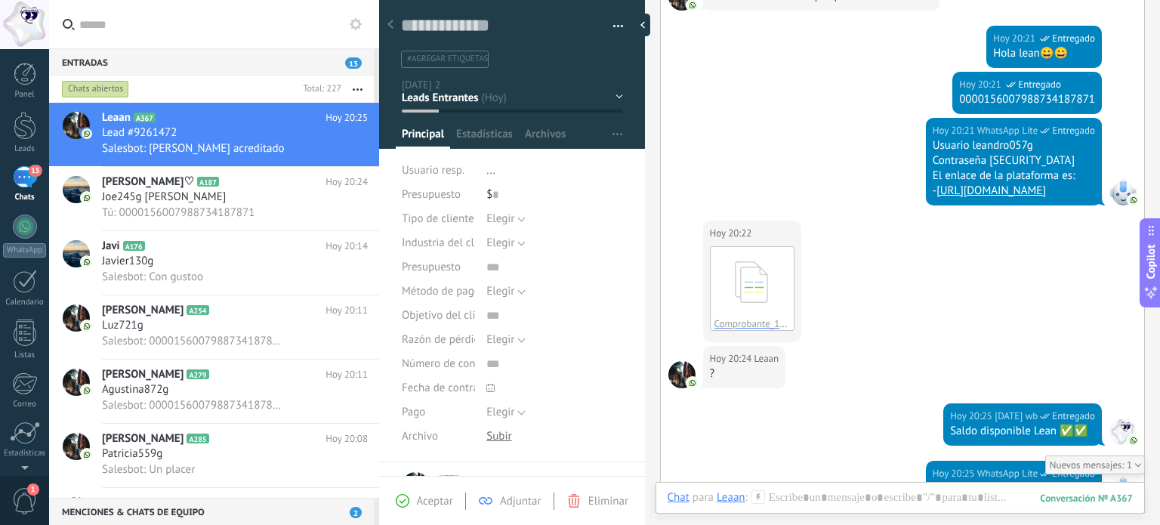
scroll to position [323, 0]
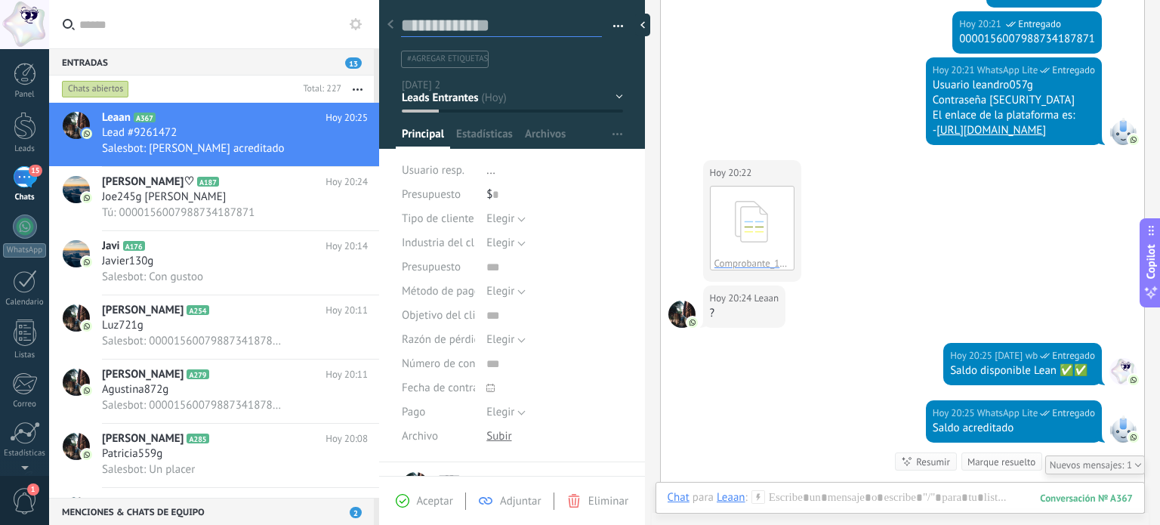
click at [468, 26] on textarea at bounding box center [501, 25] width 201 height 23
type textarea "*"
type textarea "**"
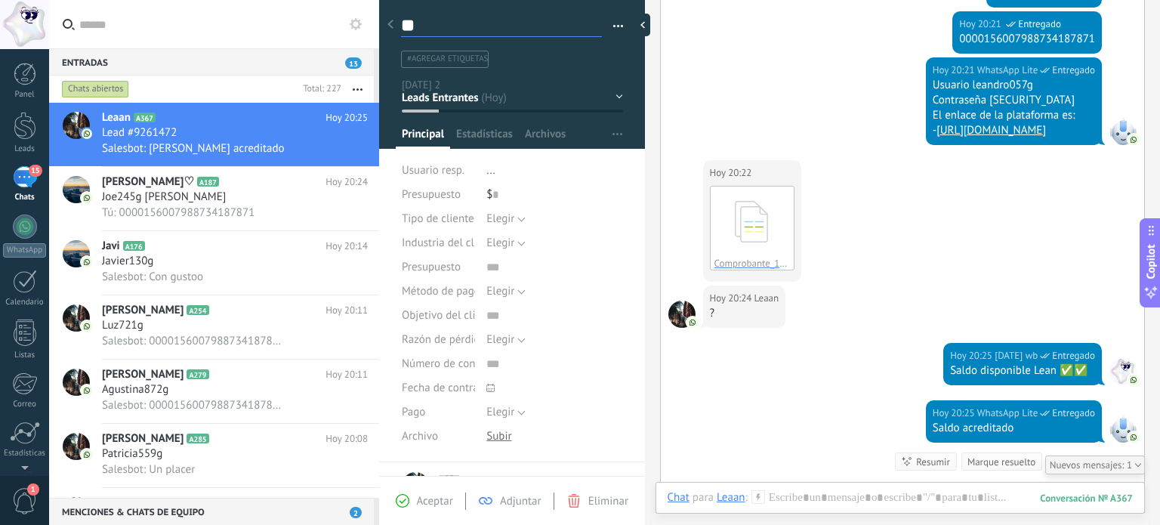
type textarea "***"
type textarea "****"
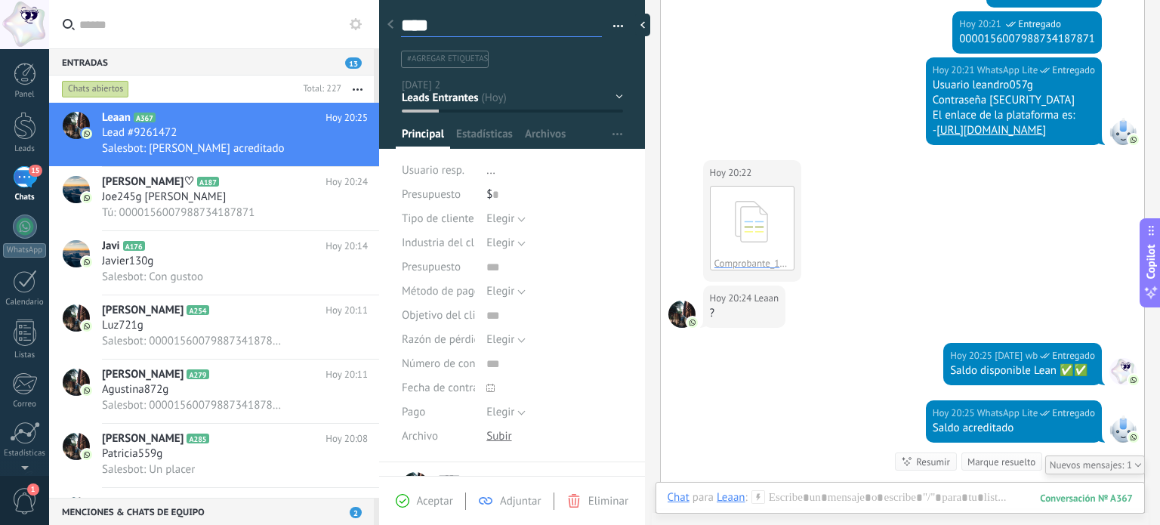
type textarea "*****"
type textarea "******"
type textarea "*******"
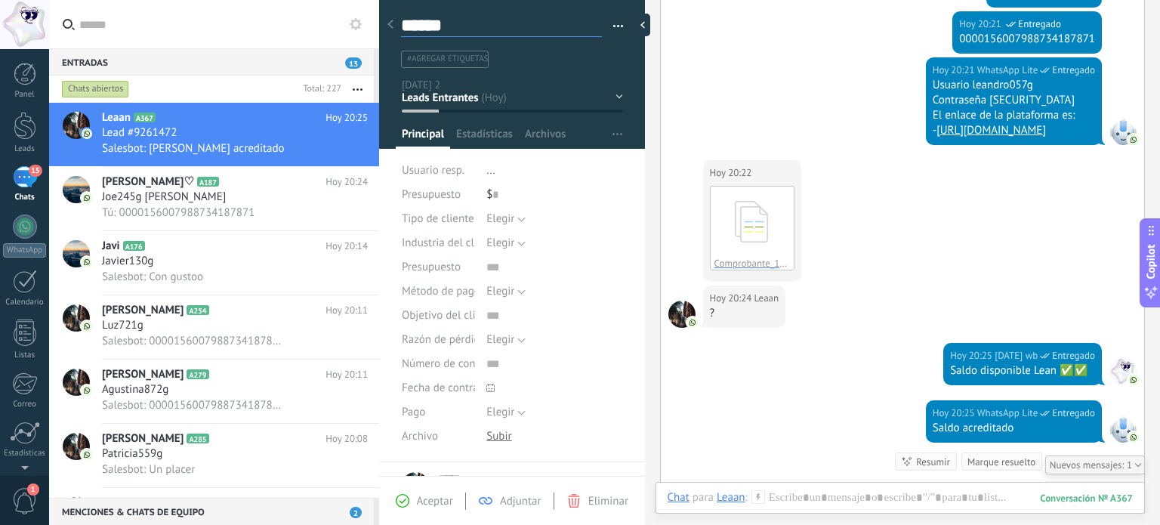
type textarea "*******"
type textarea "********"
type textarea "*********"
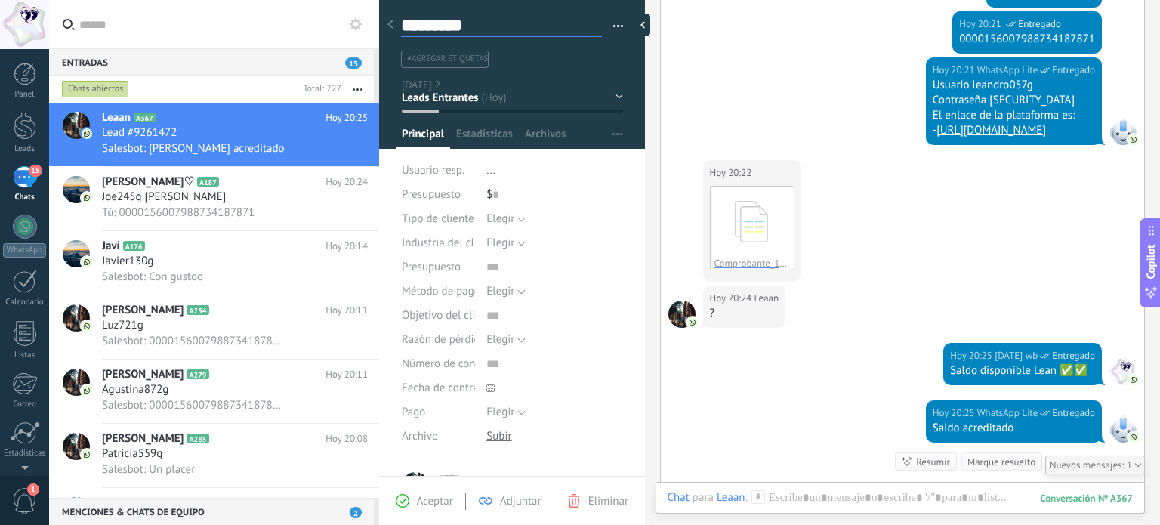
type textarea "**********"
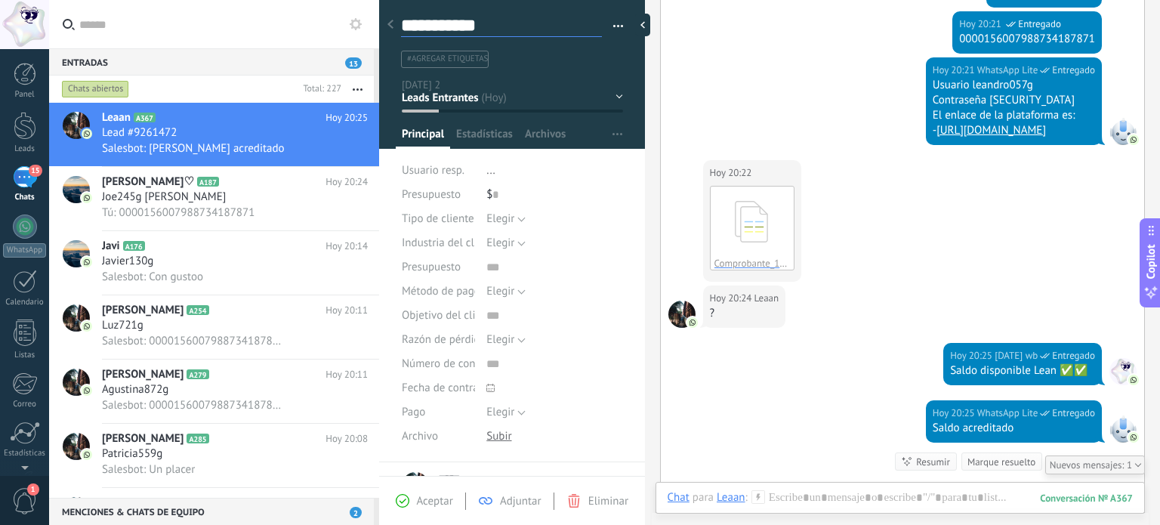
type textarea "**********"
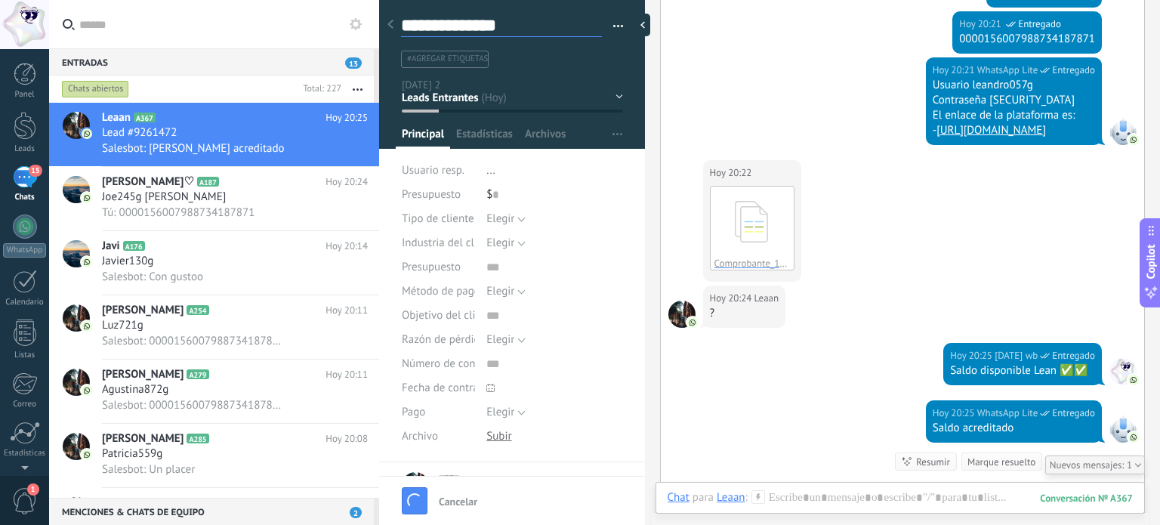
type textarea "**********"
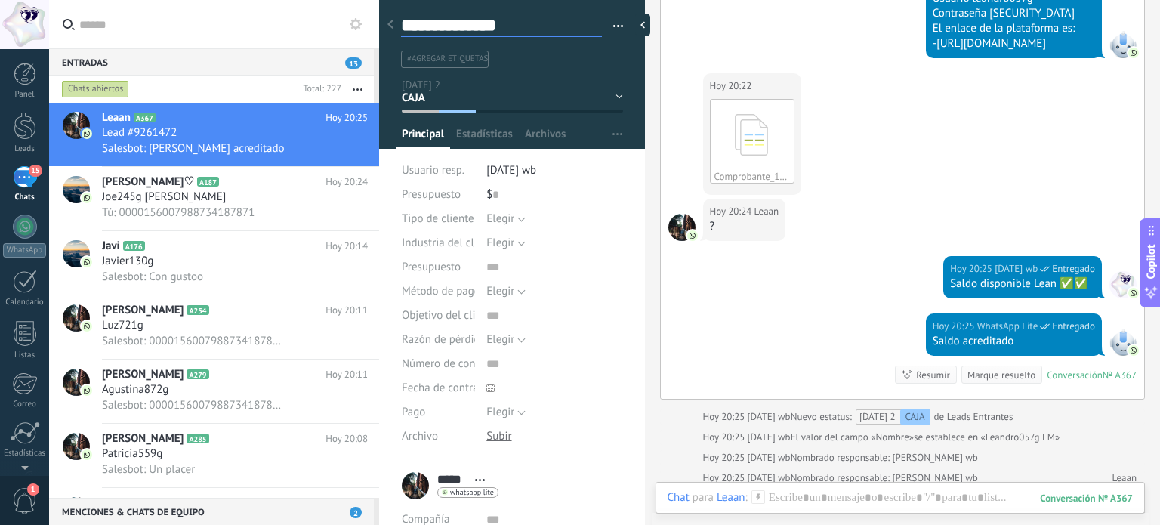
type textarea "**********"
click at [876, 134] on div "Hoy 20:22 Leaan Comprobante_1759533721692.pdf Descargar" at bounding box center [902, 135] width 483 height 125
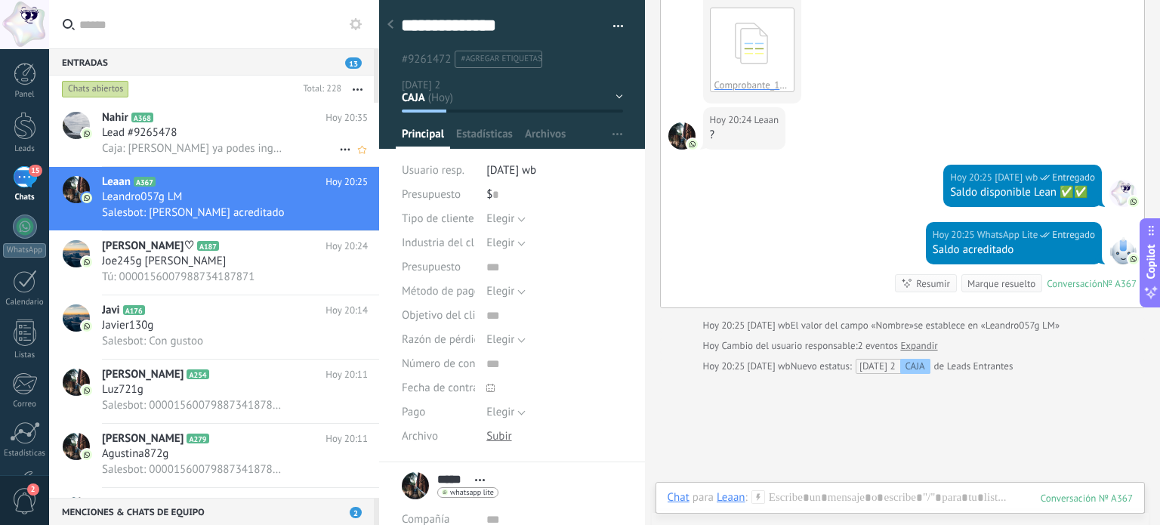
click at [250, 153] on span "Caja: Bueno Diego ya podes ingresar a https://wonbet.lat 🎰🎰 Usu4rio: Diego909g …" at bounding box center [193, 148] width 183 height 14
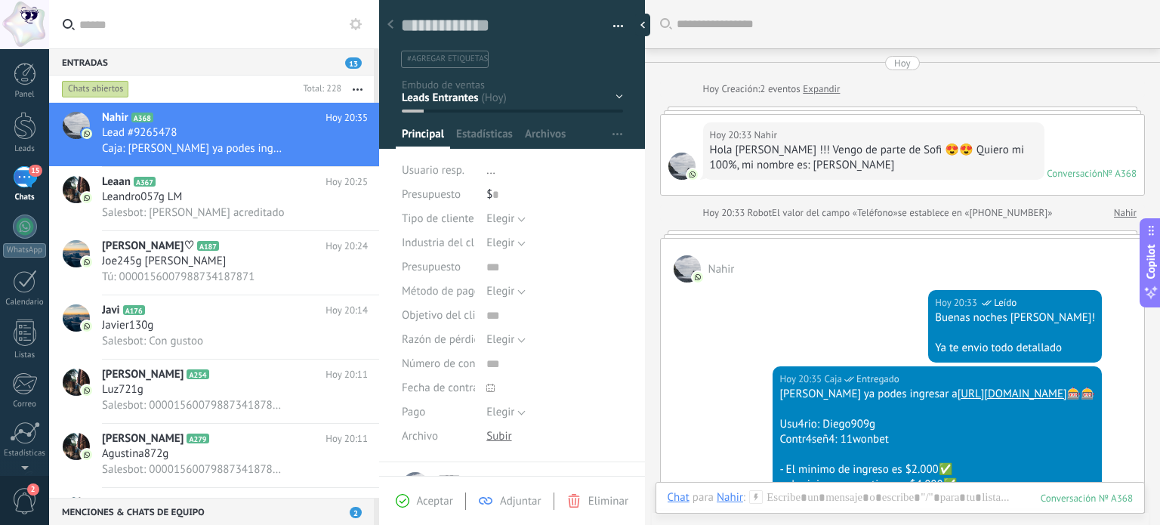
scroll to position [227, 0]
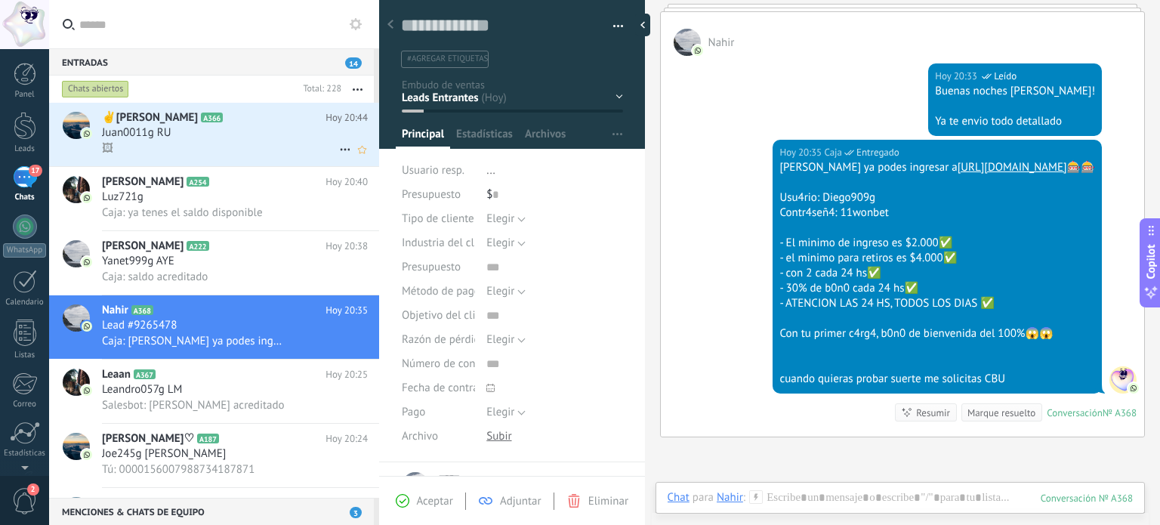
click at [280, 111] on h2 "✌️Juan A366" at bounding box center [214, 117] width 224 height 15
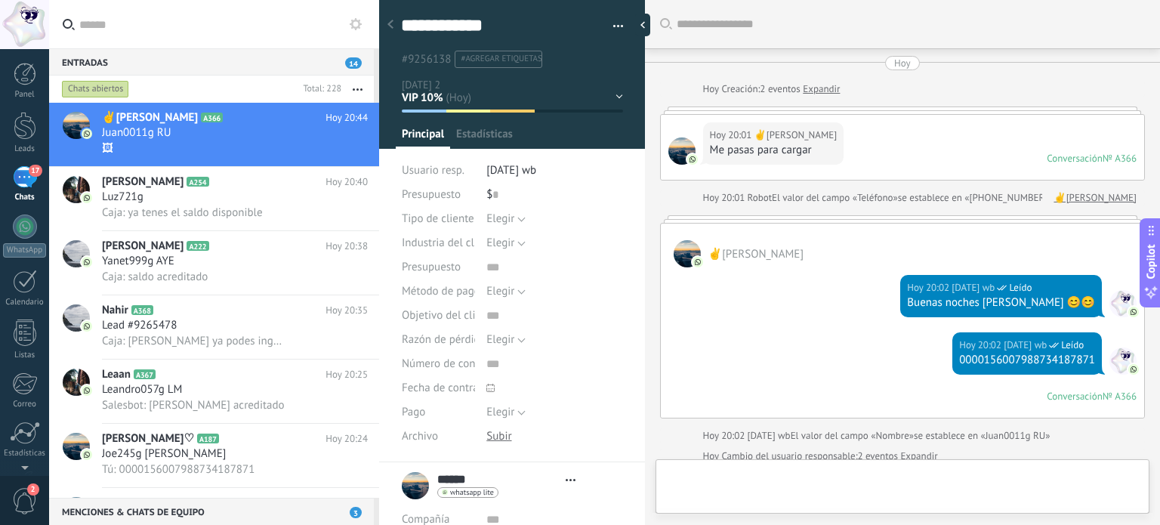
type textarea "**********"
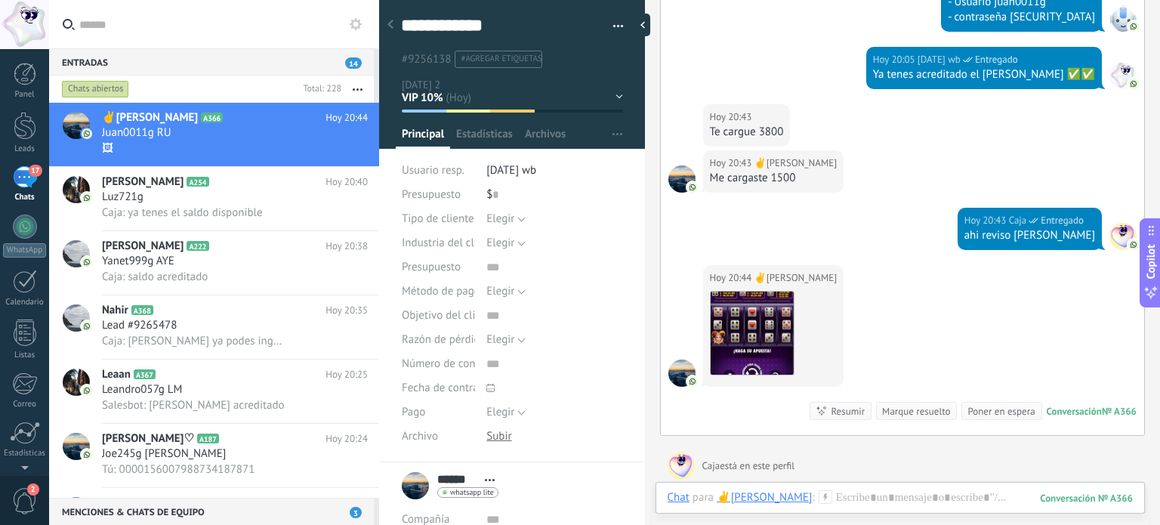
scroll to position [878, 0]
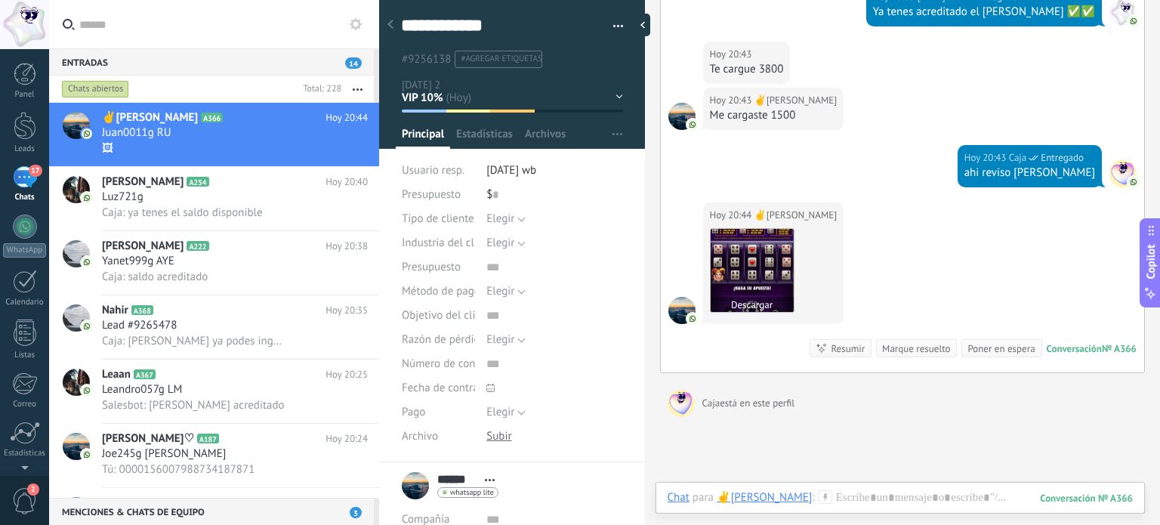
click at [775, 264] on img at bounding box center [752, 270] width 83 height 83
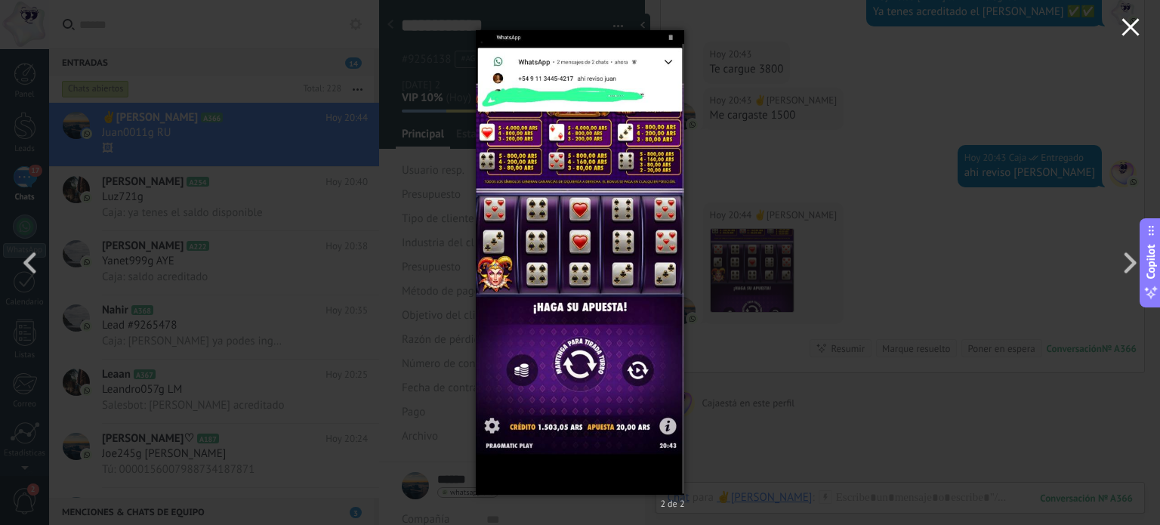
click at [1132, 22] on icon "button" at bounding box center [1131, 27] width 18 height 18
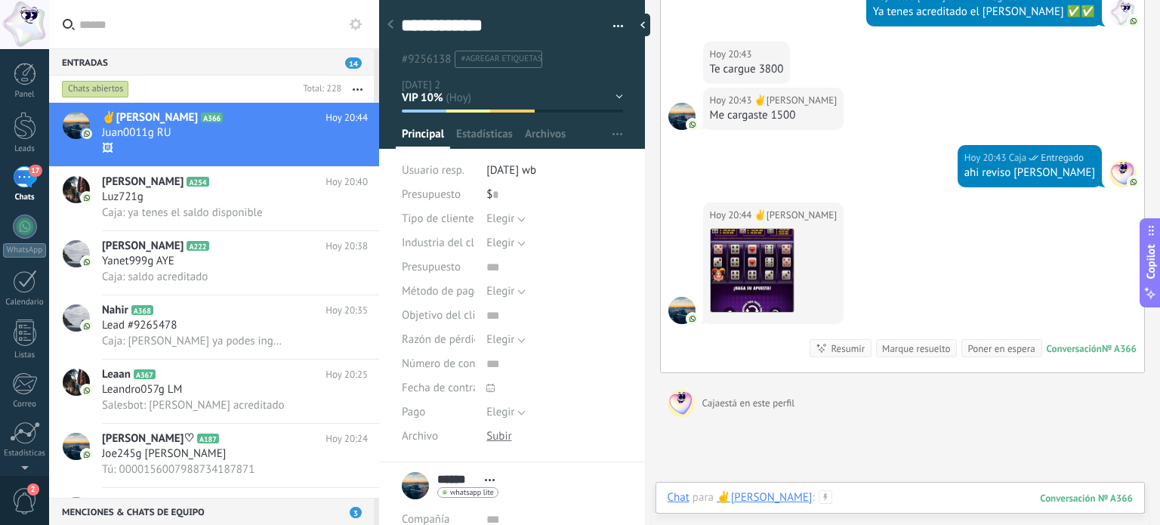
drag, startPoint x: 819, startPoint y: 493, endPoint x: 825, endPoint y: 482, distance: 12.8
click at [819, 493] on div at bounding box center [900, 512] width 465 height 45
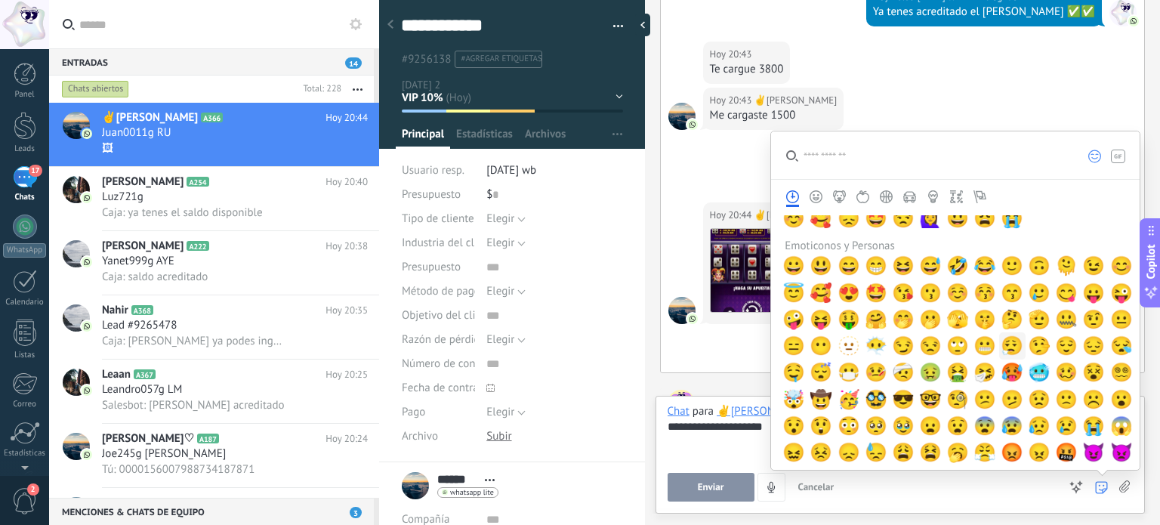
scroll to position [151, 0]
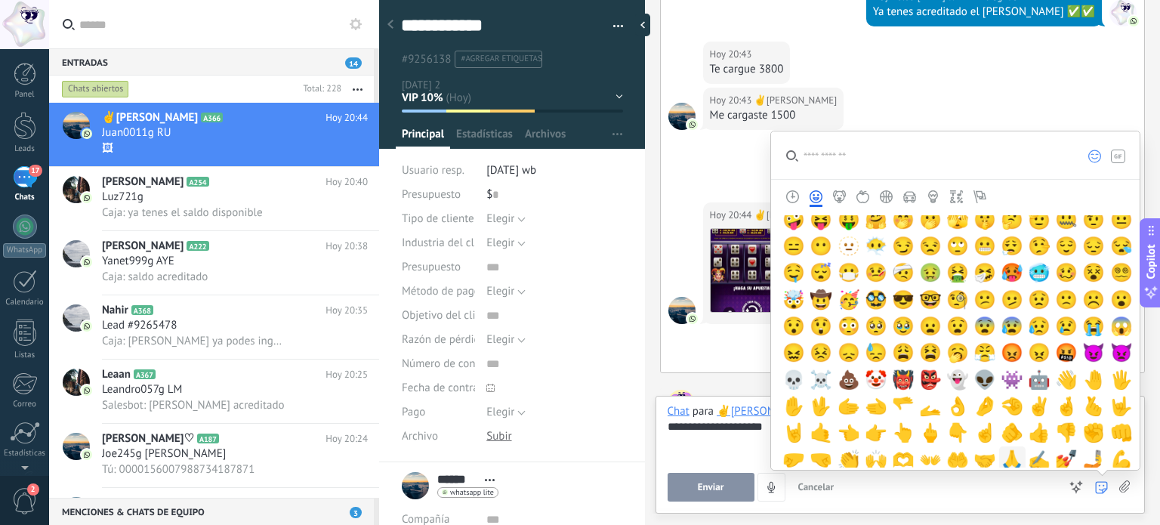
click at [1012, 457] on span "🙏" at bounding box center [1012, 459] width 23 height 21
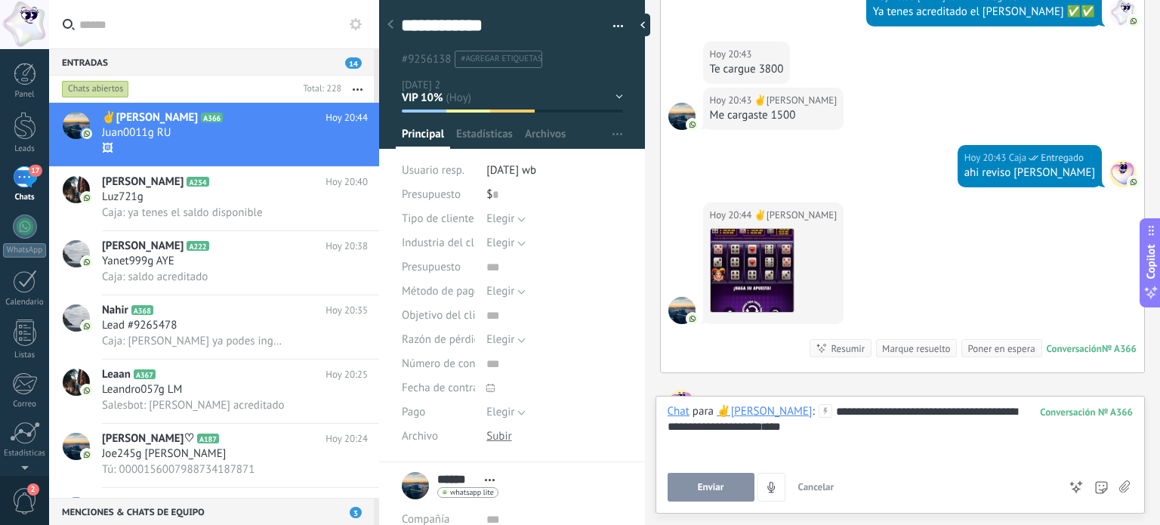
click at [708, 487] on span "Enviar" at bounding box center [711, 487] width 26 height 11
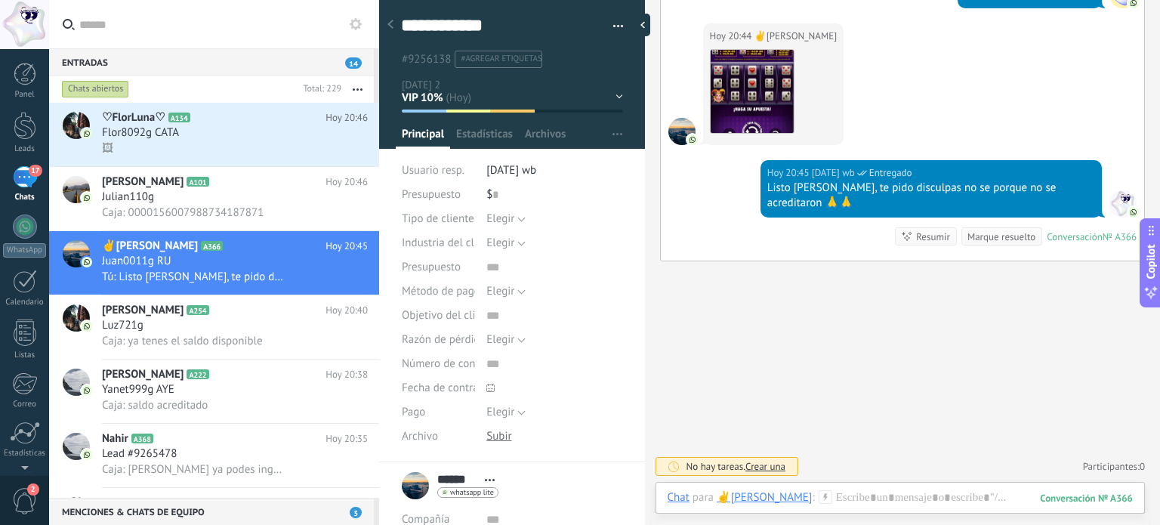
scroll to position [1039, 0]
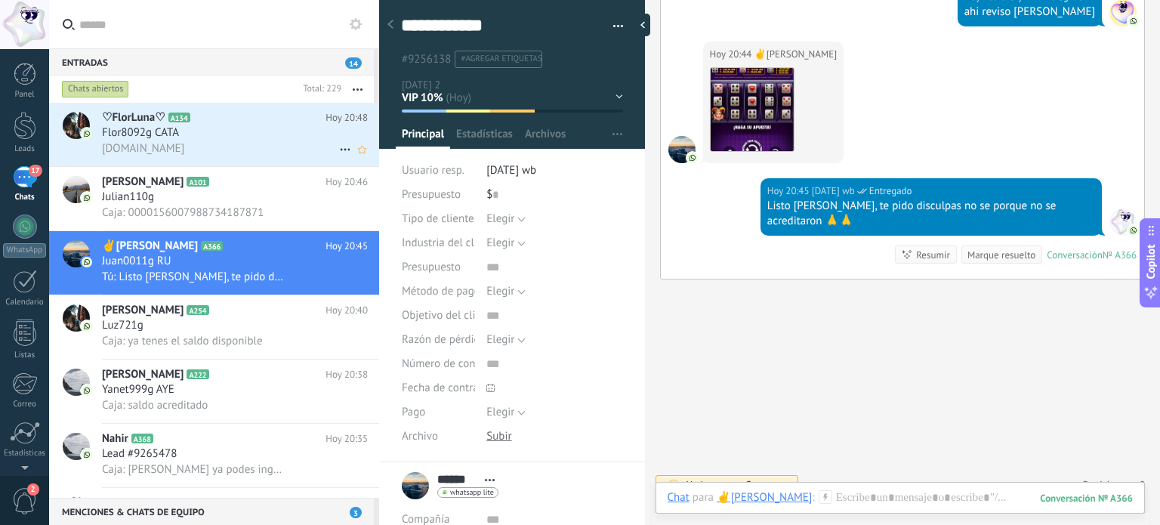
click at [223, 132] on div "Flor8092g CATA" at bounding box center [235, 132] width 266 height 15
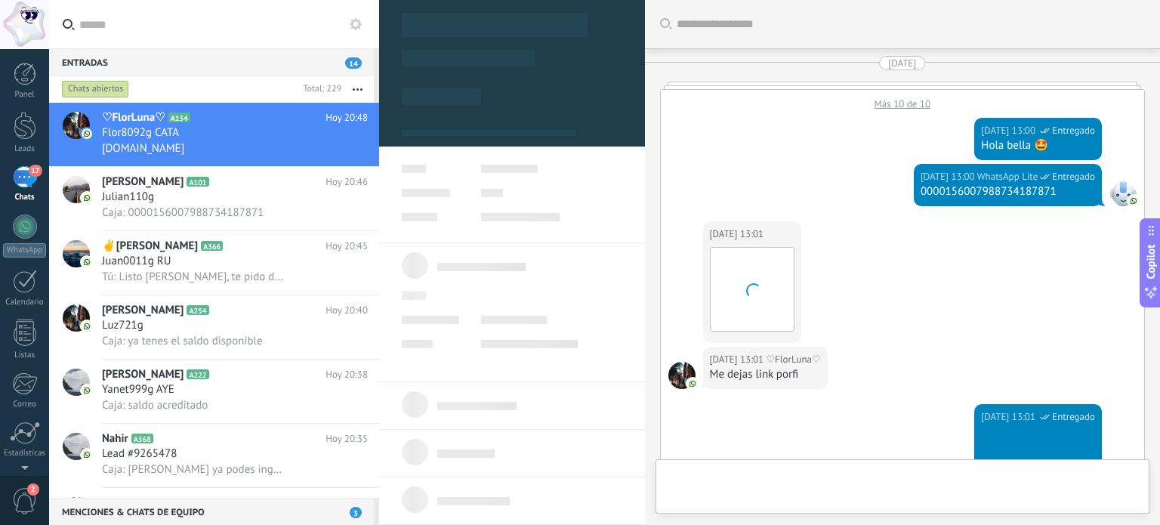
type textarea "**********"
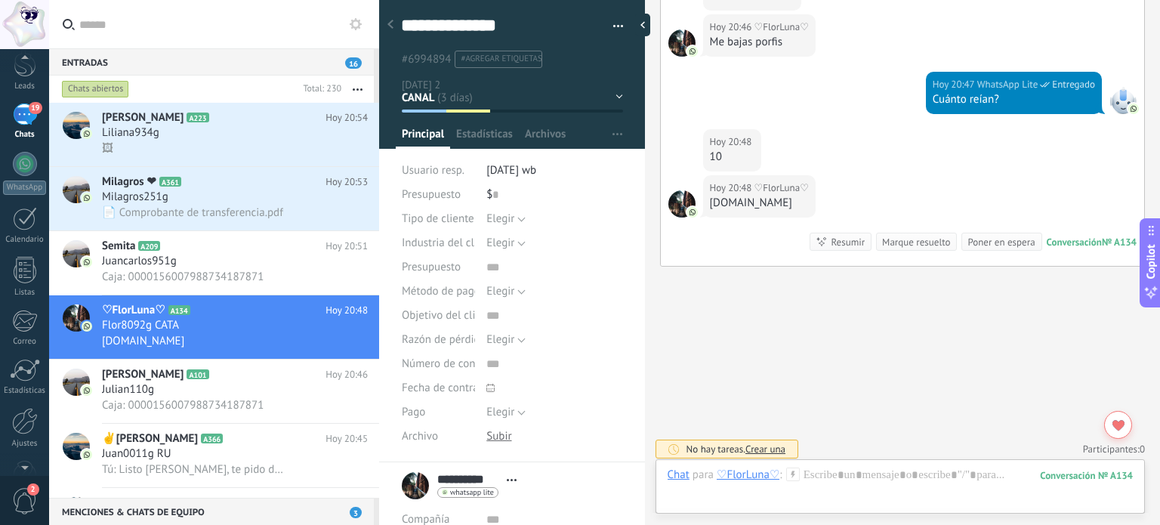
scroll to position [103, 0]
click at [24, 386] on div at bounding box center [25, 381] width 26 height 26
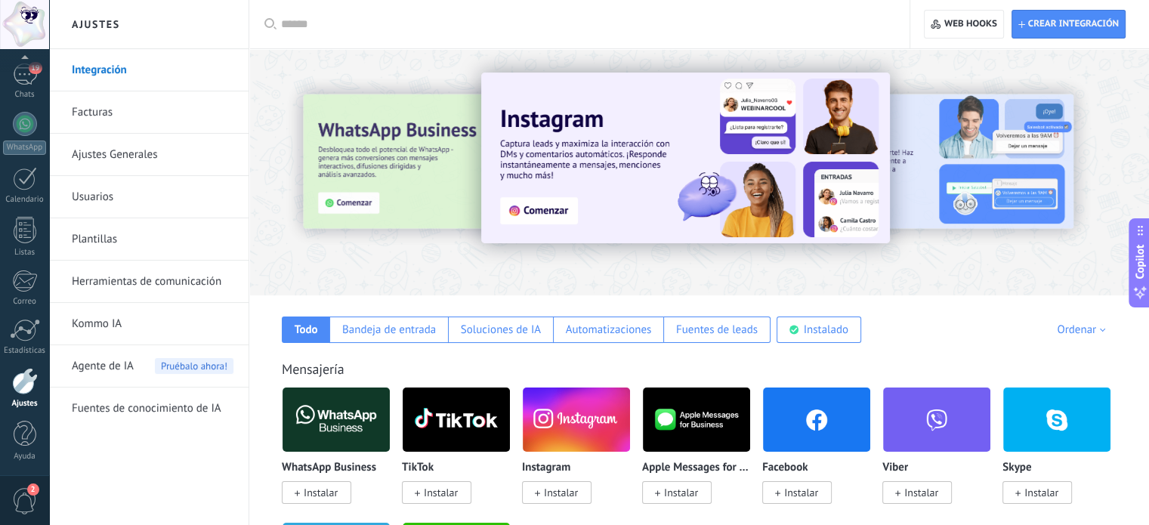
click at [352, 29] on input "text" at bounding box center [584, 25] width 607 height 16
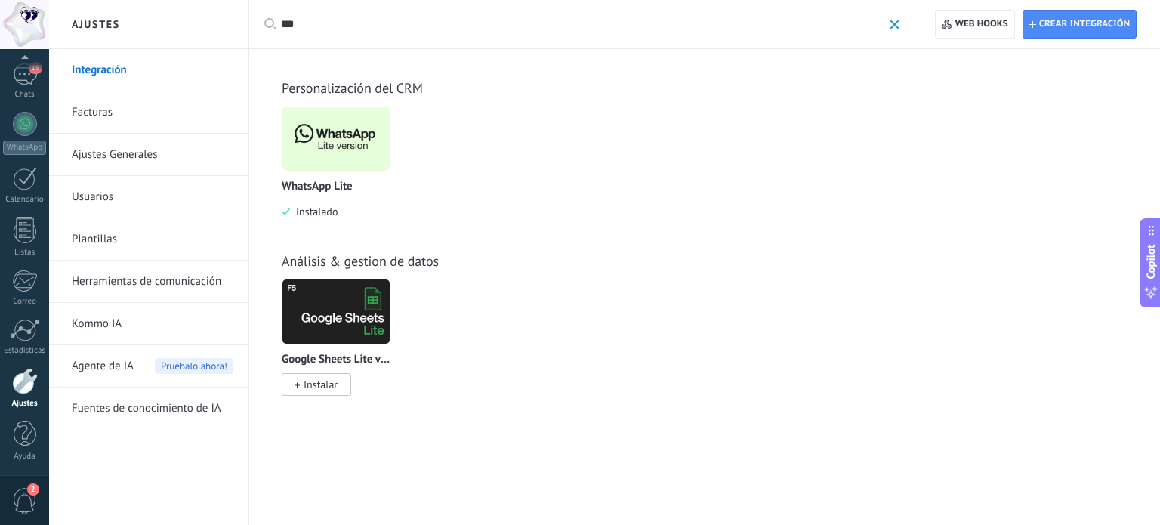
type input "***"
click at [376, 141] on img at bounding box center [336, 138] width 107 height 73
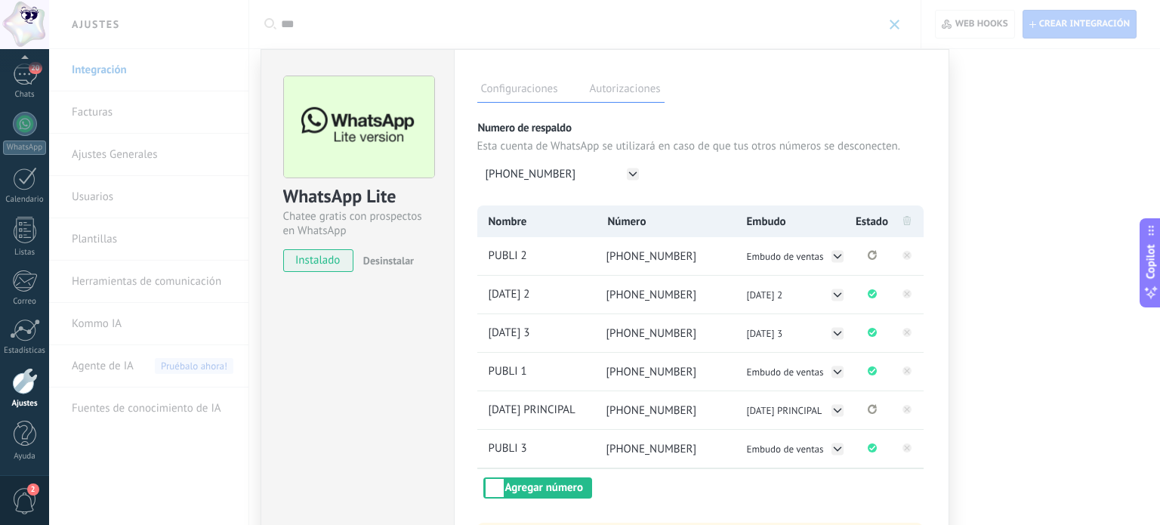
drag, startPoint x: 604, startPoint y: 444, endPoint x: 707, endPoint y: 449, distance: 102.9
click at [707, 449] on li "[PHONE_NUMBER]" at bounding box center [665, 449] width 141 height 38
copy span "[PHONE_NUMBER]"
click at [868, 253] on icon "Se ha perdido la conexión. Pulse para volver a conectarse." at bounding box center [872, 255] width 9 height 10
click at [868, 255] on circle "Se ha perdido la conexión. Para restablecerla, remuevalo y vuelva a conectarlo." at bounding box center [872, 255] width 9 height 9
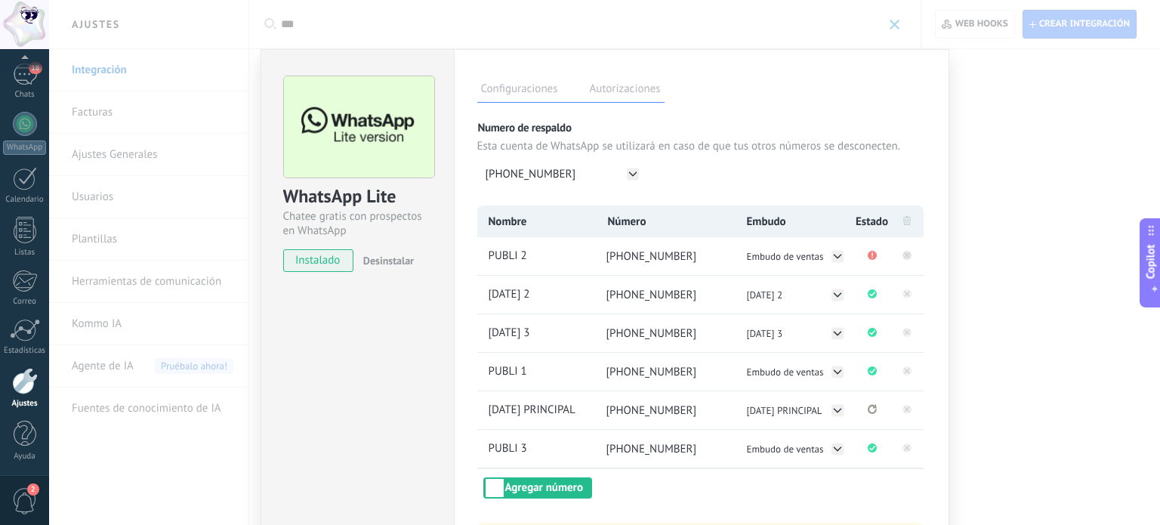
click at [903, 256] on rect at bounding box center [907, 255] width 9 height 9
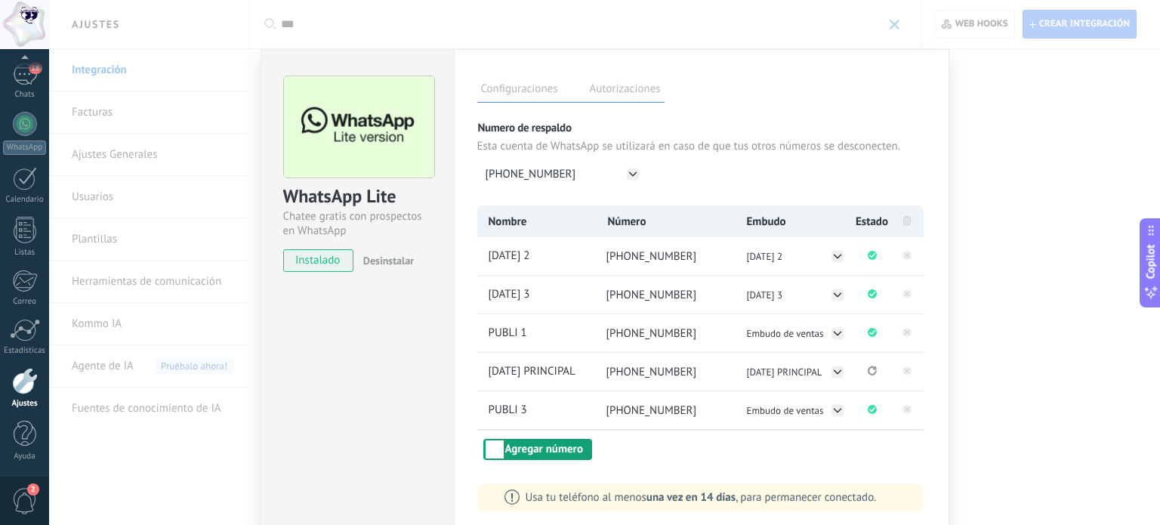
click at [568, 445] on button "Agregar número" at bounding box center [537, 449] width 109 height 21
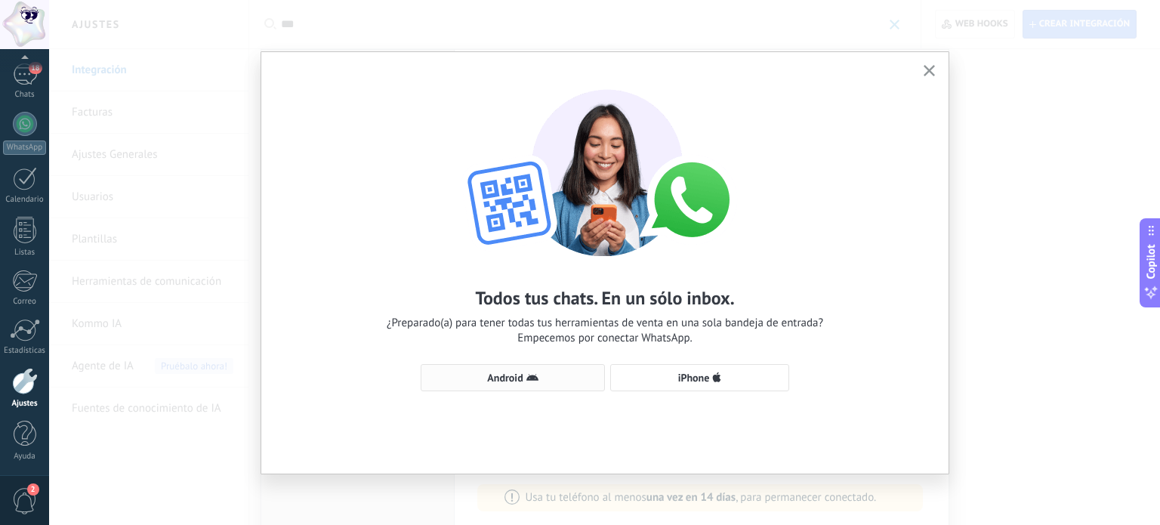
click at [576, 380] on span "Android" at bounding box center [513, 378] width 168 height 12
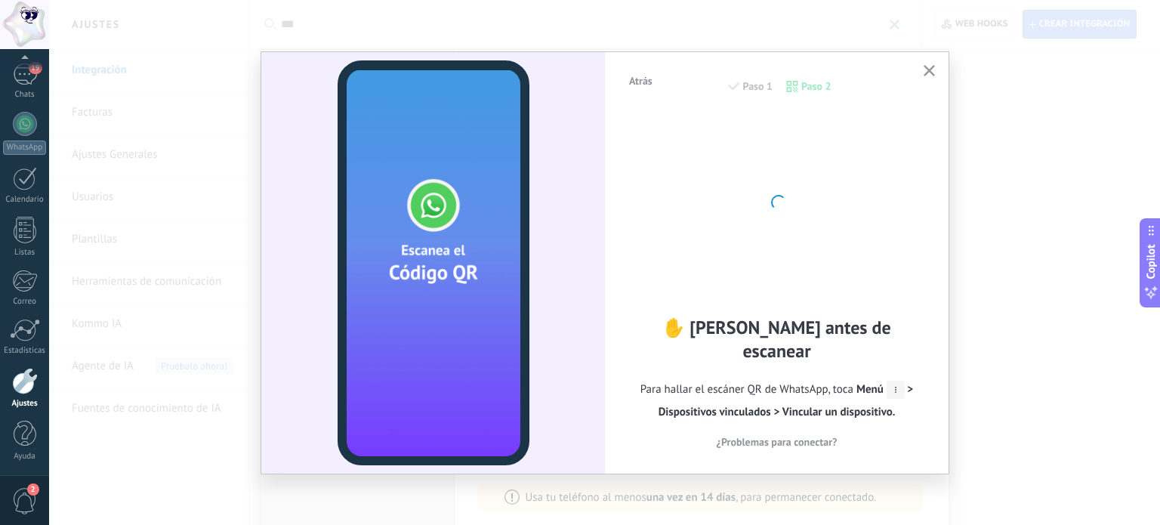
click at [926, 67] on use "button" at bounding box center [929, 70] width 11 height 11
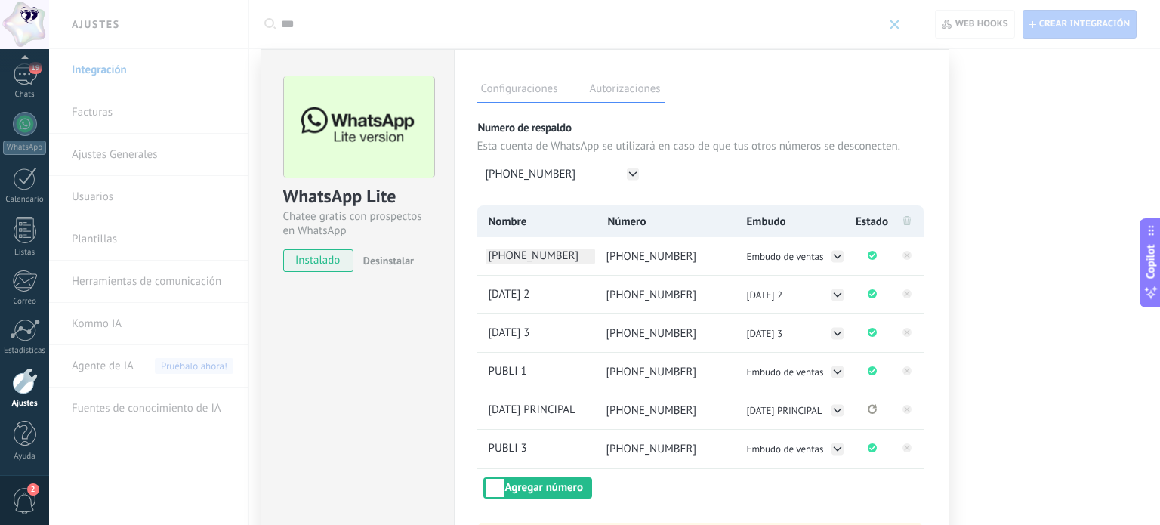
click at [556, 253] on span "[PHONE_NUMBER]" at bounding box center [541, 257] width 110 height 16
click at [556, 253] on input "**********" at bounding box center [541, 257] width 110 height 16
type input "*******"
click at [650, 256] on span "[PHONE_NUMBER]" at bounding box center [652, 256] width 91 height 14
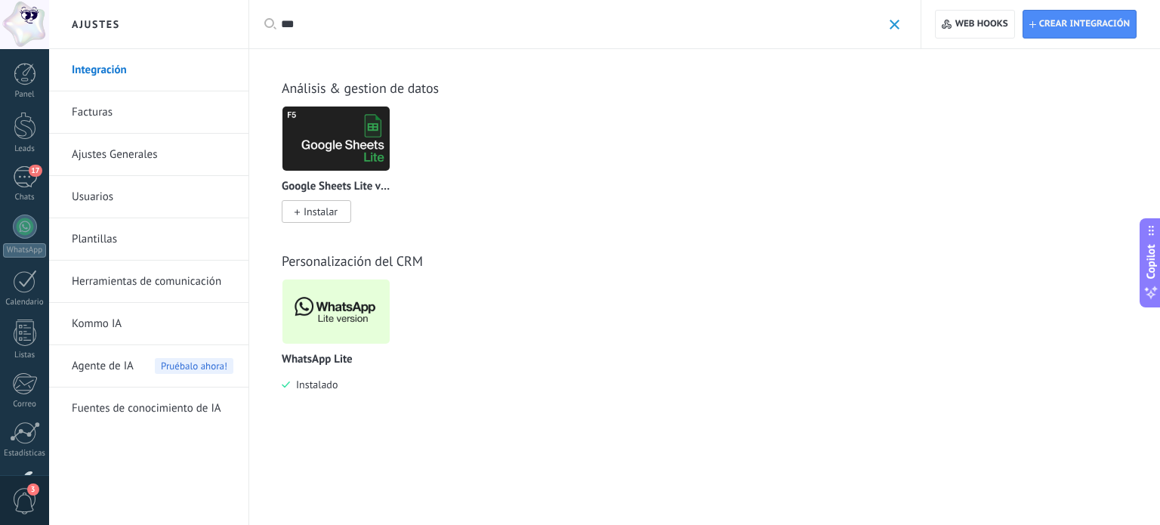
type input "***"
click at [357, 300] on img at bounding box center [336, 311] width 107 height 73
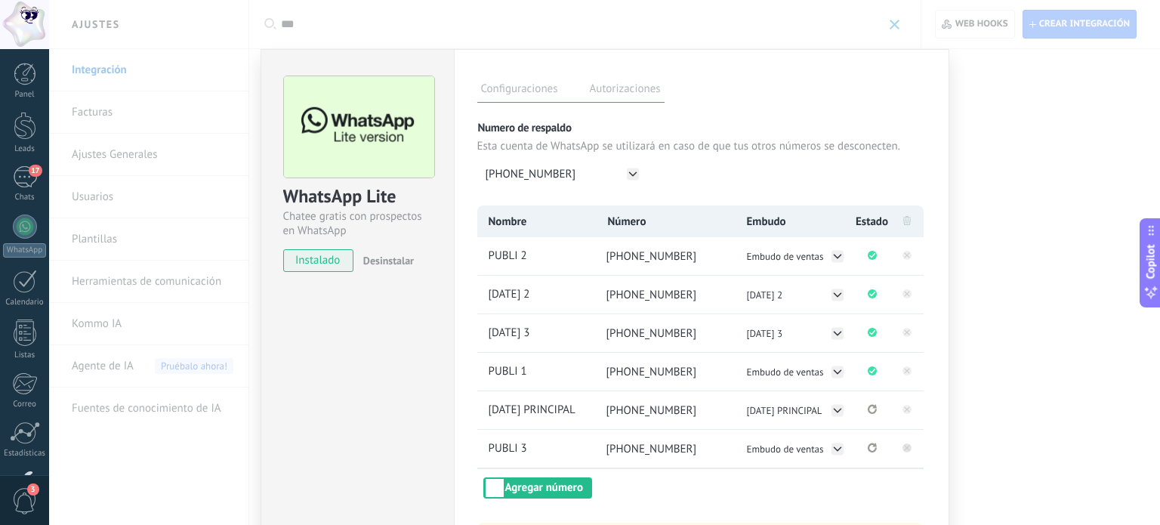
click at [907, 449] on rect at bounding box center [907, 447] width 9 height 9
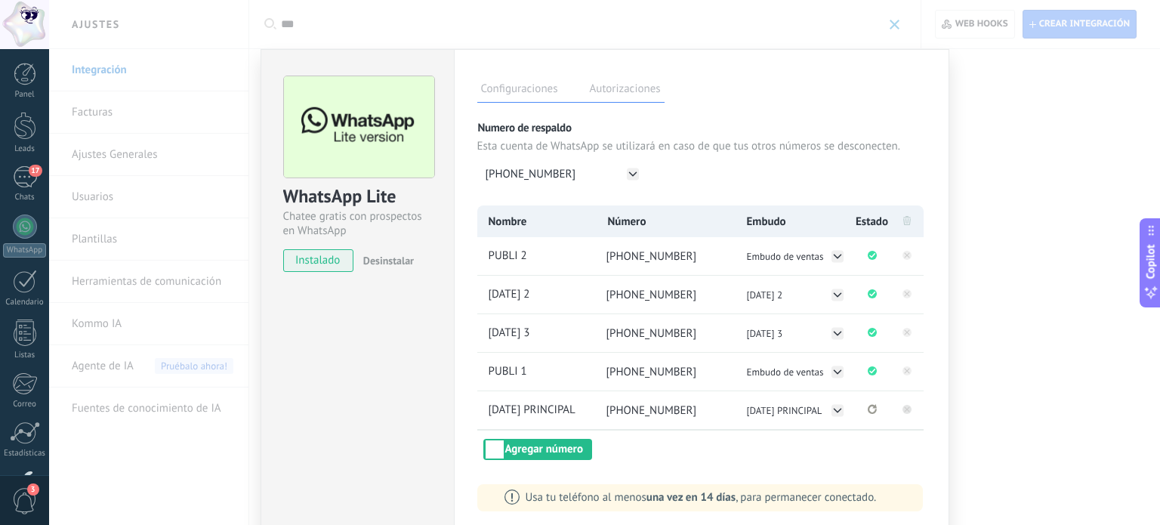
click at [905, 409] on icon at bounding box center [906, 408] width 5 height 5
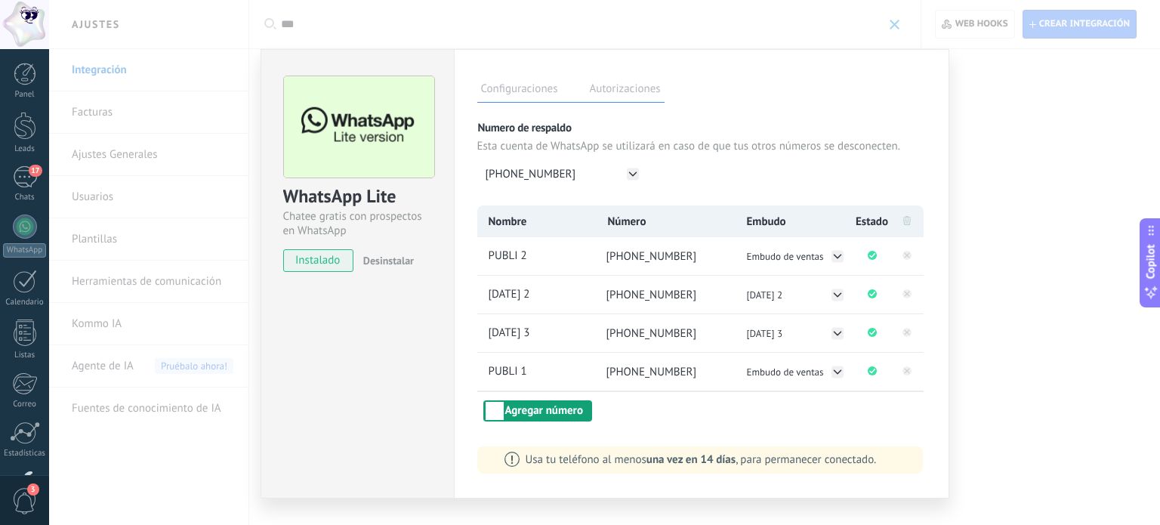
click at [572, 406] on button "Agregar número" at bounding box center [537, 410] width 109 height 21
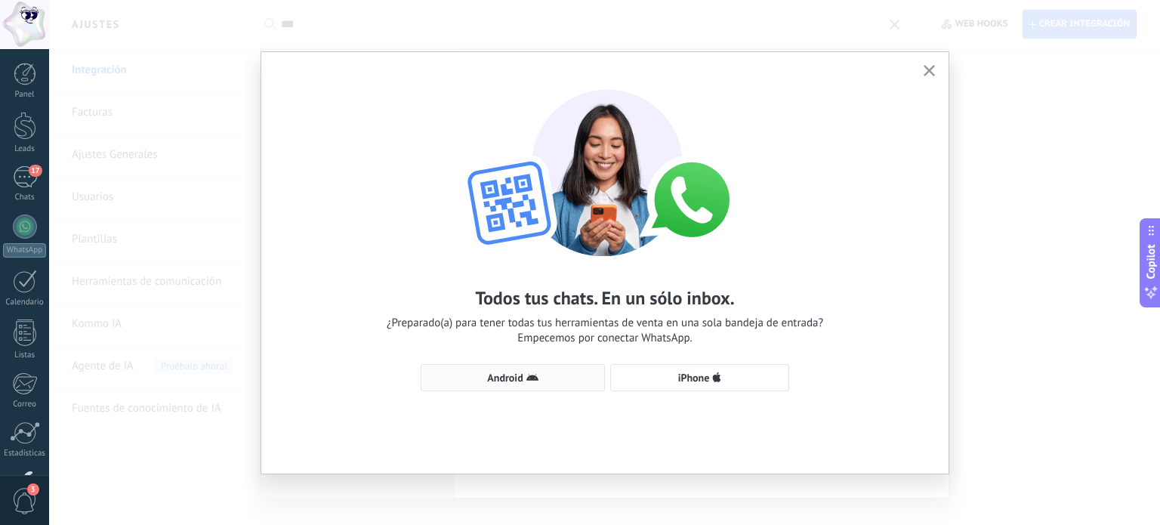
click at [551, 382] on span "Android" at bounding box center [513, 378] width 168 height 12
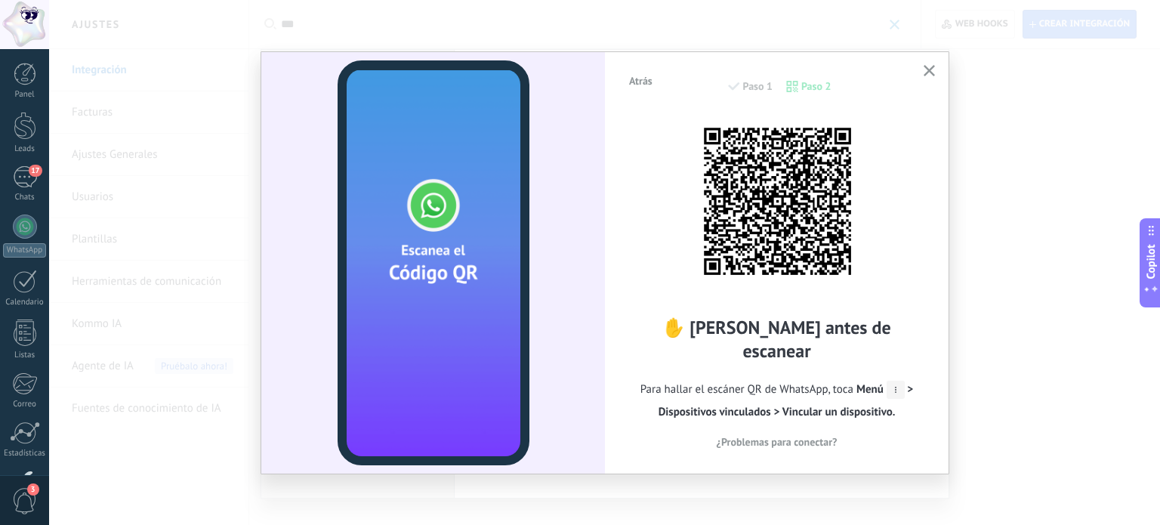
click at [924, 67] on icon "button" at bounding box center [929, 70] width 11 height 11
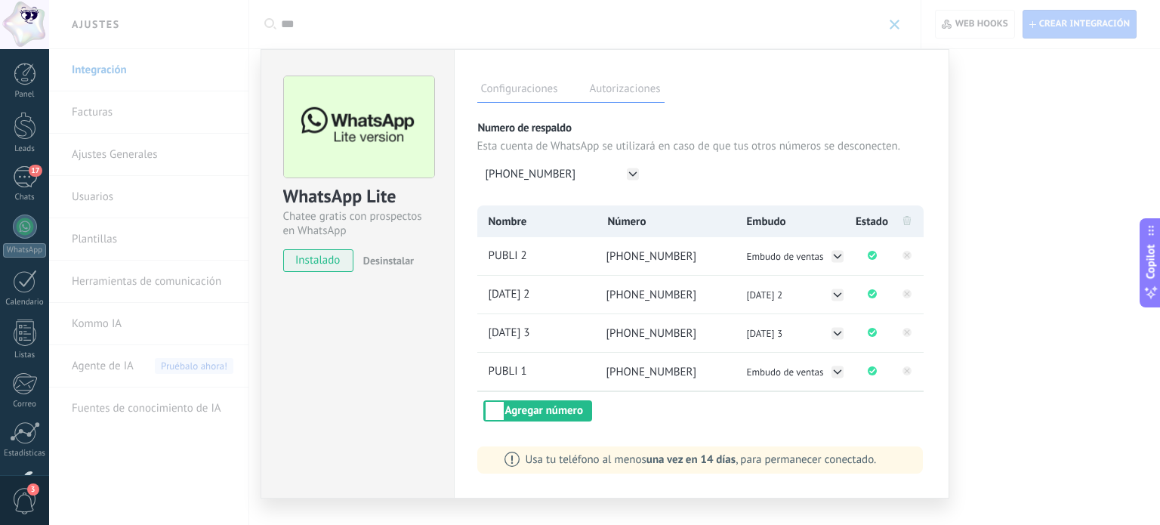
drag, startPoint x: 616, startPoint y: 255, endPoint x: 708, endPoint y: 255, distance: 91.4
click at [708, 255] on li "[PHONE_NUMBER]" at bounding box center [665, 256] width 141 height 38
copy span "[PHONE_NUMBER]"
click at [989, 103] on div "WhatsApp Lite Chatee gratis con prospectos en WhatsApp instalado Desinstalar Co…" at bounding box center [604, 262] width 1111 height 525
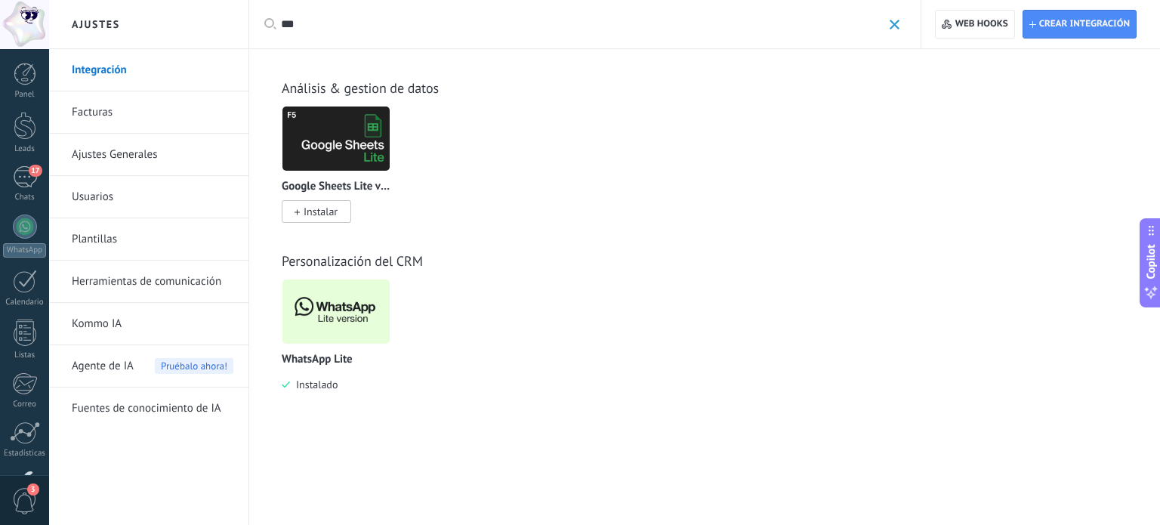
click at [340, 25] on input "***" at bounding box center [581, 25] width 601 height 16
click at [352, 304] on img at bounding box center [336, 311] width 107 height 73
click at [354, 314] on img at bounding box center [336, 311] width 107 height 73
click at [354, 314] on body ".abecls-1,.abecls-2{fill-rule:evenodd}.abecls-2{fill:#fff} .abhcls-1{fill:none}…" at bounding box center [580, 262] width 1160 height 525
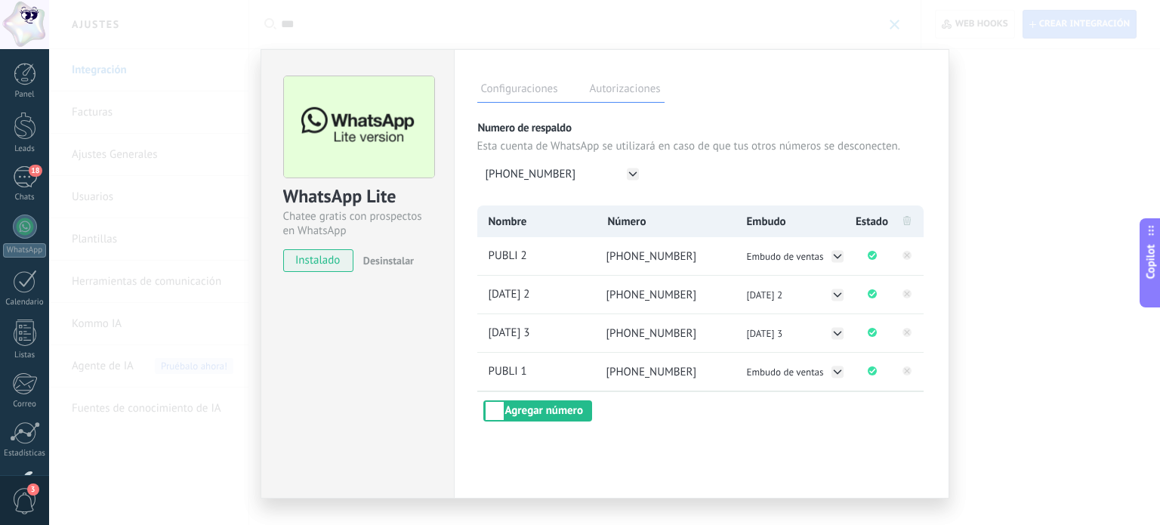
drag, startPoint x: 1009, startPoint y: 73, endPoint x: 983, endPoint y: 75, distance: 25.7
click at [1008, 73] on div "WhatsApp Lite Chatee gratis con prospectos en WhatsApp instalado Desinstalar Co…" at bounding box center [604, 262] width 1111 height 525
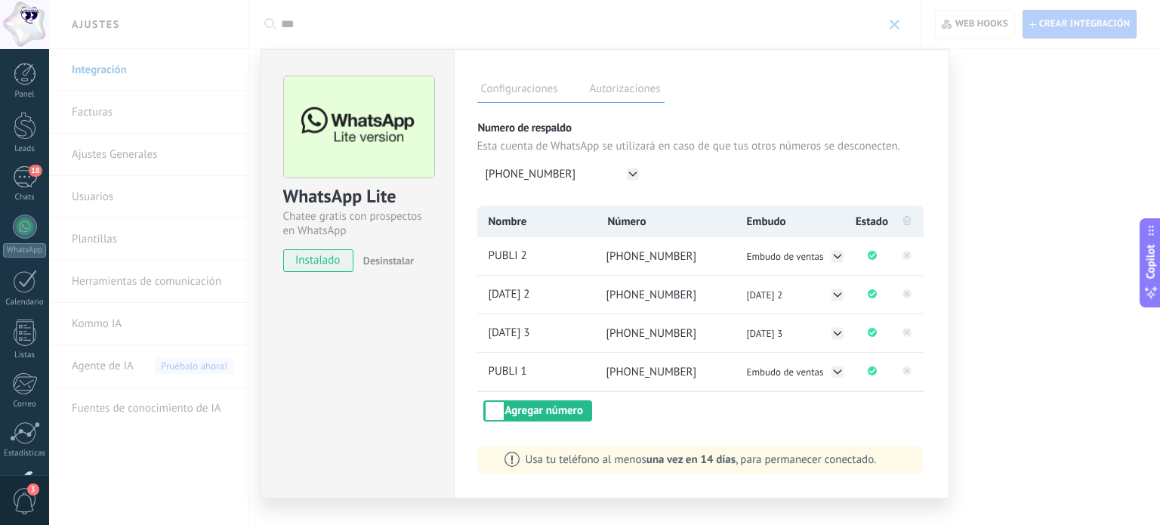
click at [919, 63] on div "Configuraciones Autorizaciones Esta pestaña registra a los usuarios que han con…" at bounding box center [702, 273] width 496 height 449
click at [1005, 85] on div "WhatsApp Lite Chatee gratis con prospectos en WhatsApp instalado Desinstalar Co…" at bounding box center [604, 262] width 1111 height 525
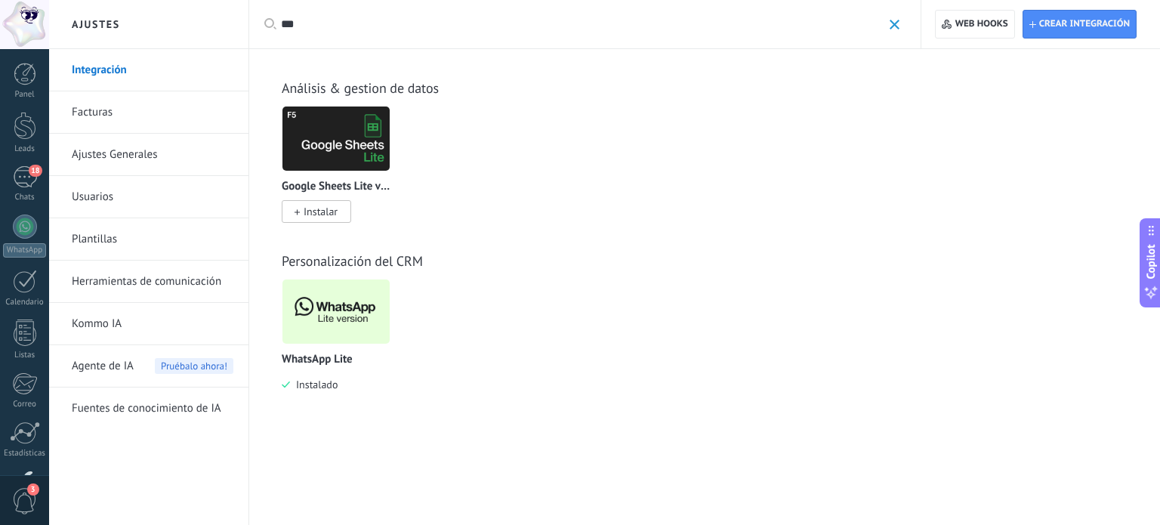
click at [374, 334] on img at bounding box center [336, 311] width 107 height 73
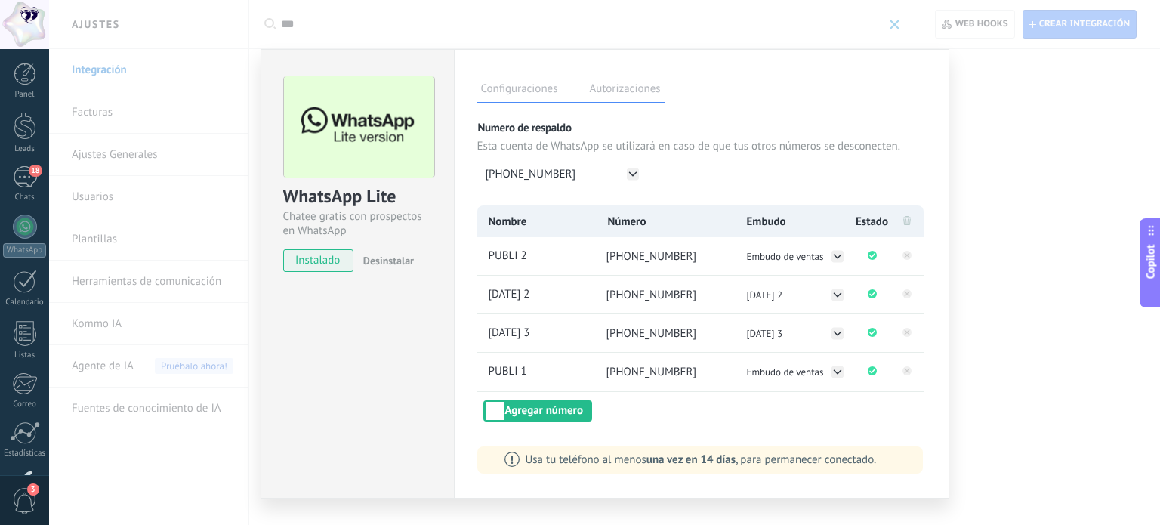
click at [990, 129] on div "WhatsApp Lite Chatee gratis con prospectos en WhatsApp instalado Desinstalar Co…" at bounding box center [604, 262] width 1111 height 525
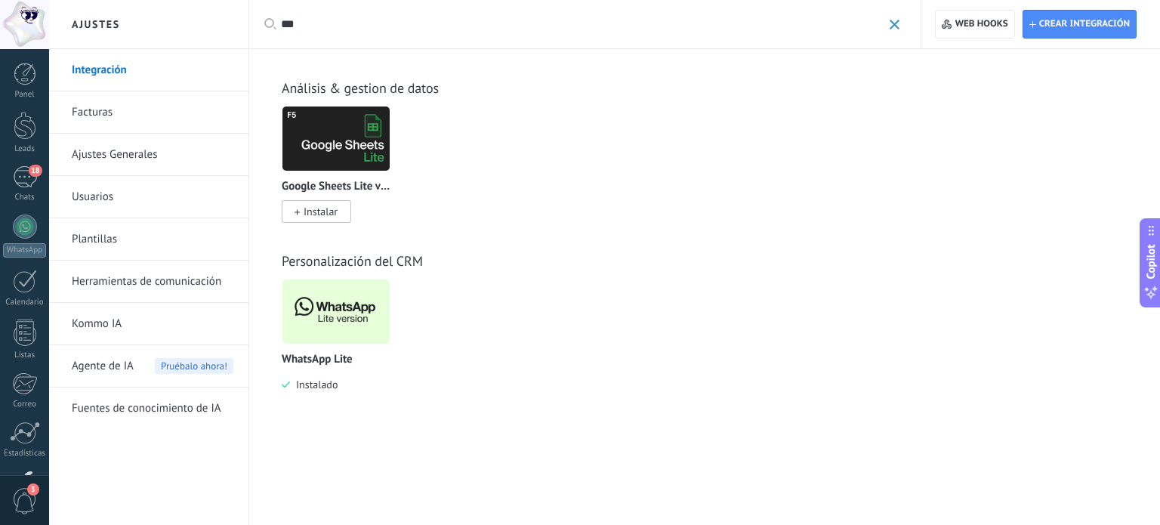
click at [357, 304] on img at bounding box center [336, 311] width 107 height 73
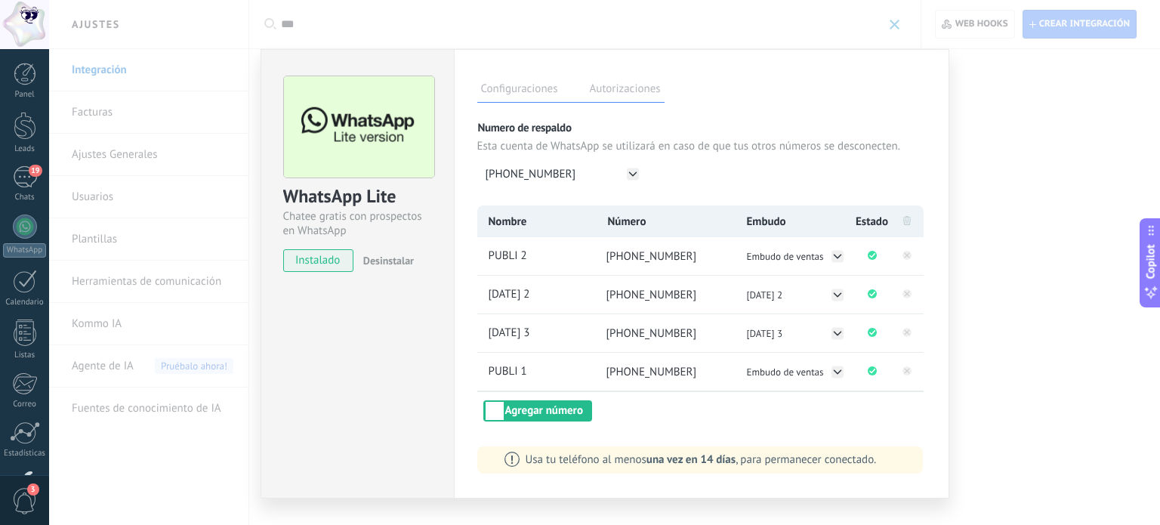
click at [1026, 96] on div "WhatsApp Lite Chatee gratis con prospectos en WhatsApp instalado Desinstalar Co…" at bounding box center [604, 262] width 1111 height 525
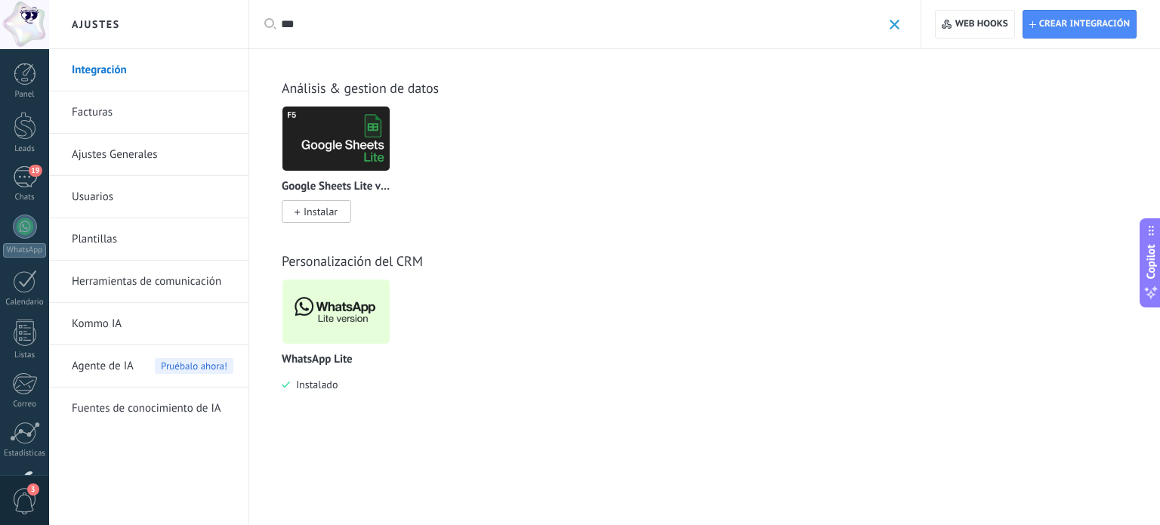
click at [335, 301] on img at bounding box center [336, 311] width 107 height 73
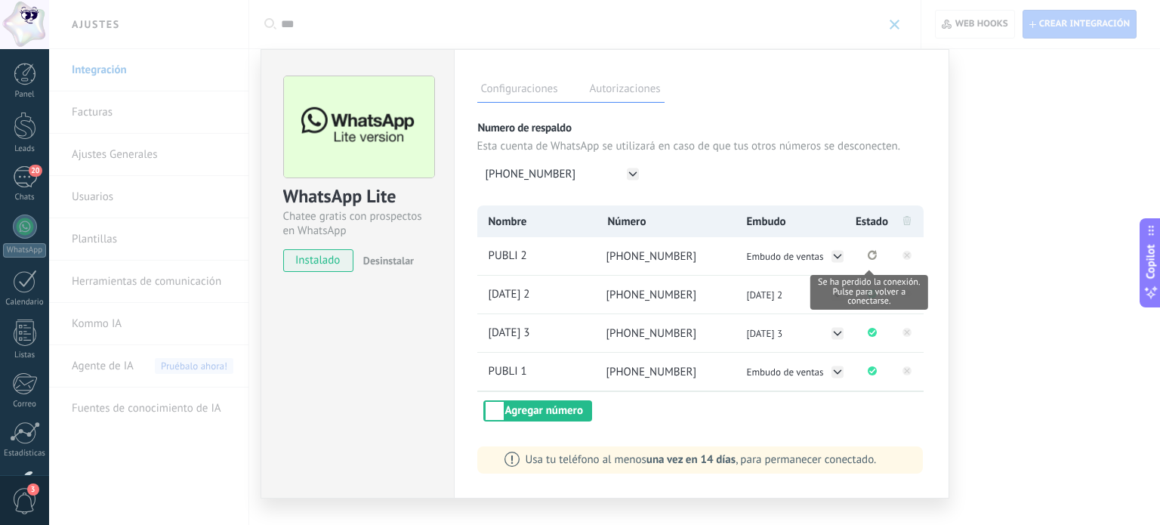
click at [871, 253] on icon "Se ha perdido la conexión. Pulse para volver a conectarse." at bounding box center [872, 255] width 9 height 10
click at [871, 259] on circle "Se ha perdido la conexión. Para restablecerla, remuevalo y vuelva a conectarlo." at bounding box center [872, 255] width 9 height 9
click at [904, 254] on icon at bounding box center [906, 254] width 5 height 5
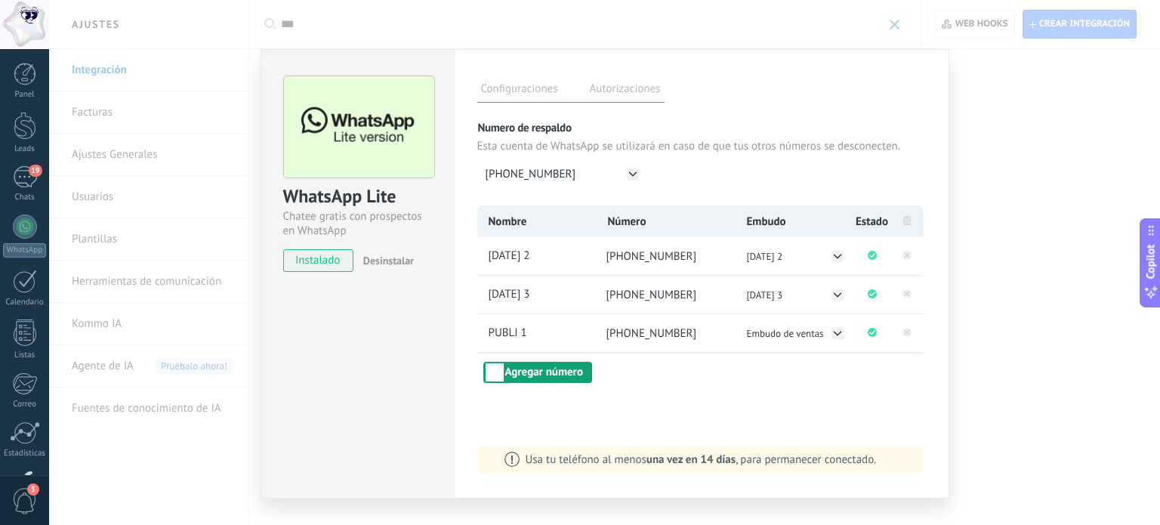
click at [553, 364] on button "Agregar número" at bounding box center [537, 372] width 109 height 21
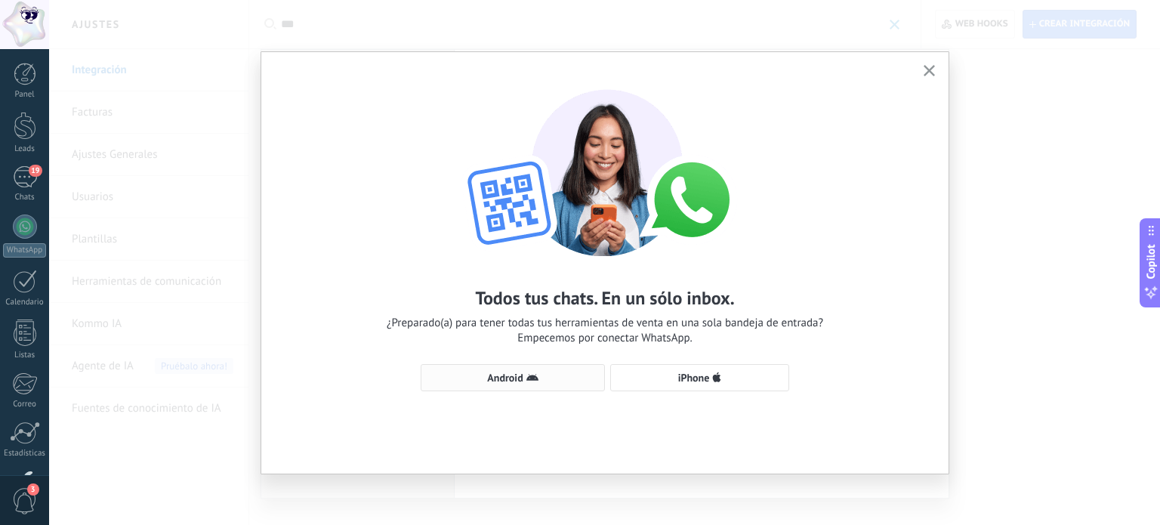
click at [543, 378] on span "Android" at bounding box center [513, 378] width 168 height 12
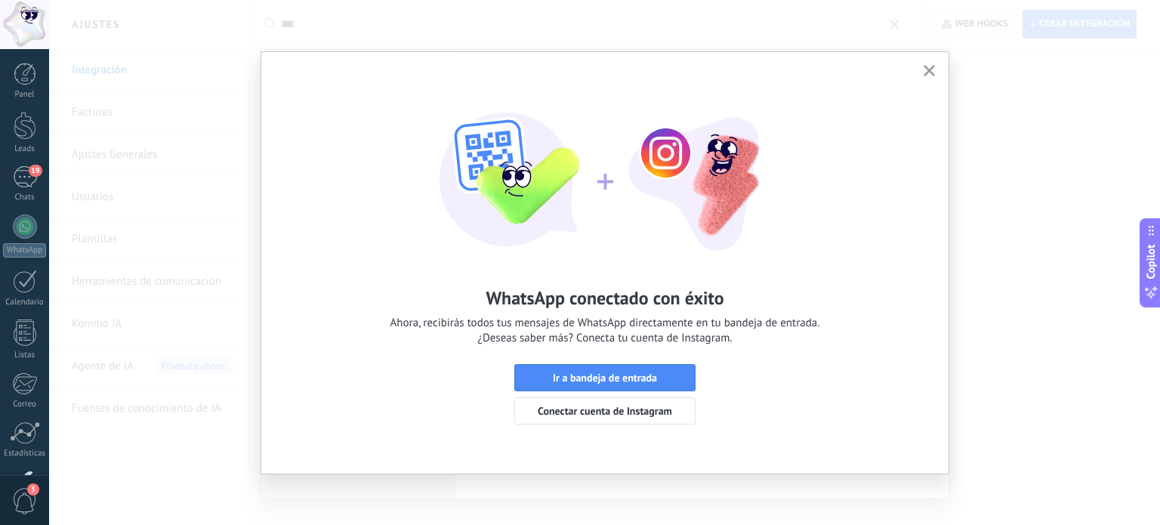
click at [931, 73] on use "button" at bounding box center [929, 70] width 11 height 11
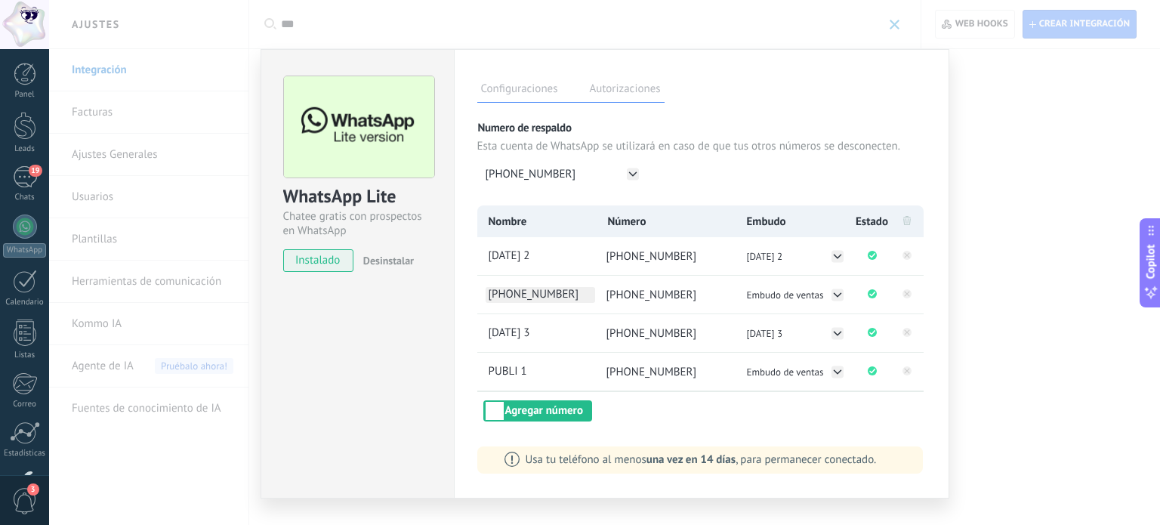
click at [544, 295] on span "[PHONE_NUMBER]" at bounding box center [541, 295] width 110 height 16
click at [544, 295] on input "**********" at bounding box center [541, 295] width 110 height 16
type input "*******"
click at [673, 189] on div "Numero de respaldo Esta cuenta de WhatsApp se utilizará en caso de que tus otro…" at bounding box center [701, 163] width 449 height 85
click at [633, 410] on div "Nombre Número Embudo Estado [DATE] 2 [PHONE_NUMBER] [DATE] 2 PUBLI 2 [PHONE_NUM…" at bounding box center [701, 313] width 449 height 216
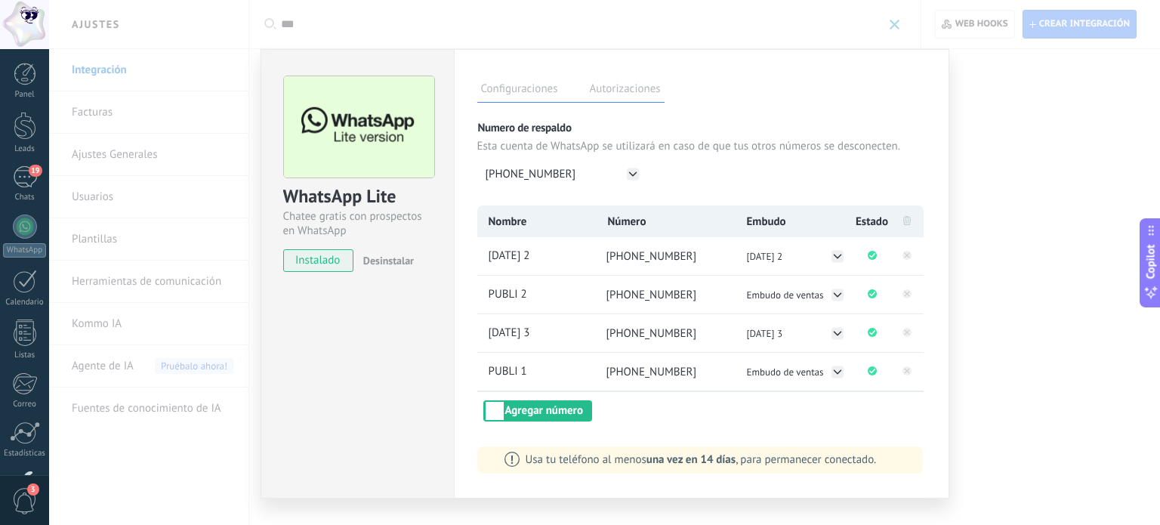
drag, startPoint x: 1006, startPoint y: 131, endPoint x: 980, endPoint y: 120, distance: 28.8
click at [1006, 131] on div "WhatsApp Lite Chatee gratis con prospectos en WhatsApp instalado Desinstalar Co…" at bounding box center [604, 262] width 1111 height 525
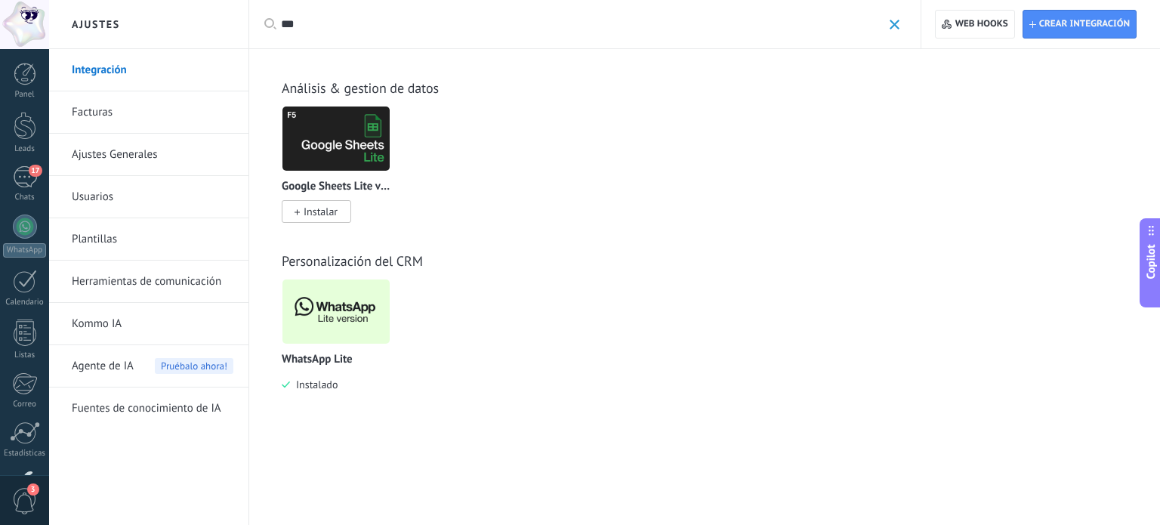
click at [326, 302] on img at bounding box center [336, 311] width 107 height 73
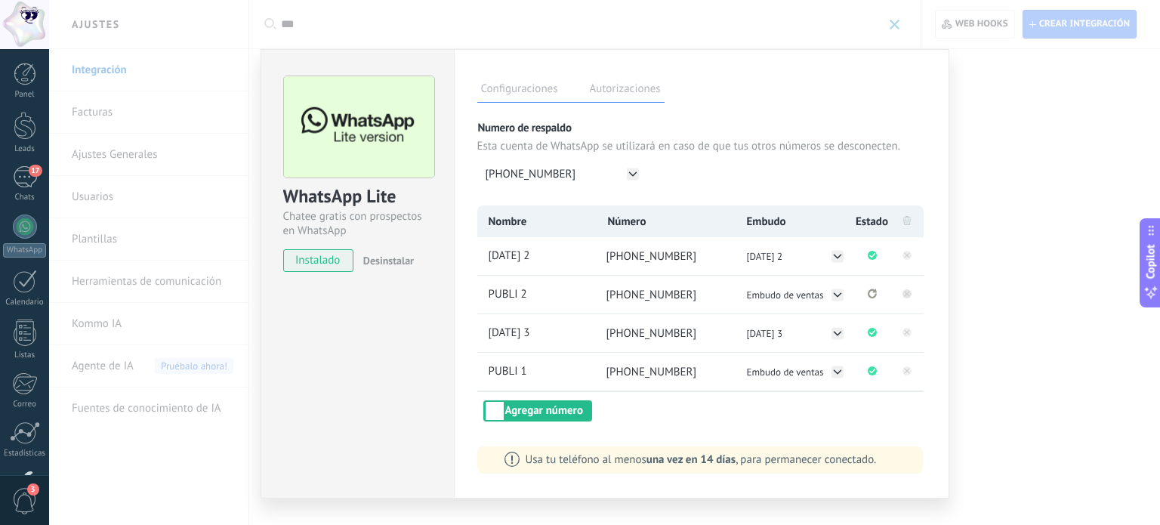
click at [907, 292] on icon at bounding box center [906, 293] width 5 height 5
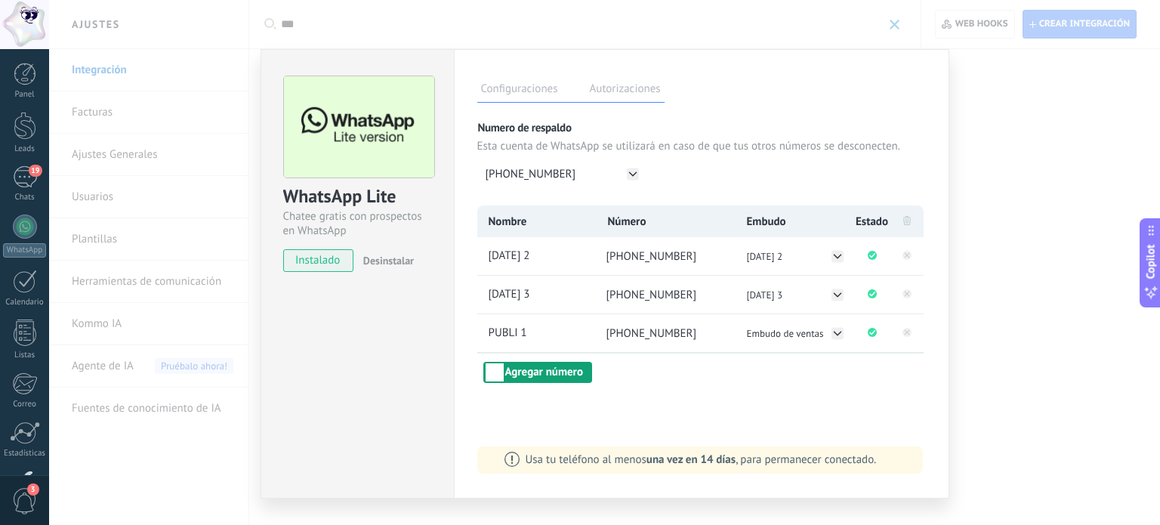
click at [533, 372] on button "Agregar número" at bounding box center [537, 372] width 109 height 21
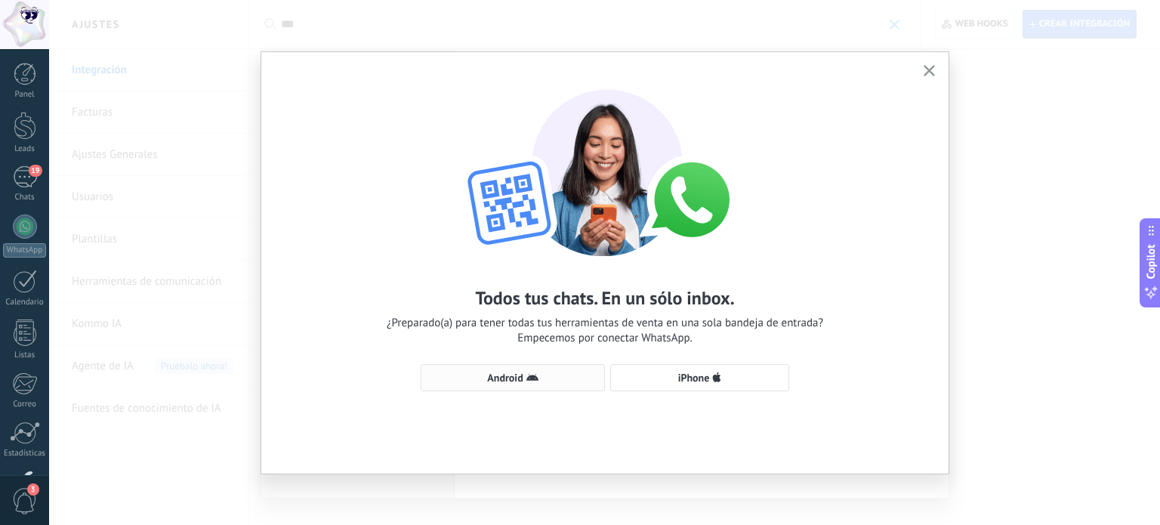
click at [537, 371] on button "Android" at bounding box center [513, 377] width 184 height 27
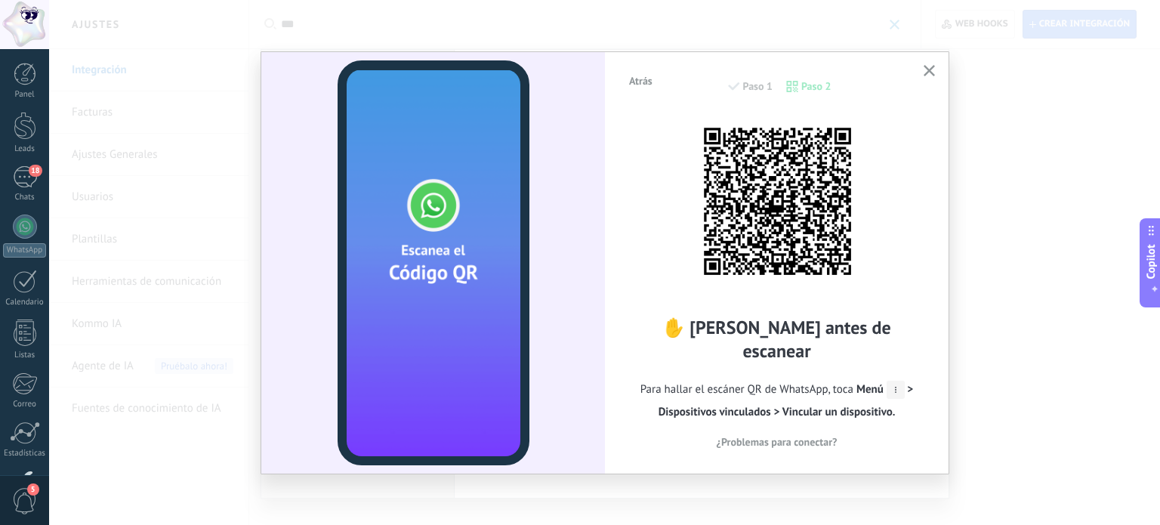
click at [932, 75] on use "button" at bounding box center [929, 70] width 11 height 11
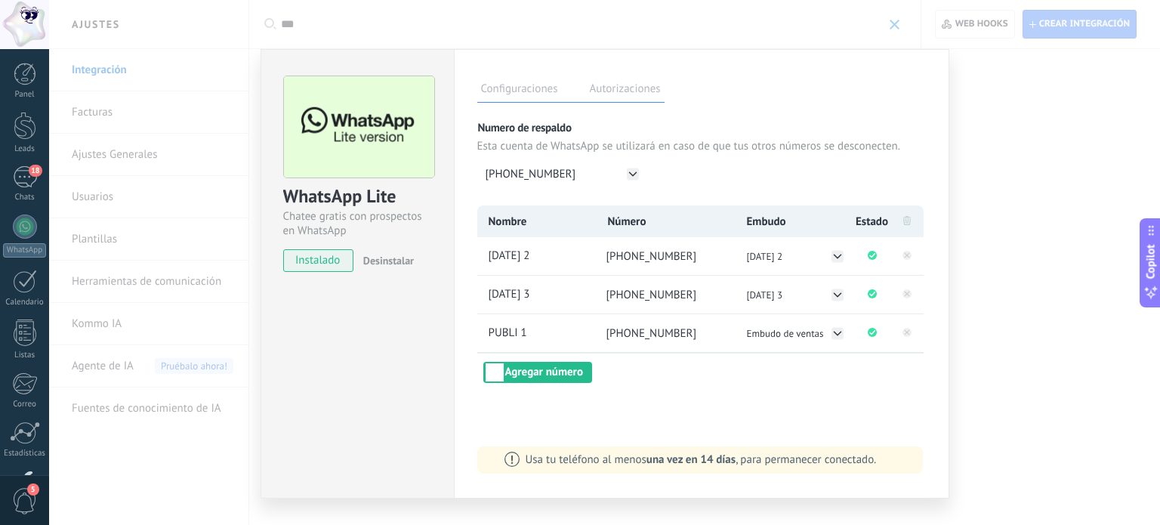
click at [1017, 140] on div "WhatsApp Lite Chatee gratis con prospectos en WhatsApp instalado Desinstalar Co…" at bounding box center [604, 262] width 1111 height 525
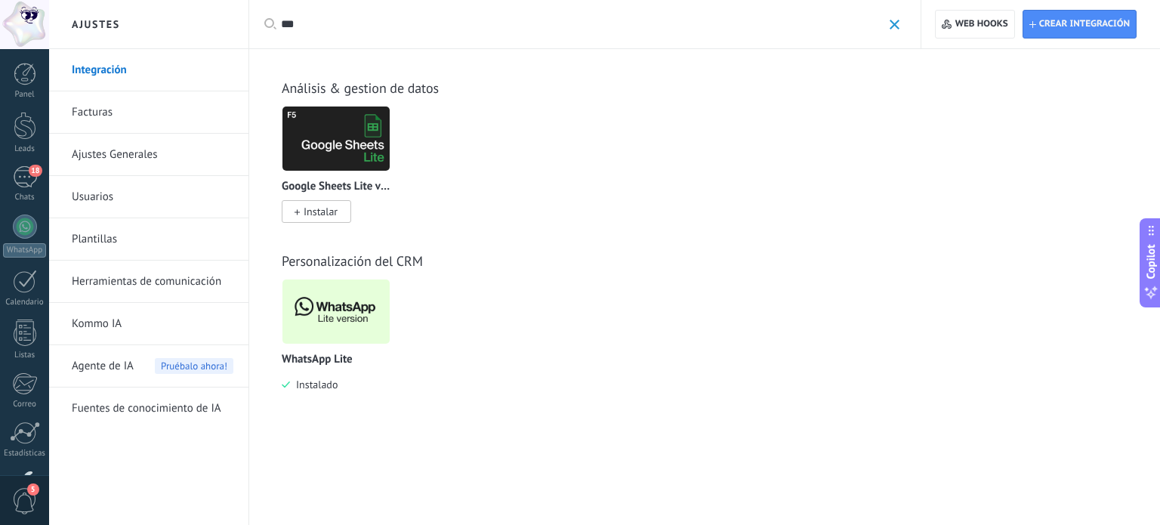
click at [333, 281] on img at bounding box center [336, 311] width 107 height 73
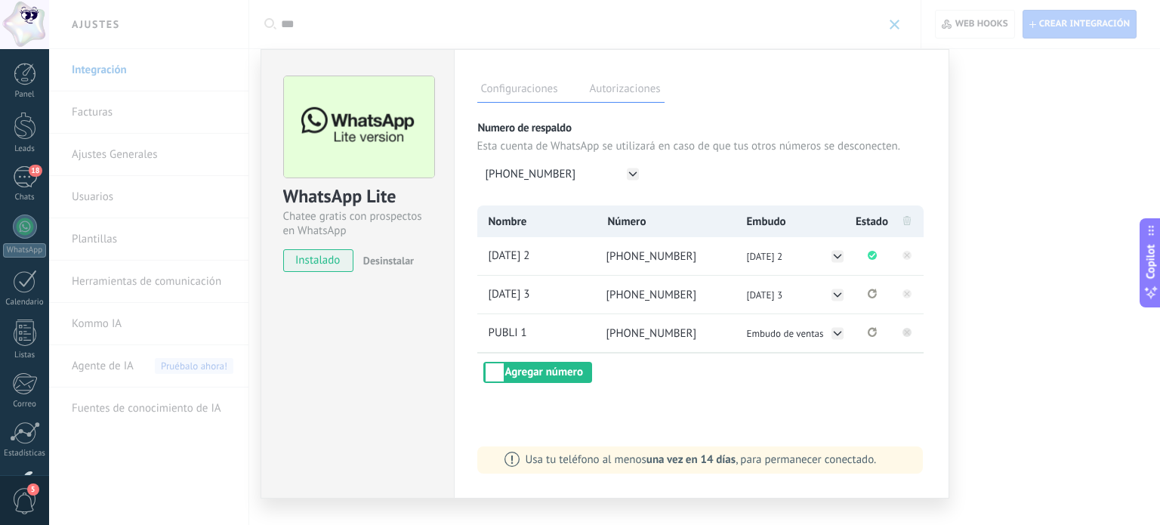
click at [904, 335] on rect at bounding box center [907, 332] width 9 height 9
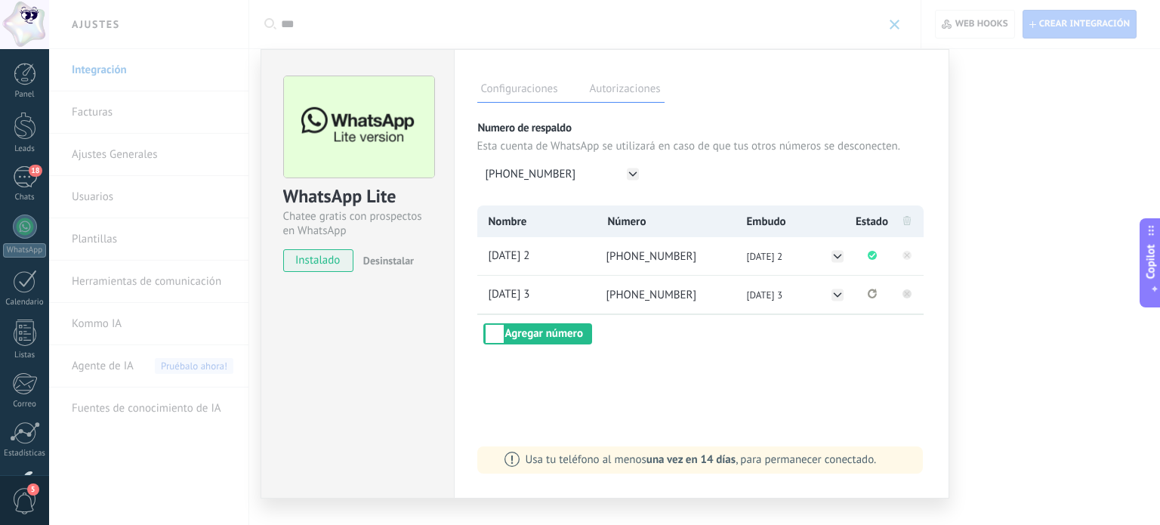
click at [904, 295] on rect at bounding box center [907, 293] width 9 height 9
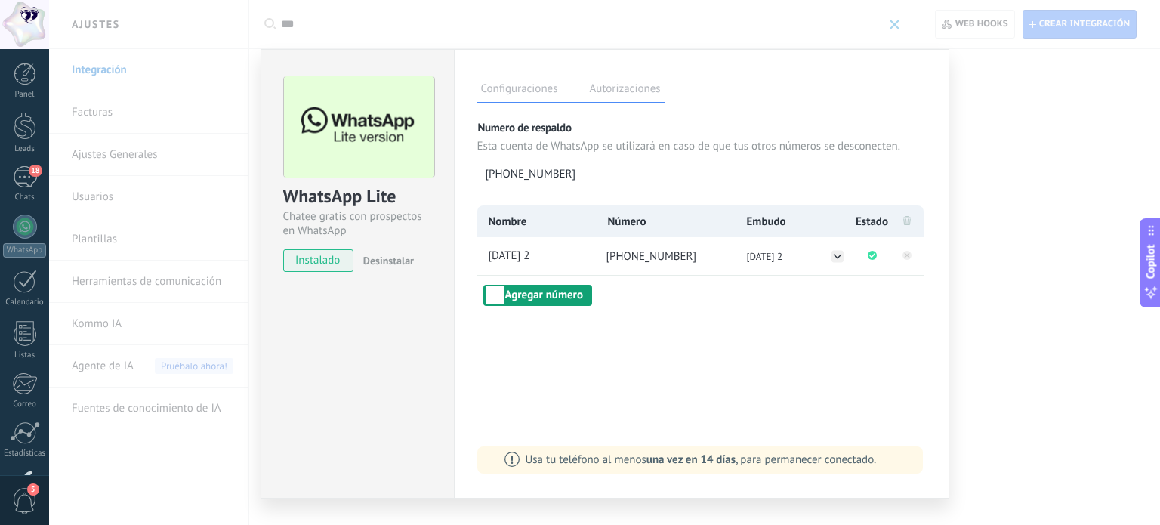
click at [546, 295] on button "Agregar número" at bounding box center [537, 295] width 109 height 21
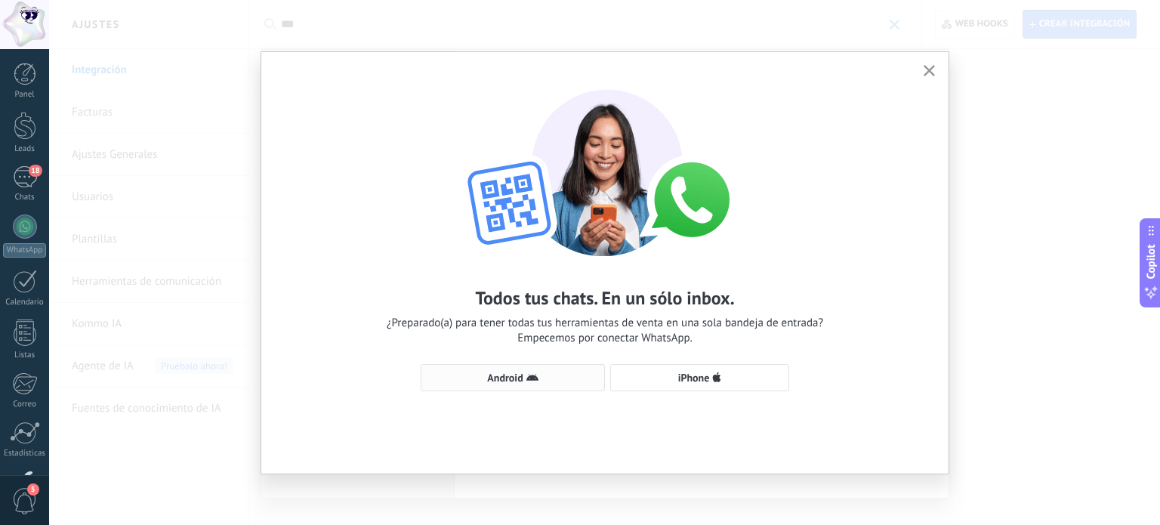
click at [542, 371] on button "Android" at bounding box center [513, 377] width 184 height 27
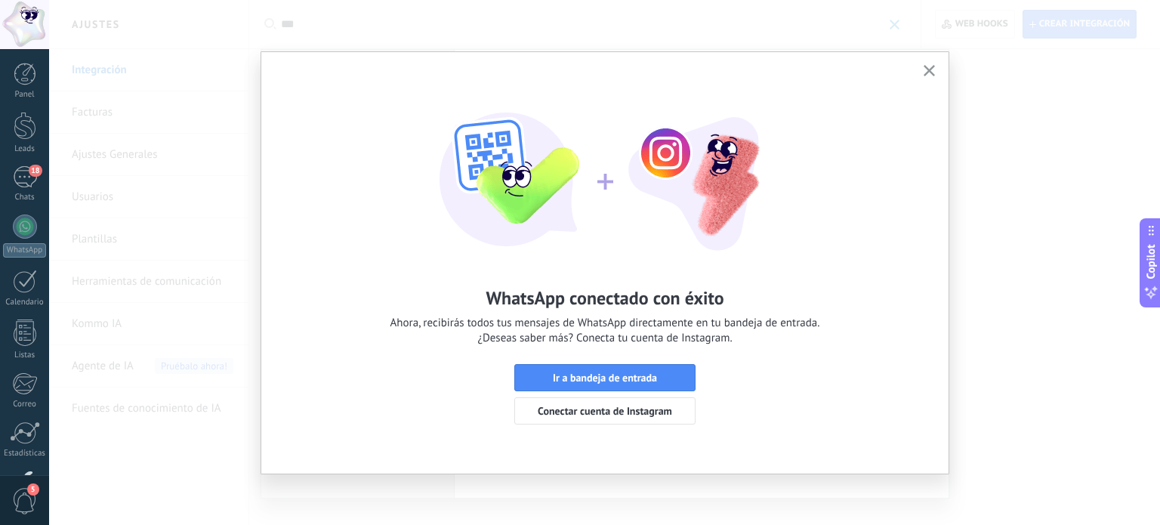
click at [934, 69] on icon "button" at bounding box center [929, 70] width 11 height 11
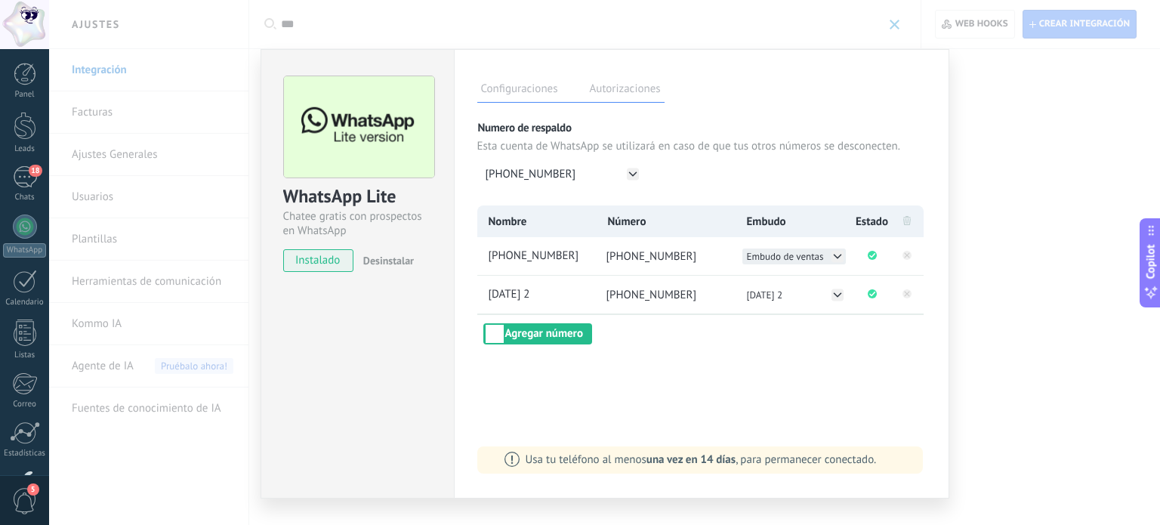
click at [786, 255] on span "Embudo de ventas" at bounding box center [785, 256] width 77 height 13
click at [768, 304] on span "[DATE] 3" at bounding box center [766, 304] width 36 height 13
click at [562, 261] on span "[PHONE_NUMBER]" at bounding box center [541, 257] width 110 height 16
click at [562, 261] on input "**********" at bounding box center [541, 257] width 110 height 16
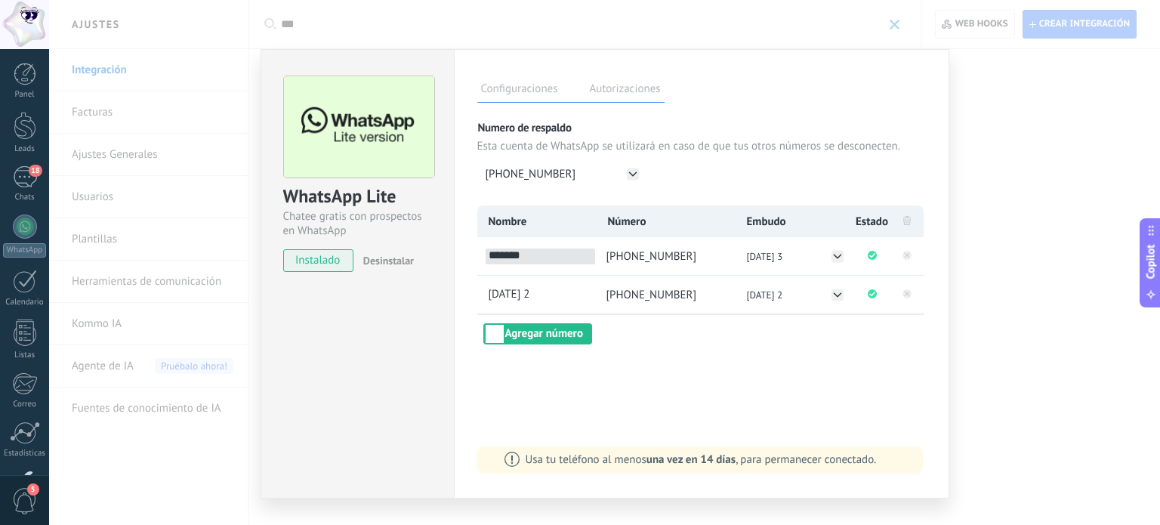
type input "*******"
click at [743, 372] on div "Configuraciones Autorizaciones Esta pestaña registra a los usuarios que han con…" at bounding box center [702, 273] width 496 height 449
click at [973, 105] on div "WhatsApp Lite Chatee gratis con prospectos en WhatsApp instalado Desinstalar Co…" at bounding box center [604, 262] width 1111 height 525
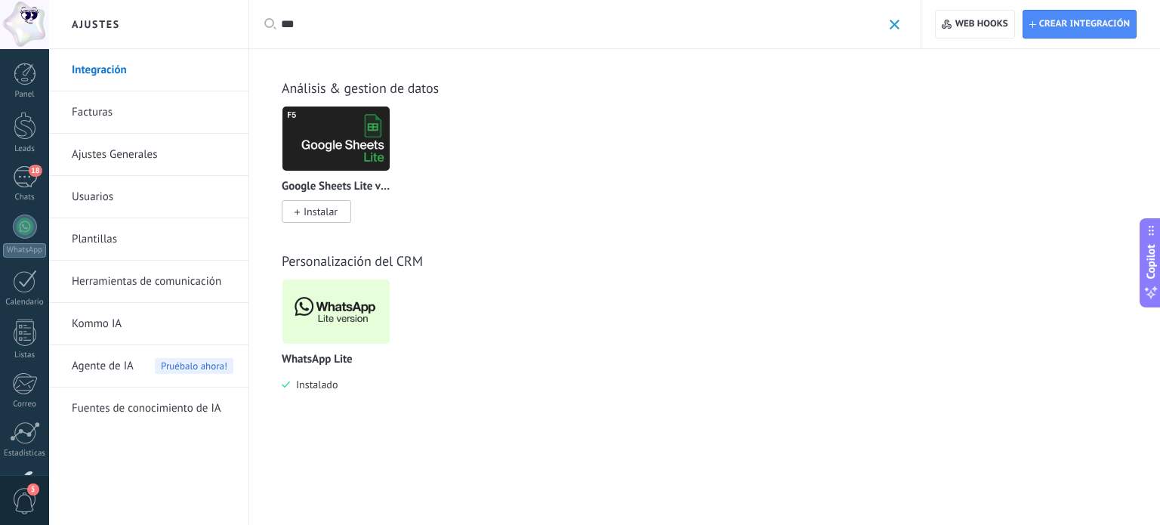
click at [376, 326] on img at bounding box center [336, 311] width 107 height 73
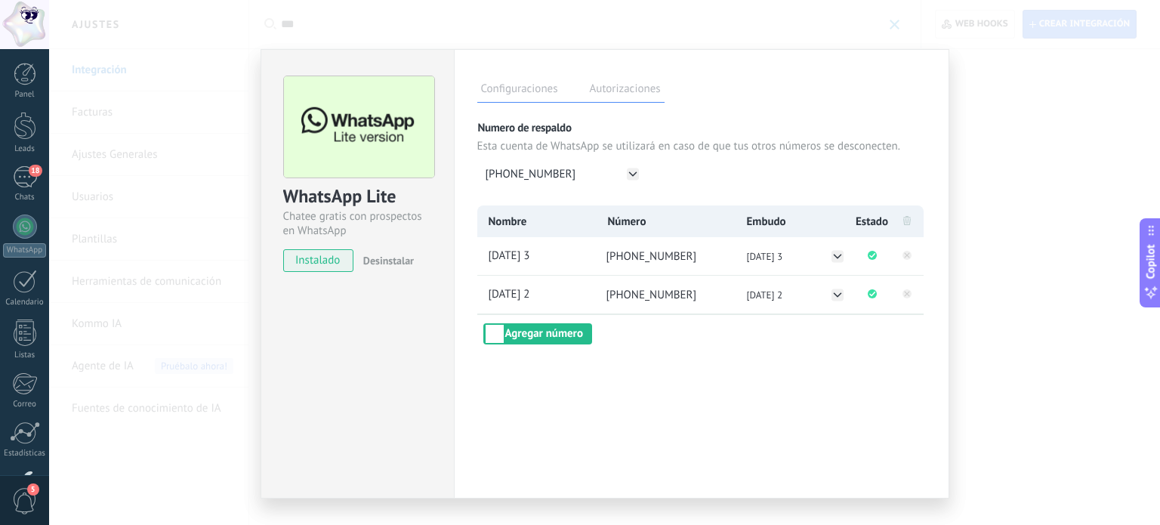
click at [1023, 122] on div "WhatsApp Lite Chatee gratis con prospectos en WhatsApp instalado Desinstalar Co…" at bounding box center [604, 262] width 1111 height 525
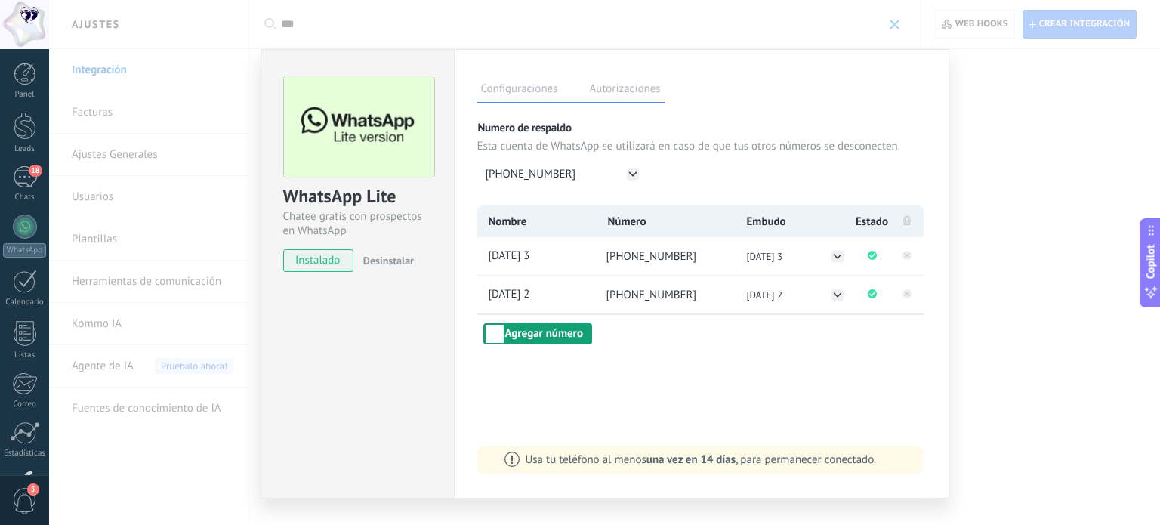
click at [561, 331] on button "Agregar número" at bounding box center [537, 333] width 109 height 21
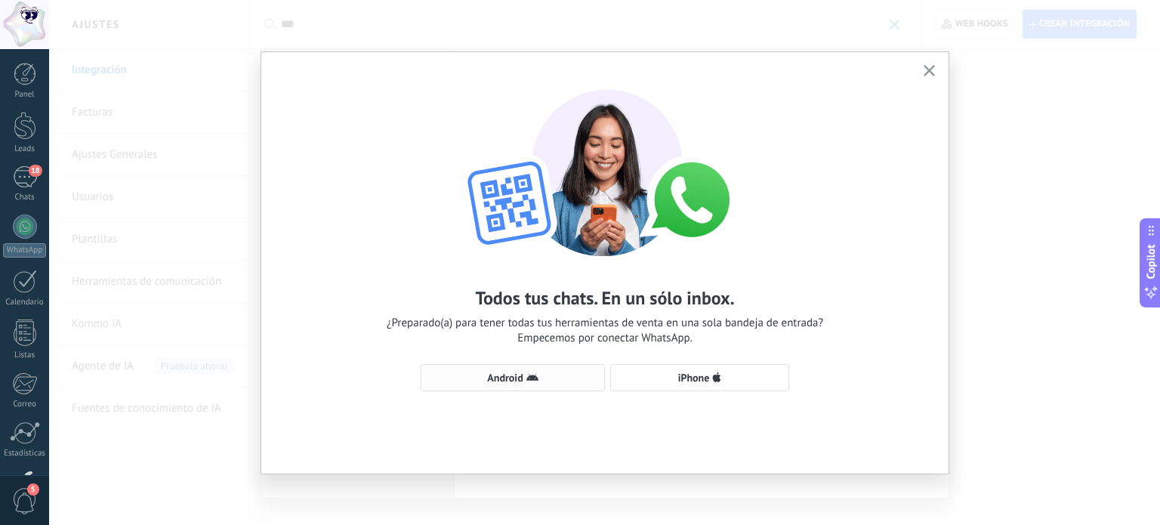
click at [533, 376] on use "button" at bounding box center [533, 377] width 12 height 7
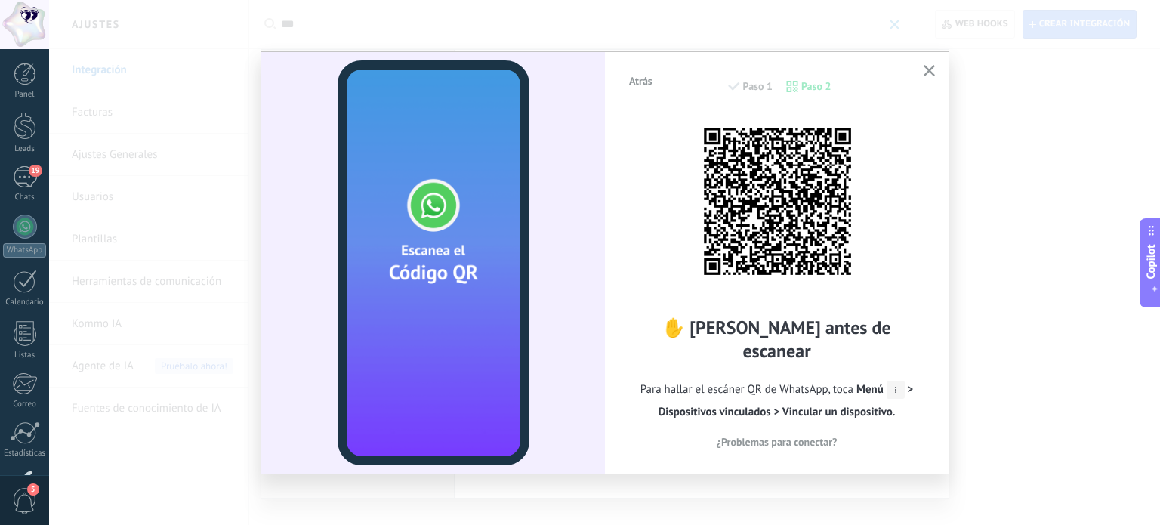
click at [925, 73] on icon "button" at bounding box center [929, 70] width 11 height 11
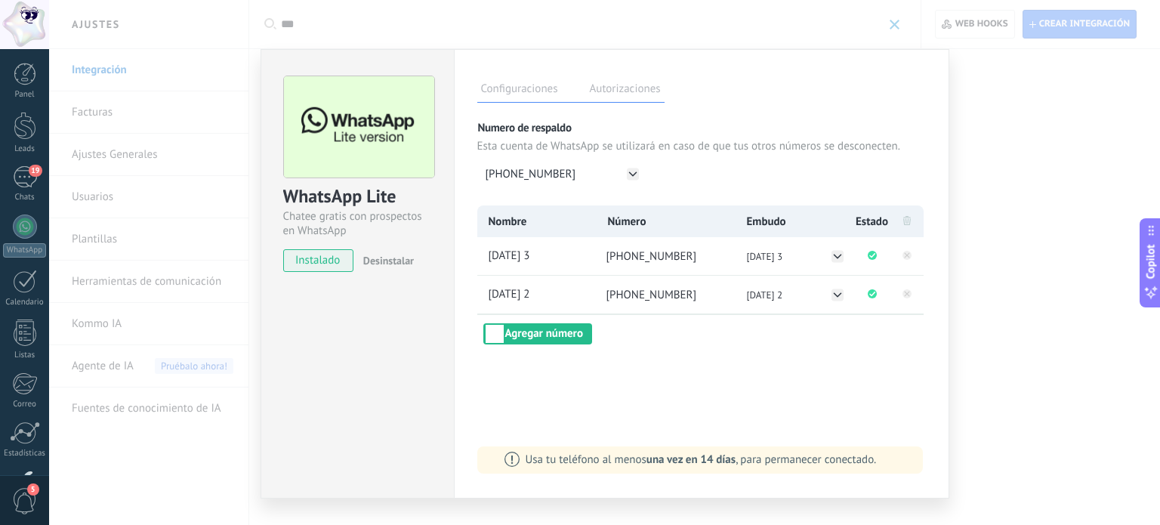
click at [994, 138] on div "WhatsApp Lite Chatee gratis con prospectos en WhatsApp instalado Desinstalar Co…" at bounding box center [604, 262] width 1111 height 525
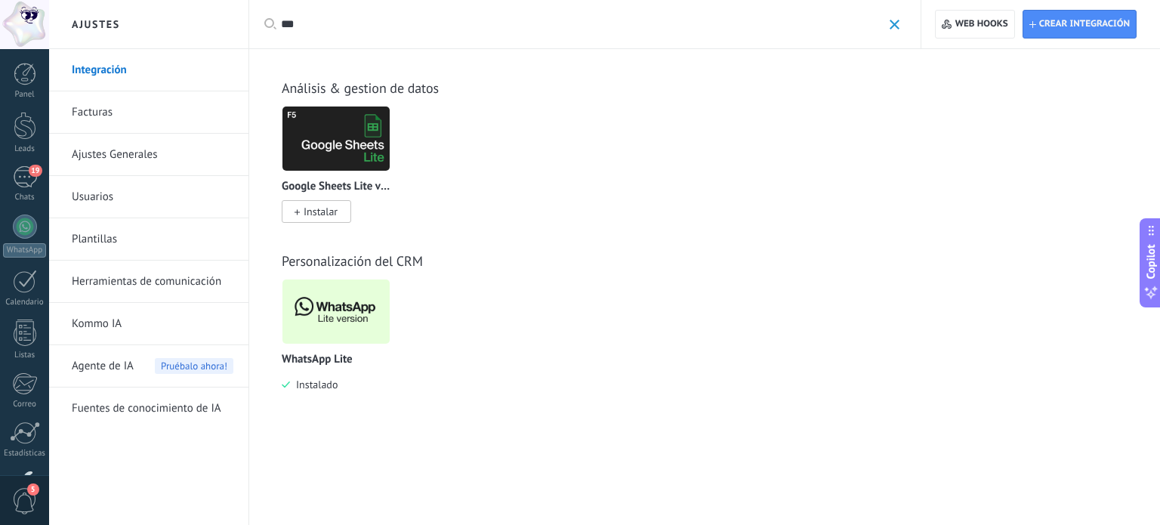
click at [297, 305] on img at bounding box center [336, 311] width 107 height 73
click at [299, 304] on img at bounding box center [336, 311] width 107 height 73
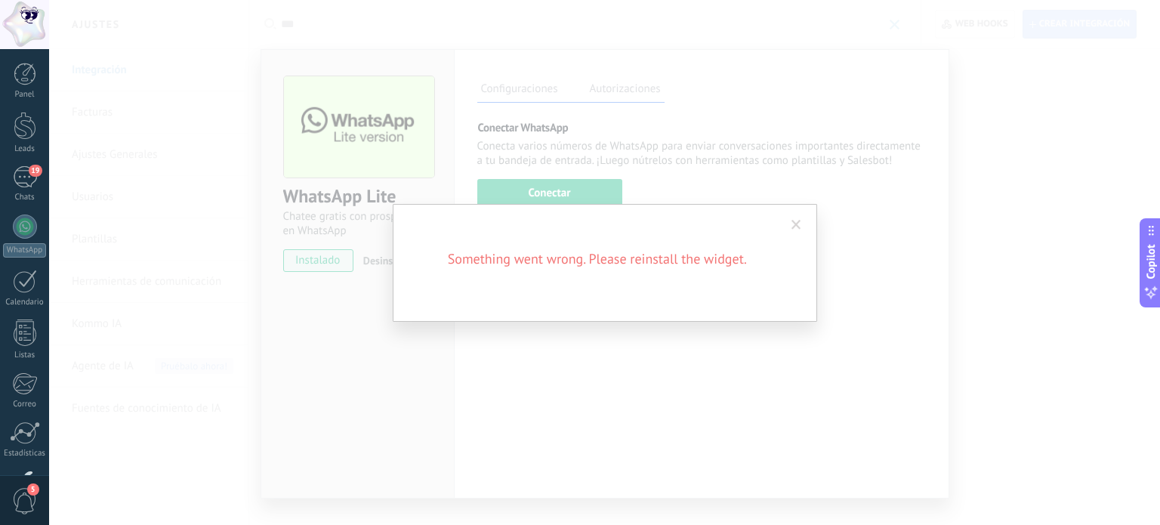
click at [802, 227] on span at bounding box center [796, 225] width 25 height 26
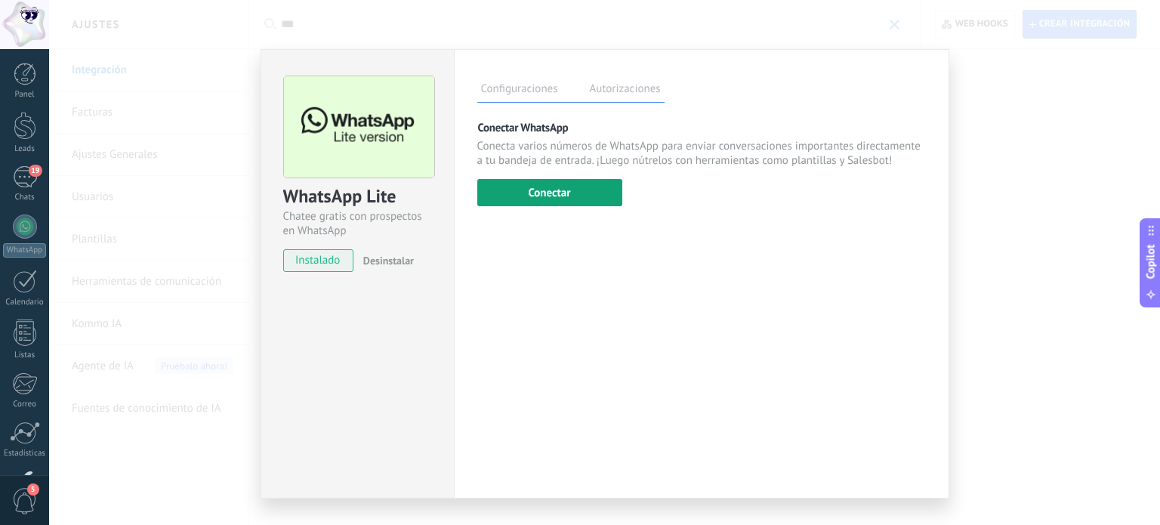
click at [542, 193] on button "Conectar" at bounding box center [549, 192] width 145 height 27
